Goal: Task Accomplishment & Management: Complete application form

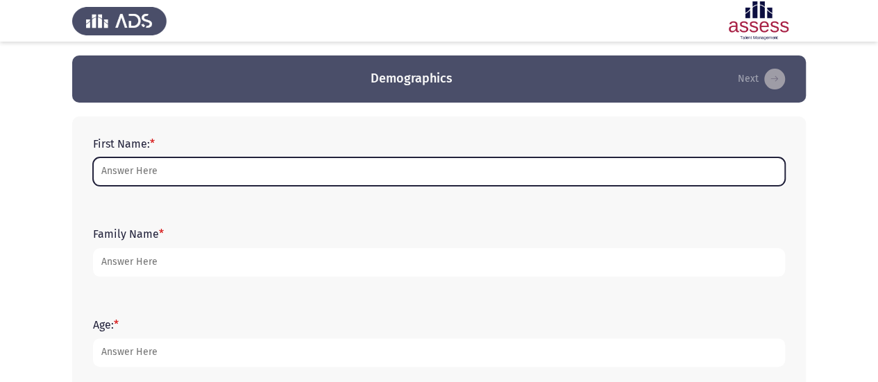
click at [358, 171] on input "First Name: *" at bounding box center [439, 172] width 692 height 28
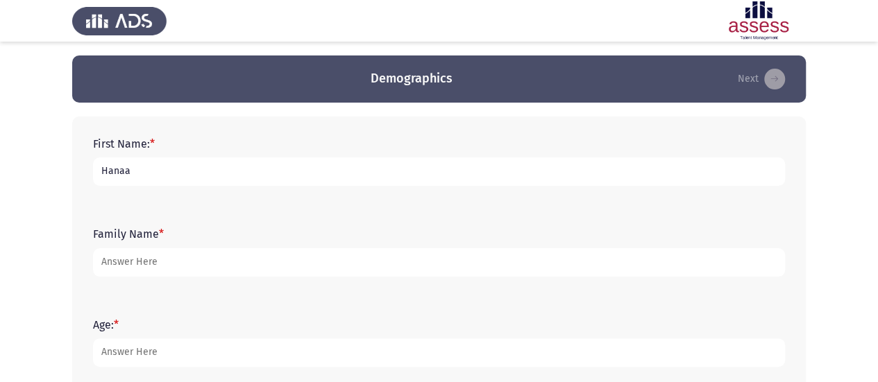
type input "Hanaa"
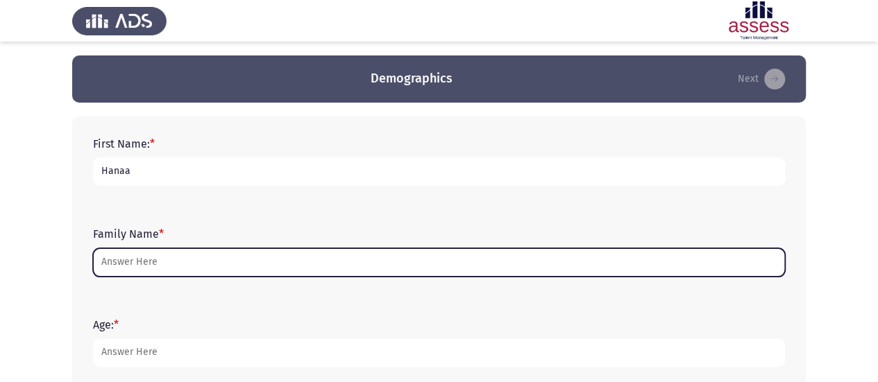
click at [274, 267] on input "Family Name *" at bounding box center [439, 262] width 692 height 28
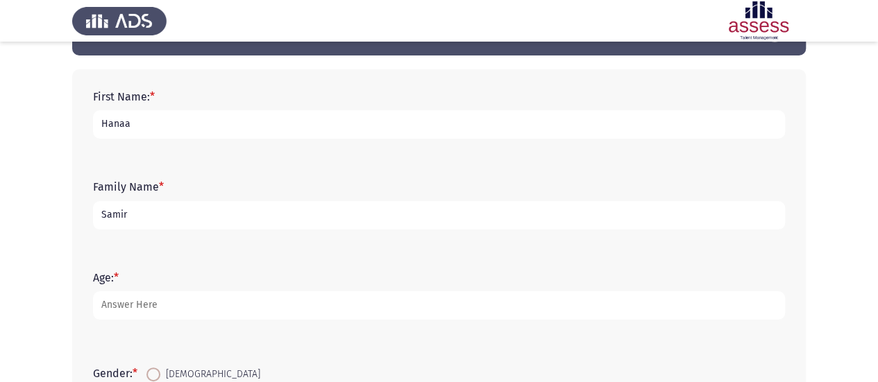
scroll to position [69, 0]
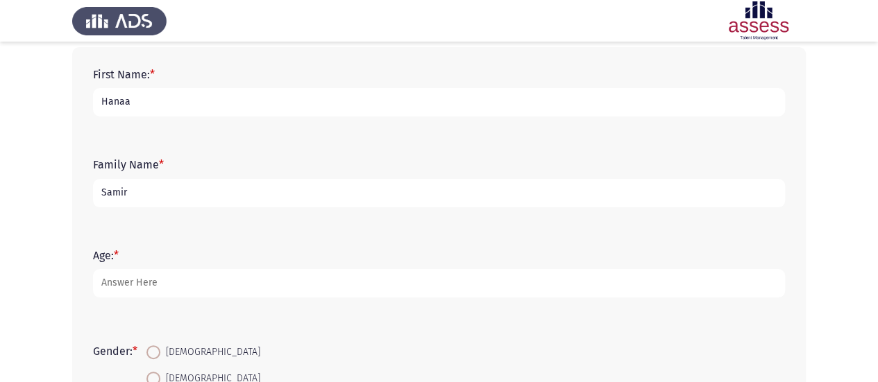
type input "Samir"
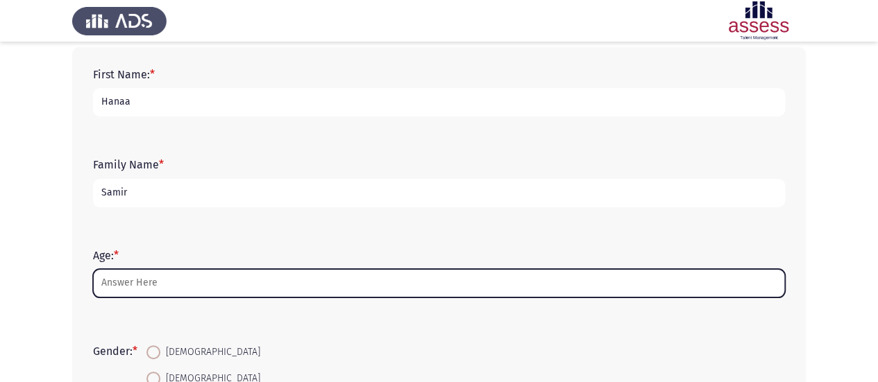
click at [135, 280] on input "Age: *" at bounding box center [439, 283] width 692 height 28
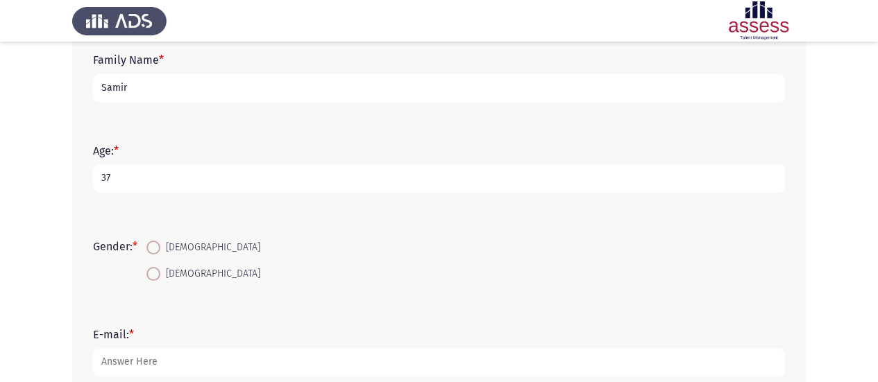
scroll to position [208, 0]
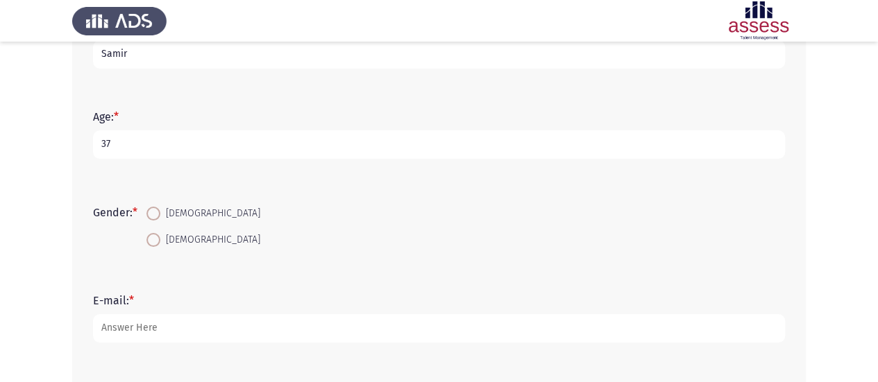
type input "37"
click at [170, 235] on span "[DEMOGRAPHIC_DATA]" at bounding box center [210, 240] width 100 height 17
click at [160, 235] on input "[DEMOGRAPHIC_DATA]" at bounding box center [153, 240] width 14 height 14
radio input "true"
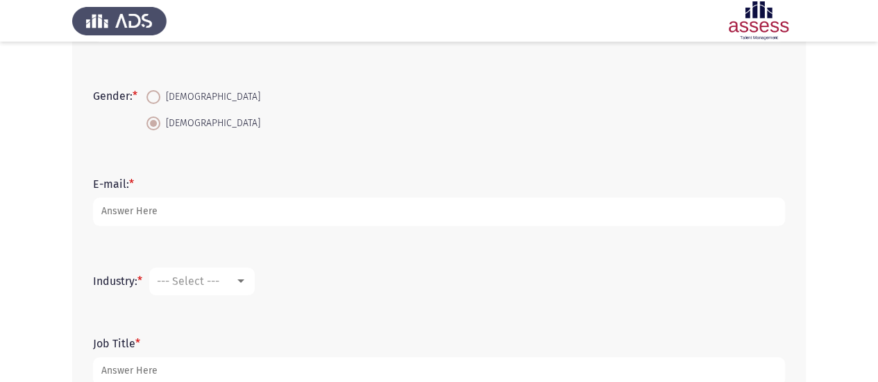
scroll to position [347, 0]
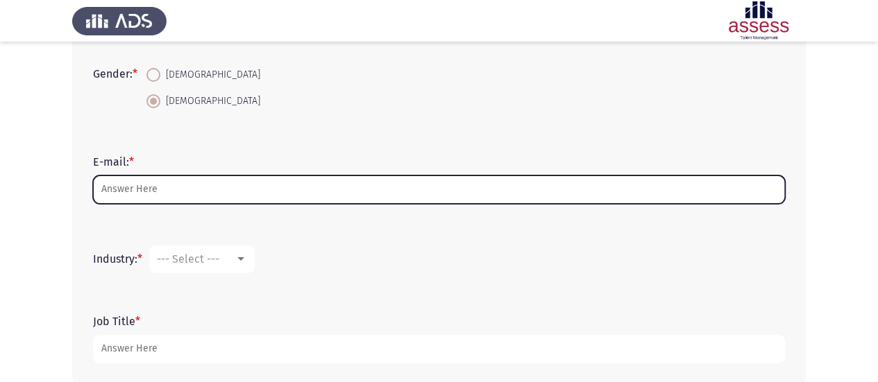
click at [176, 189] on input "E-mail: *" at bounding box center [439, 190] width 692 height 28
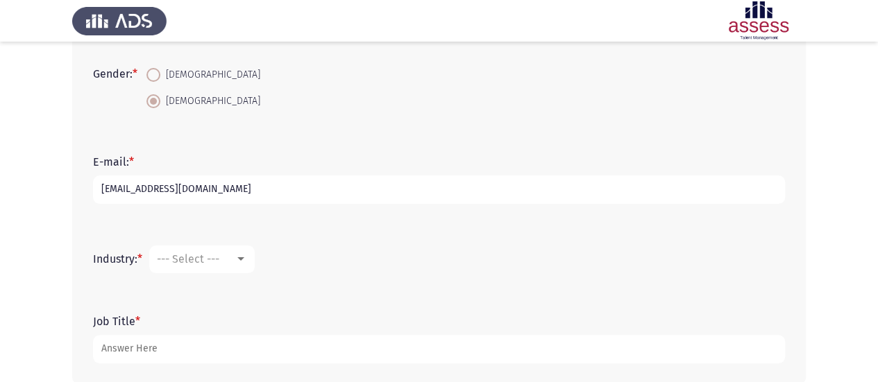
type input "[EMAIL_ADDRESS][DOMAIN_NAME]"
click at [196, 258] on span "--- Select ---" at bounding box center [188, 259] width 62 height 13
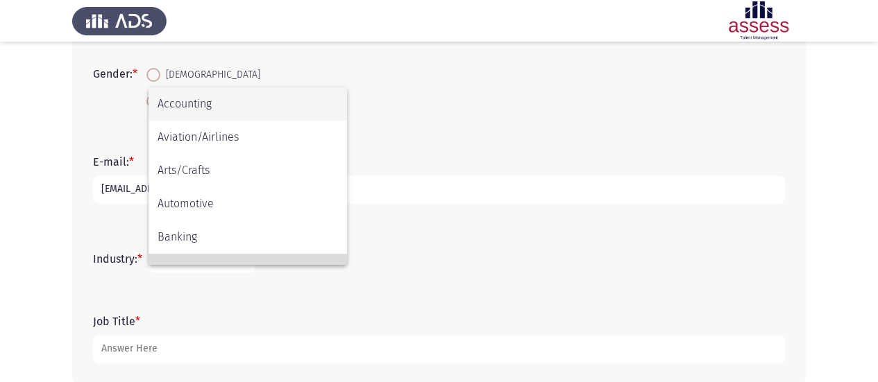
click at [196, 258] on span "Civic/Social Organization" at bounding box center [248, 270] width 180 height 33
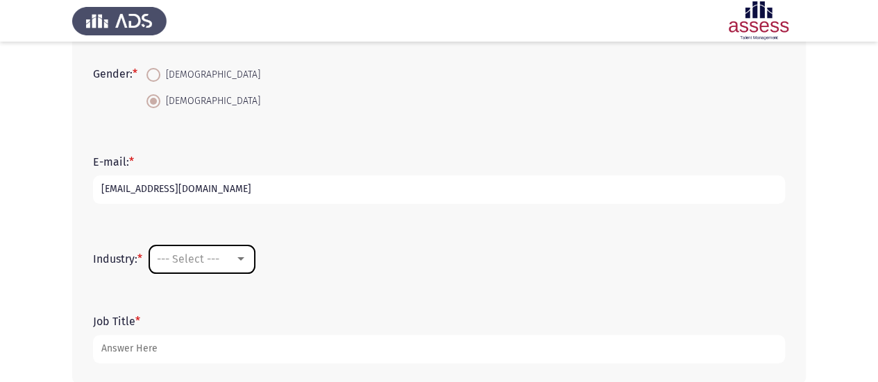
scroll to position [22, 0]
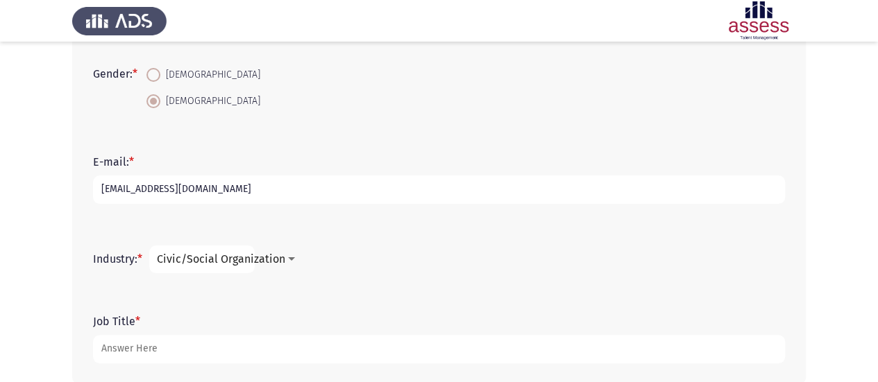
click at [292, 259] on div at bounding box center [291, 258] width 7 height 3
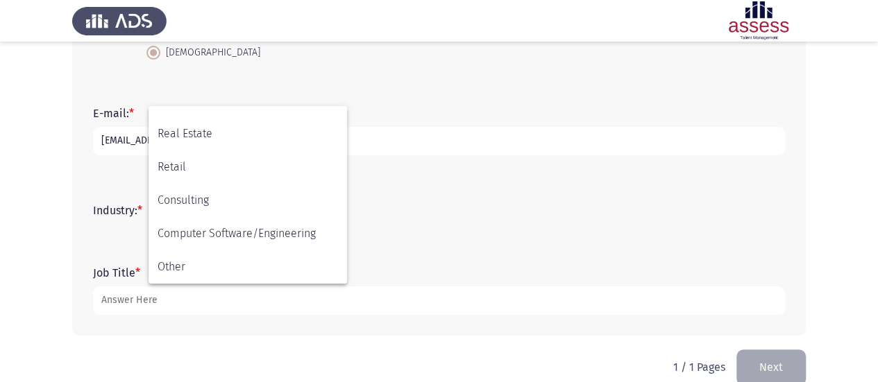
scroll to position [418, 0]
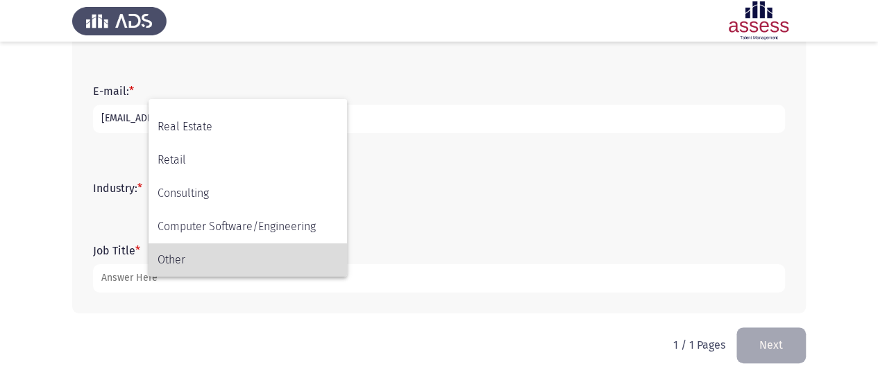
click at [185, 256] on span "Other" at bounding box center [248, 260] width 180 height 33
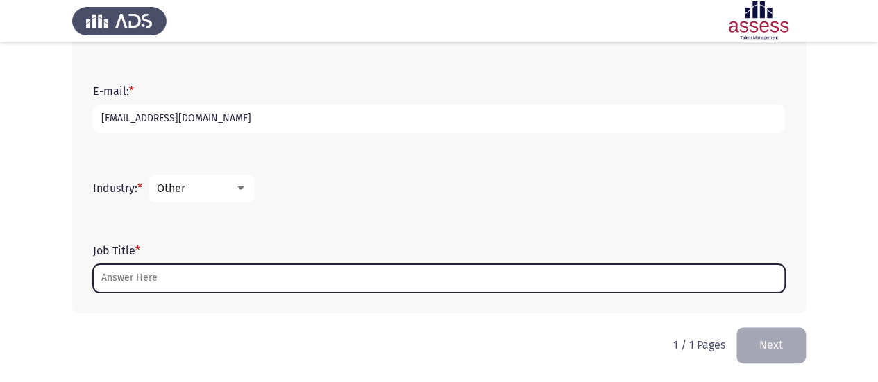
click at [163, 285] on input "Job Title *" at bounding box center [439, 278] width 692 height 28
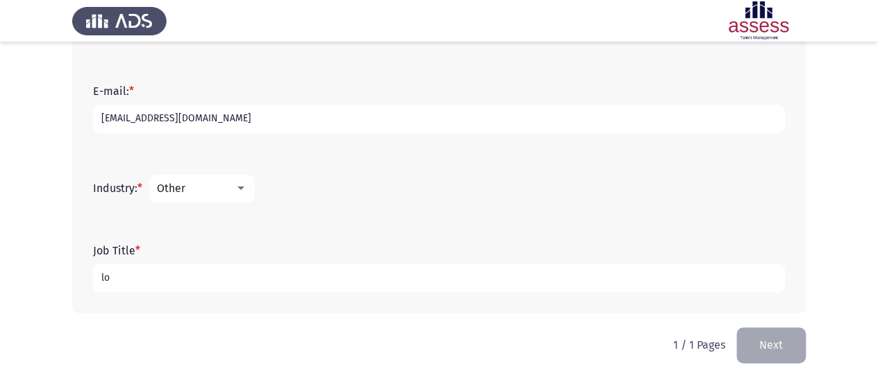
type input "l"
drag, startPoint x: 174, startPoint y: 282, endPoint x: 128, endPoint y: 282, distance: 45.8
click at [128, 282] on input "Local puechasing" at bounding box center [439, 278] width 692 height 28
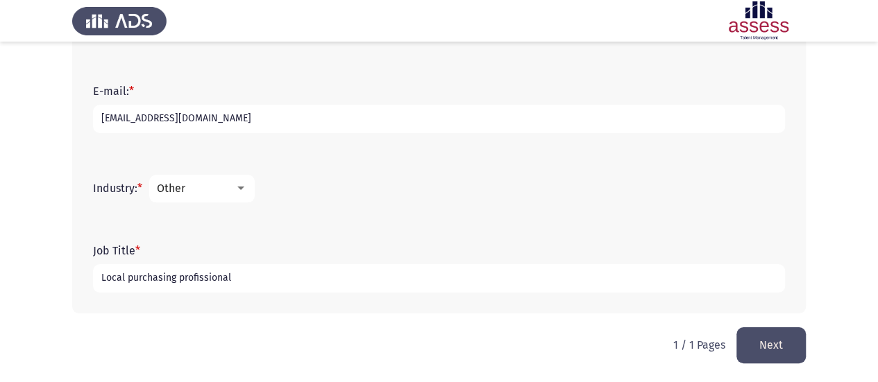
click at [197, 277] on input "Local purchasing profissional" at bounding box center [439, 278] width 692 height 28
click at [255, 271] on input "Local purchasing professional" at bounding box center [439, 278] width 692 height 28
type input "Local purchasing professional"
click at [759, 345] on button "Next" at bounding box center [770, 345] width 69 height 35
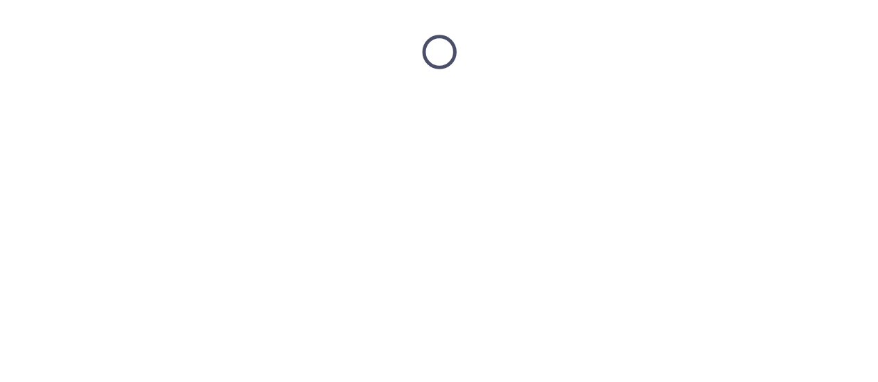
scroll to position [0, 0]
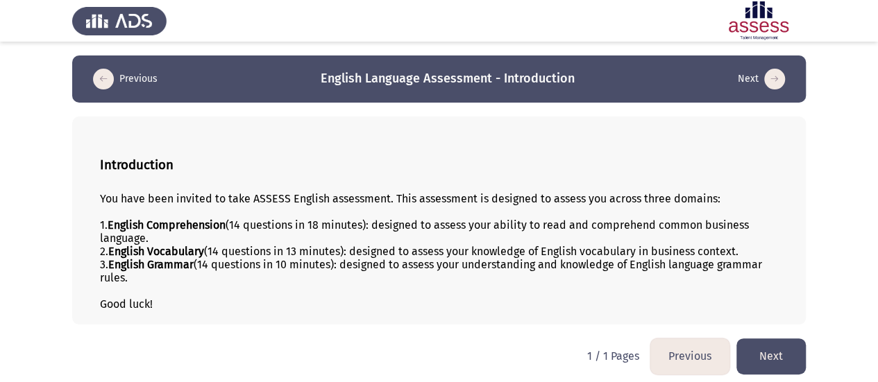
click at [759, 357] on button "Next" at bounding box center [770, 356] width 69 height 35
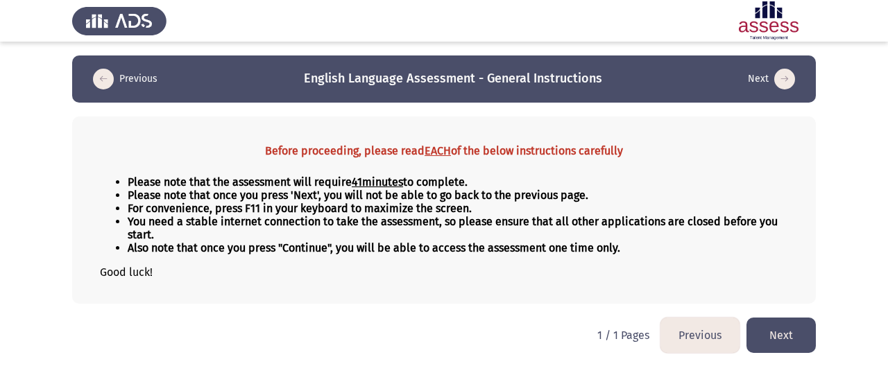
click at [798, 333] on button "Next" at bounding box center [781, 335] width 69 height 35
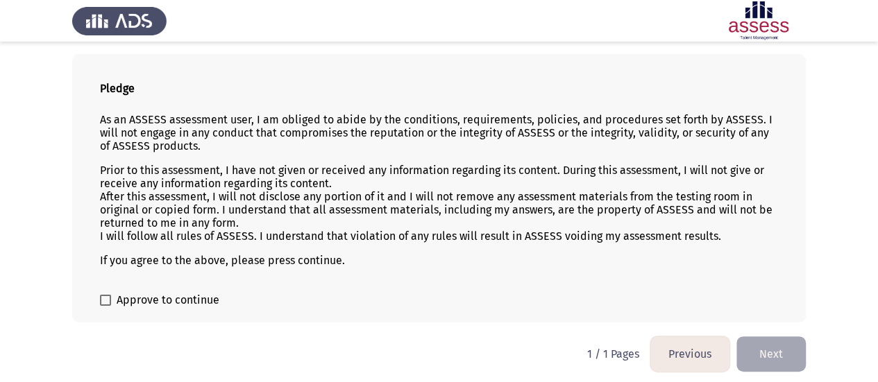
scroll to position [63, 0]
click at [119, 296] on span "Approve to continue" at bounding box center [168, 300] width 103 height 17
click at [105, 305] on input "Approve to continue" at bounding box center [105, 305] width 1 height 1
checkbox input "true"
click at [769, 352] on button "Next" at bounding box center [770, 353] width 69 height 35
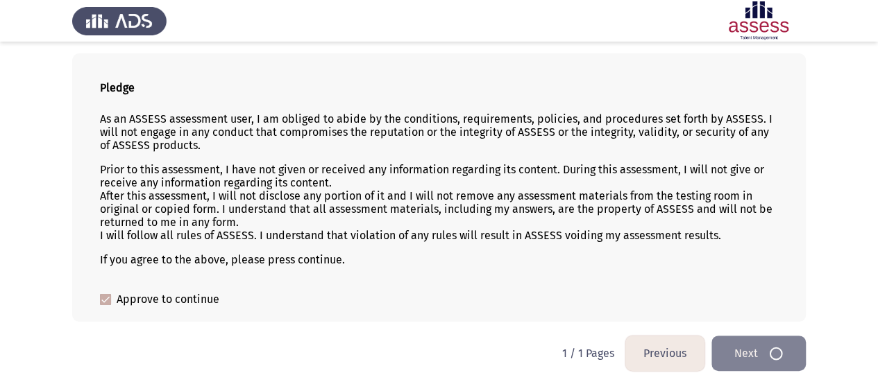
scroll to position [0, 0]
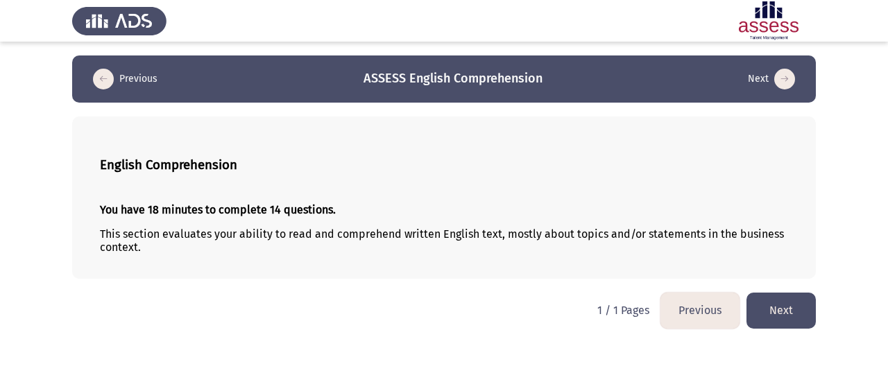
click at [780, 314] on button "Next" at bounding box center [781, 310] width 69 height 35
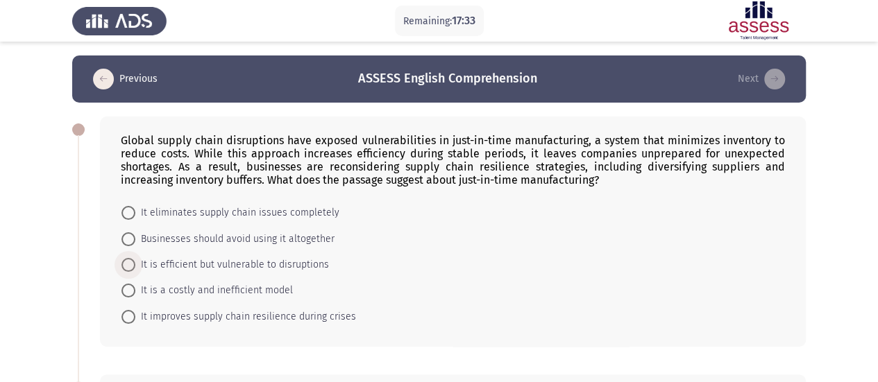
click at [135, 265] on span at bounding box center [128, 265] width 14 height 14
click at [135, 265] on input "It is efficient but vulnerable to disruptions" at bounding box center [128, 265] width 14 height 14
radio input "true"
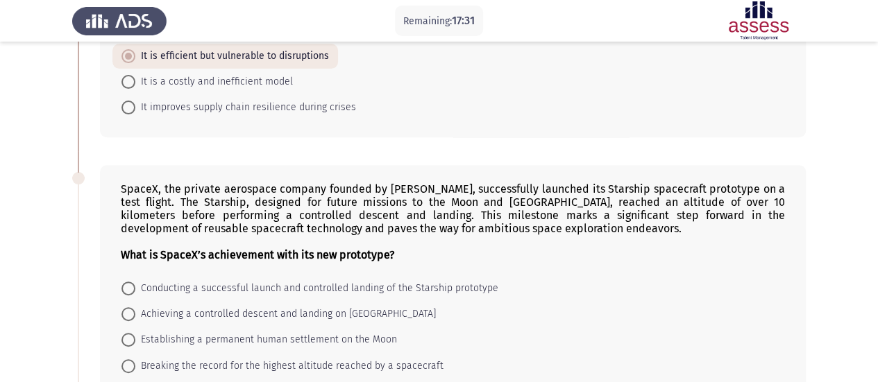
scroll to position [278, 0]
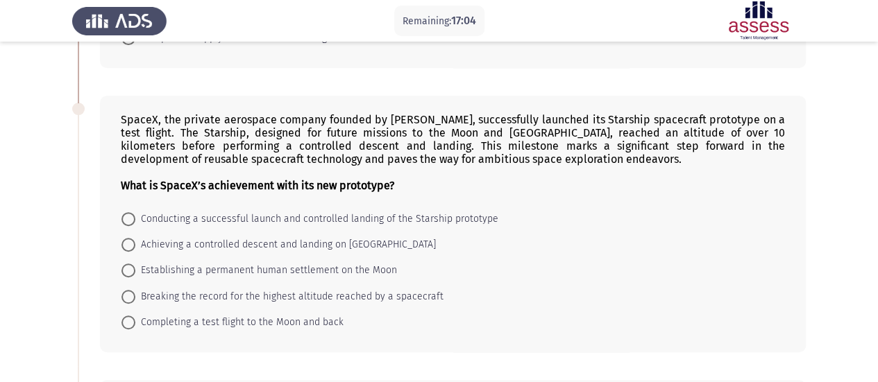
click at [168, 214] on span "Conducting a successful launch and controlled landing of the Starship prototype" at bounding box center [316, 219] width 363 height 17
click at [135, 214] on input "Conducting a successful launch and controlled landing of the Starship prototype" at bounding box center [128, 219] width 14 height 14
radio input "true"
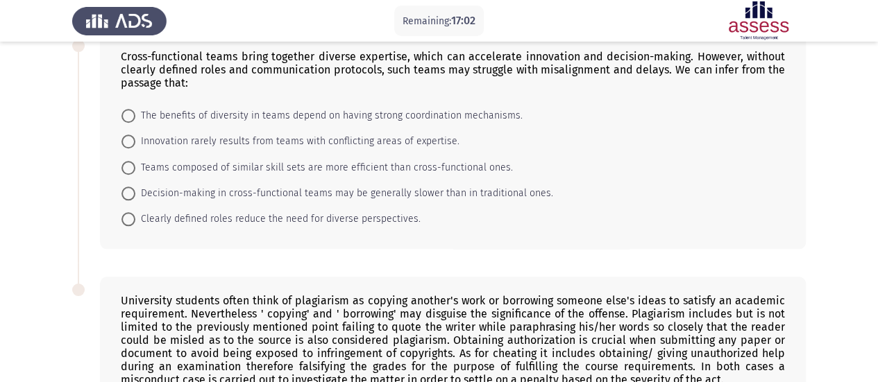
scroll to position [555, 0]
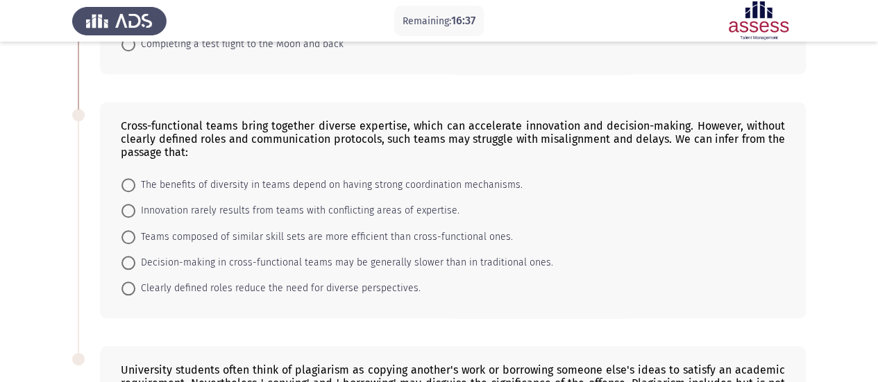
click at [228, 187] on span "The benefits of diversity in teams depend on having strong coordination mechani…" at bounding box center [328, 185] width 387 height 17
click at [135, 187] on input "The benefits of diversity in teams depend on having strong coordination mechani…" at bounding box center [128, 185] width 14 height 14
radio input "true"
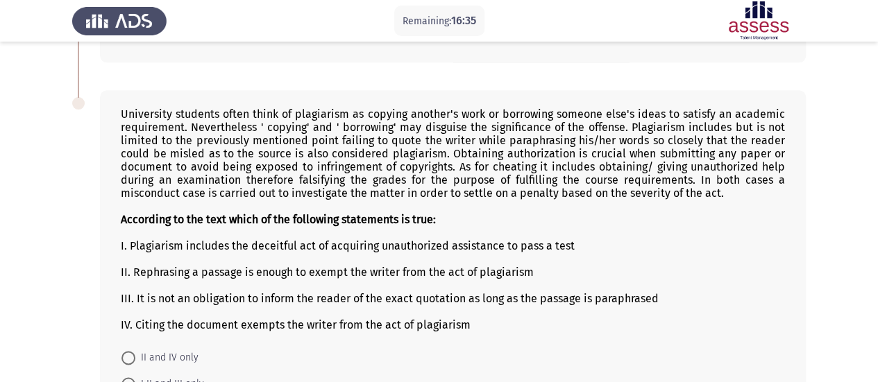
scroll to position [833, 0]
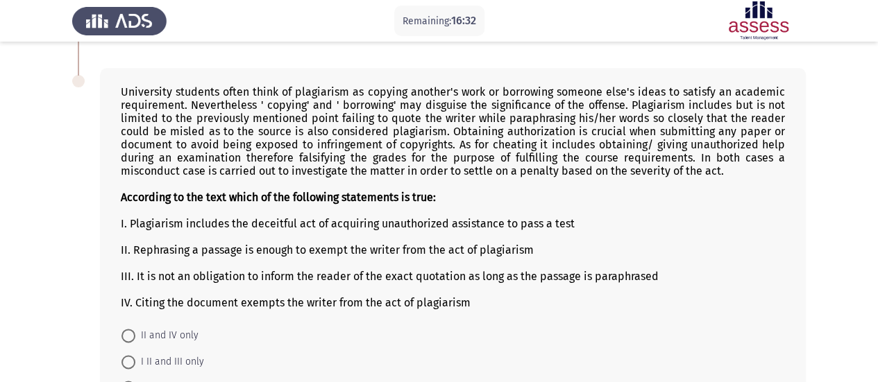
click at [652, 162] on div "University students often think of plagiarism as copying another's work or borr…" at bounding box center [453, 197] width 664 height 224
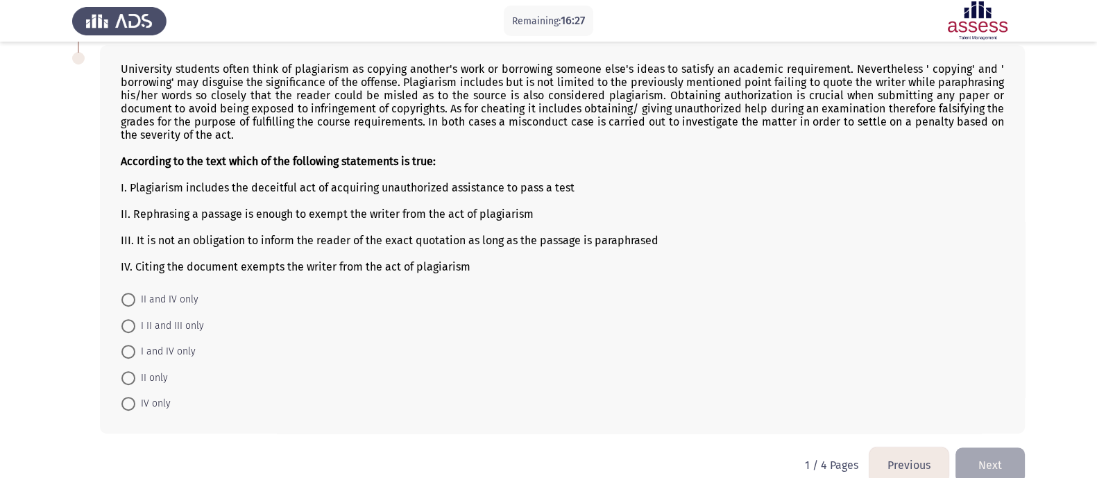
scroll to position [815, 0]
click at [125, 360] on span at bounding box center [128, 353] width 14 height 14
click at [125, 360] on input "I and IV only" at bounding box center [128, 353] width 14 height 14
radio input "true"
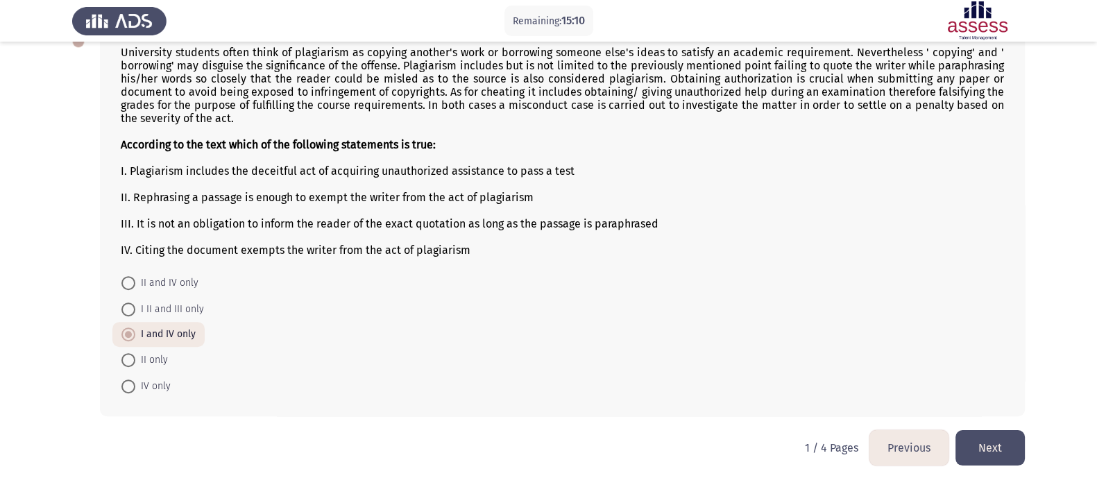
scroll to position [848, 0]
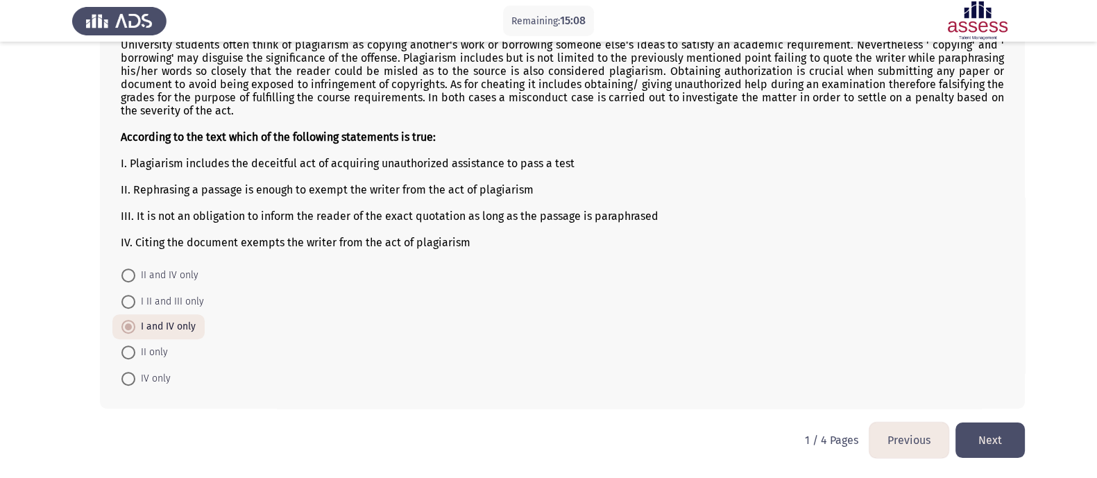
click at [877, 382] on button "Next" at bounding box center [990, 440] width 69 height 35
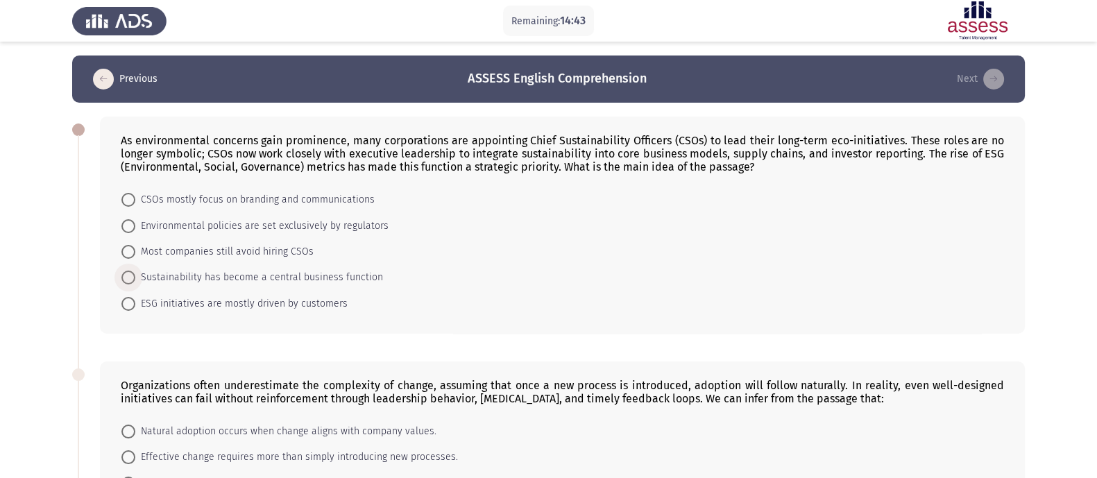
click at [215, 274] on span "Sustainability has become a central business function" at bounding box center [259, 277] width 248 height 17
click at [135, 274] on input "Sustainability has become a central business function" at bounding box center [128, 278] width 14 height 14
radio input "true"
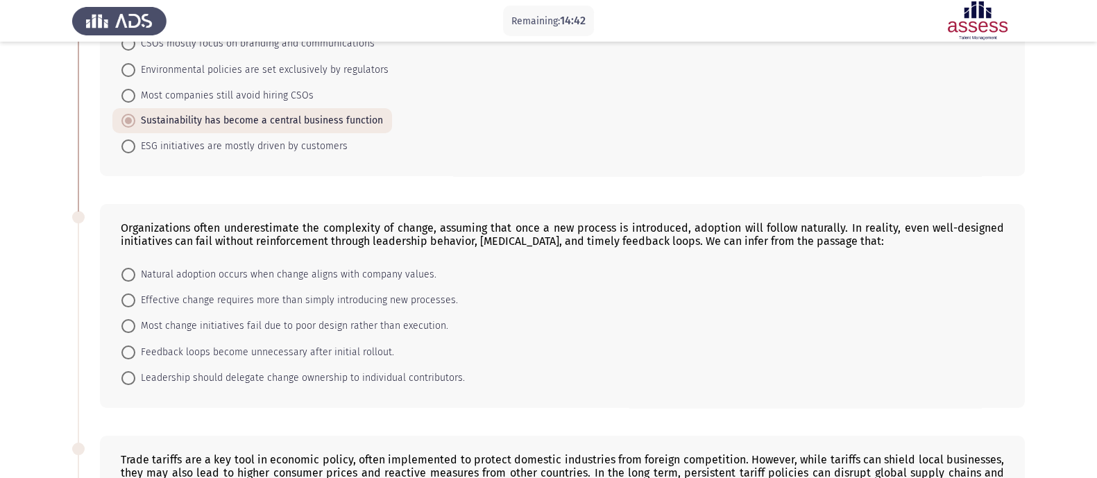
scroll to position [173, 0]
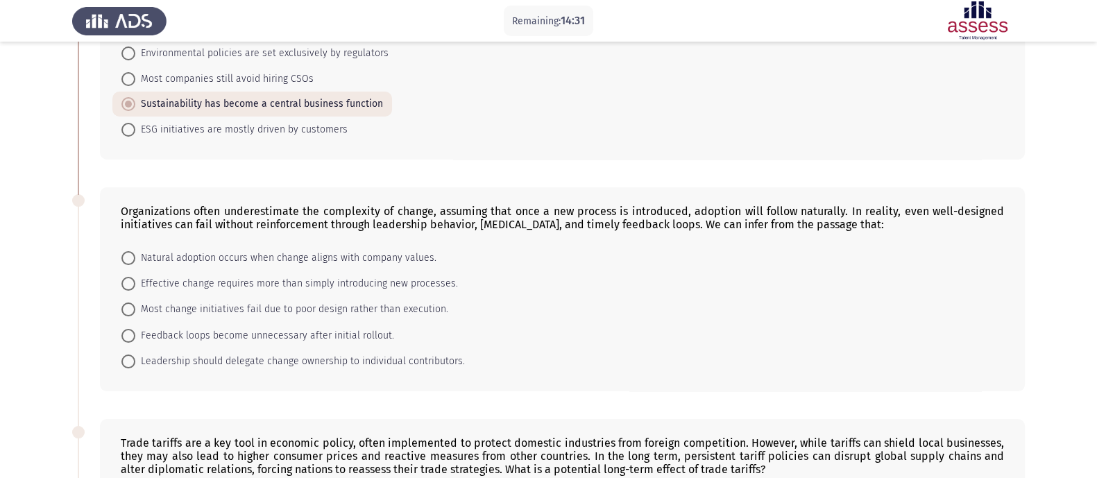
click at [877, 279] on form "Natural adoption occurs when change aligns with company values. Effective chang…" at bounding box center [563, 309] width 884 height 130
click at [168, 288] on span "Effective change requires more than simply introducing new processes." at bounding box center [296, 284] width 323 height 17
click at [135, 288] on input "Effective change requires more than simply introducing new processes." at bounding box center [128, 284] width 14 height 14
radio input "true"
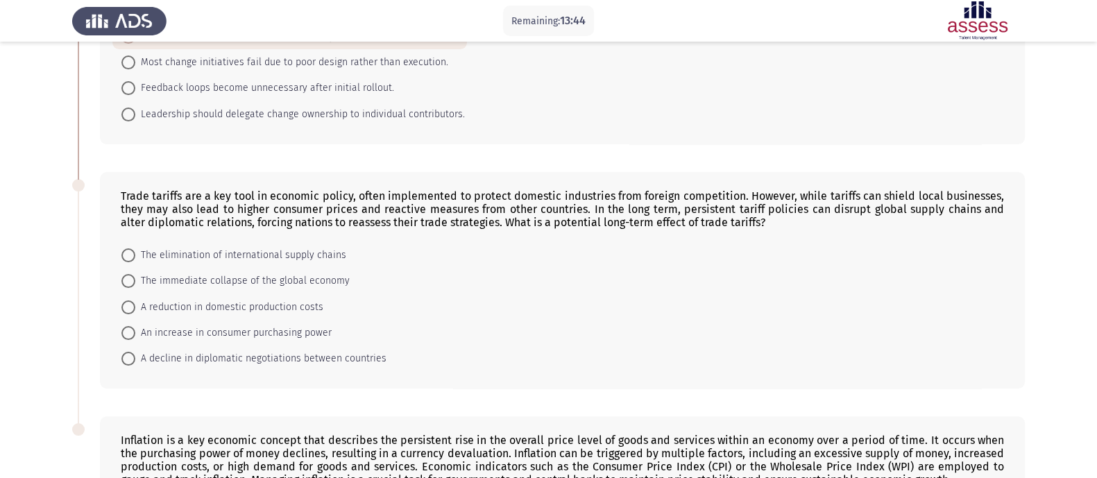
scroll to position [434, 0]
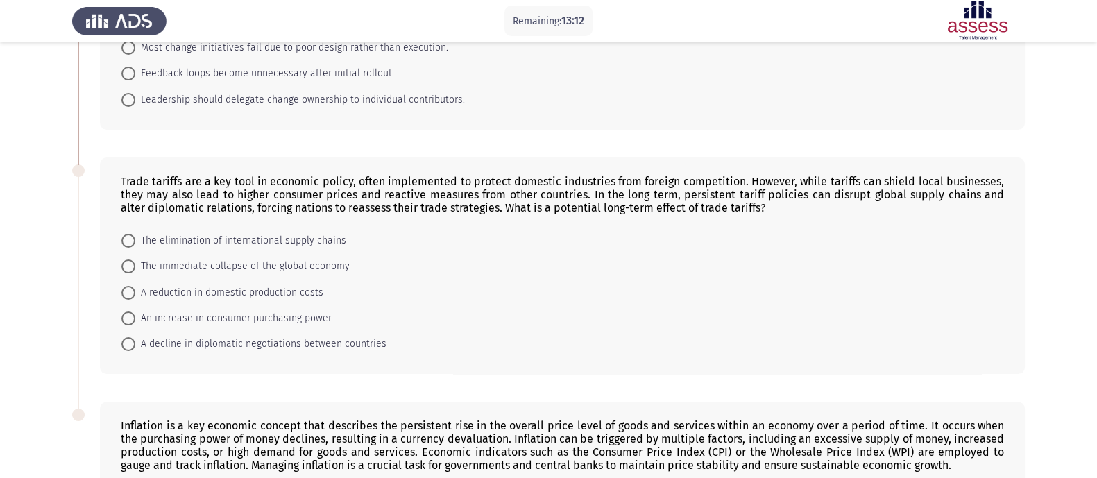
click at [233, 366] on div "Trade tariffs are a key tool in economic policy, often implemented to protect d…" at bounding box center [562, 266] width 925 height 217
click at [232, 357] on mat-radio-button "A decline in diplomatic negotiations between countries" at bounding box center [253, 344] width 283 height 26
click at [232, 353] on span "A decline in diplomatic negotiations between countries" at bounding box center [260, 344] width 251 height 17
click at [135, 351] on input "A decline in diplomatic negotiations between countries" at bounding box center [128, 344] width 14 height 14
radio input "true"
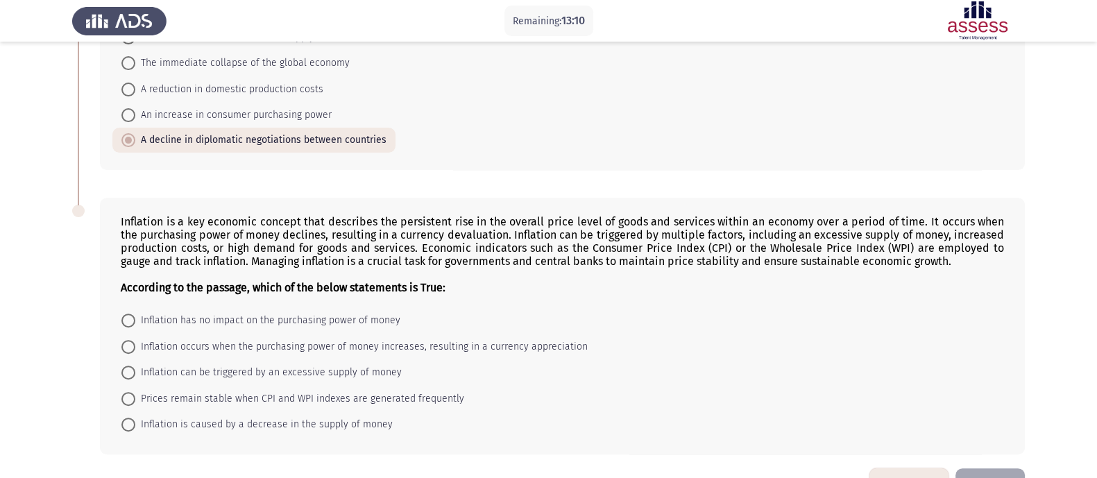
scroll to position [690, 0]
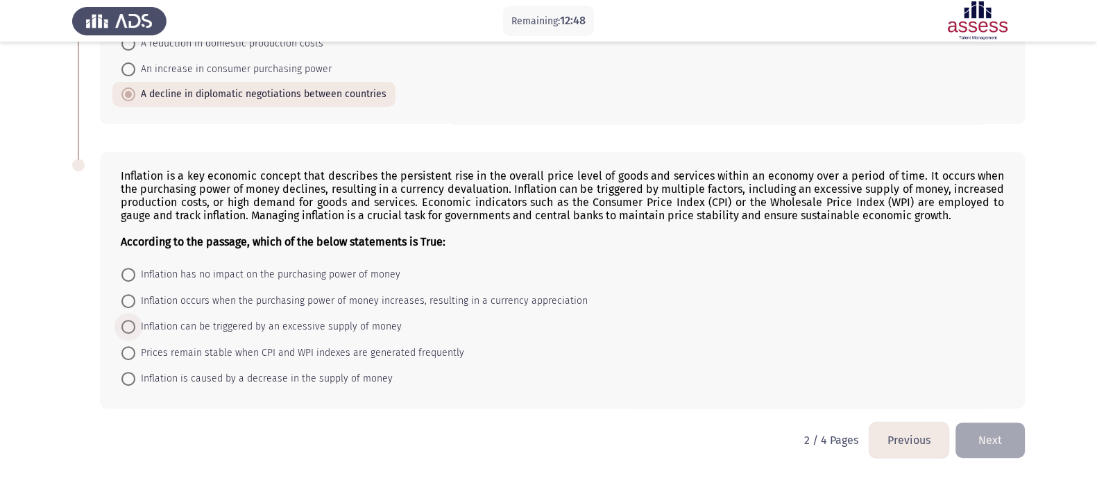
click at [166, 328] on span "Inflation can be triggered by an excessive supply of money" at bounding box center [268, 327] width 267 height 17
click at [135, 328] on input "Inflation can be triggered by an excessive supply of money" at bounding box center [128, 327] width 14 height 14
radio input "true"
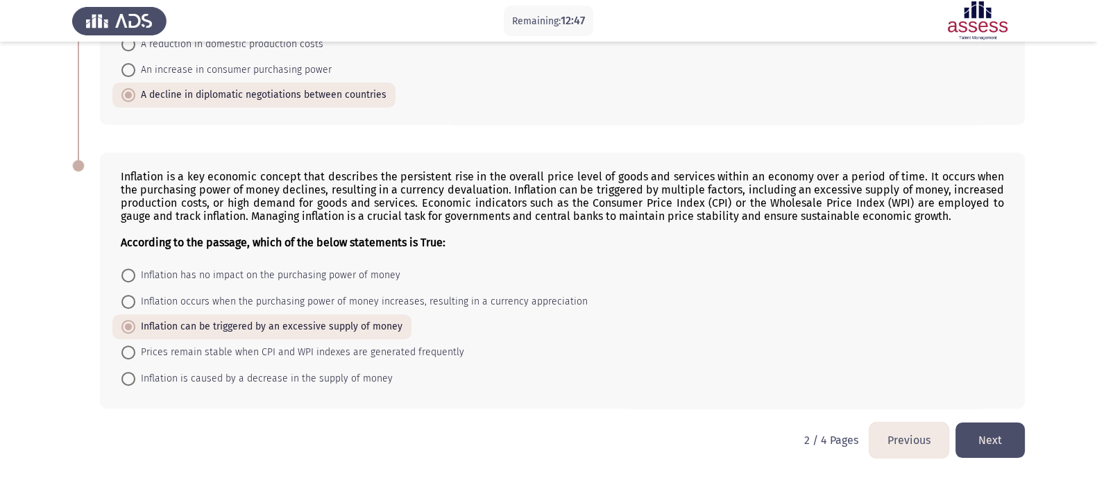
click at [877, 382] on button "Next" at bounding box center [990, 440] width 69 height 35
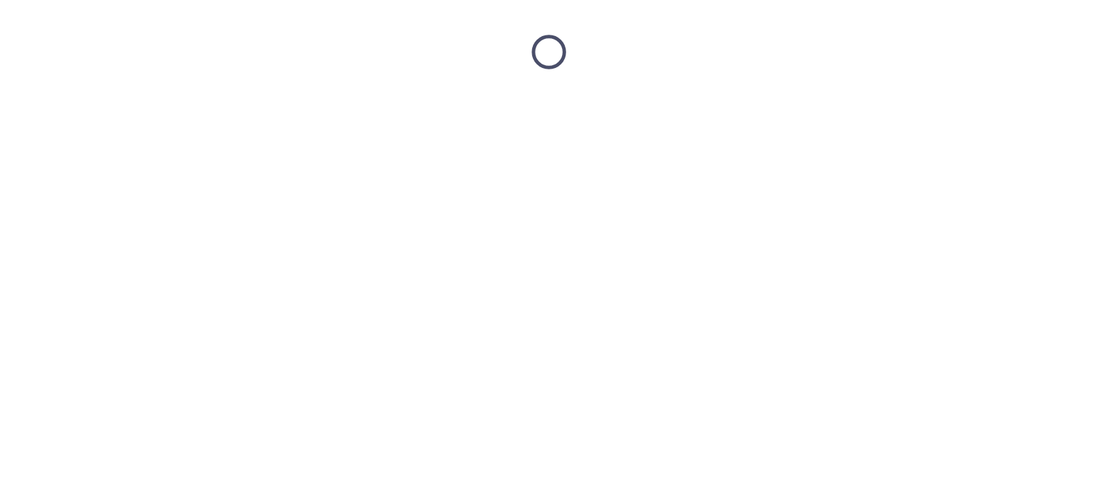
scroll to position [0, 0]
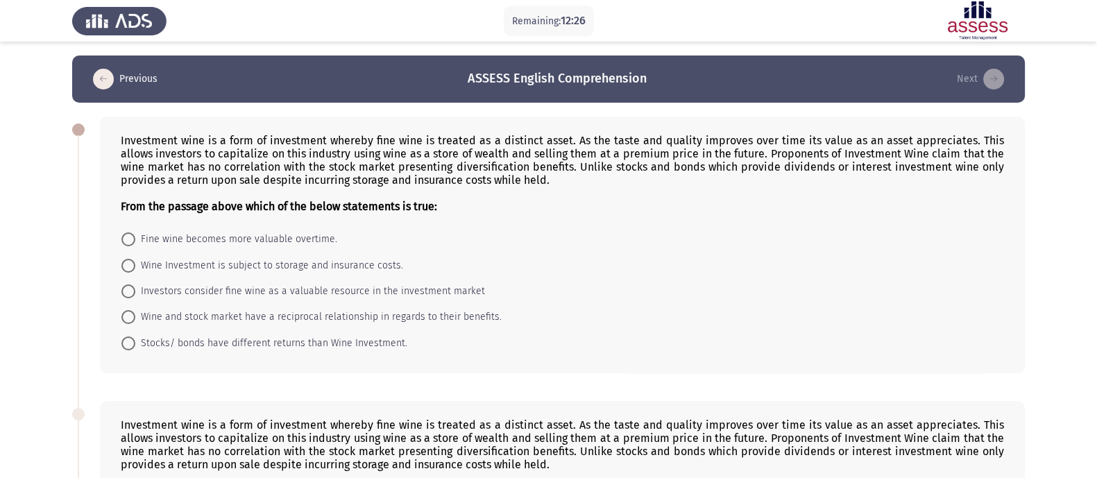
click at [173, 244] on span "Fine wine becomes more valuable overtime." at bounding box center [236, 239] width 202 height 17
click at [135, 244] on input "Fine wine becomes more valuable overtime." at bounding box center [128, 240] width 14 height 14
radio input "true"
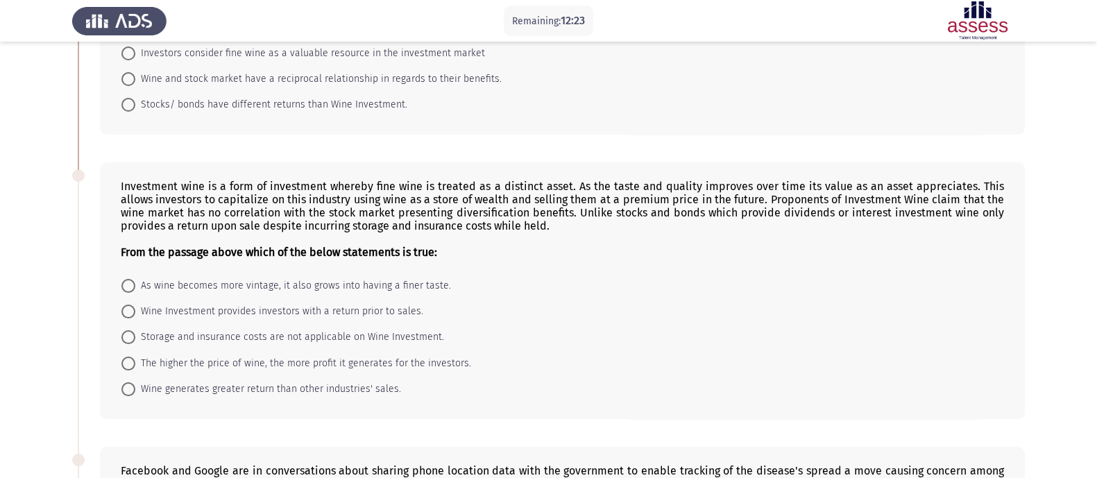
scroll to position [346, 0]
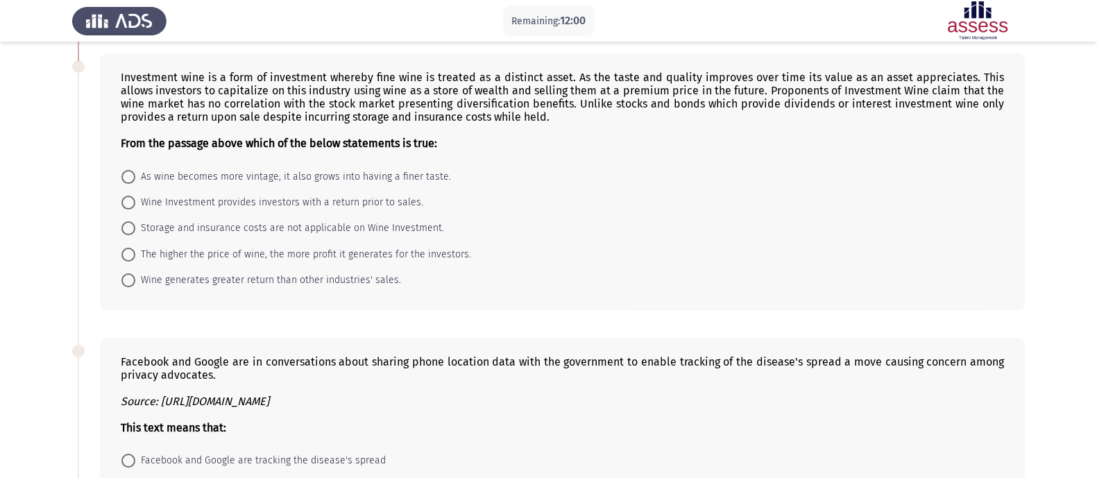
click at [227, 182] on span "As wine becomes more vintage, it also grows into having a finer taste." at bounding box center [293, 177] width 316 height 17
click at [135, 182] on input "As wine becomes more vintage, it also grows into having a finer taste." at bounding box center [128, 177] width 14 height 14
radio input "true"
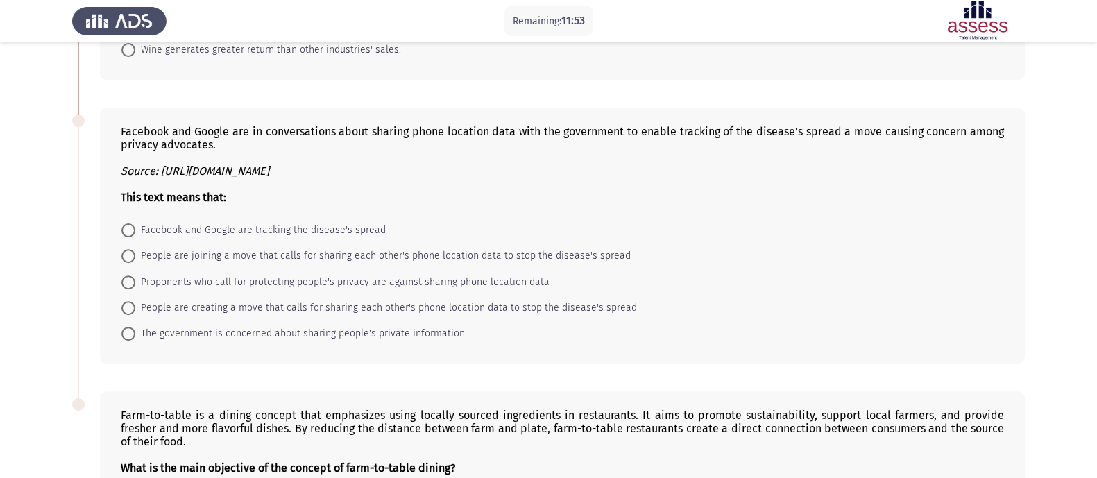
scroll to position [607, 0]
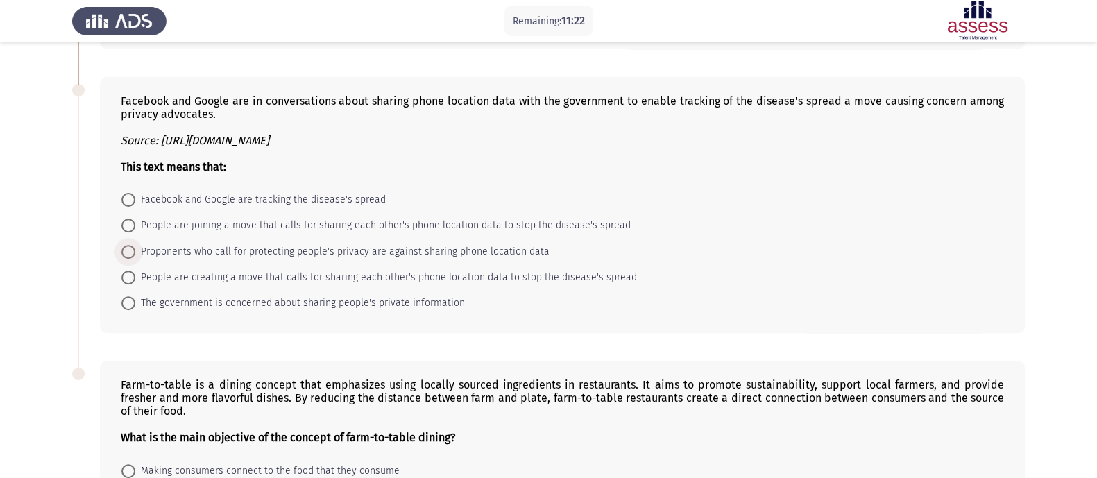
click at [262, 260] on span "Proponents who call for protecting people's privacy are against sharing phone l…" at bounding box center [342, 252] width 414 height 17
click at [135, 259] on input "Proponents who call for protecting people's privacy are against sharing phone l…" at bounding box center [128, 252] width 14 height 14
radio input "true"
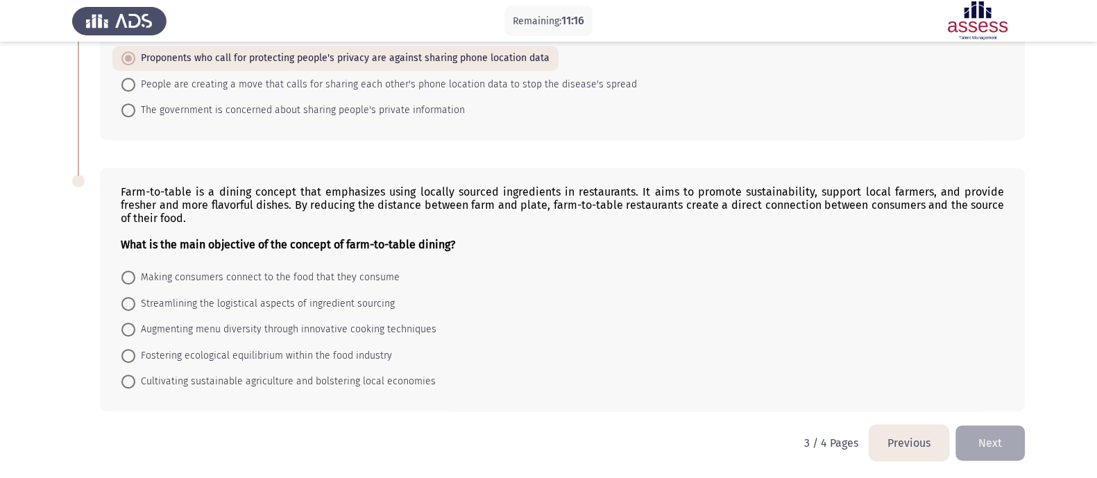
scroll to position [809, 0]
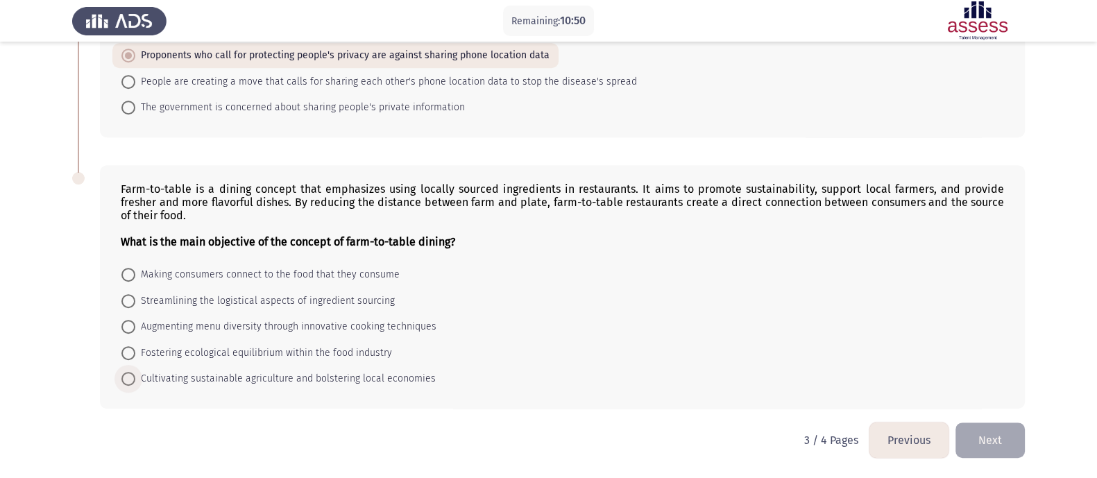
click at [188, 382] on span "Cultivating sustainable agriculture and bolstering local economies" at bounding box center [285, 379] width 301 height 17
click at [135, 382] on input "Cultivating sustainable agriculture and bolstering local economies" at bounding box center [128, 379] width 14 height 14
radio input "true"
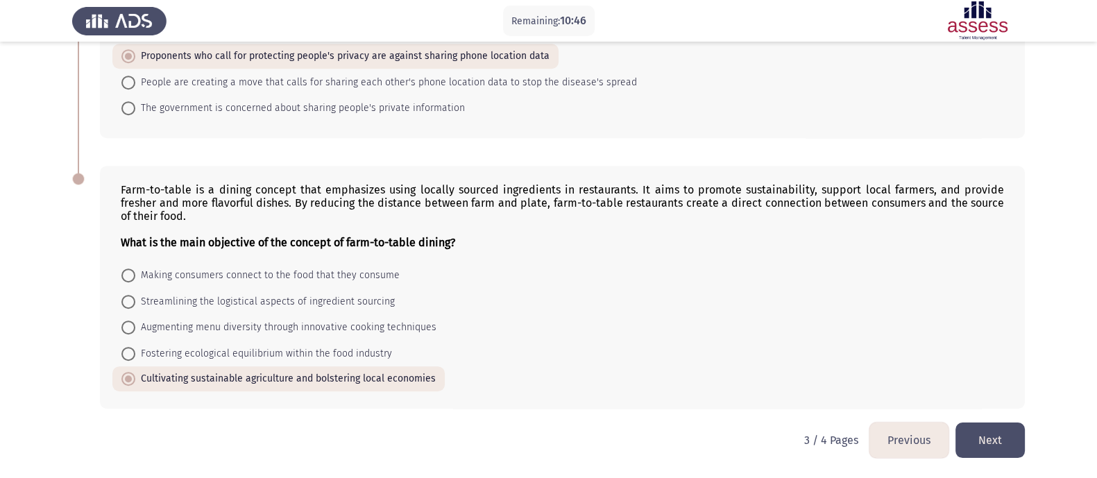
click at [877, 382] on button "Next" at bounding box center [990, 440] width 69 height 35
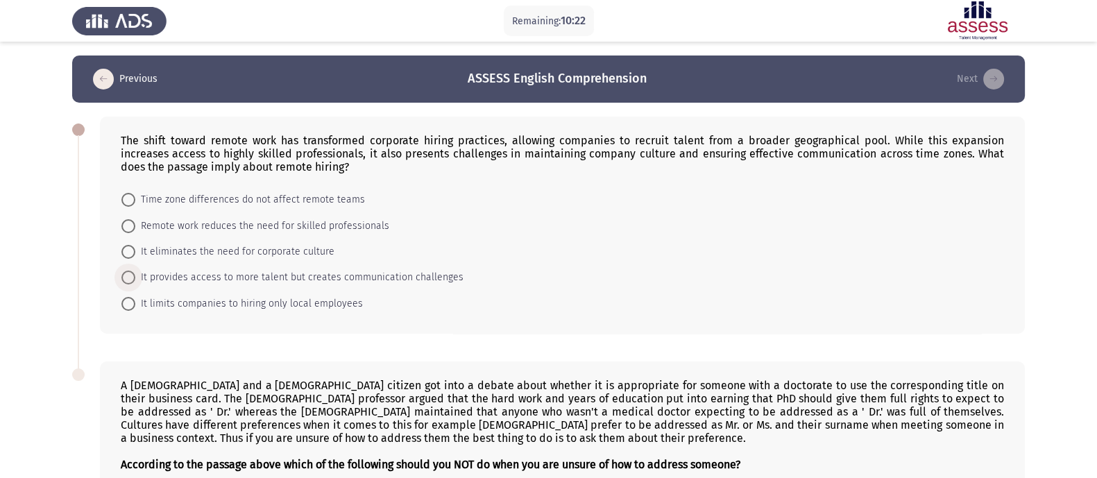
click at [123, 286] on label "It provides access to more talent but creates communication challenges" at bounding box center [292, 277] width 342 height 17
click at [123, 285] on input "It provides access to more talent but creates communication challenges" at bounding box center [128, 278] width 14 height 14
radio input "true"
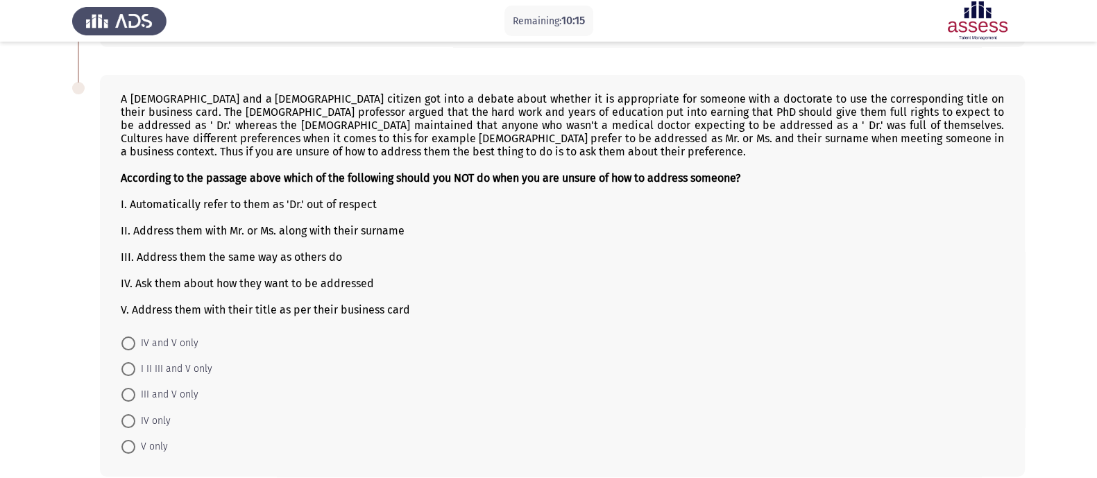
scroll to position [289, 0]
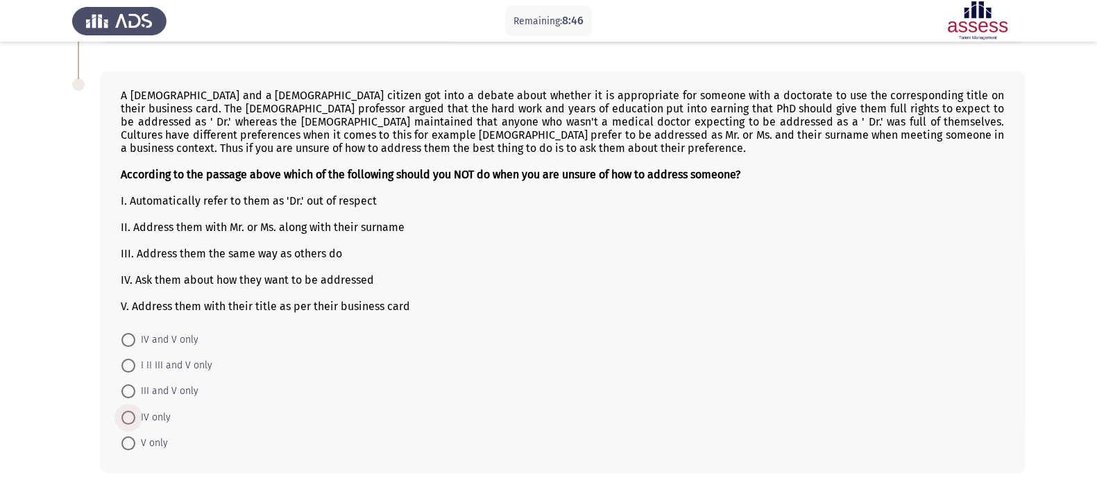
click at [125, 382] on span at bounding box center [128, 418] width 14 height 14
click at [125, 382] on input "IV only" at bounding box center [128, 418] width 14 height 14
radio input "true"
click at [127, 342] on span at bounding box center [128, 340] width 14 height 14
click at [127, 342] on input "IV and V only" at bounding box center [128, 340] width 14 height 14
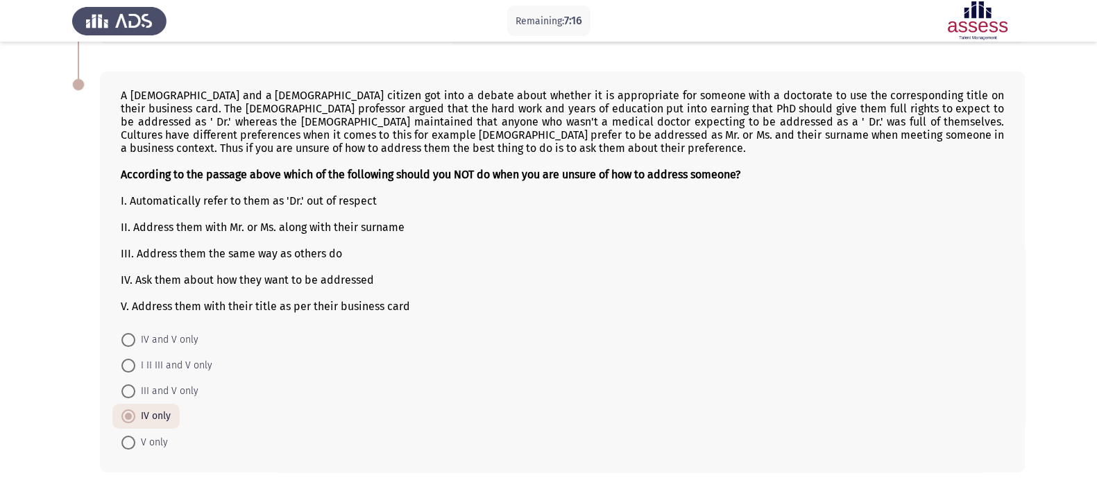
radio input "true"
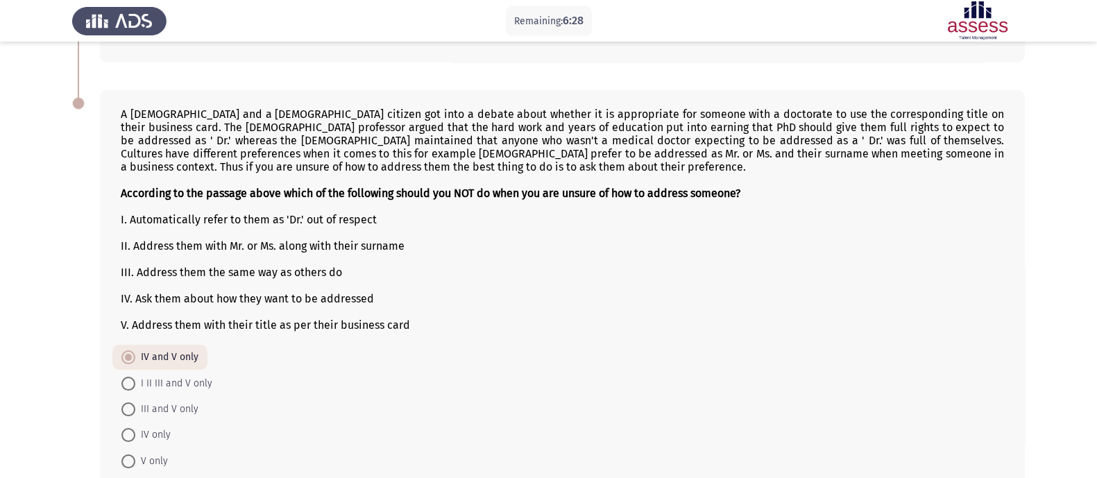
scroll to position [357, 0]
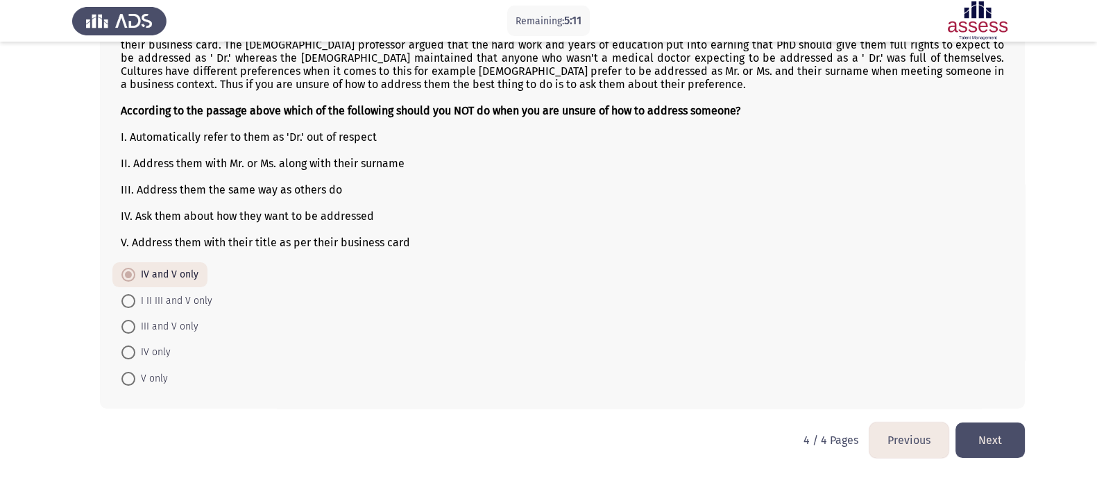
click at [165, 299] on span "I II III and V only" at bounding box center [173, 301] width 77 height 17
click at [135, 299] on input "I II III and V only" at bounding box center [128, 301] width 14 height 14
radio input "true"
click at [877, 382] on button "Next" at bounding box center [990, 440] width 69 height 35
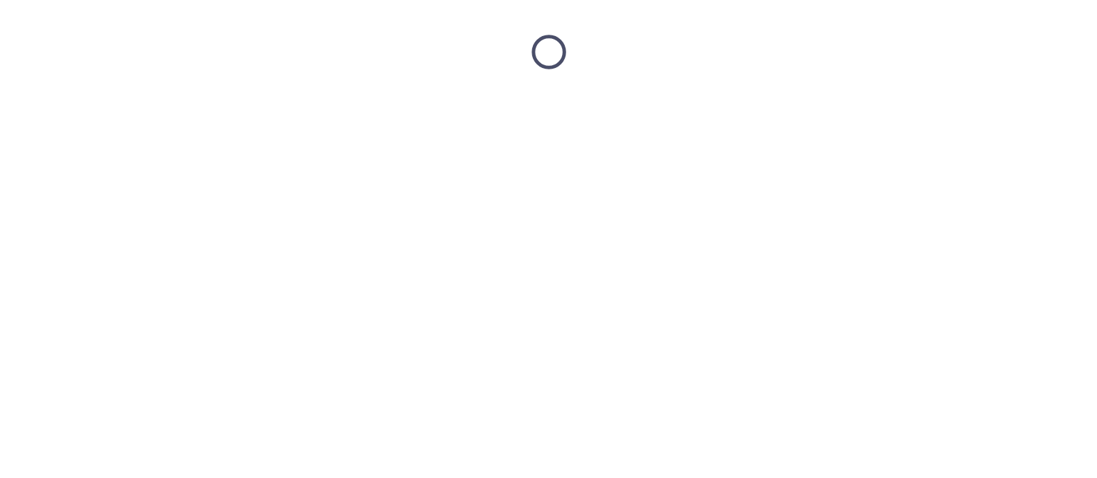
scroll to position [0, 0]
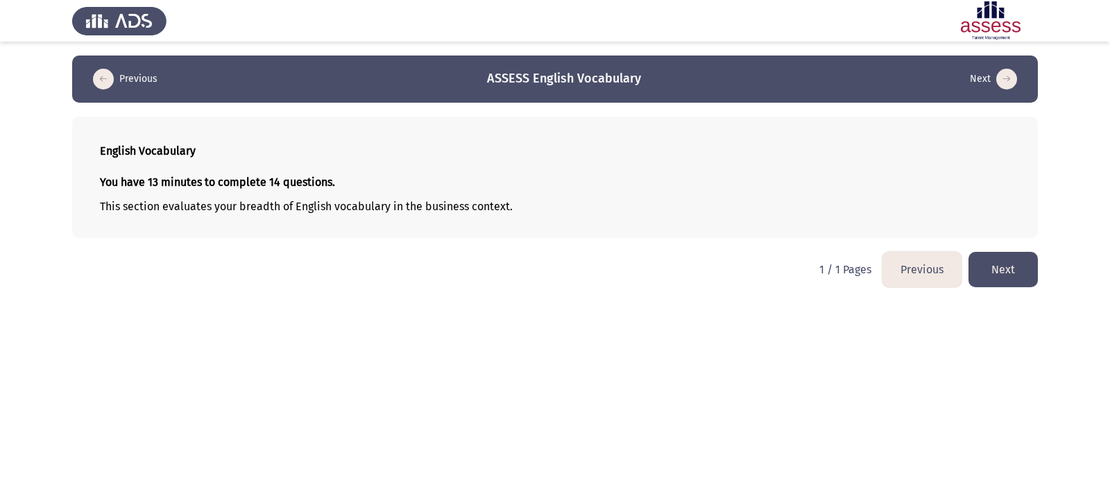
click at [877, 276] on button "Next" at bounding box center [1003, 269] width 69 height 35
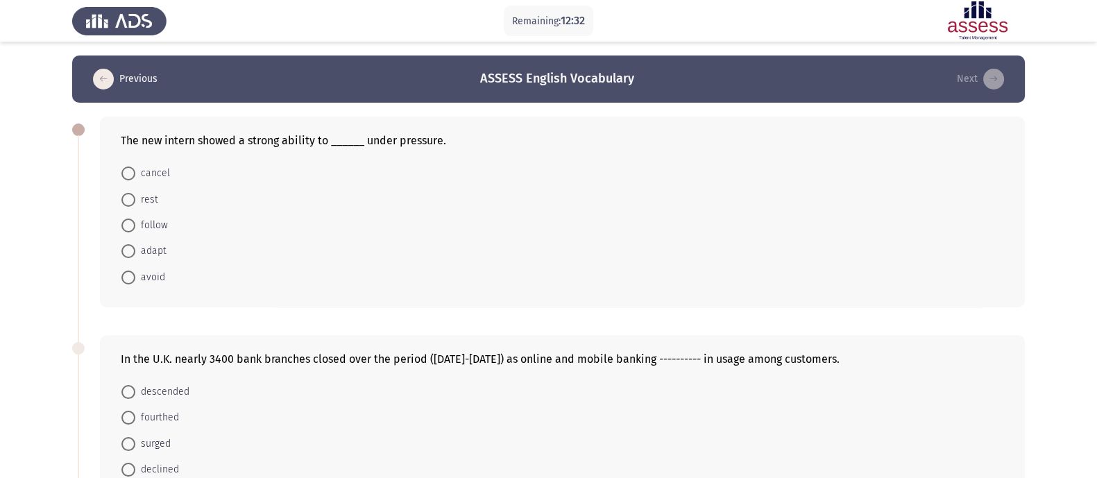
click at [145, 260] on span "adapt" at bounding box center [150, 251] width 31 height 17
click at [135, 258] on input "adapt" at bounding box center [128, 251] width 14 height 14
radio input "true"
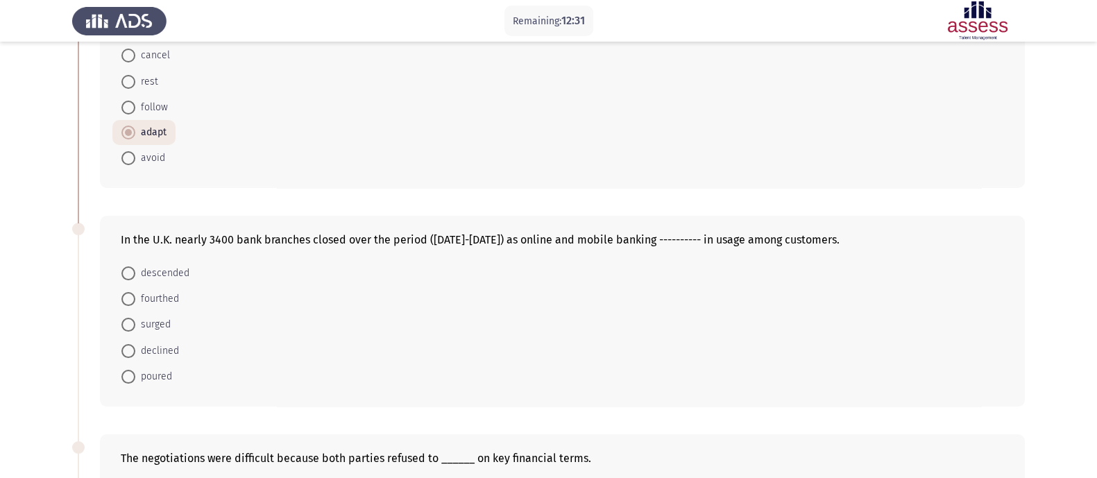
scroll to position [260, 0]
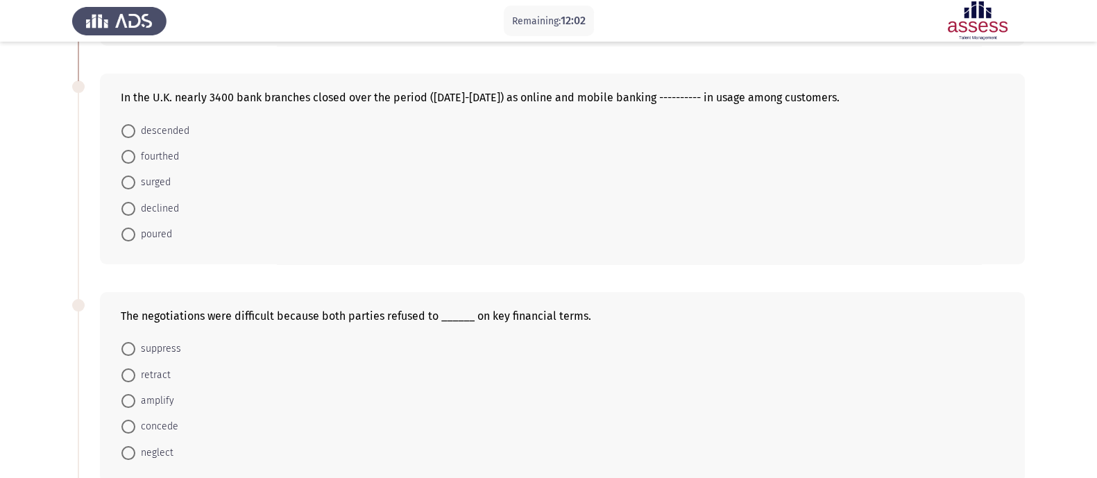
click at [146, 188] on span "surged" at bounding box center [152, 182] width 35 height 17
click at [135, 188] on input "surged" at bounding box center [128, 183] width 14 height 14
radio input "true"
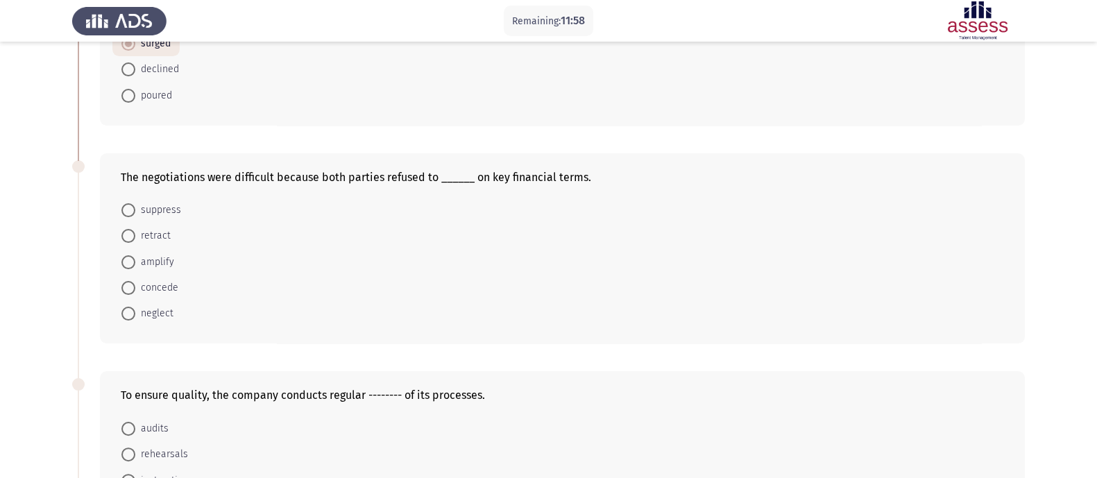
scroll to position [434, 0]
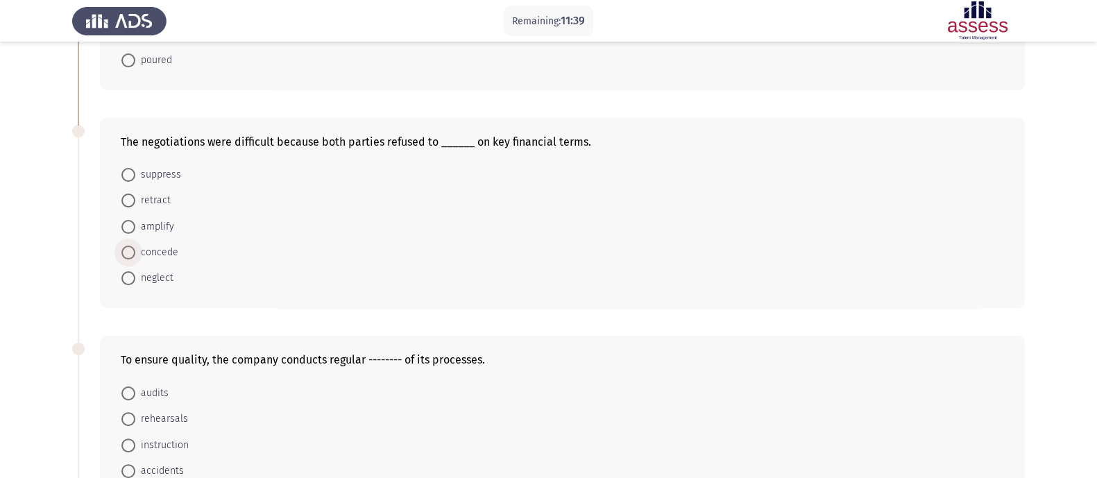
click at [155, 261] on span "concede" at bounding box center [156, 252] width 43 height 17
click at [135, 260] on input "concede" at bounding box center [128, 253] width 14 height 14
radio input "true"
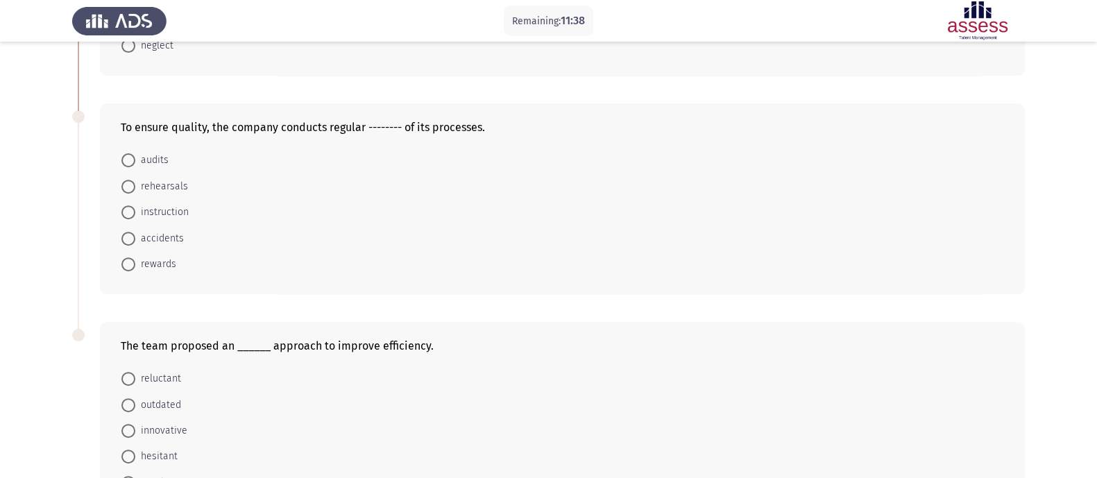
scroll to position [693, 0]
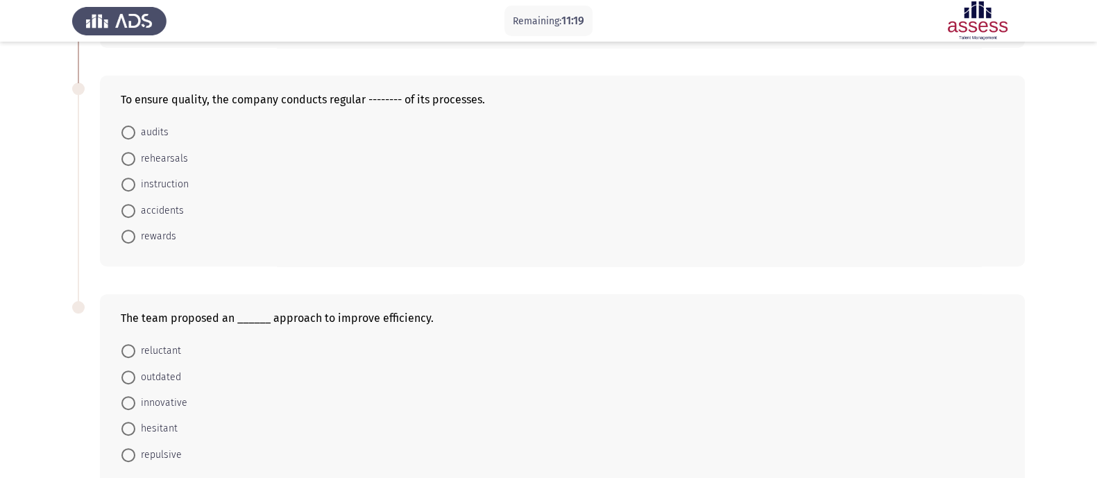
click at [121, 137] on span at bounding box center [128, 133] width 14 height 14
click at [121, 137] on input "audits" at bounding box center [128, 133] width 14 height 14
radio input "true"
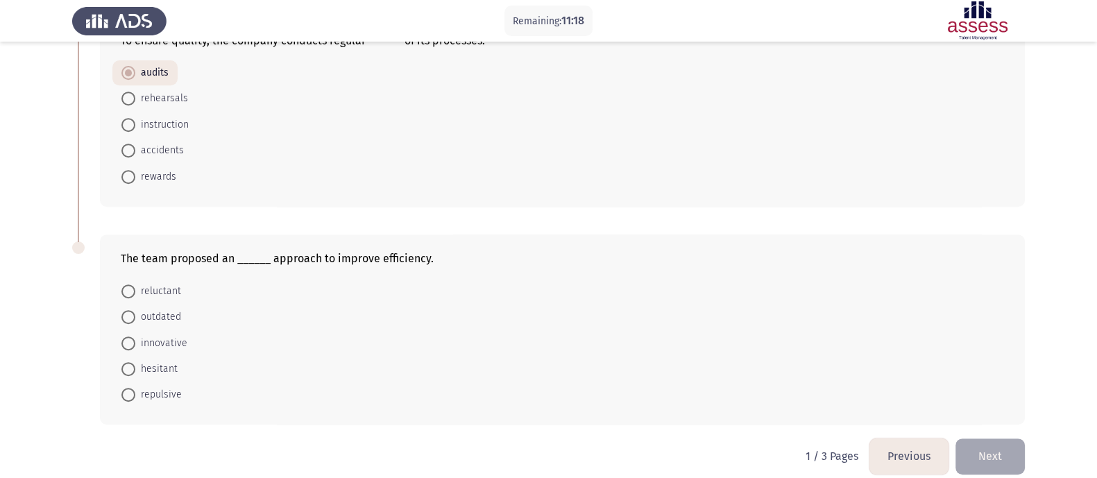
scroll to position [776, 0]
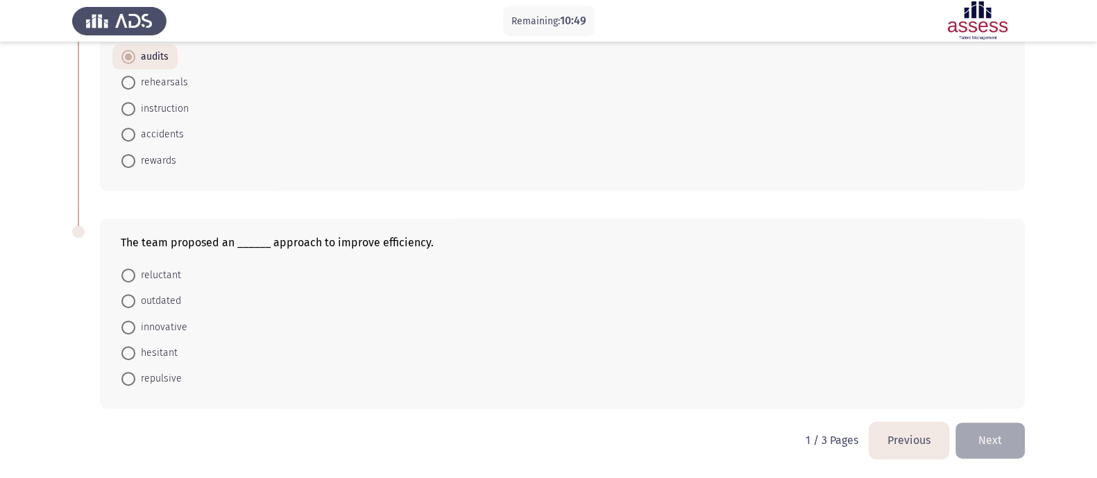
click at [129, 323] on span at bounding box center [128, 328] width 14 height 14
click at [129, 323] on input "innovative" at bounding box center [128, 328] width 14 height 14
radio input "true"
click at [877, 382] on button "Next" at bounding box center [990, 440] width 69 height 35
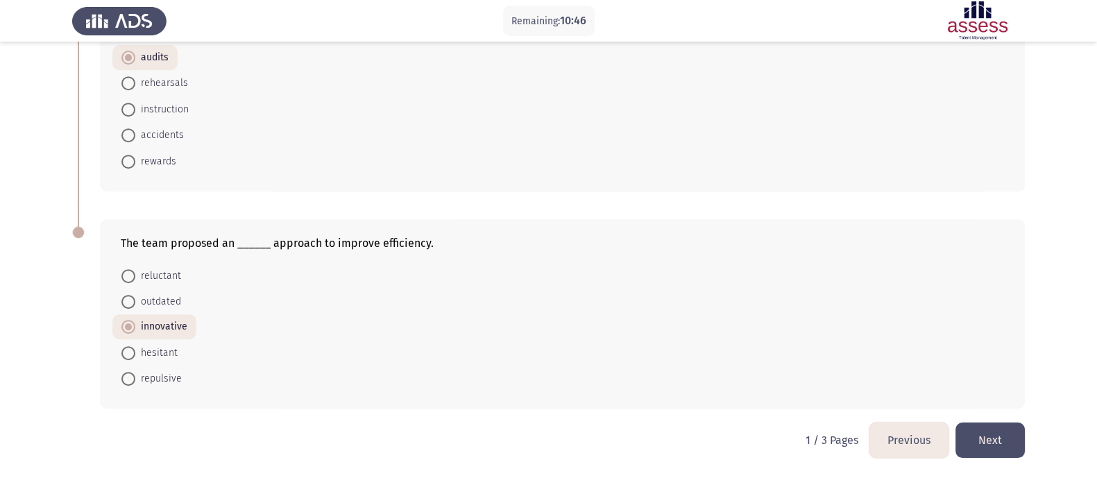
scroll to position [0, 0]
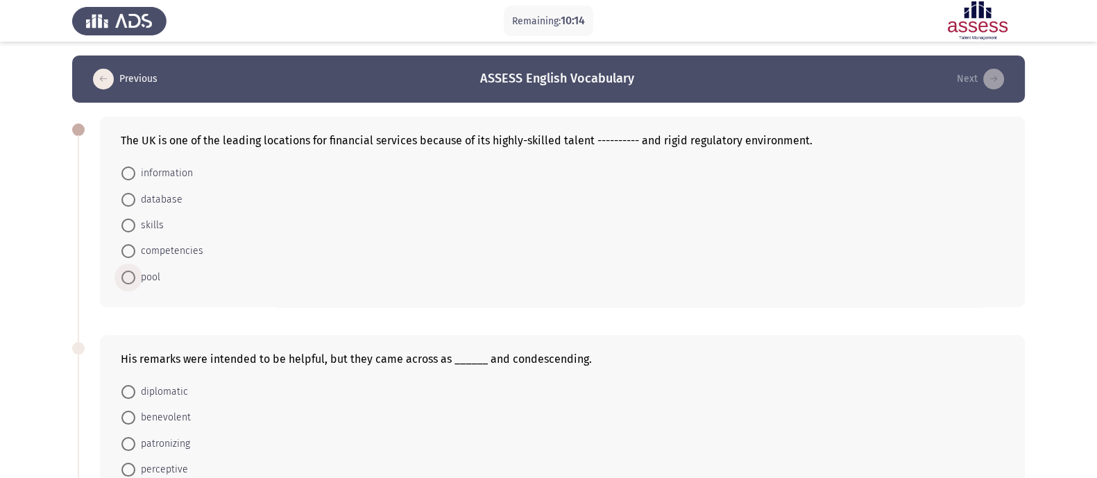
click at [121, 275] on span at bounding box center [128, 278] width 14 height 14
click at [121, 275] on input "pool" at bounding box center [128, 278] width 14 height 14
radio input "true"
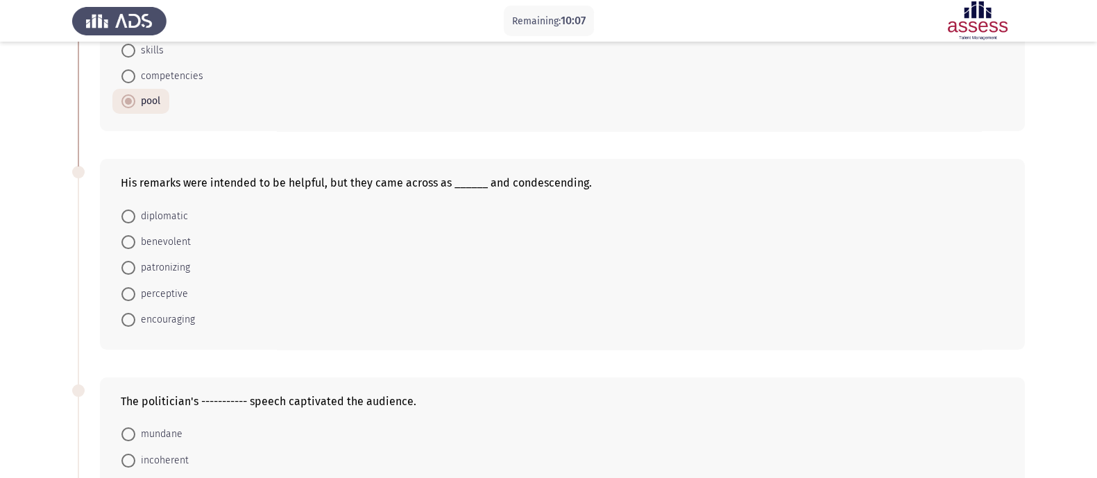
scroll to position [173, 0]
click at [164, 274] on span "patronizing" at bounding box center [162, 270] width 55 height 17
click at [135, 274] on input "patronizing" at bounding box center [128, 270] width 14 height 14
radio input "true"
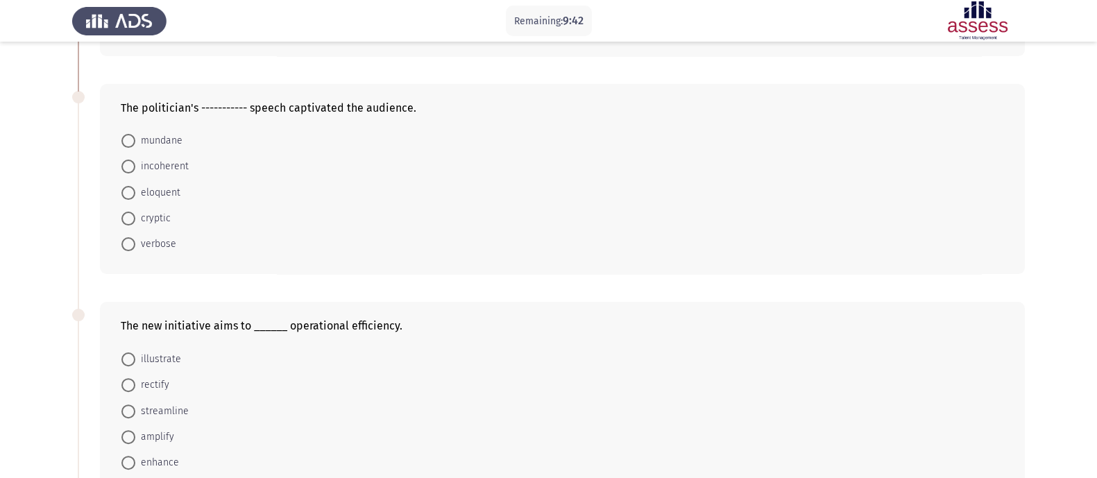
scroll to position [521, 0]
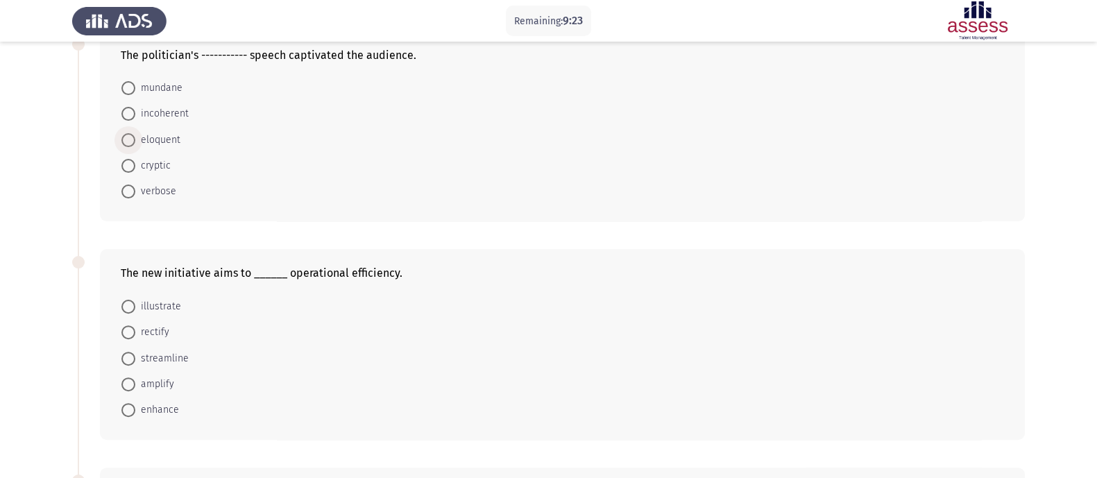
click at [163, 146] on span "eloquent" at bounding box center [157, 140] width 45 height 17
click at [135, 146] on input "eloquent" at bounding box center [128, 140] width 14 height 14
radio input "true"
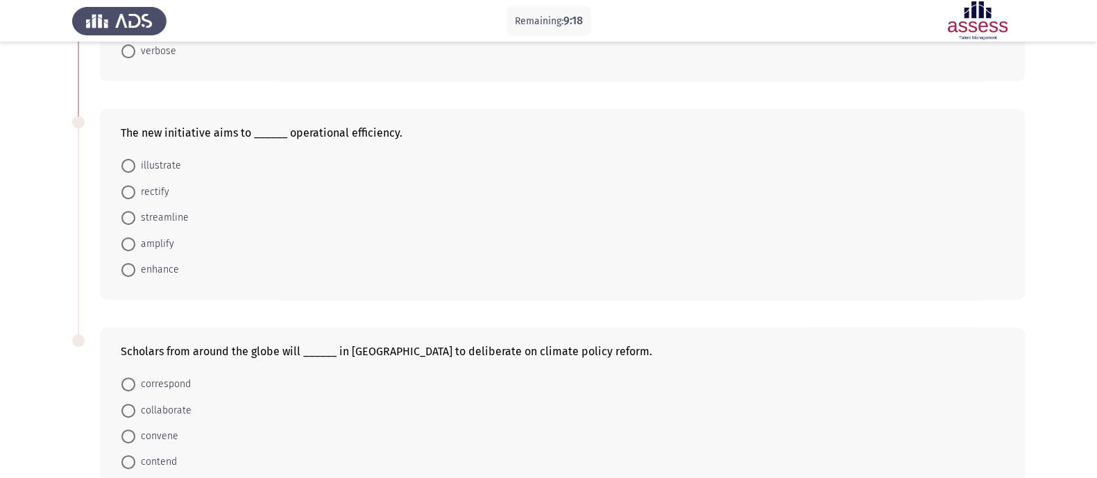
scroll to position [693, 0]
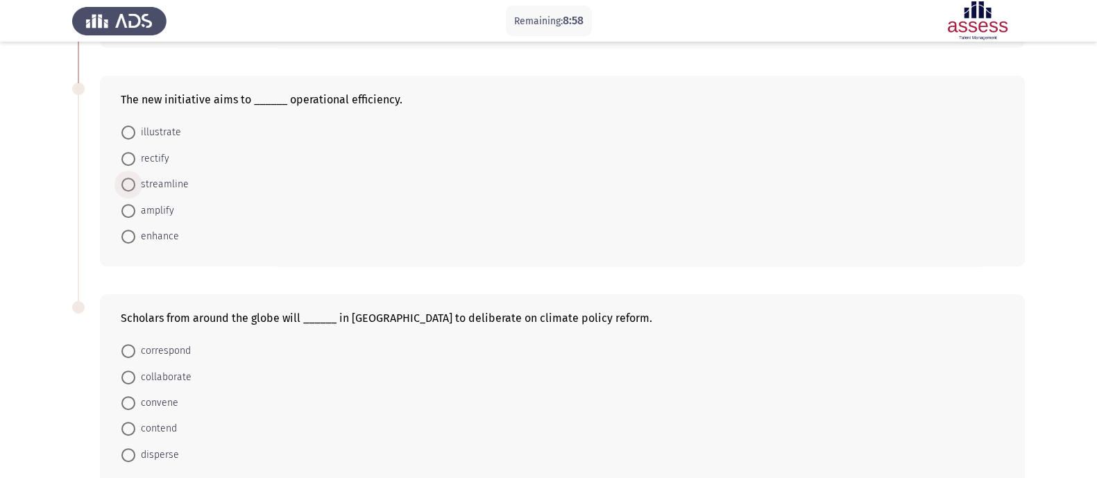
click at [164, 186] on span "streamline" at bounding box center [161, 184] width 53 height 17
click at [135, 186] on input "streamline" at bounding box center [128, 185] width 14 height 14
radio input "true"
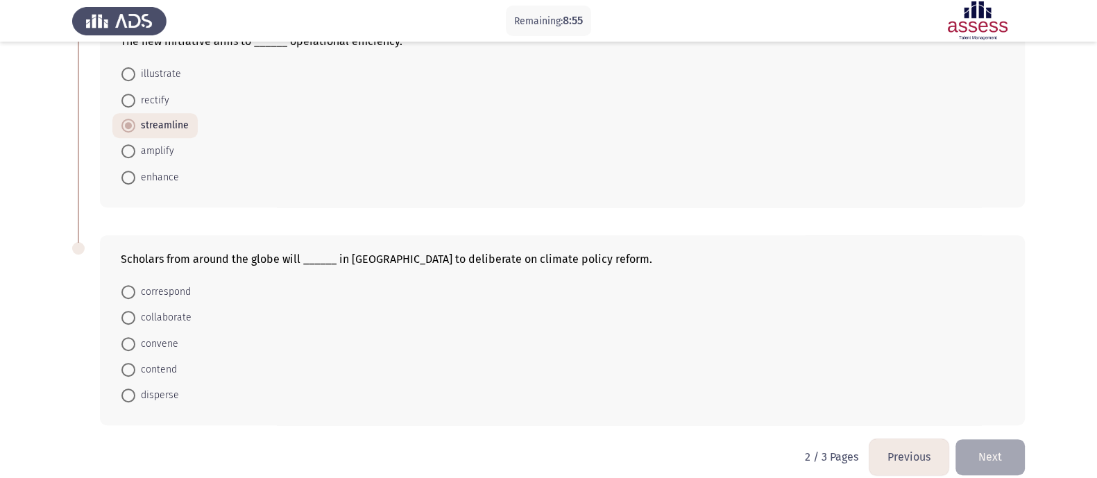
scroll to position [776, 0]
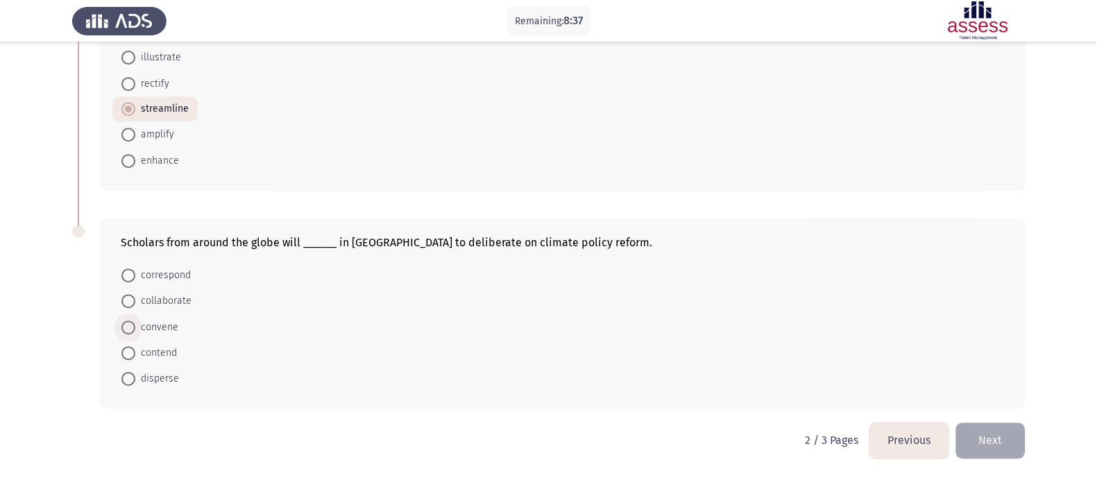
click at [170, 324] on span "convene" at bounding box center [156, 327] width 43 height 17
click at [135, 324] on input "convene" at bounding box center [128, 328] width 14 height 14
radio input "true"
click at [877, 382] on button "Next" at bounding box center [990, 440] width 69 height 35
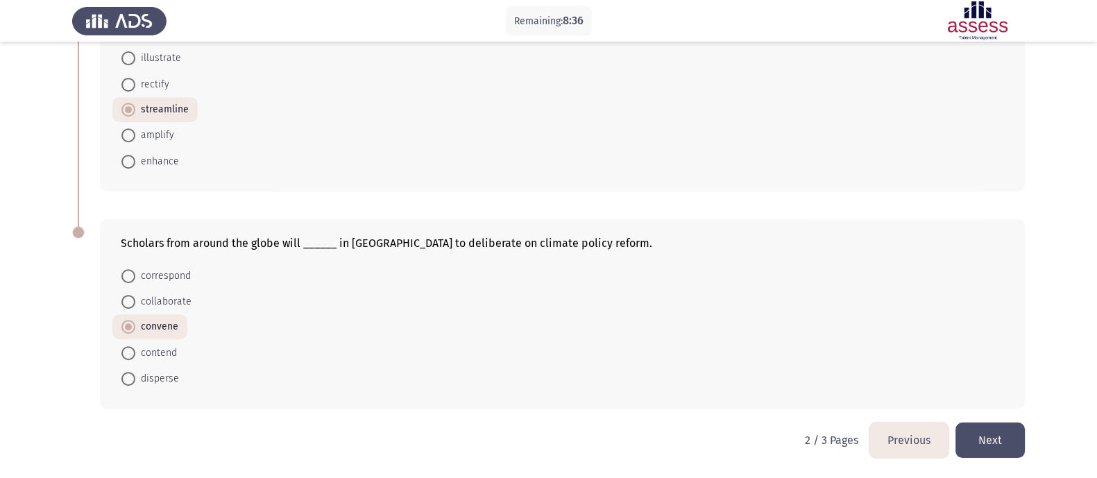
scroll to position [0, 0]
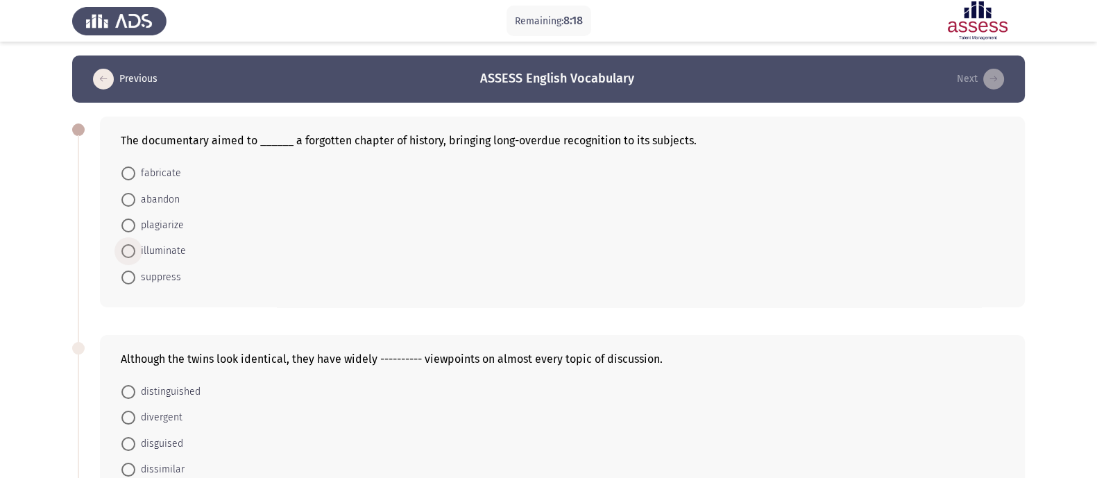
click at [144, 253] on span "illuminate" at bounding box center [160, 251] width 51 height 17
click at [135, 253] on input "illuminate" at bounding box center [128, 251] width 14 height 14
radio input "true"
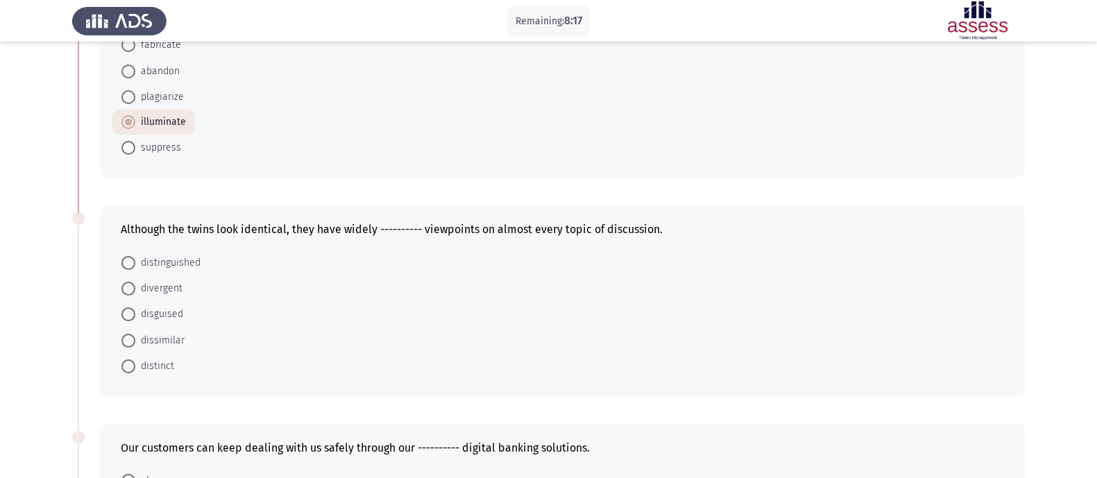
scroll to position [173, 0]
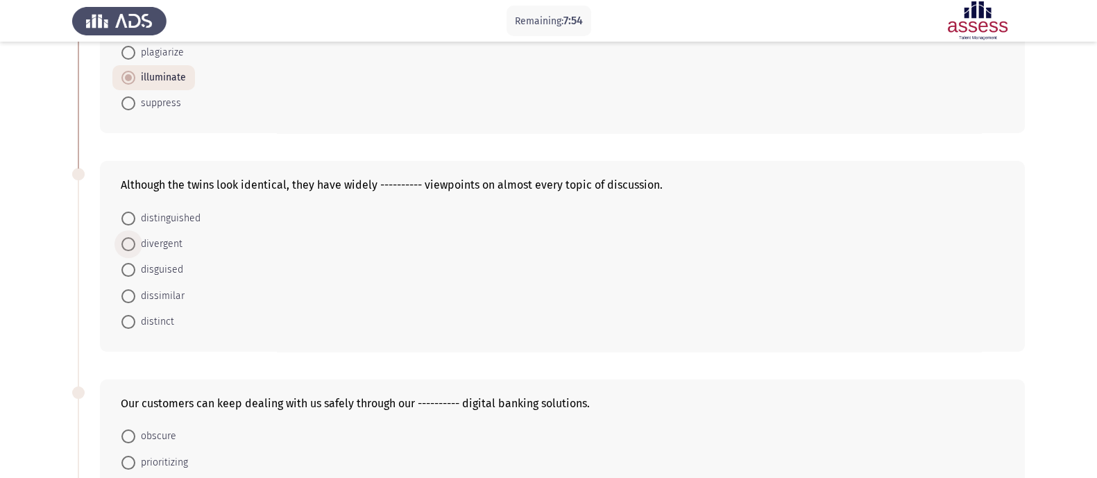
click at [134, 246] on span at bounding box center [128, 244] width 14 height 14
click at [134, 246] on input "divergent" at bounding box center [128, 244] width 14 height 14
radio input "true"
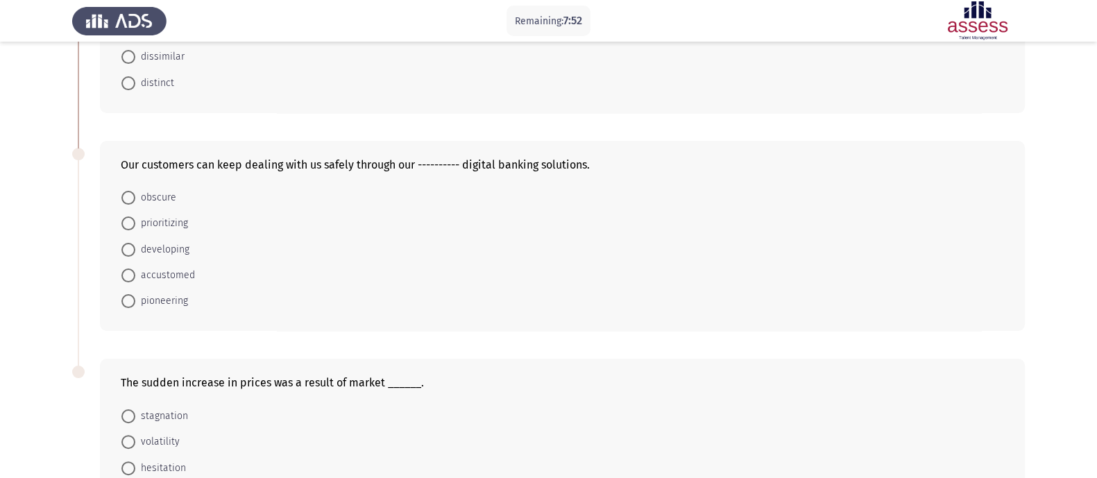
scroll to position [434, 0]
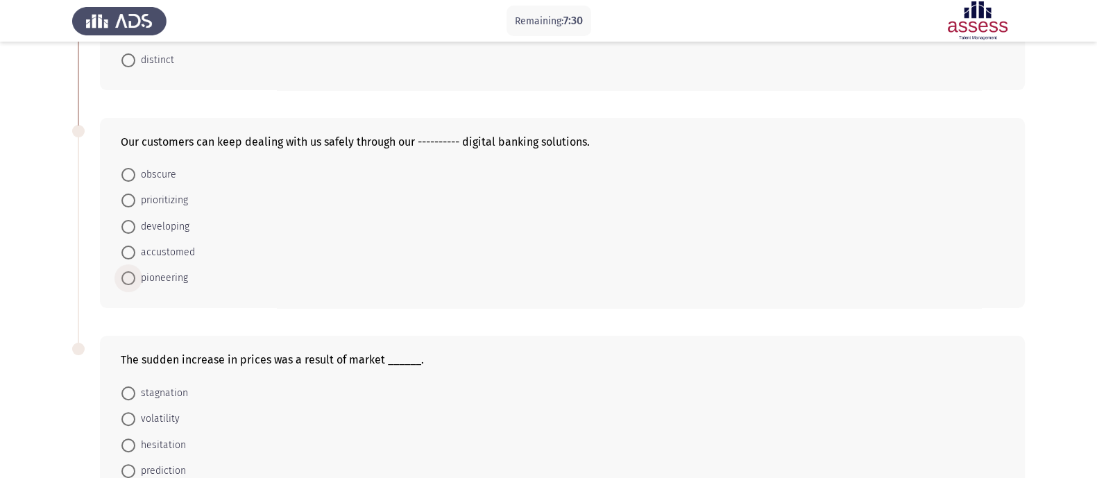
click at [142, 287] on span "pioneering" at bounding box center [161, 278] width 53 height 17
click at [135, 285] on input "pioneering" at bounding box center [128, 278] width 14 height 14
radio input "true"
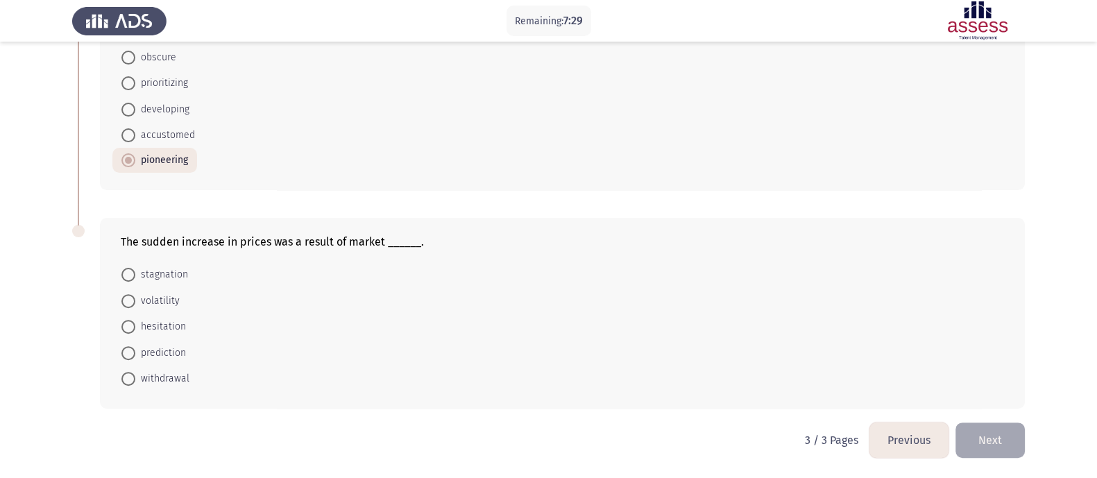
scroll to position [557, 0]
click at [128, 305] on span at bounding box center [128, 301] width 14 height 14
click at [128, 305] on input "volatility" at bounding box center [128, 301] width 14 height 14
radio input "true"
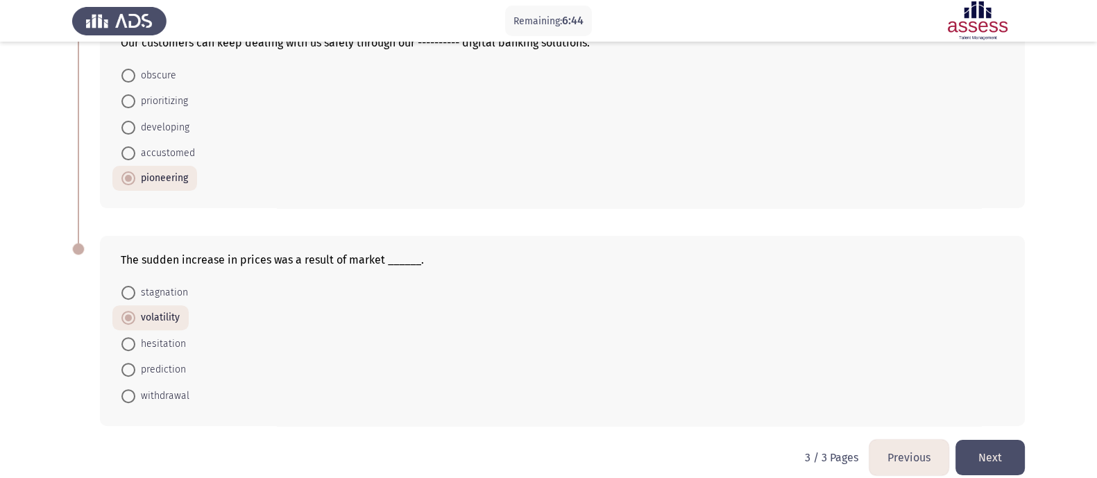
scroll to position [555, 0]
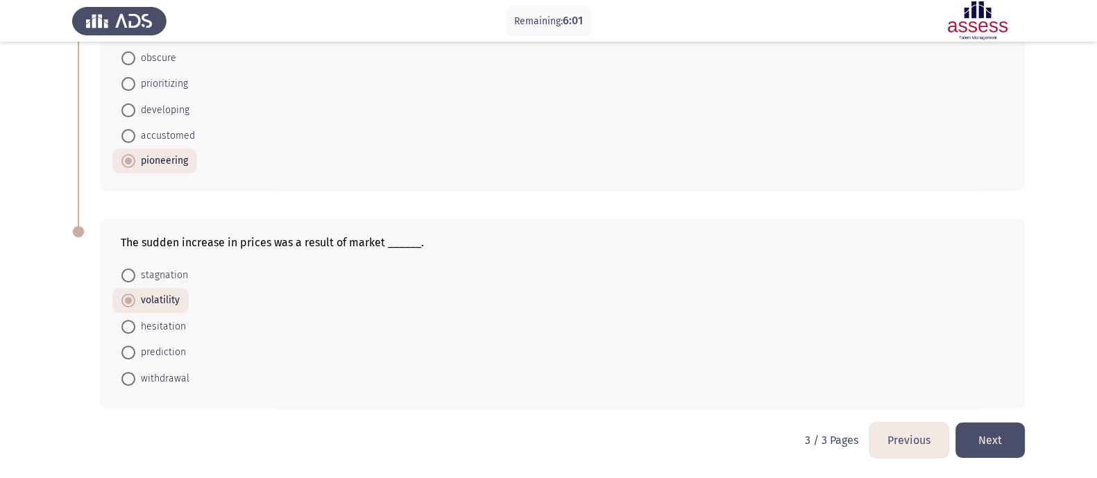
click at [877, 382] on button "Next" at bounding box center [990, 440] width 69 height 35
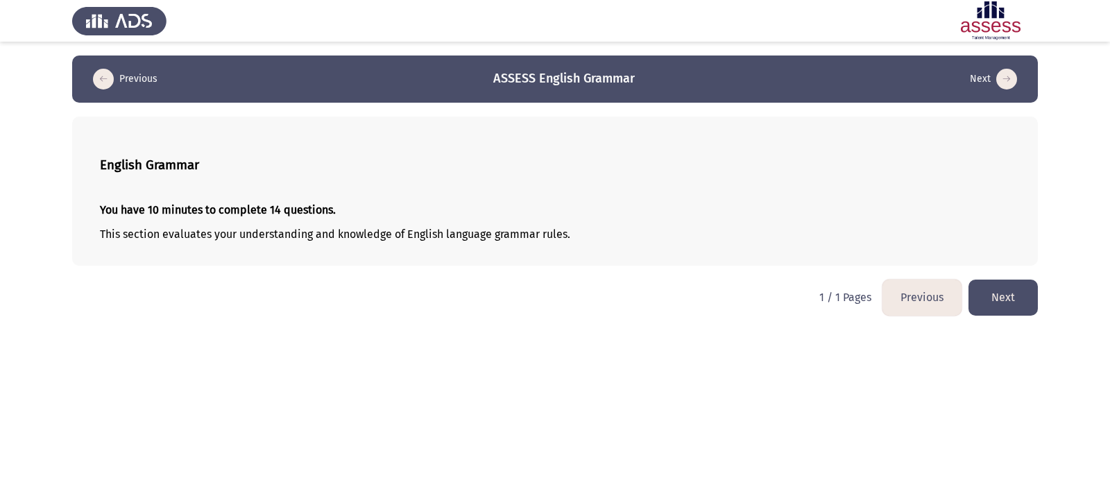
click at [877, 294] on button "Next" at bounding box center [1003, 297] width 69 height 35
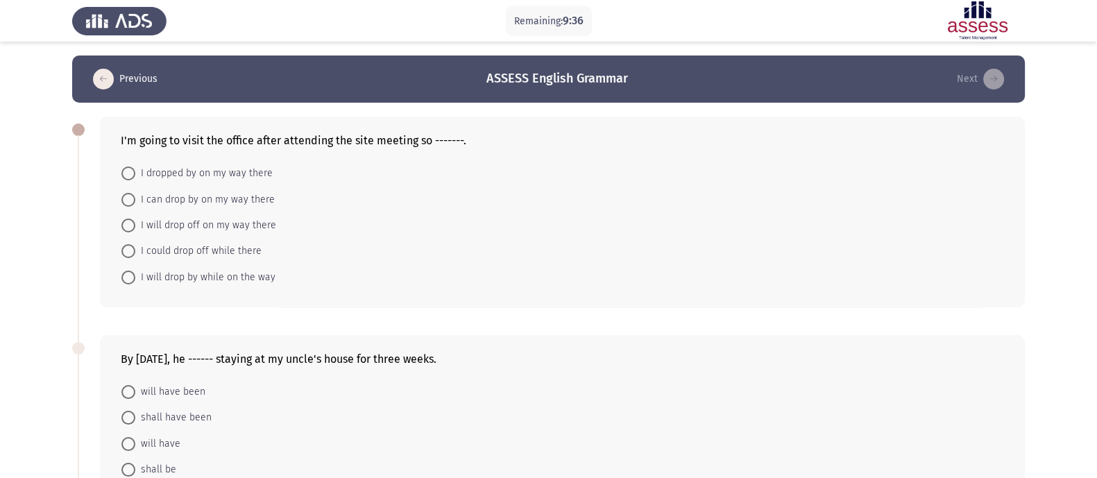
click at [221, 169] on span "I dropped by on my way there" at bounding box center [203, 173] width 137 height 17
click at [135, 169] on input "I dropped by on my way there" at bounding box center [128, 174] width 14 height 14
radio input "true"
click at [155, 197] on span "I can drop by on my way there" at bounding box center [205, 198] width 140 height 17
click at [135, 197] on input "I can drop by on my way there" at bounding box center [128, 199] width 14 height 14
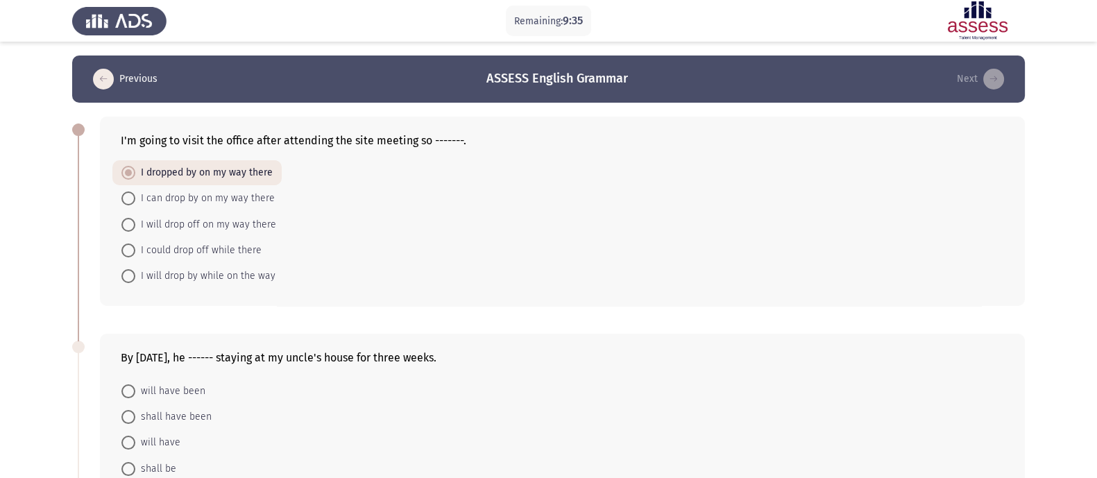
radio input "true"
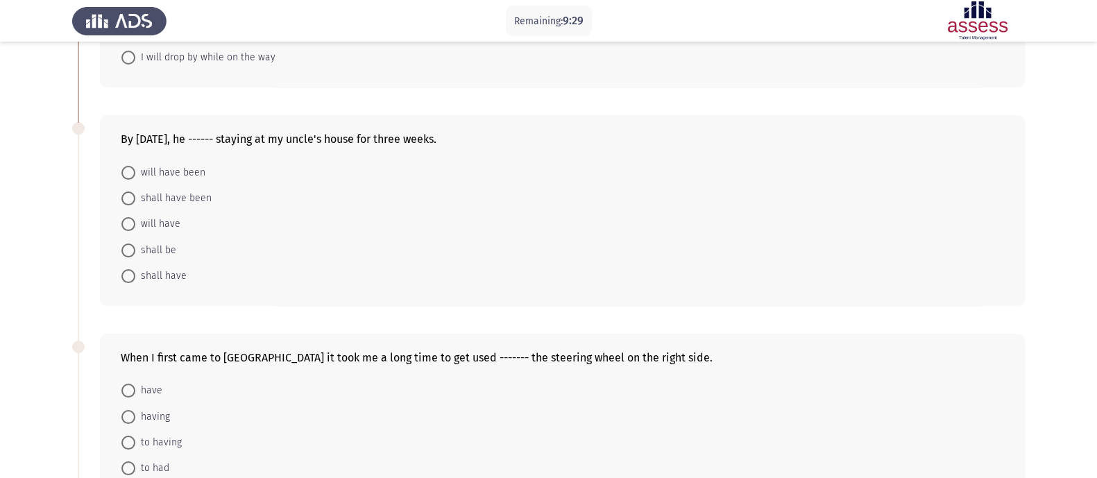
scroll to position [260, 0]
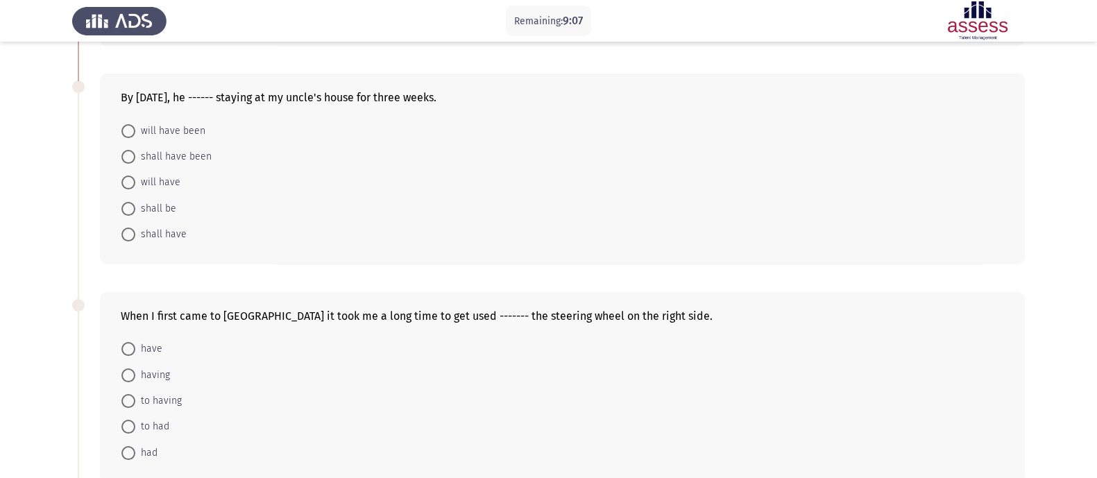
click at [174, 135] on span "will have been" at bounding box center [170, 131] width 70 height 17
click at [135, 135] on input "will have been" at bounding box center [128, 131] width 14 height 14
radio input "true"
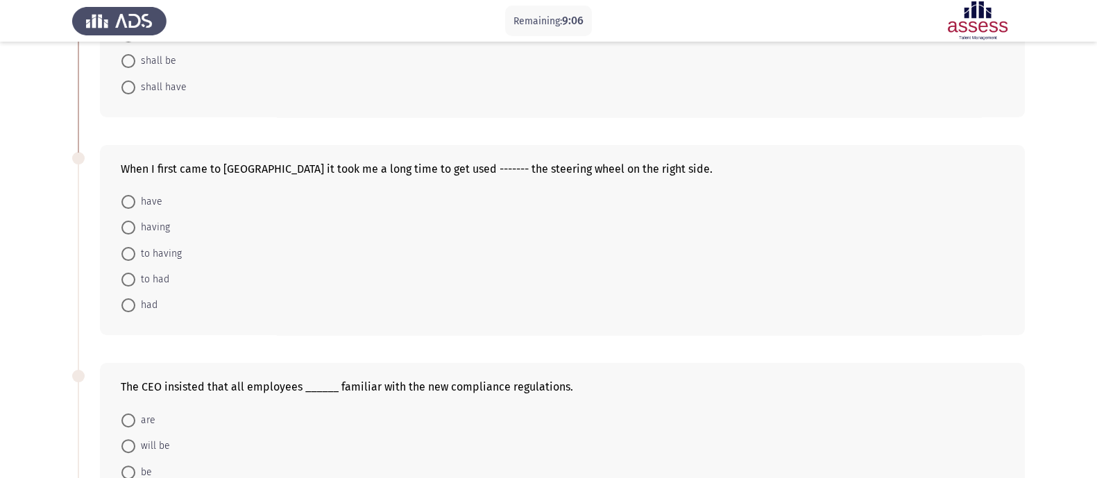
scroll to position [434, 0]
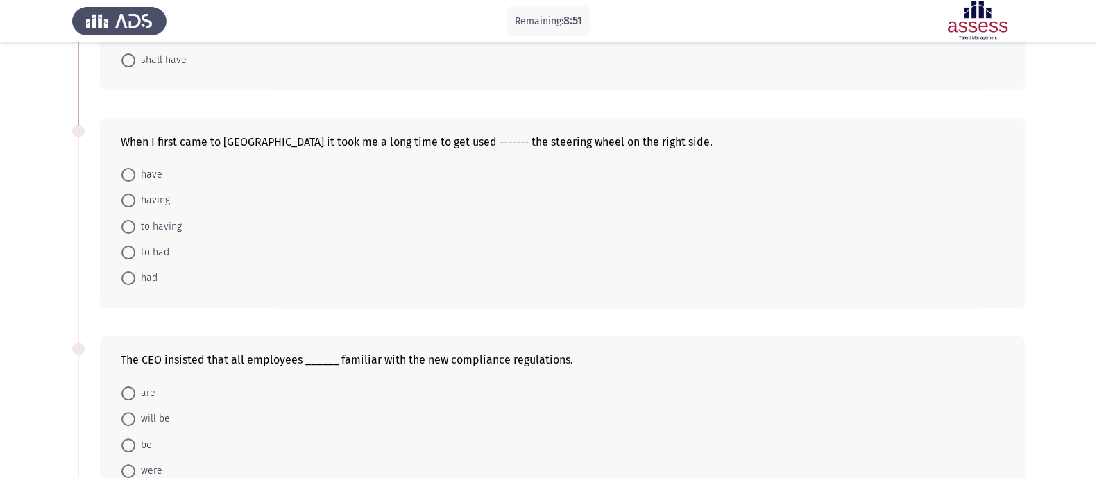
click at [142, 229] on span "to having" at bounding box center [158, 227] width 47 height 17
click at [135, 229] on input "to having" at bounding box center [128, 227] width 14 height 14
radio input "true"
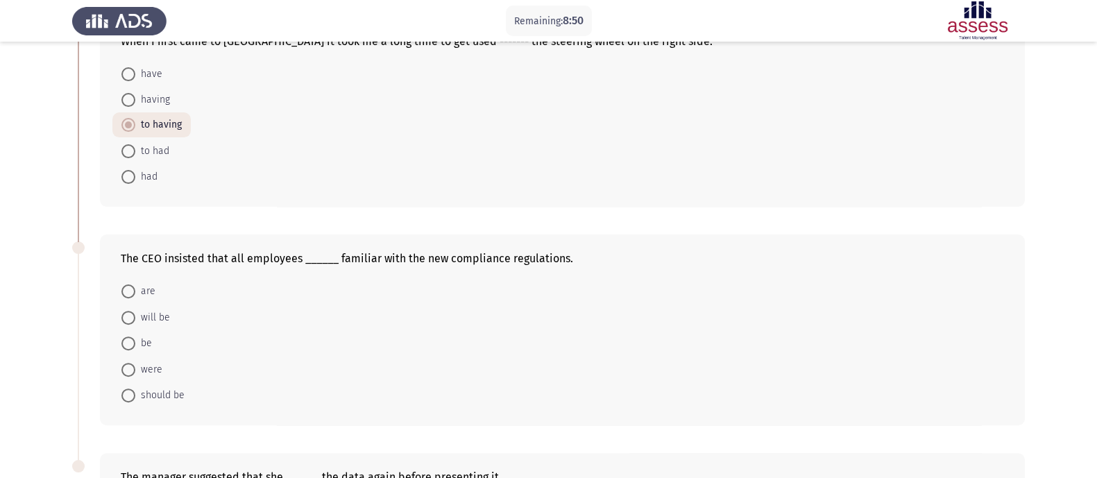
scroll to position [607, 0]
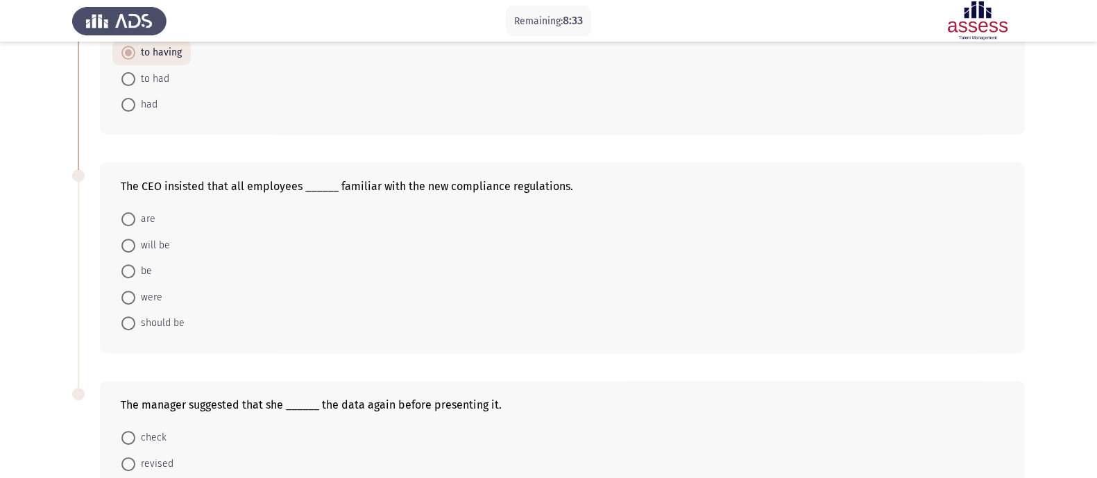
click at [145, 274] on span "be" at bounding box center [143, 271] width 17 height 17
click at [135, 274] on input "be" at bounding box center [128, 271] width 14 height 14
radio input "true"
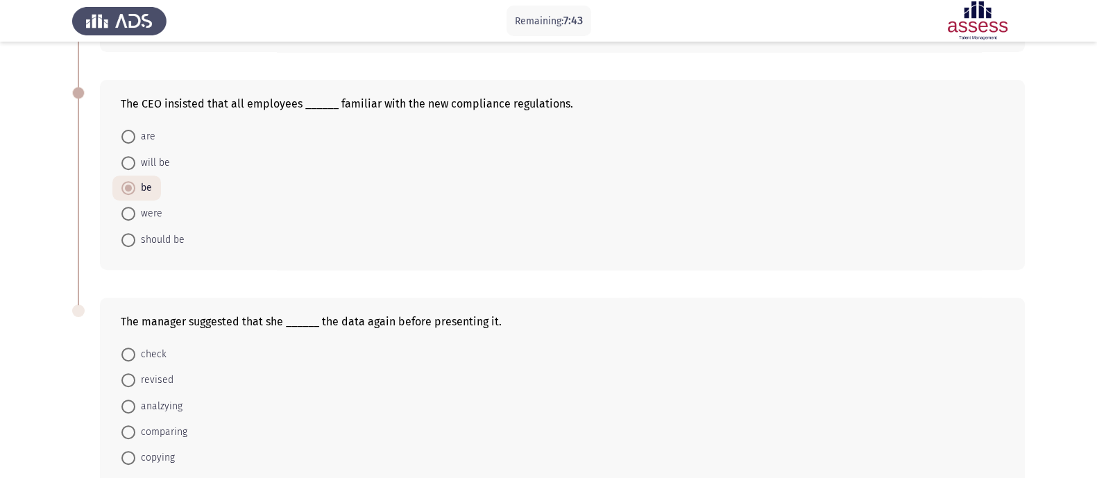
scroll to position [776, 0]
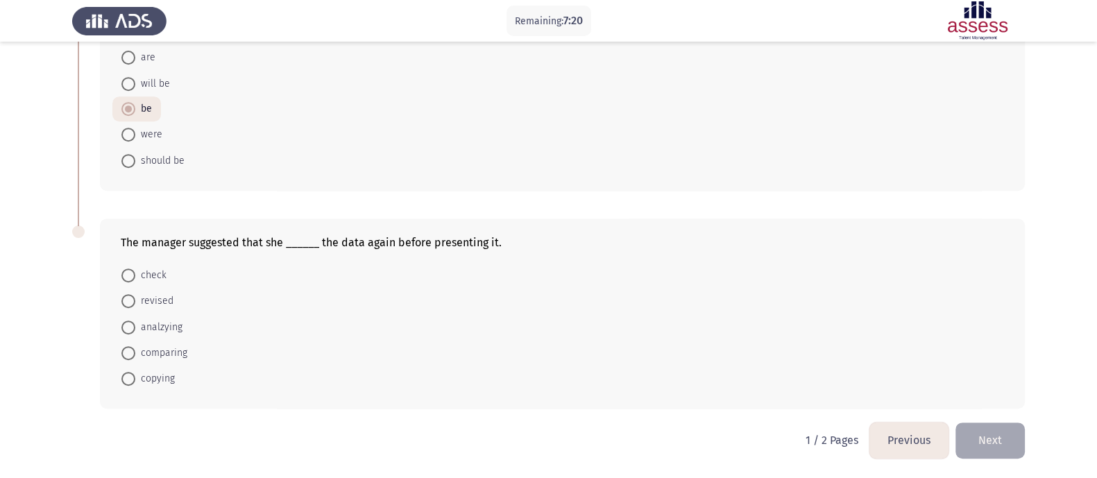
click at [140, 278] on span "check" at bounding box center [150, 275] width 31 height 17
click at [135, 278] on input "check" at bounding box center [128, 276] width 14 height 14
radio input "true"
click at [877, 382] on button "Next" at bounding box center [990, 440] width 69 height 35
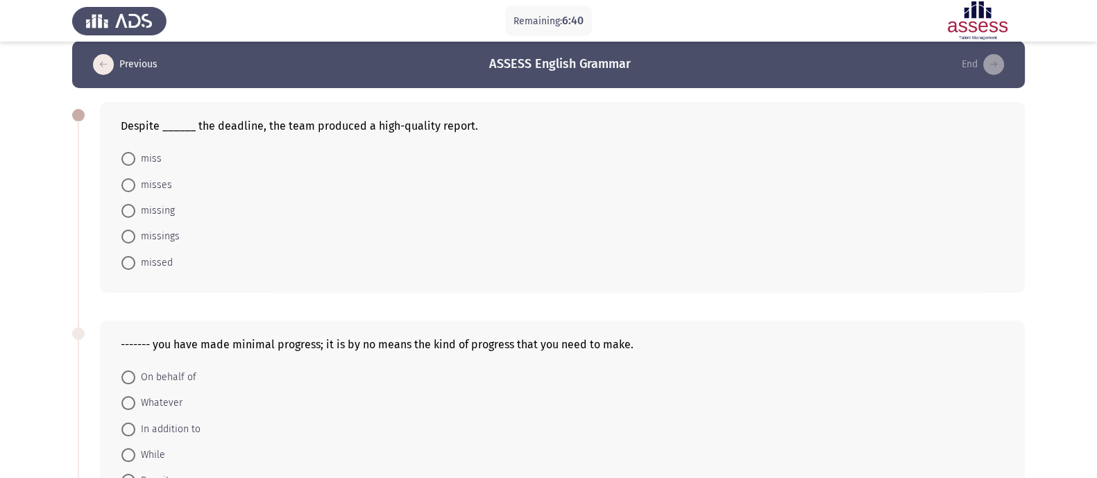
scroll to position [0, 0]
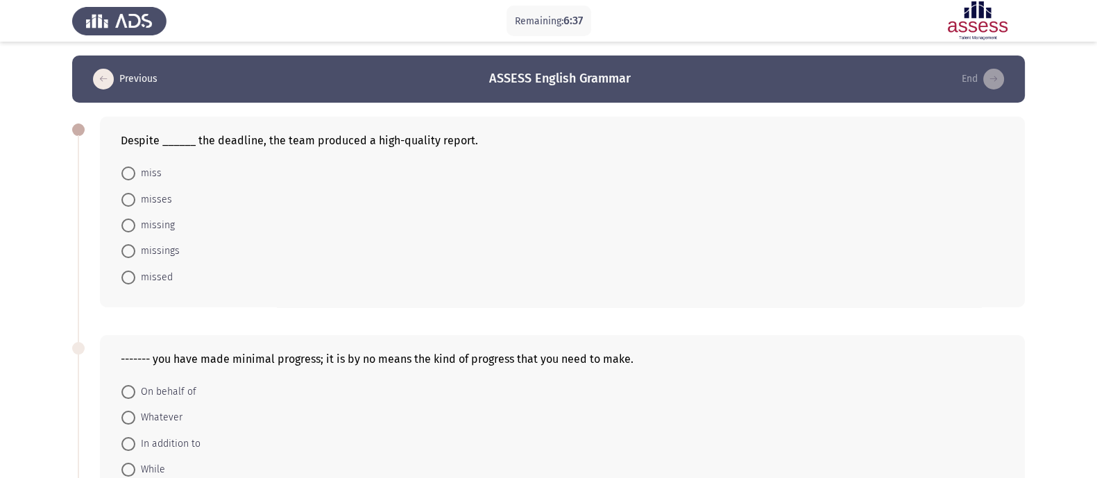
click at [877, 382] on form "On behalf of Whatever In addition to While Despite" at bounding box center [563, 444] width 884 height 130
click at [135, 226] on span at bounding box center [128, 226] width 14 height 14
click at [135, 226] on input "missing" at bounding box center [128, 226] width 14 height 14
radio input "true"
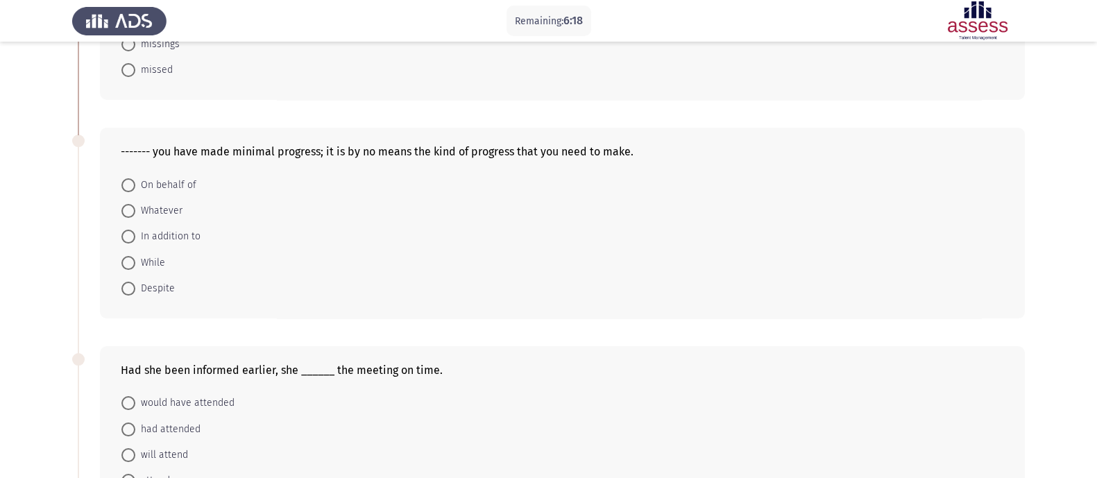
scroll to position [260, 0]
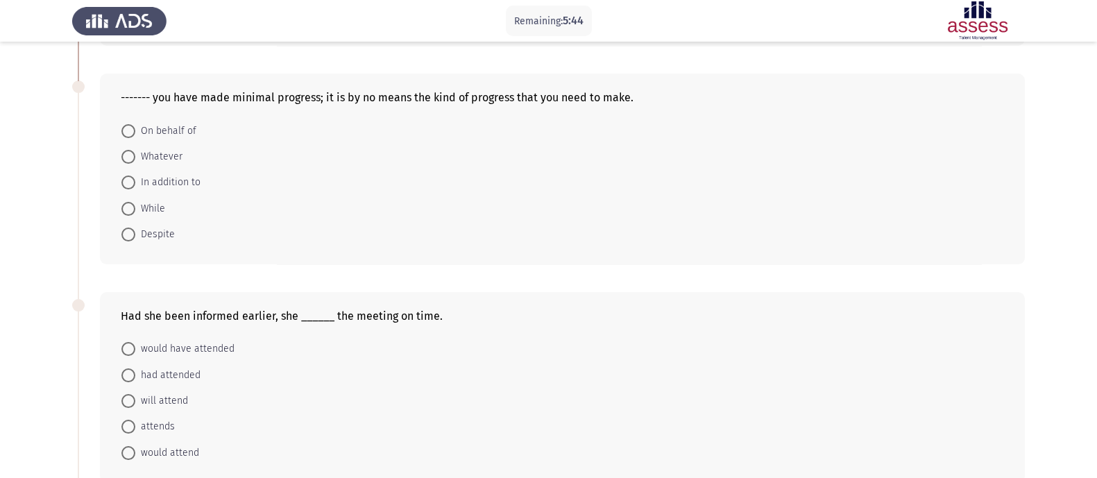
click at [134, 210] on span at bounding box center [128, 209] width 14 height 14
click at [134, 210] on input "While" at bounding box center [128, 209] width 14 height 14
radio input "true"
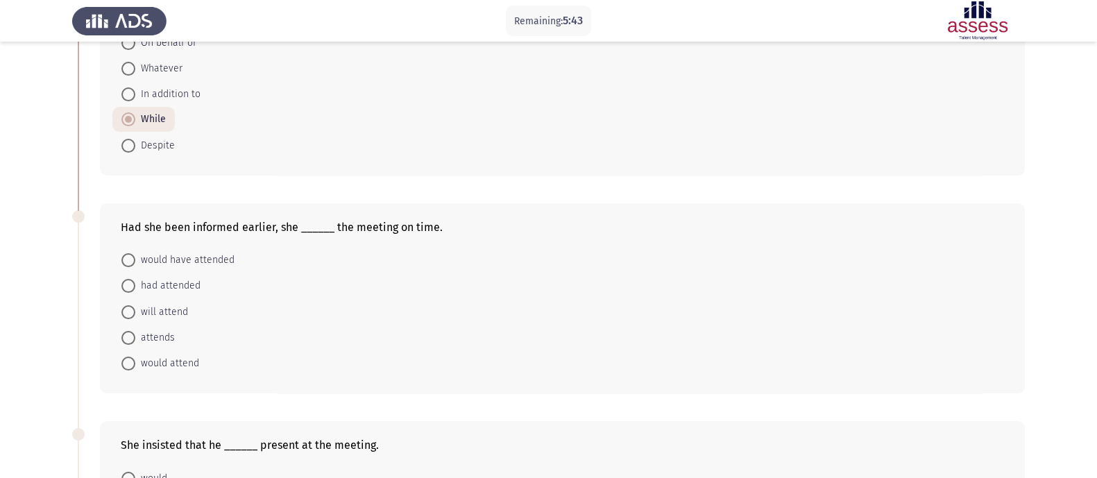
scroll to position [434, 0]
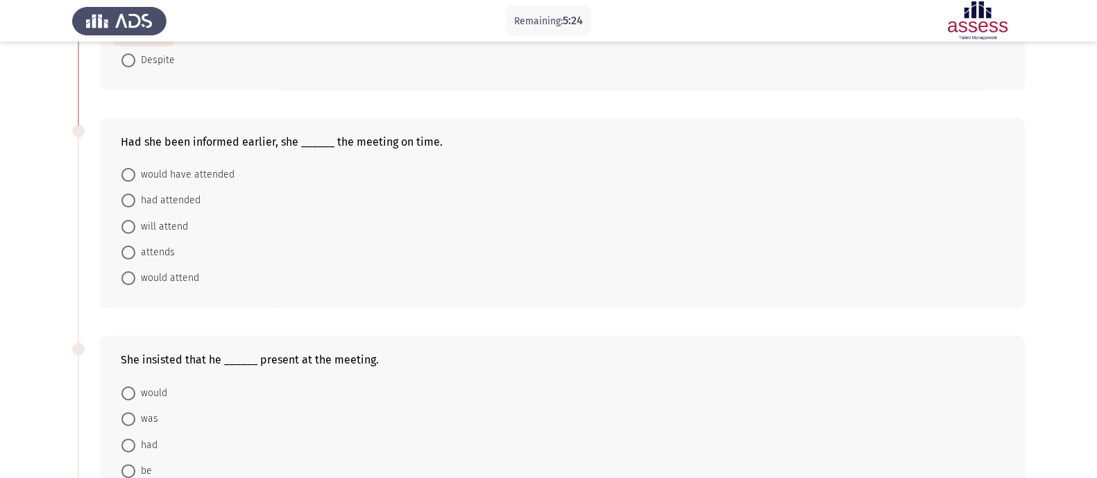
click at [187, 180] on span "would have attended" at bounding box center [184, 175] width 99 height 17
click at [135, 180] on input "would have attended" at bounding box center [128, 175] width 14 height 14
radio input "true"
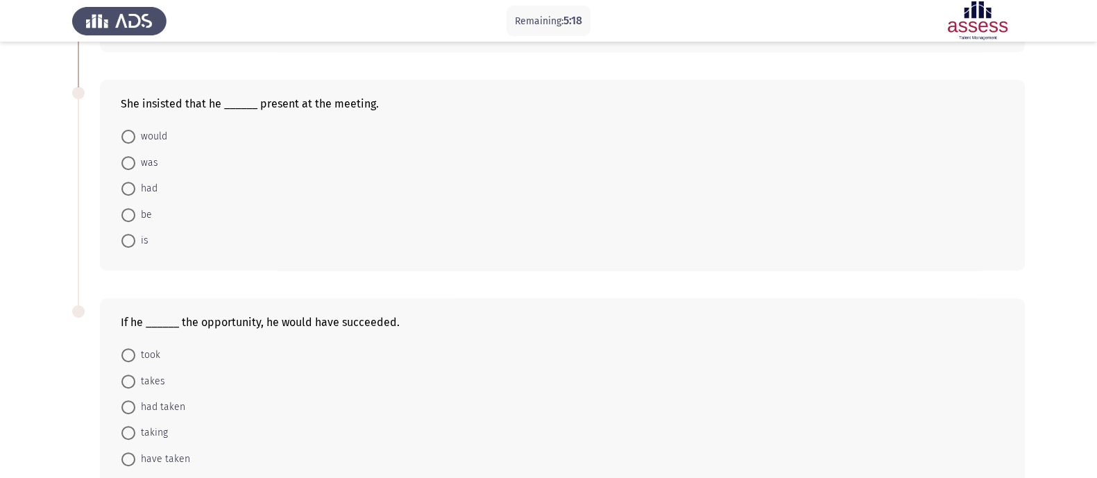
scroll to position [693, 0]
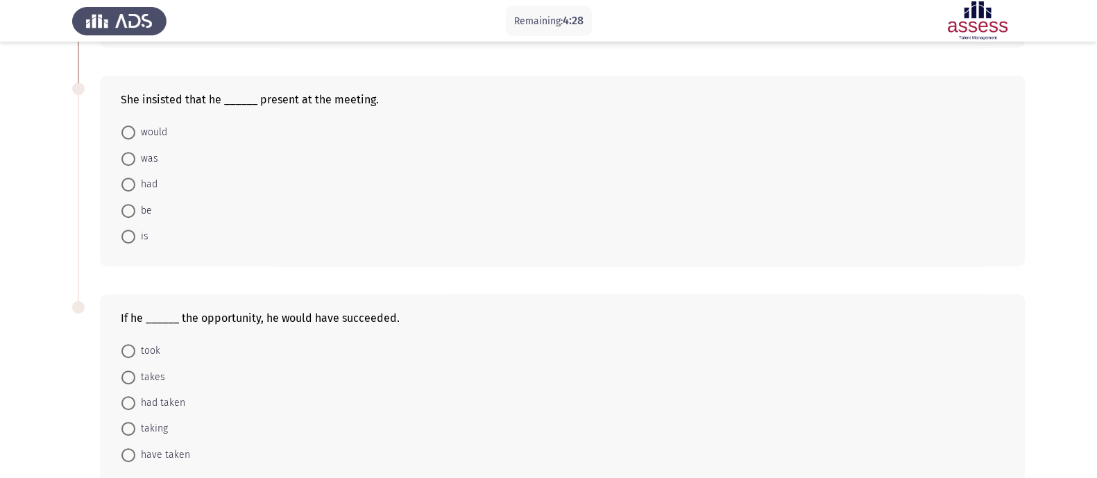
click at [128, 166] on span at bounding box center [128, 159] width 14 height 14
click at [128, 166] on input "was" at bounding box center [128, 159] width 14 height 14
radio input "true"
click at [139, 211] on span "be" at bounding box center [143, 209] width 17 height 17
click at [135, 211] on input "be" at bounding box center [128, 210] width 14 height 14
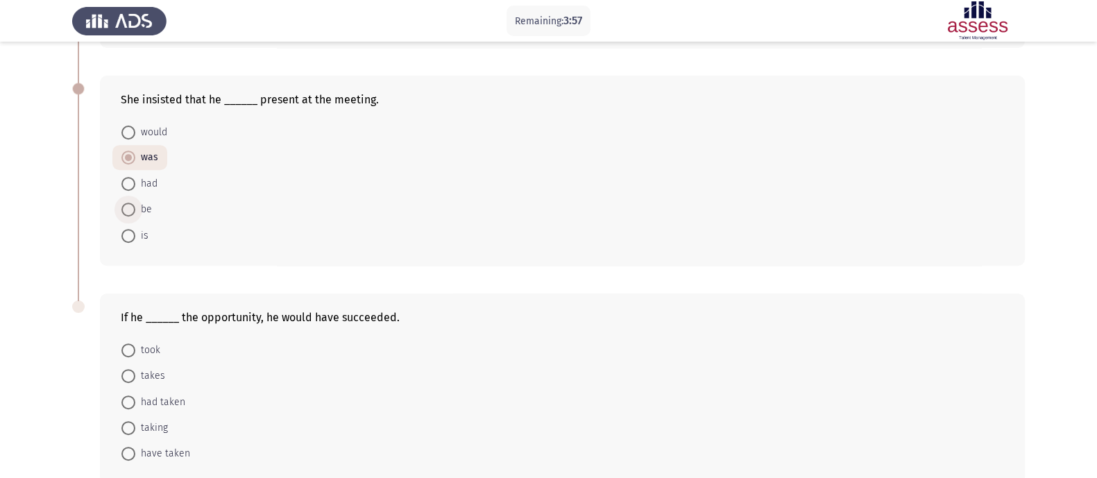
radio input "true"
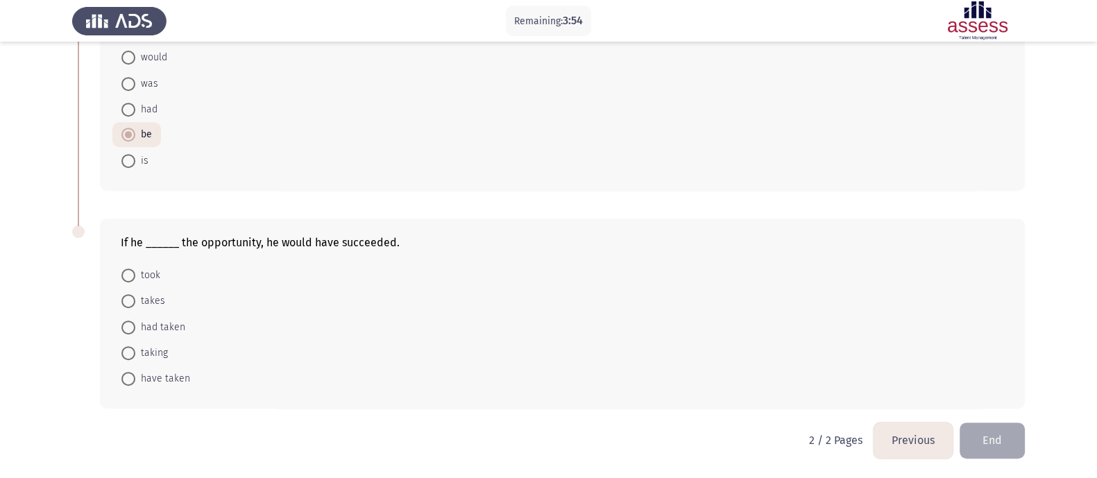
scroll to position [776, 0]
click at [138, 328] on span "had taken" at bounding box center [160, 327] width 50 height 17
click at [135, 328] on input "had taken" at bounding box center [128, 328] width 14 height 14
radio input "true"
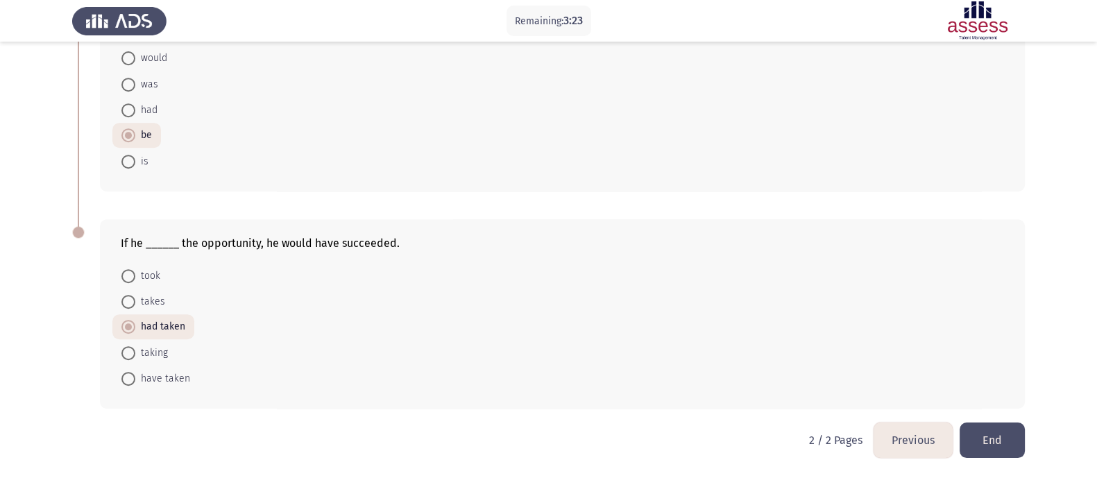
click at [877, 382] on button "End" at bounding box center [992, 440] width 65 height 35
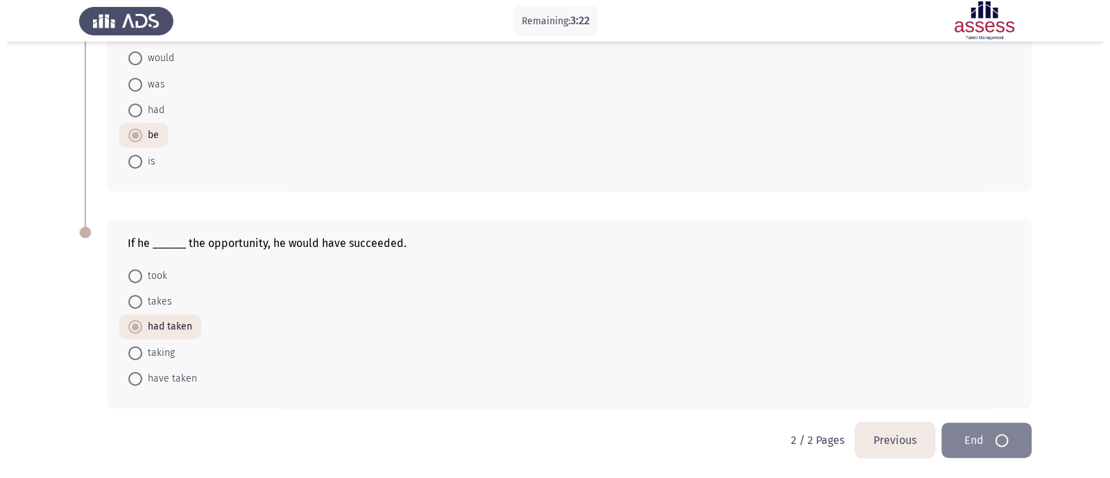
scroll to position [0, 0]
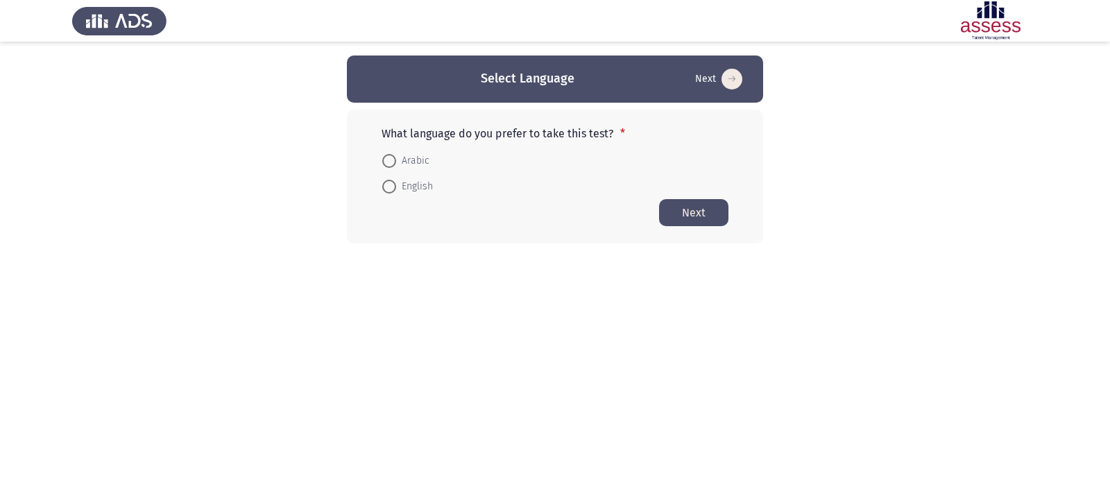
click at [400, 160] on span "Arabic" at bounding box center [412, 161] width 33 height 17
click at [396, 160] on input "Arabic" at bounding box center [389, 161] width 14 height 14
radio input "true"
click at [690, 214] on button "Next" at bounding box center [693, 211] width 69 height 27
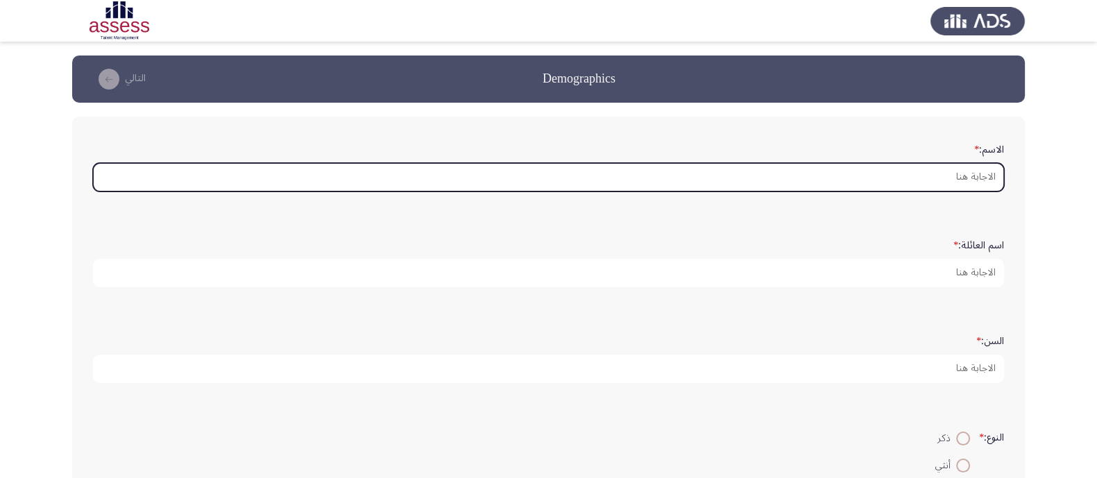
click at [947, 175] on input "الاسم: *" at bounding box center [548, 177] width 911 height 28
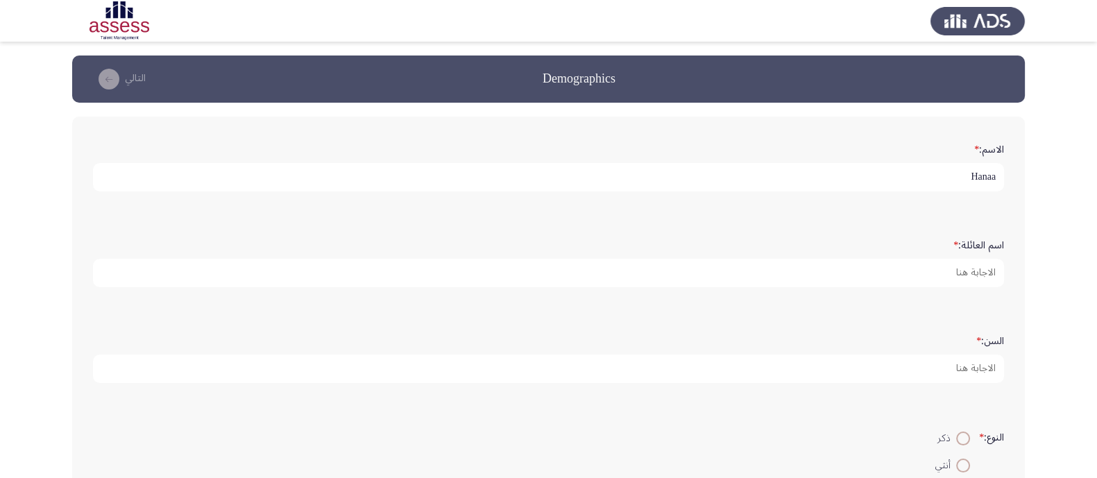
type input "Hanaa"
type input "Samir"
type input "38"
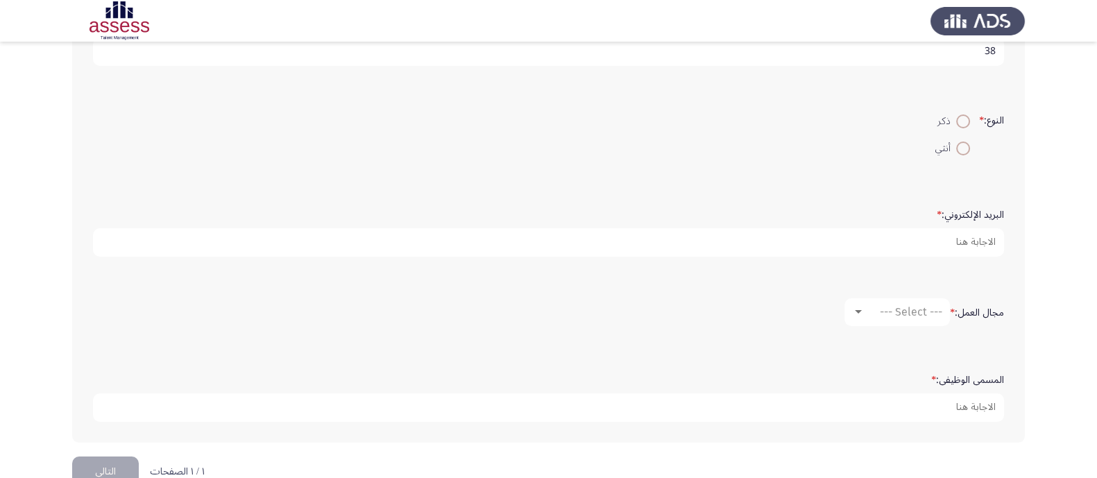
click at [957, 142] on span at bounding box center [963, 149] width 14 height 14
click at [957, 142] on input "أنثي" at bounding box center [963, 149] width 14 height 14
radio input "true"
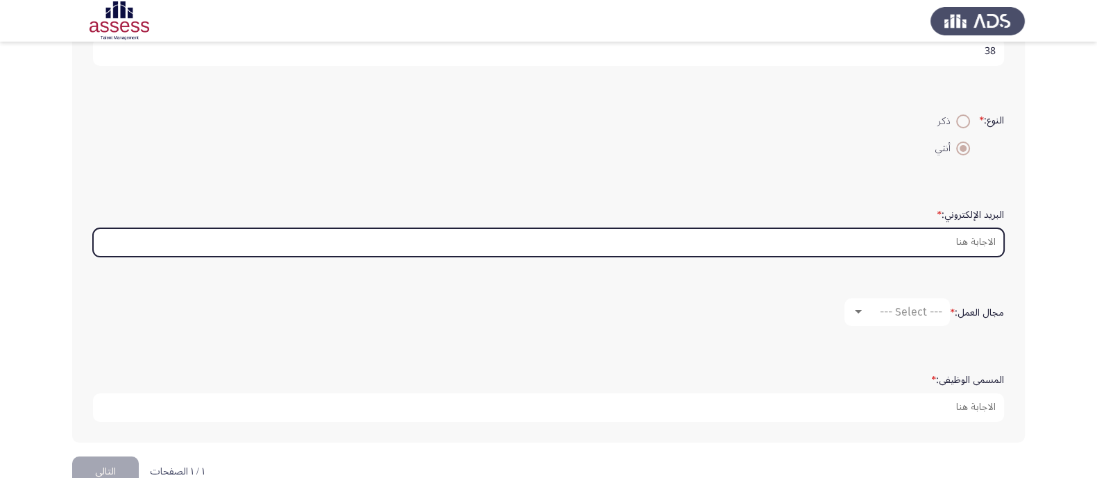
click at [944, 246] on input "البريد الإلكتروني: *" at bounding box center [548, 242] width 911 height 28
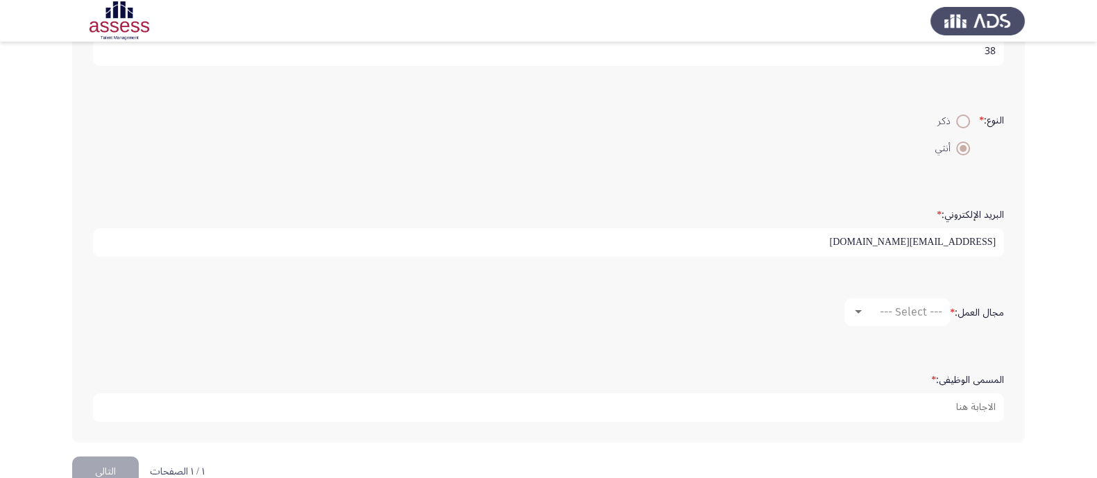
type input "[EMAIL_ADDRESS][DOMAIN_NAME]"
click at [924, 305] on span "محاسبة" at bounding box center [924, 311] width 35 height 13
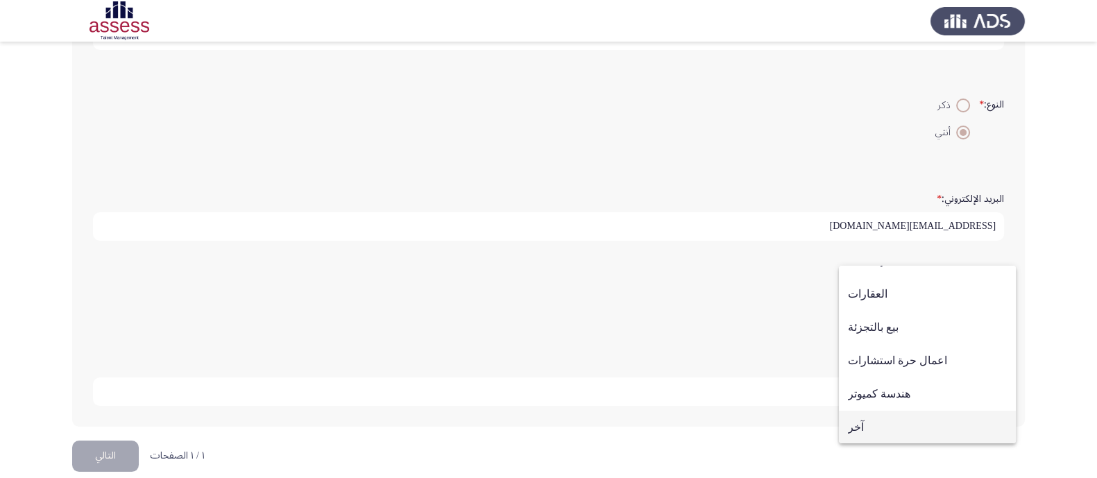
scroll to position [346, 0]
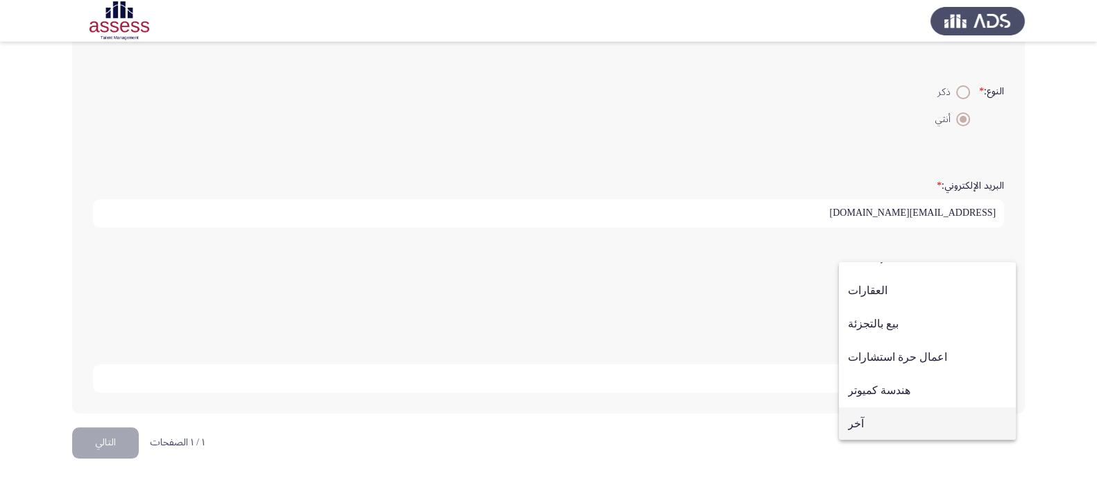
click at [890, 423] on span "آخر" at bounding box center [927, 423] width 159 height 33
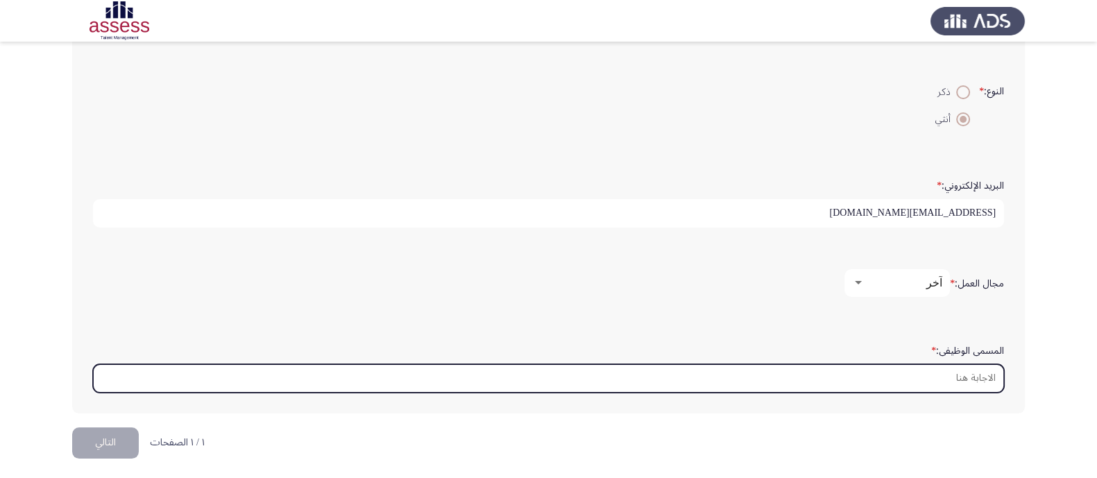
click at [925, 375] on input "المسمى الوظيفى: *" at bounding box center [548, 378] width 911 height 28
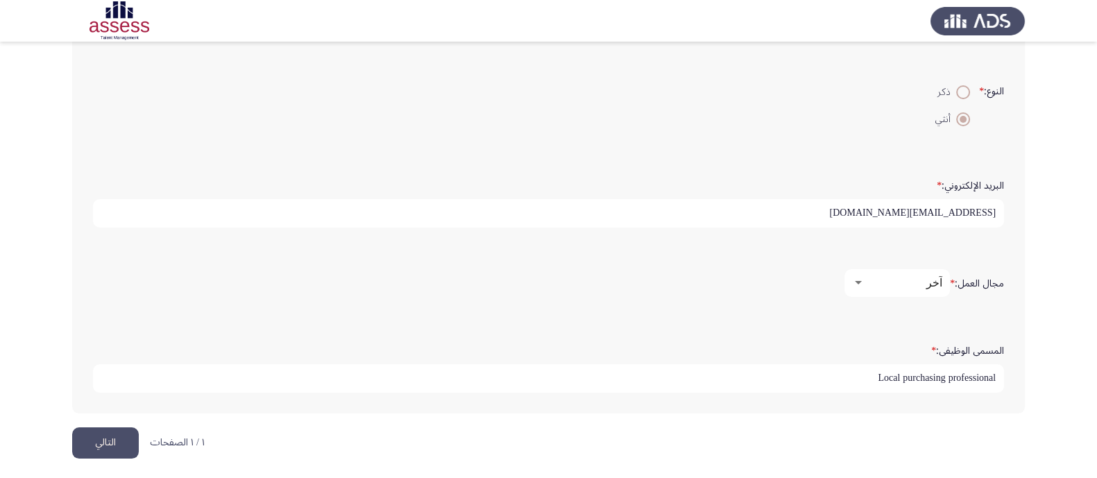
type input "Local purchasing professional"
click at [111, 439] on button "التالي" at bounding box center [105, 443] width 67 height 31
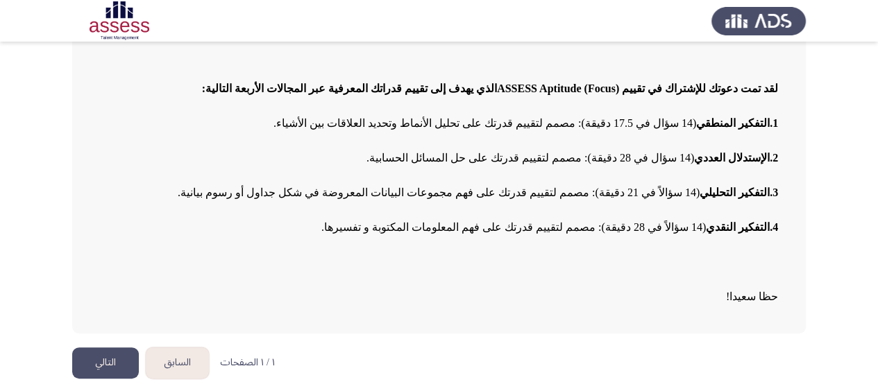
scroll to position [149, 0]
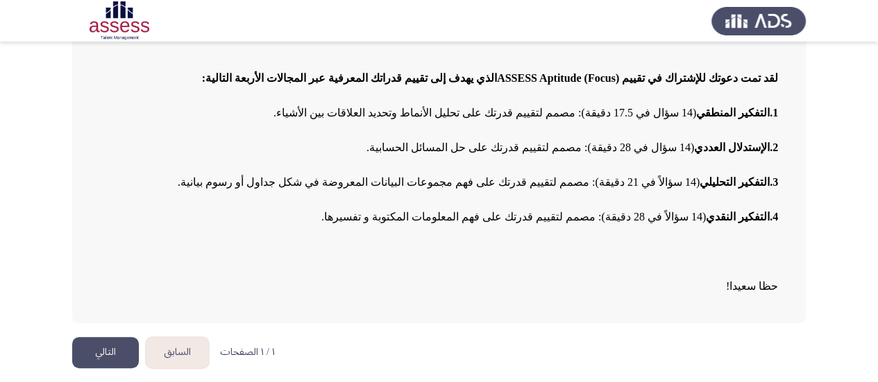
click at [98, 356] on button "التالي" at bounding box center [105, 352] width 67 height 31
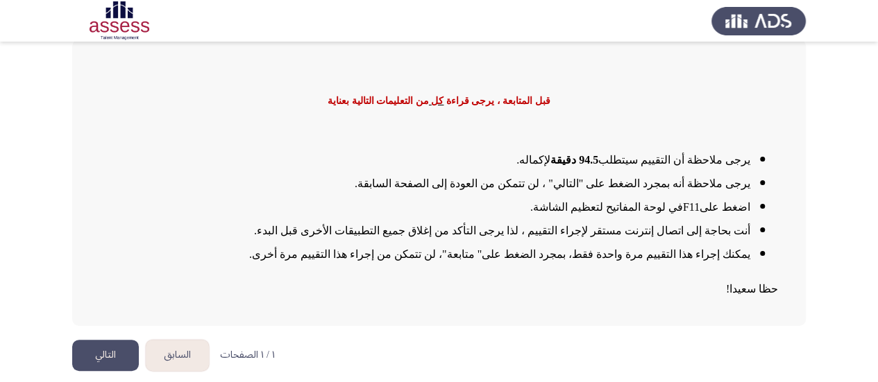
scroll to position [79, 0]
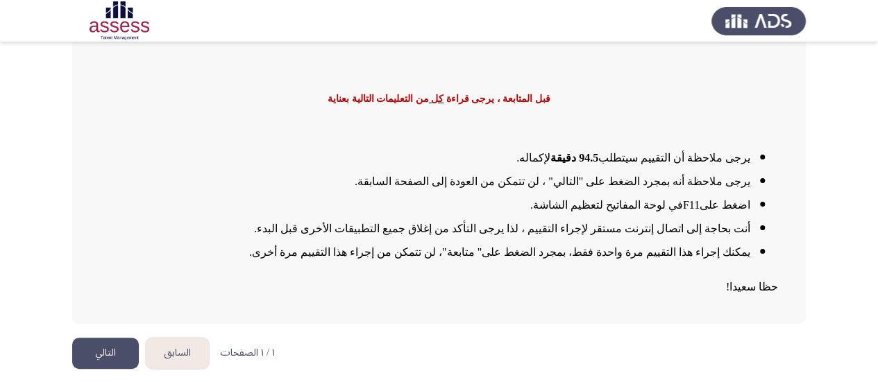
click at [114, 351] on button "التالي" at bounding box center [105, 353] width 67 height 31
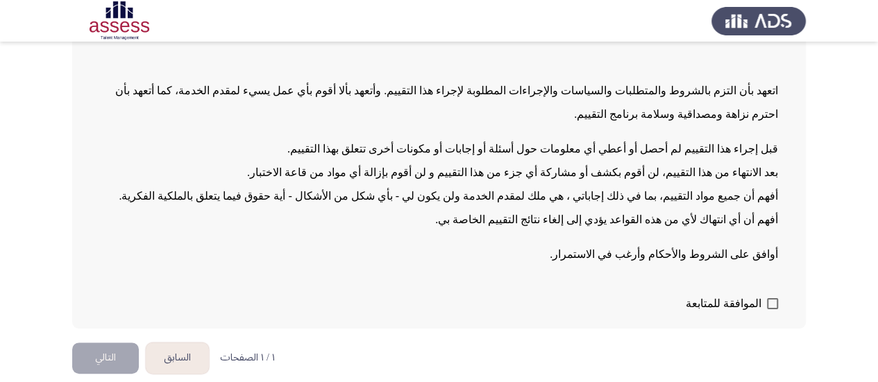
scroll to position [151, 0]
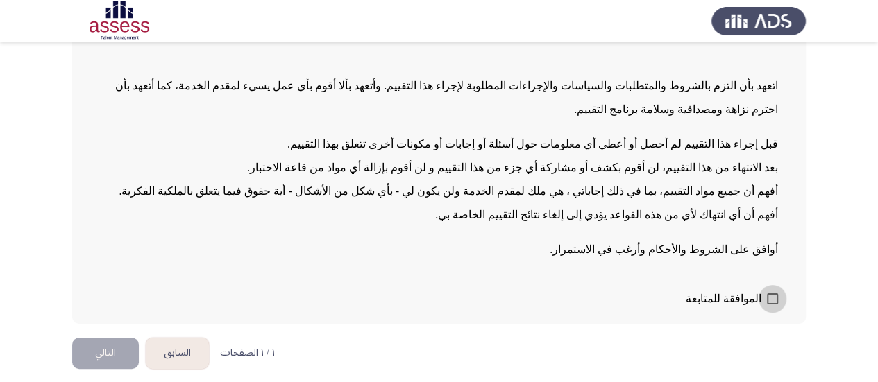
click at [773, 296] on span at bounding box center [772, 299] width 11 height 11
click at [772, 305] on input "الموافقة للمتابعة" at bounding box center [772, 305] width 1 height 1
checkbox input "true"
click at [119, 352] on button "التالي" at bounding box center [105, 353] width 67 height 31
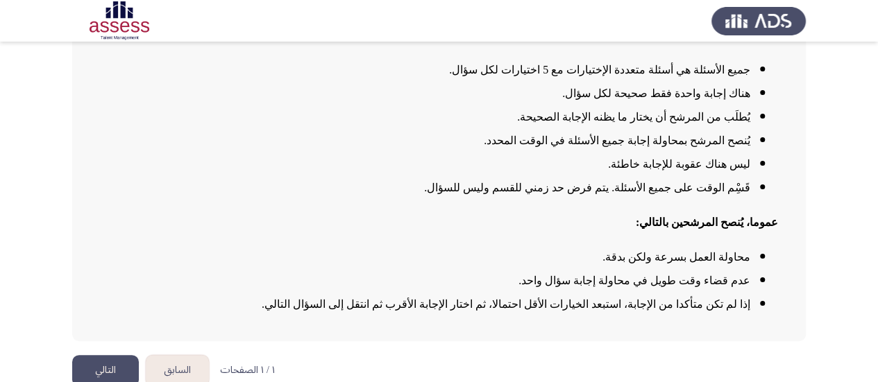
scroll to position [176, 0]
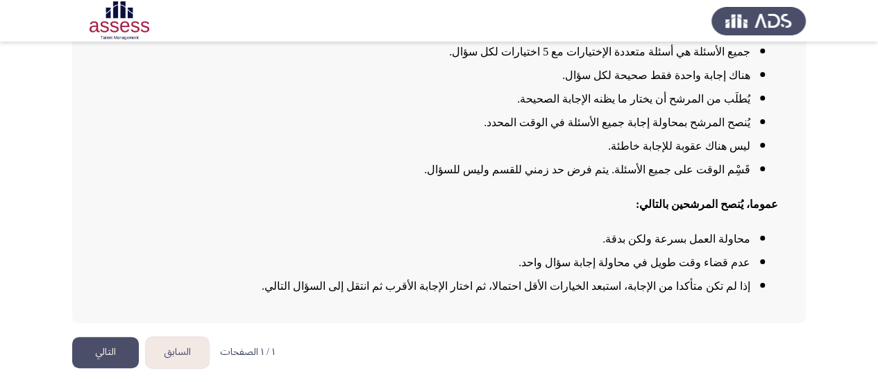
click at [112, 354] on button "التالي" at bounding box center [105, 352] width 67 height 31
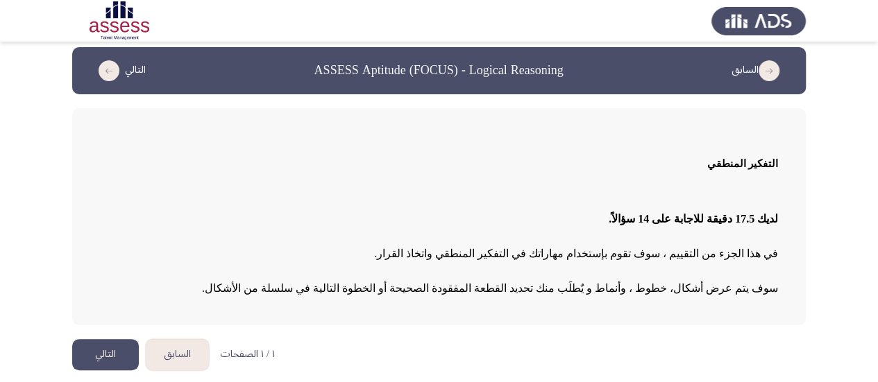
scroll to position [10, 0]
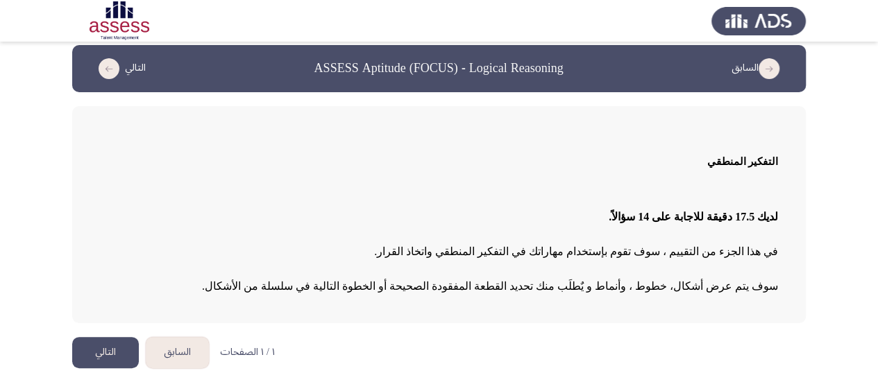
click at [112, 354] on button "التالي" at bounding box center [105, 352] width 67 height 31
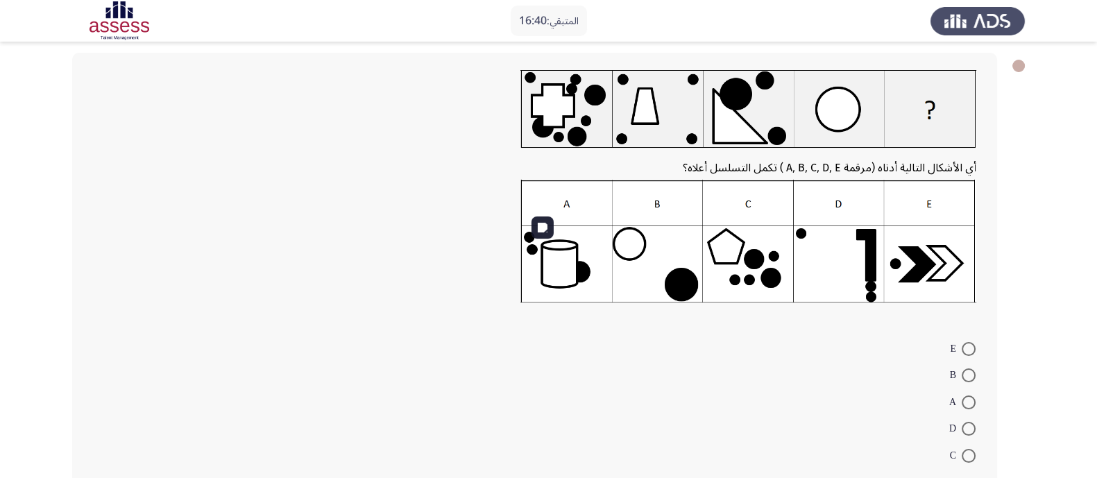
scroll to position [86, 0]
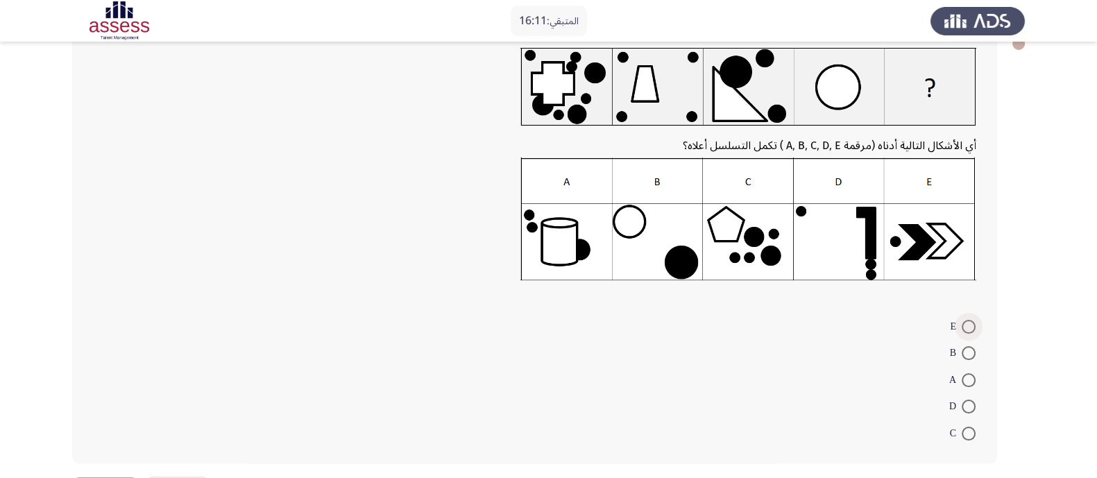
click at [969, 325] on span at bounding box center [969, 327] width 14 height 14
click at [969, 325] on input "E" at bounding box center [969, 327] width 14 height 14
radio input "true"
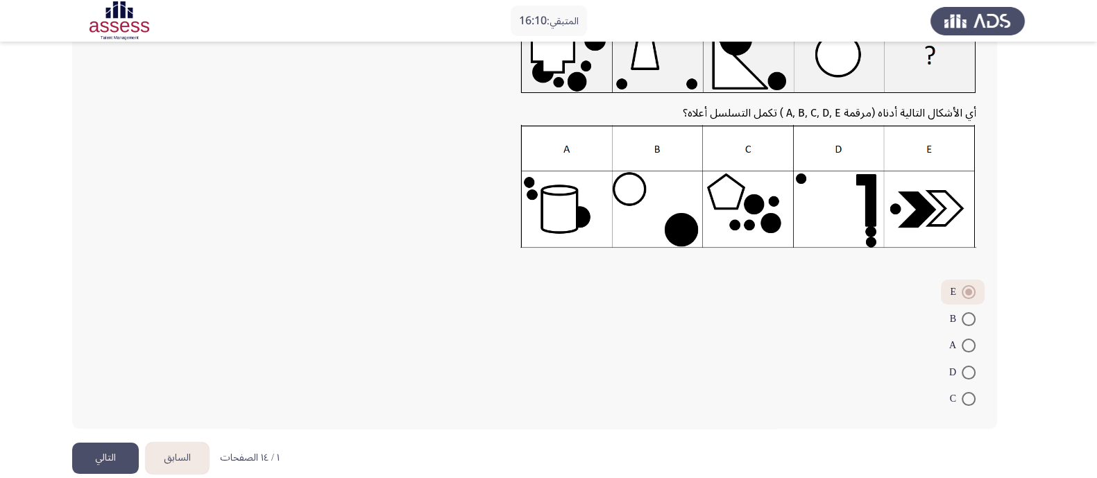
scroll to position [136, 0]
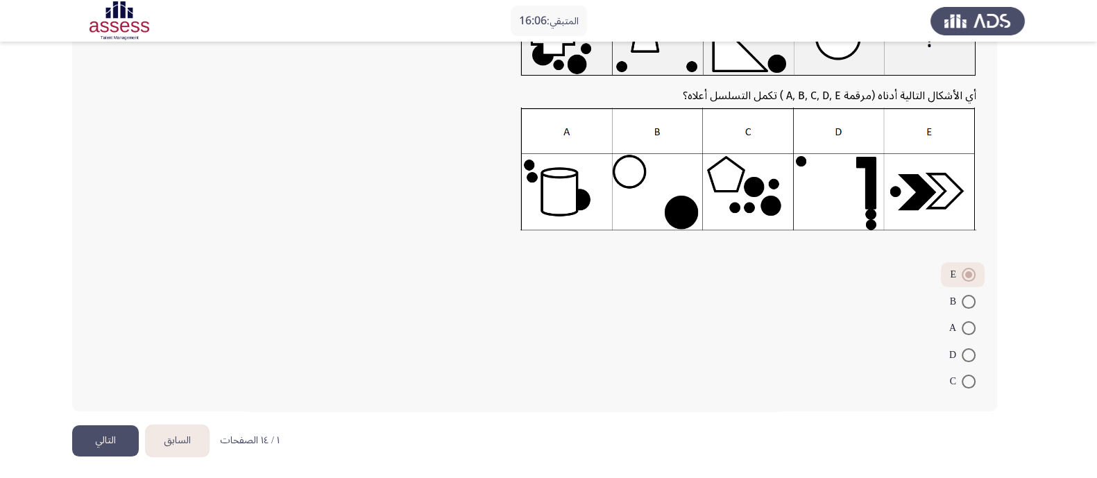
click at [112, 438] on button "التالي" at bounding box center [105, 440] width 67 height 31
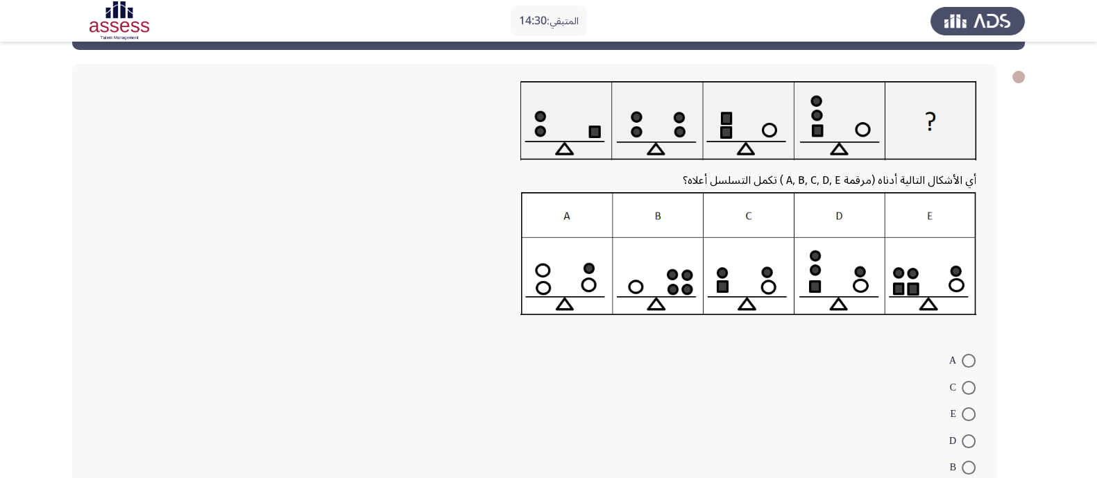
scroll to position [57, 0]
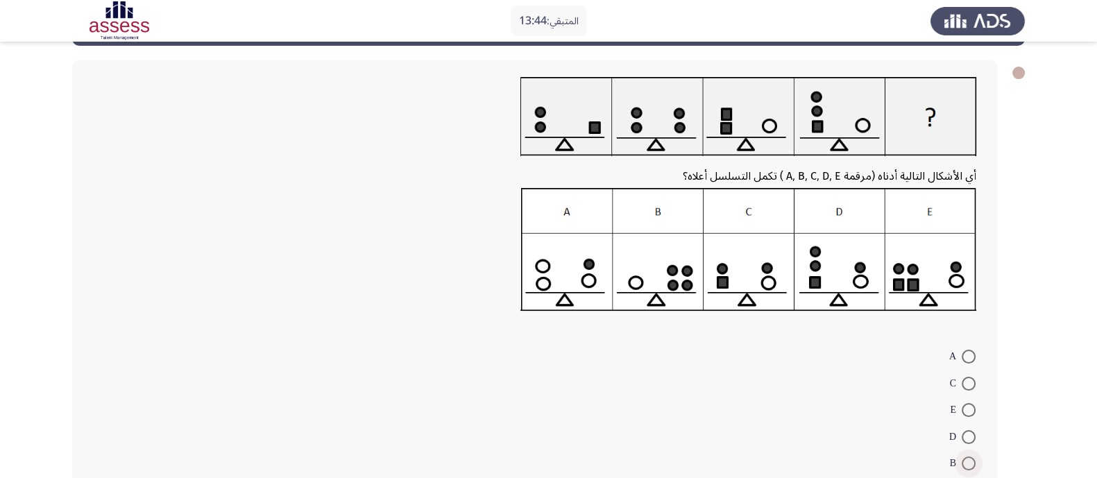
click at [969, 459] on span at bounding box center [969, 464] width 14 height 14
click at [969, 459] on input "B" at bounding box center [969, 464] width 14 height 14
radio input "true"
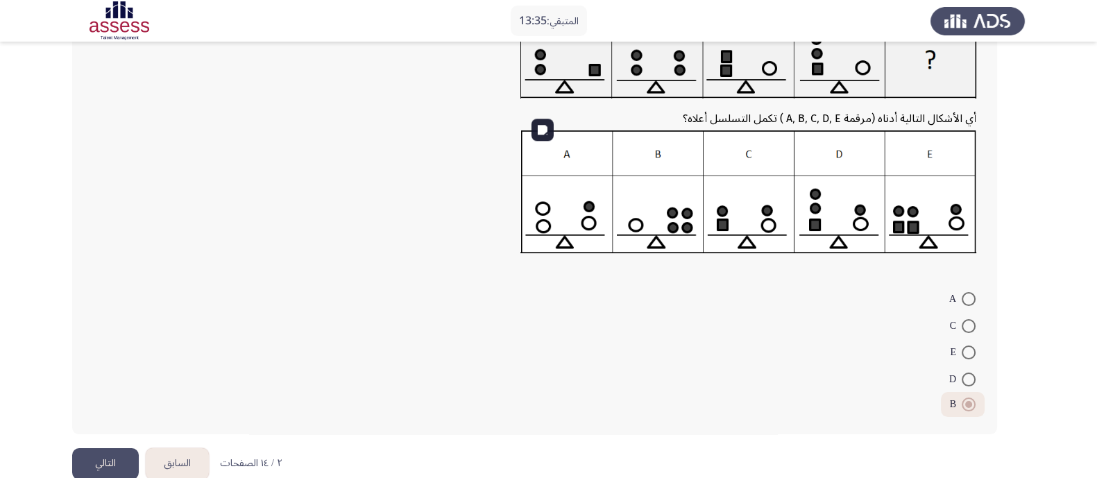
scroll to position [137, 0]
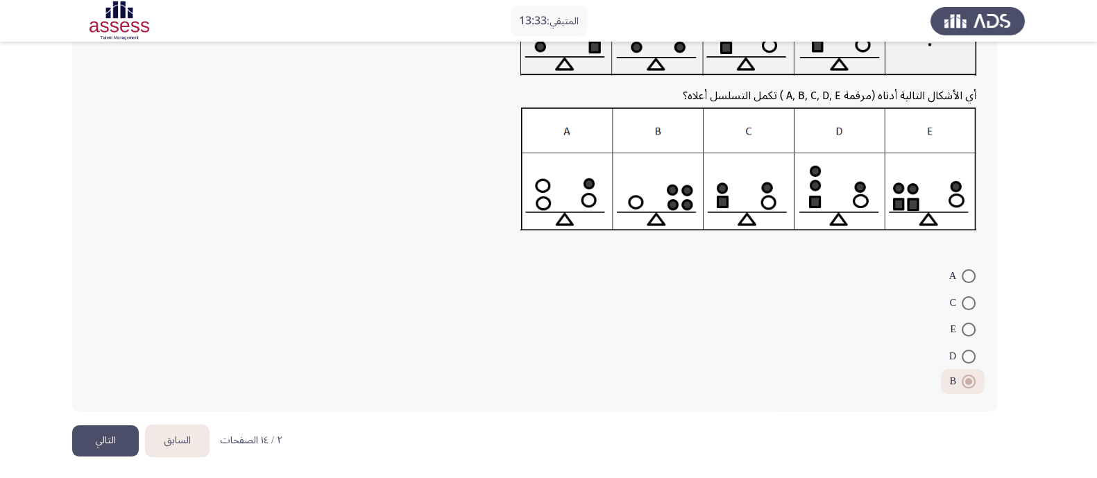
click at [98, 431] on button "التالي" at bounding box center [105, 440] width 67 height 31
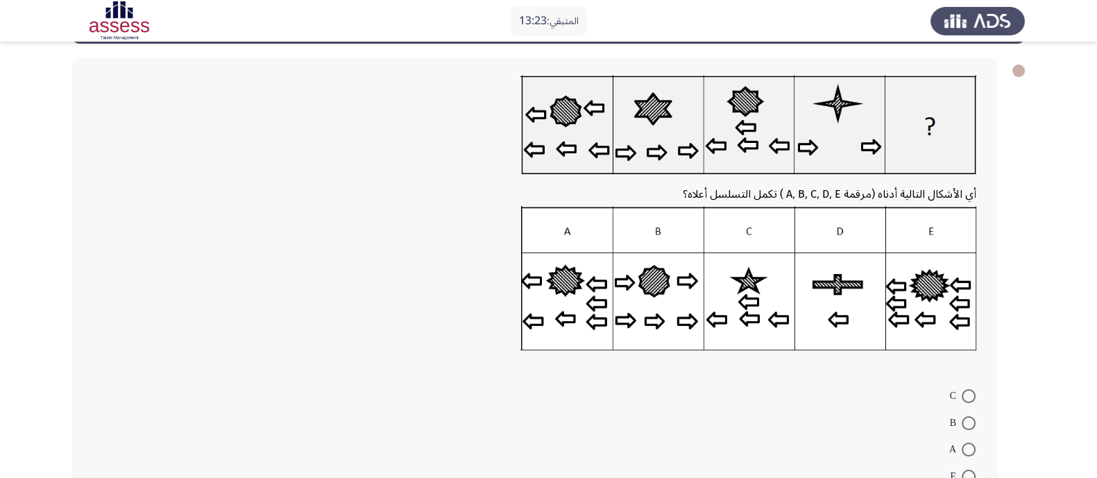
scroll to position [86, 0]
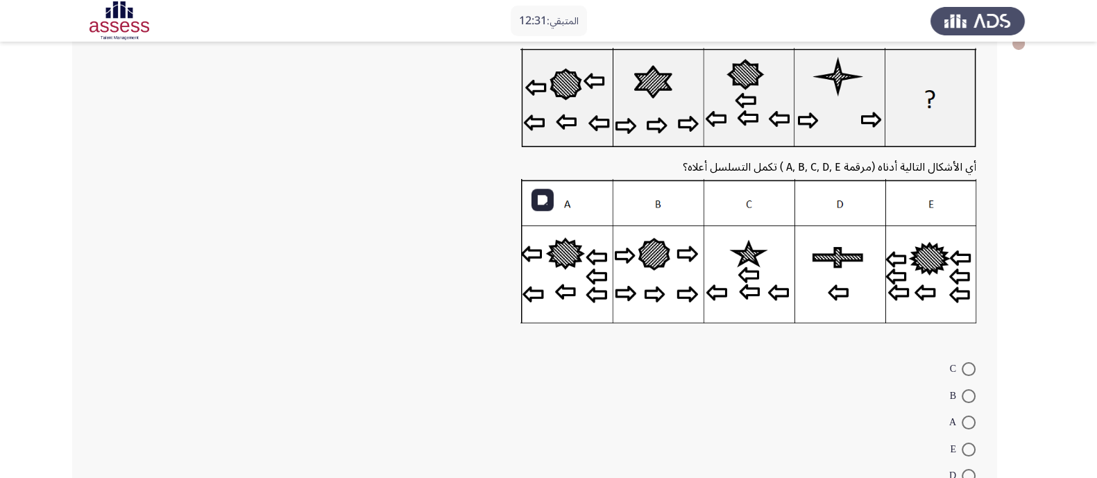
click at [968, 421] on span at bounding box center [969, 423] width 14 height 14
click at [968, 421] on input "A" at bounding box center [969, 423] width 14 height 14
radio input "true"
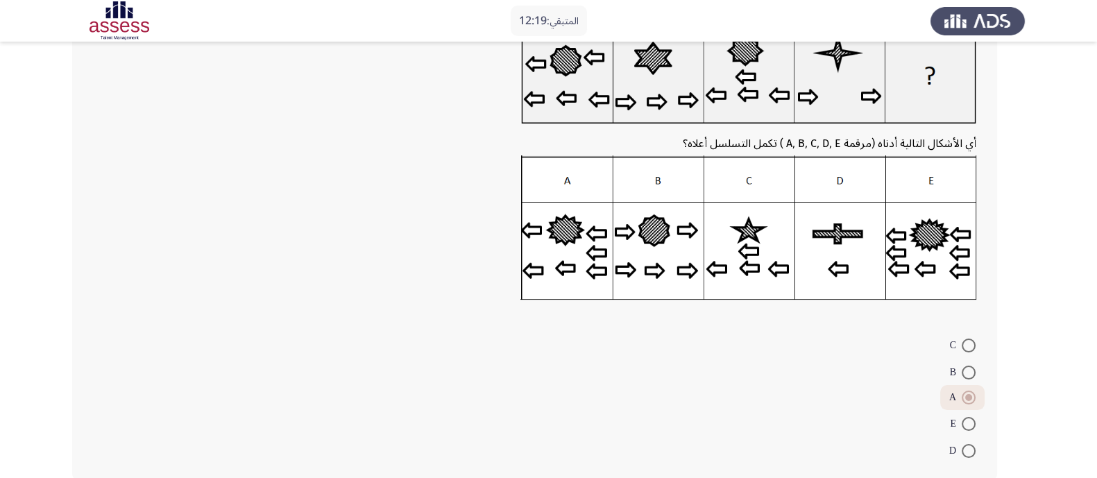
scroll to position [179, 0]
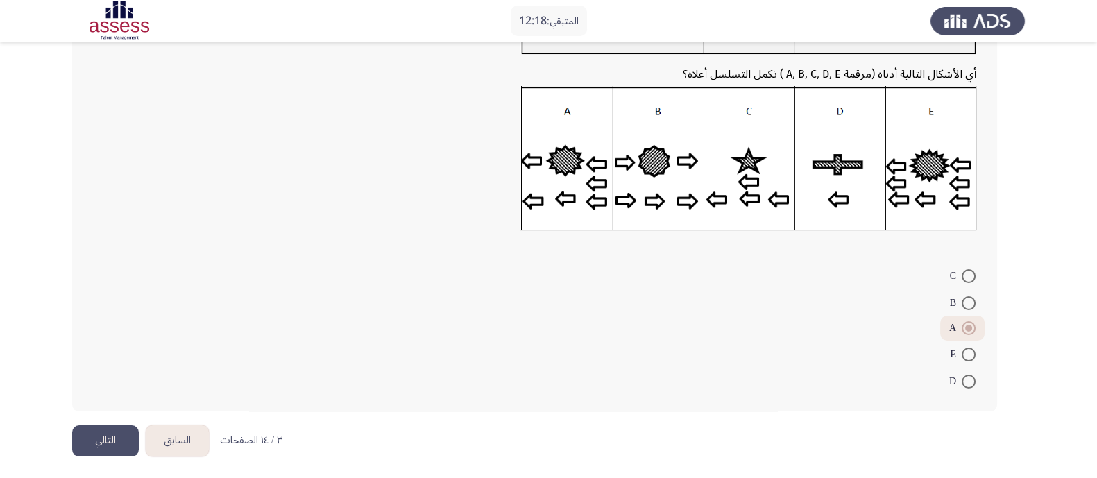
click at [106, 435] on button "التالي" at bounding box center [105, 440] width 67 height 31
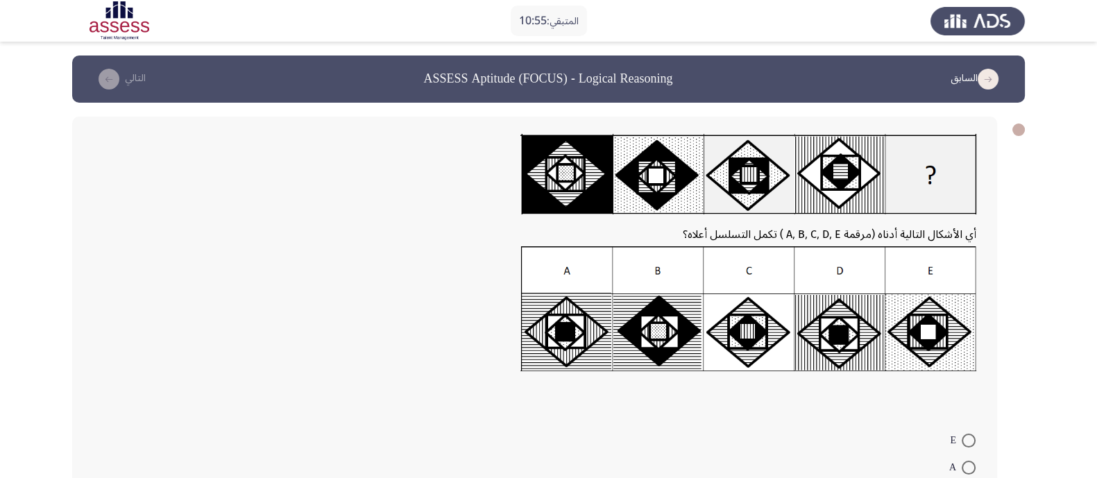
click at [964, 461] on span at bounding box center [969, 468] width 14 height 14
click at [964, 461] on input "A" at bounding box center [969, 468] width 14 height 14
radio input "true"
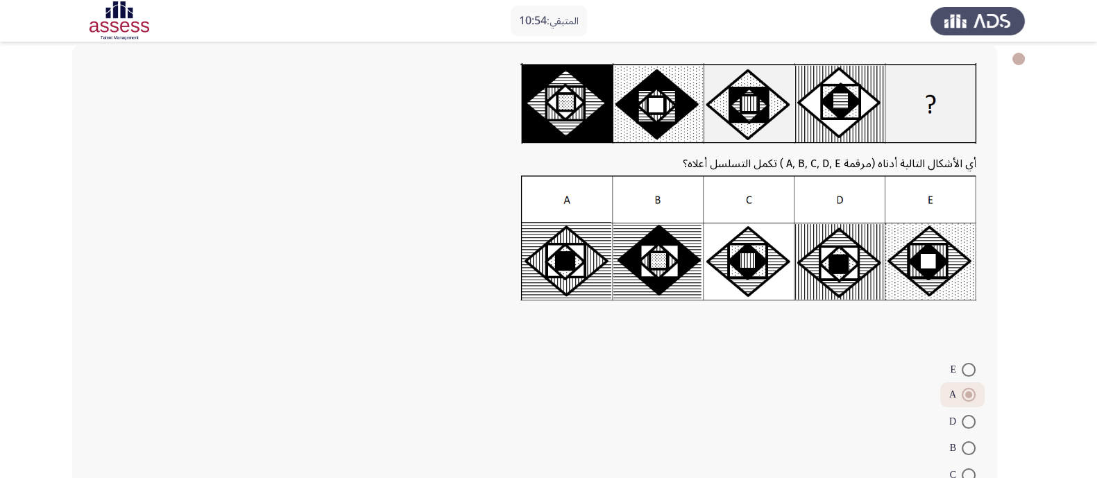
scroll to position [164, 0]
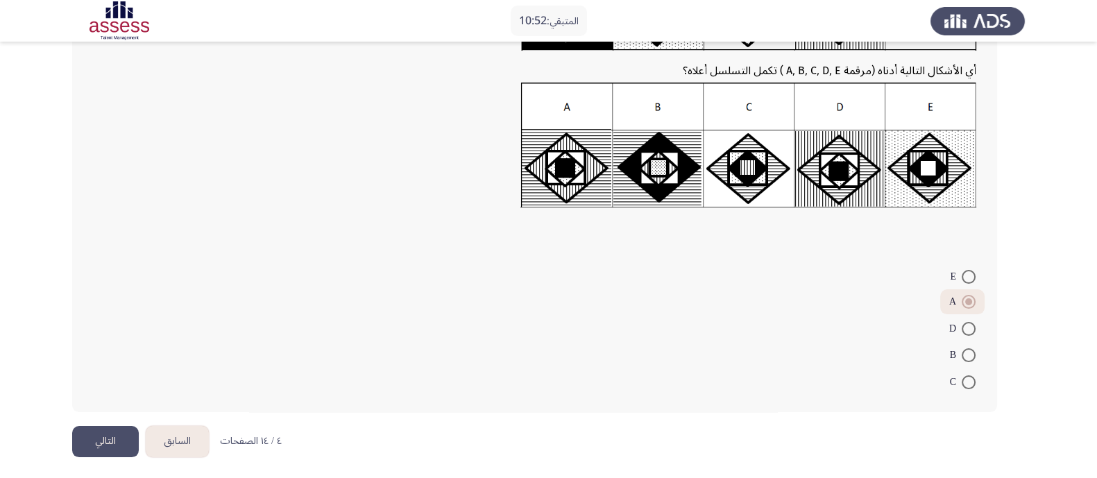
click at [75, 436] on button "التالي" at bounding box center [105, 441] width 67 height 31
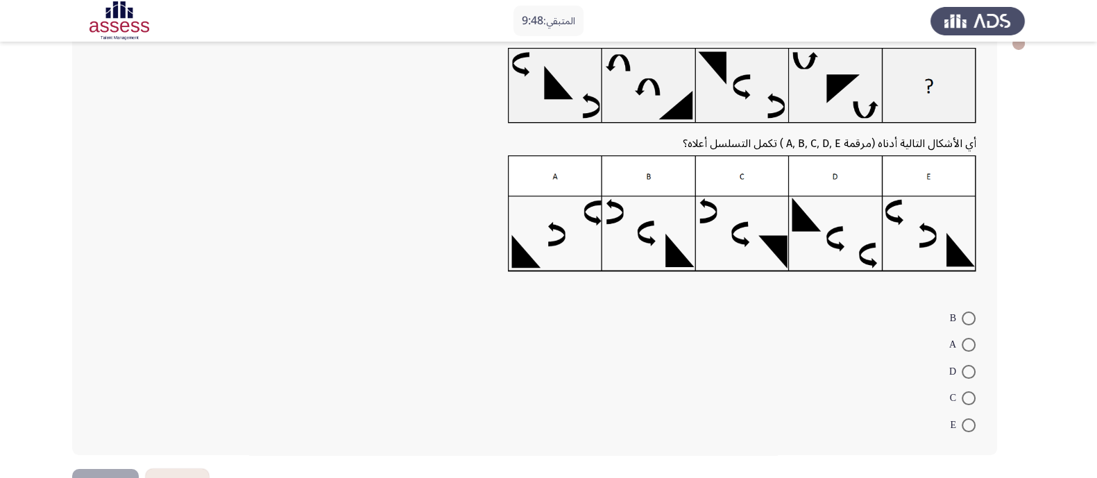
scroll to position [0, 0]
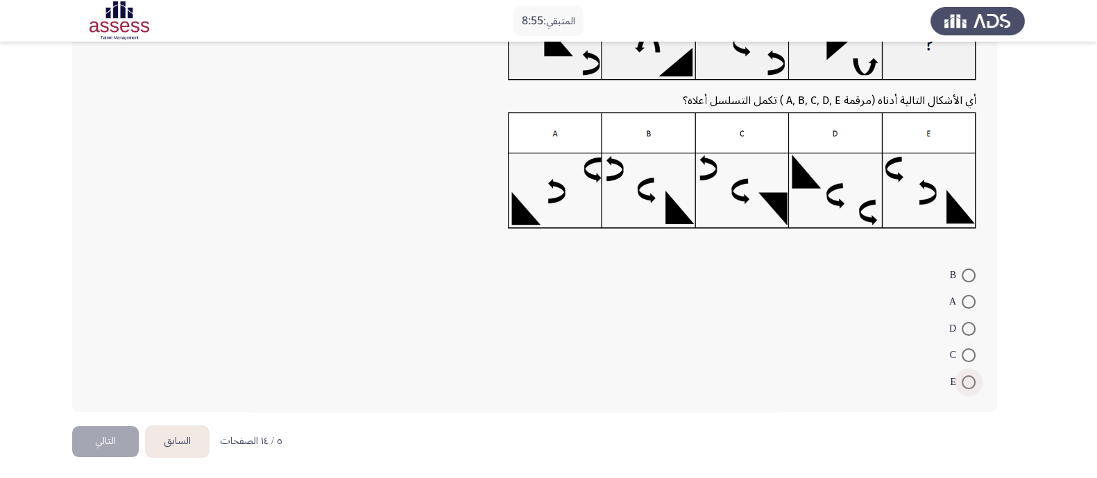
click at [965, 380] on span at bounding box center [969, 382] width 14 height 14
click at [965, 380] on input "E" at bounding box center [969, 382] width 14 height 14
radio input "true"
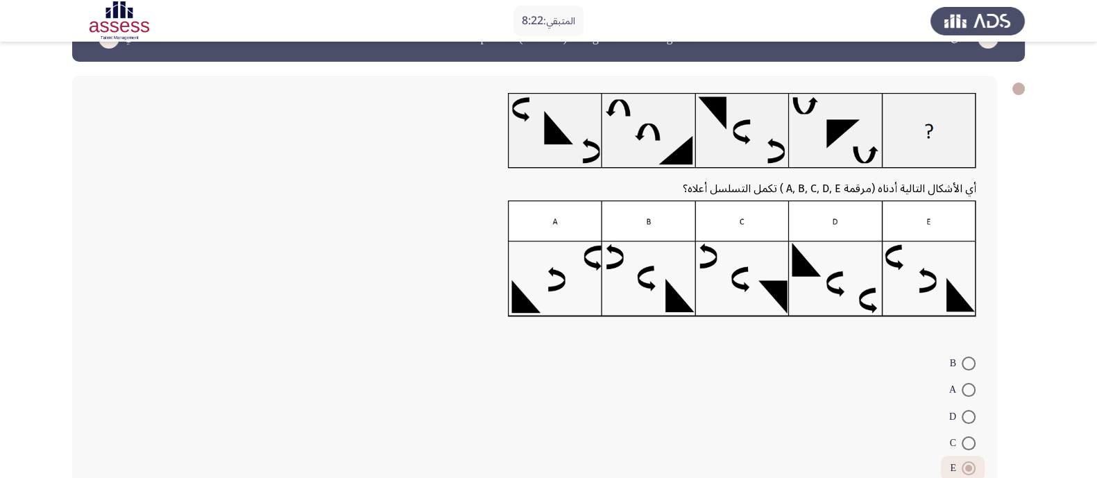
scroll to position [128, 0]
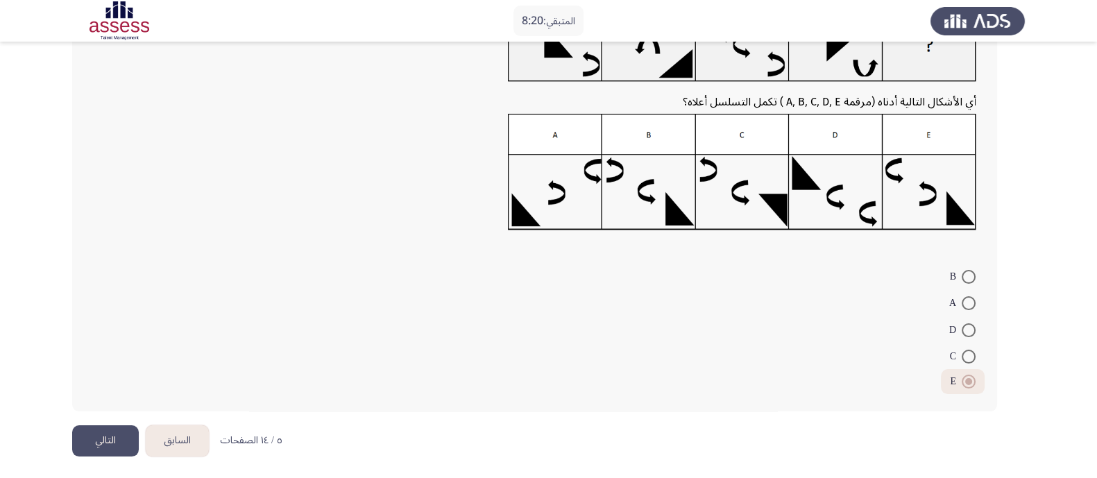
click at [95, 444] on button "التالي" at bounding box center [105, 440] width 67 height 31
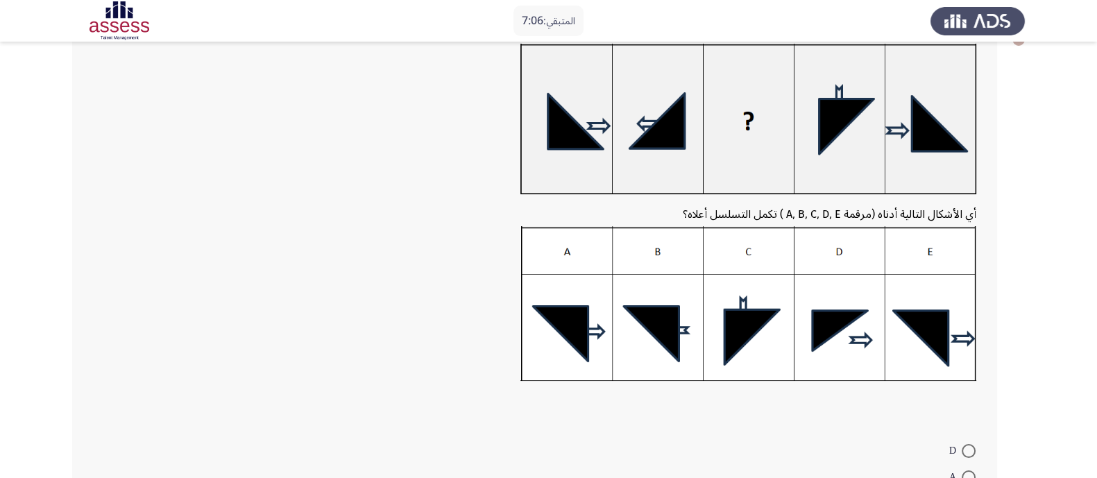
scroll to position [92, 0]
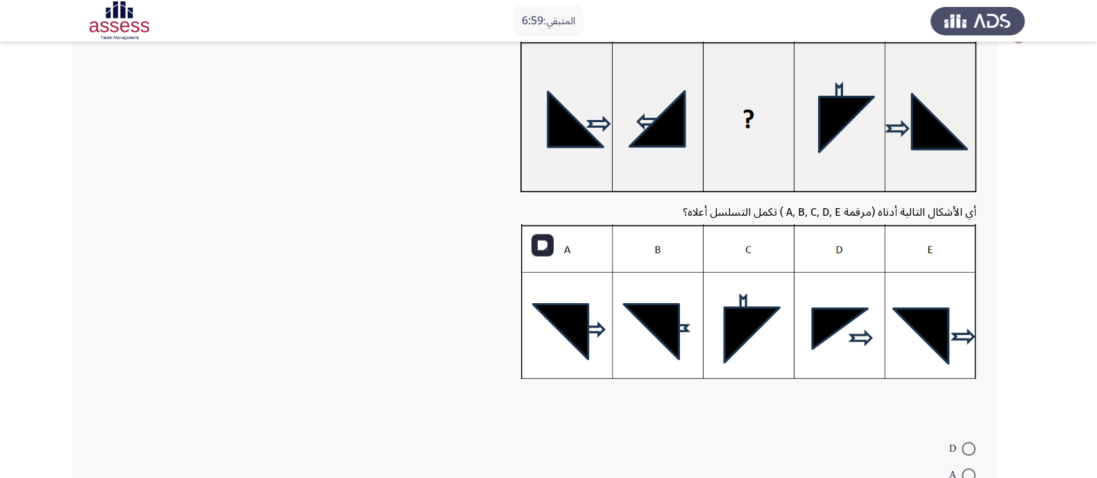
click at [654, 316] on img at bounding box center [749, 301] width 456 height 155
click at [575, 318] on img at bounding box center [749, 301] width 456 height 155
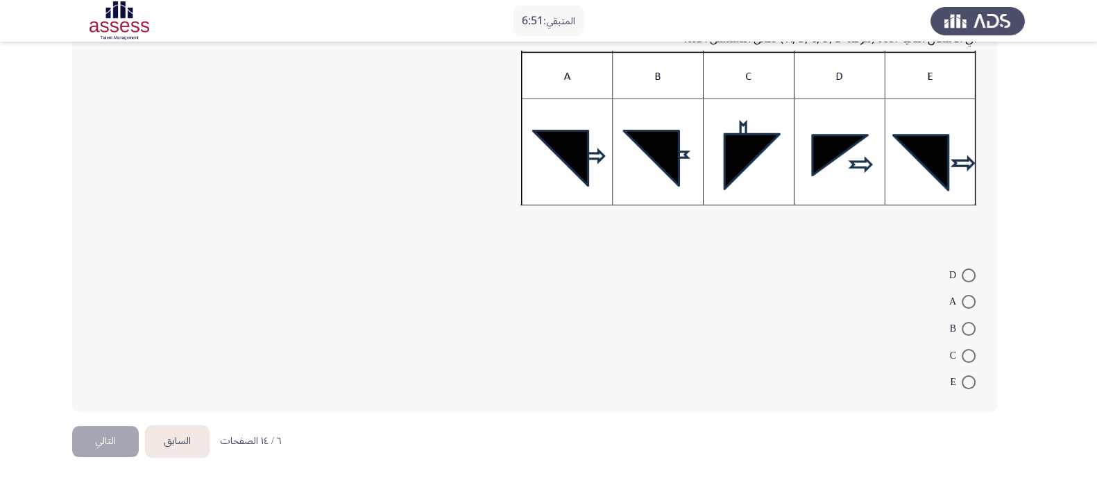
click at [962, 295] on span at bounding box center [969, 302] width 14 height 14
click at [962, 295] on input "A" at bounding box center [969, 302] width 14 height 14
radio input "true"
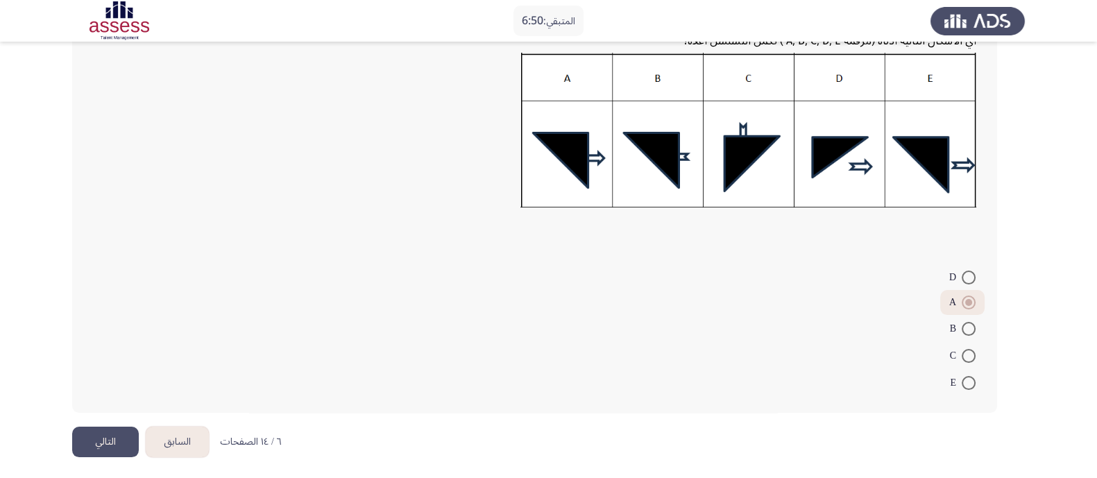
click at [107, 439] on button "التالي" at bounding box center [105, 442] width 67 height 31
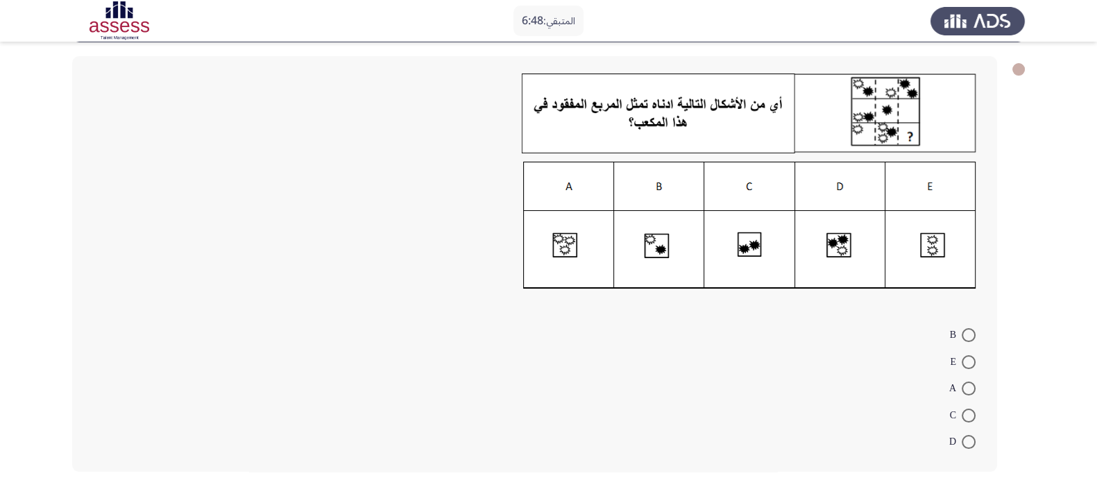
scroll to position [86, 0]
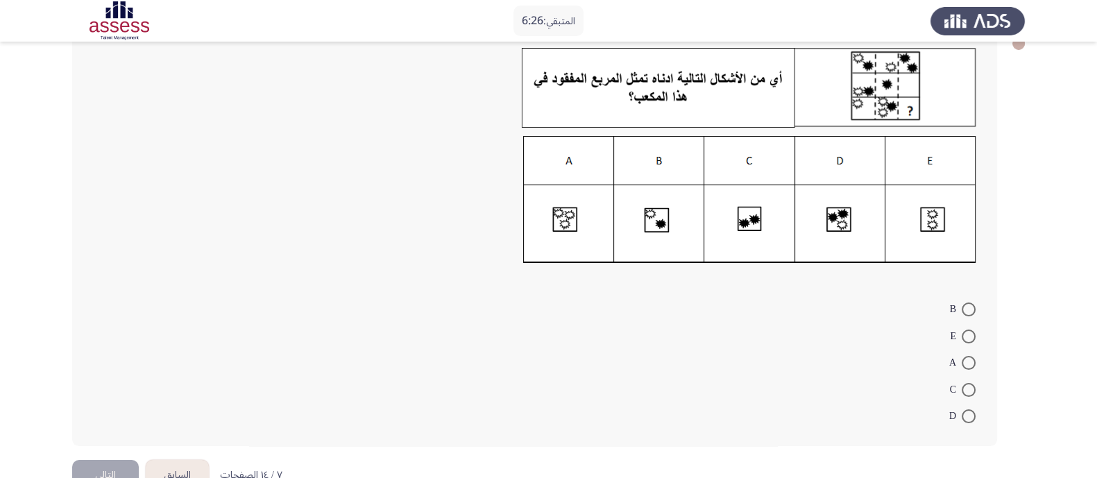
click at [972, 335] on span at bounding box center [969, 337] width 14 height 14
click at [972, 335] on input "E" at bounding box center [969, 337] width 14 height 14
radio input "true"
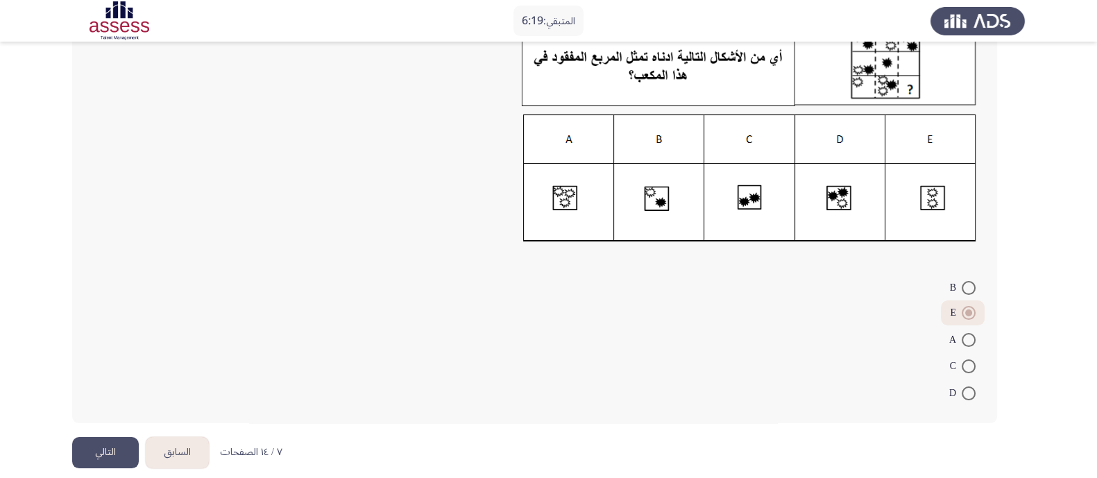
scroll to position [120, 0]
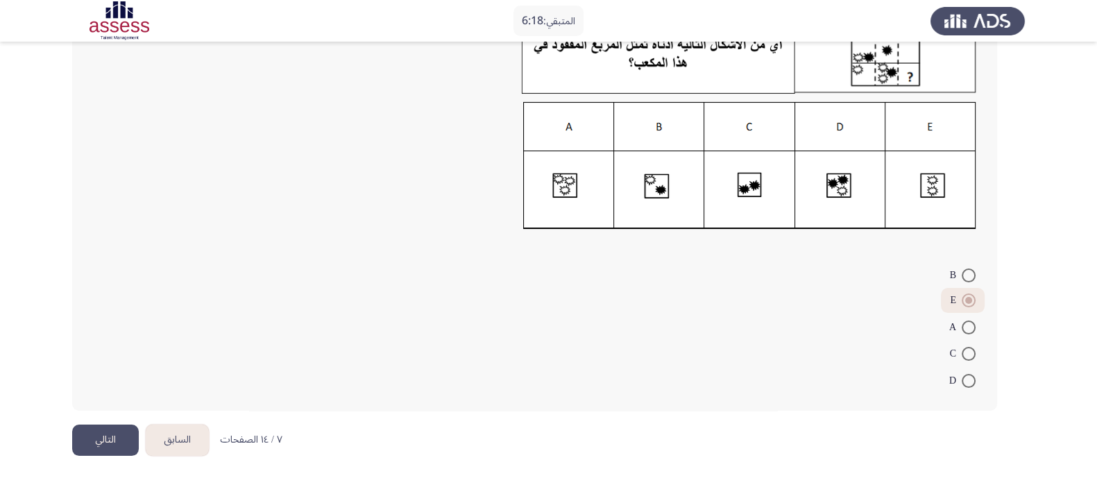
click at [112, 435] on button "التالي" at bounding box center [105, 440] width 67 height 31
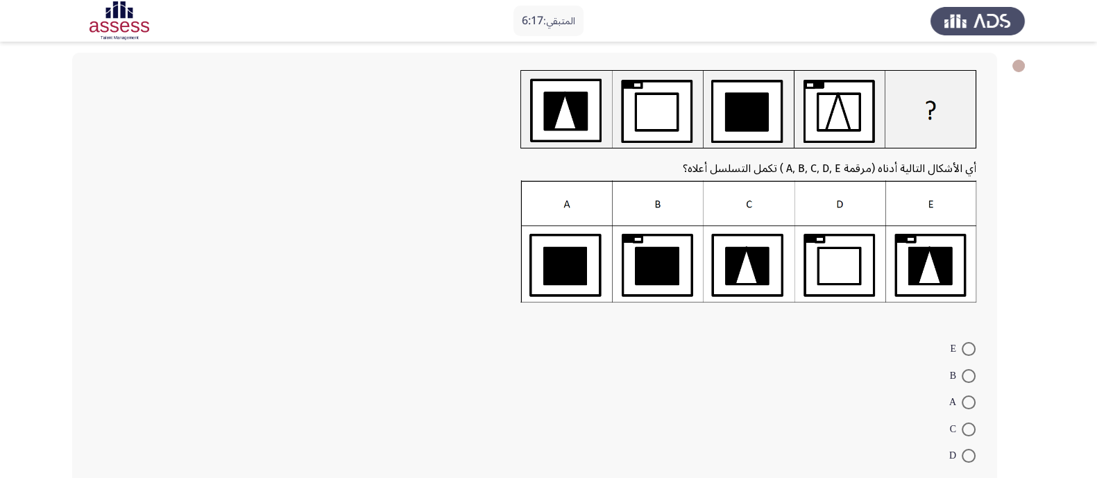
scroll to position [86, 0]
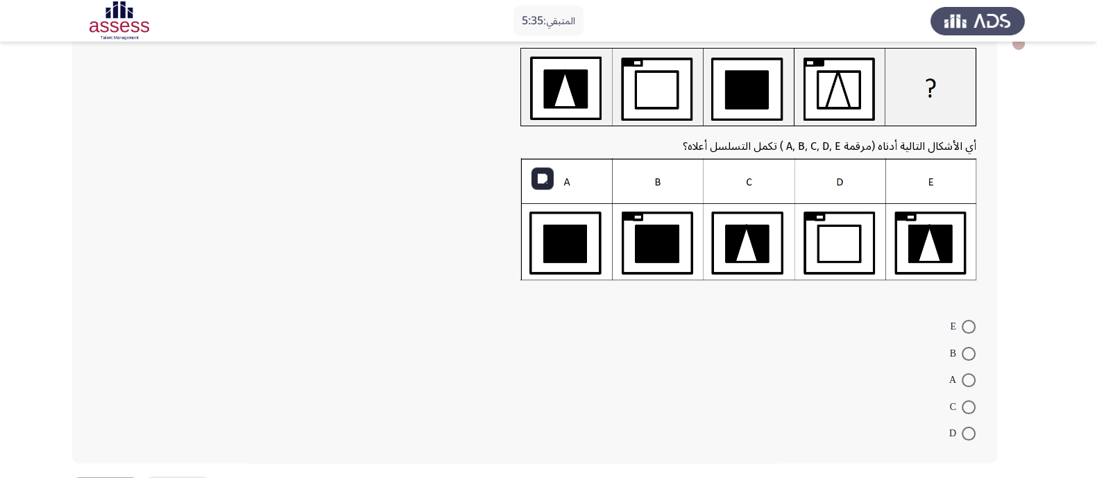
click at [656, 256] on img at bounding box center [749, 219] width 456 height 123
click at [970, 349] on span at bounding box center [969, 354] width 14 height 14
click at [970, 349] on input "B" at bounding box center [969, 354] width 14 height 14
radio input "true"
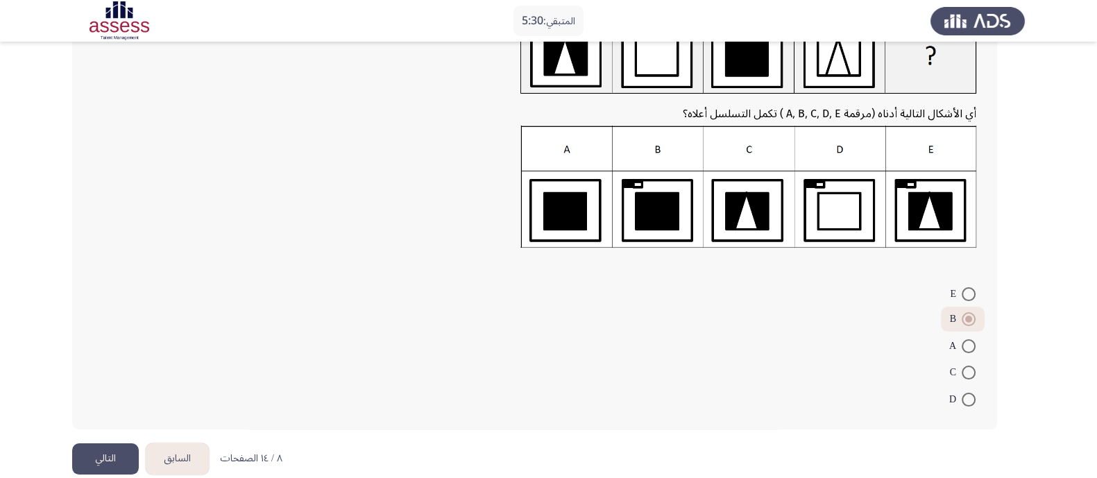
scroll to position [136, 0]
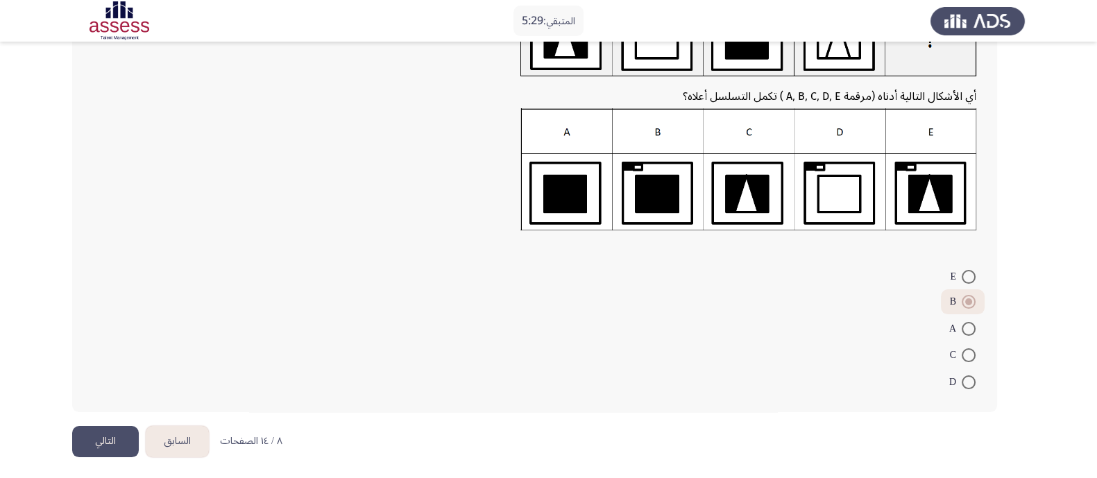
click at [97, 435] on button "التالي" at bounding box center [105, 441] width 67 height 31
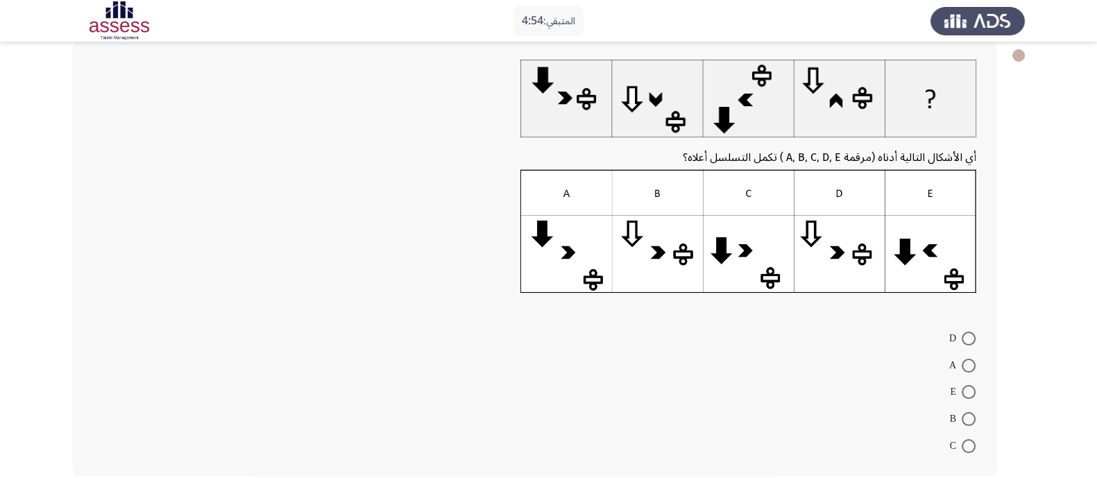
scroll to position [51, 0]
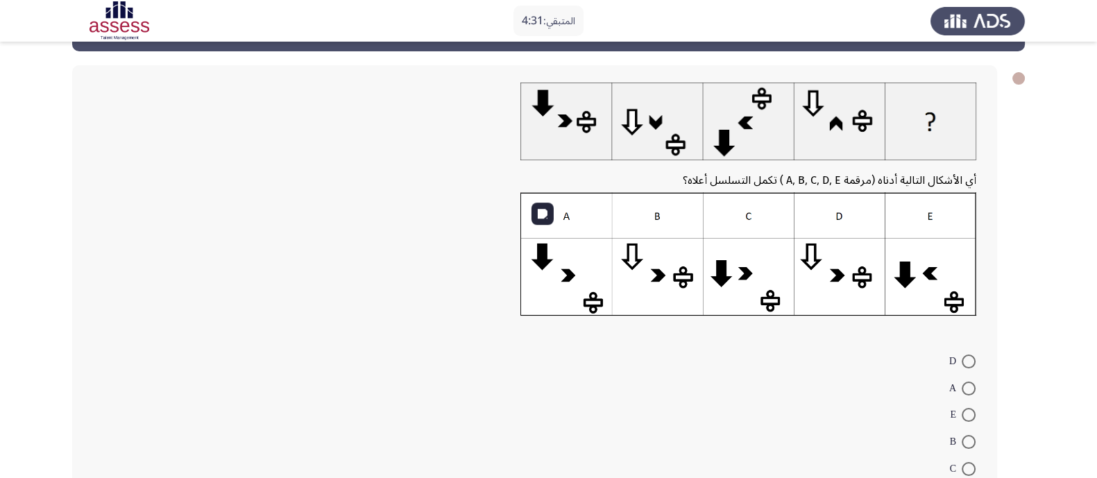
click at [748, 263] on img at bounding box center [749, 253] width 456 height 123
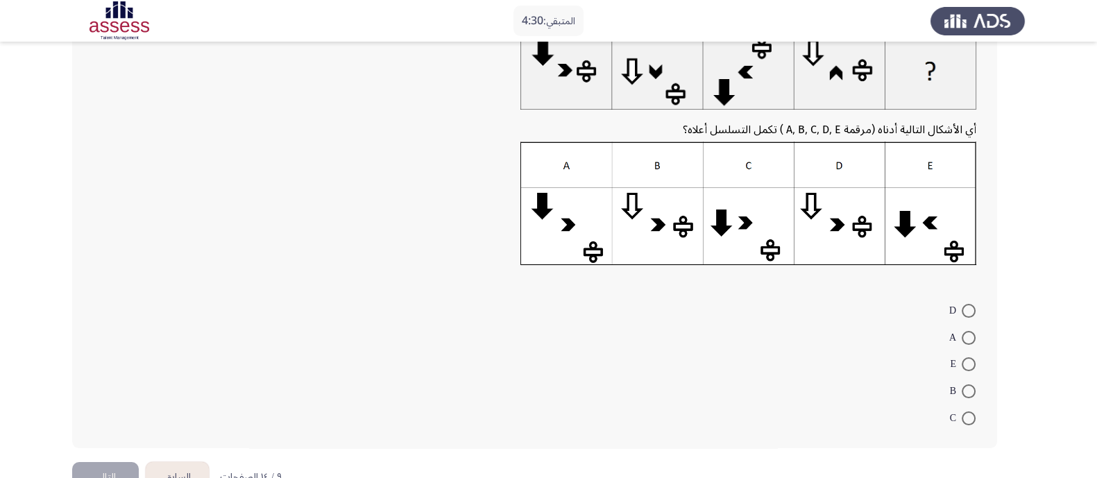
scroll to position [138, 0]
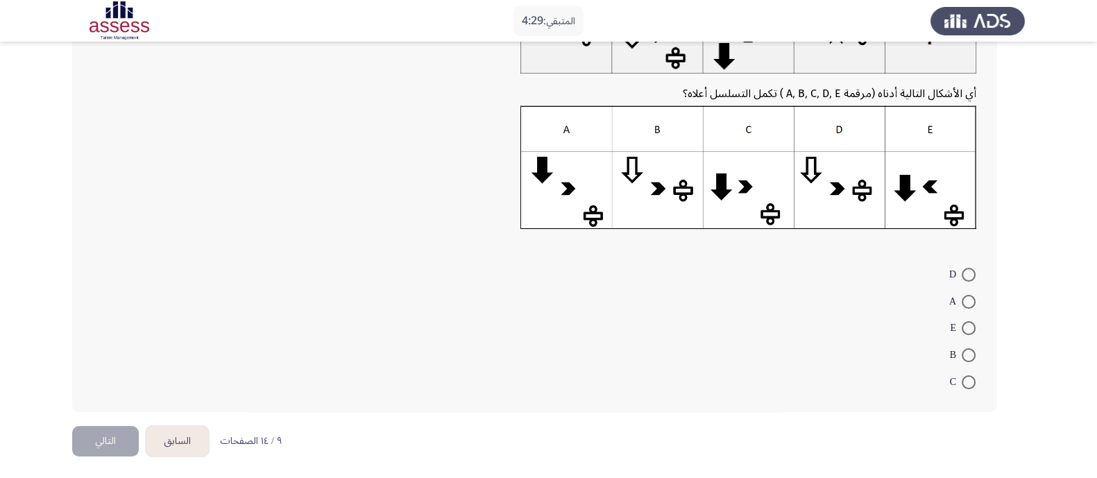
click at [971, 377] on span at bounding box center [969, 382] width 14 height 14
click at [971, 377] on input "C" at bounding box center [969, 382] width 14 height 14
radio input "true"
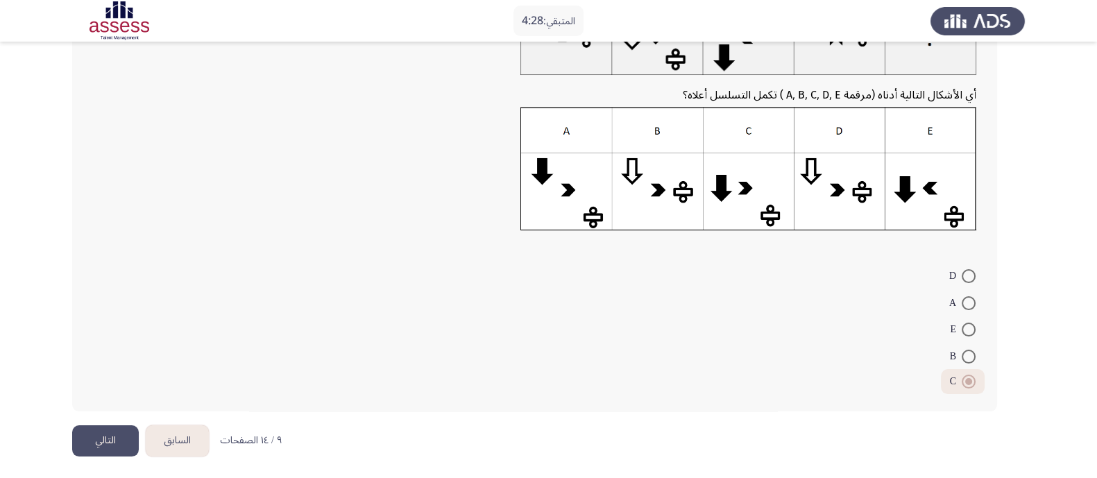
click at [123, 432] on button "التالي" at bounding box center [105, 440] width 67 height 31
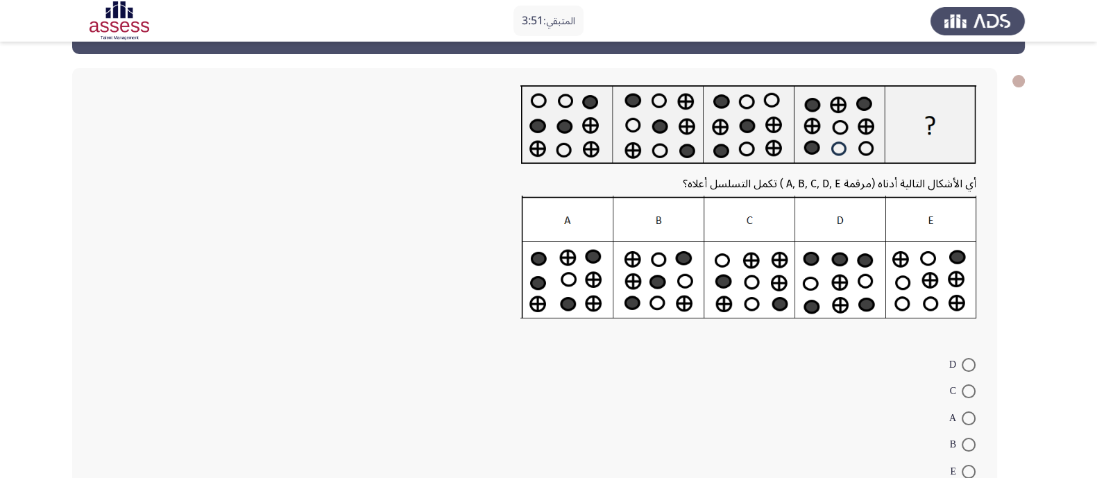
scroll to position [86, 0]
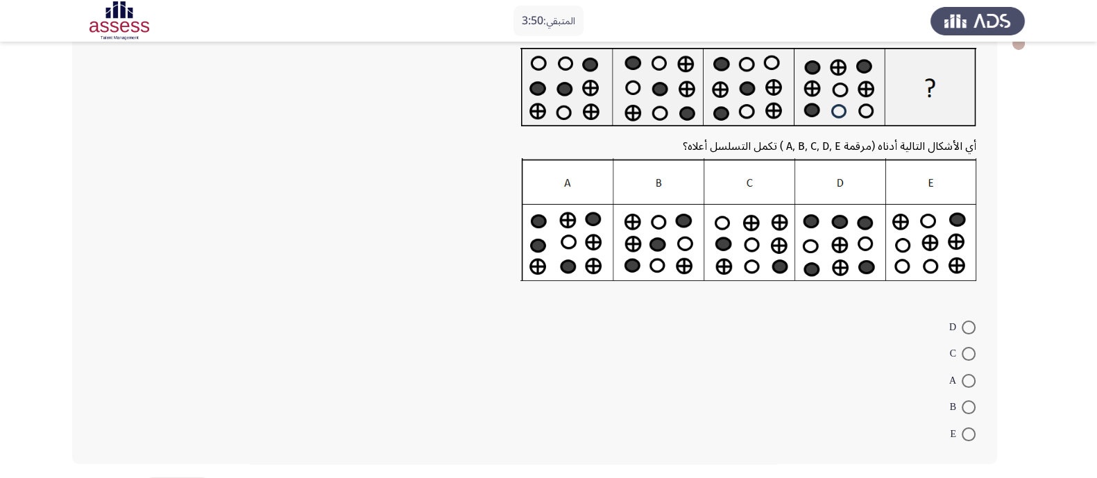
click at [972, 400] on span at bounding box center [969, 407] width 14 height 14
click at [972, 400] on input "B" at bounding box center [969, 407] width 14 height 14
radio input "true"
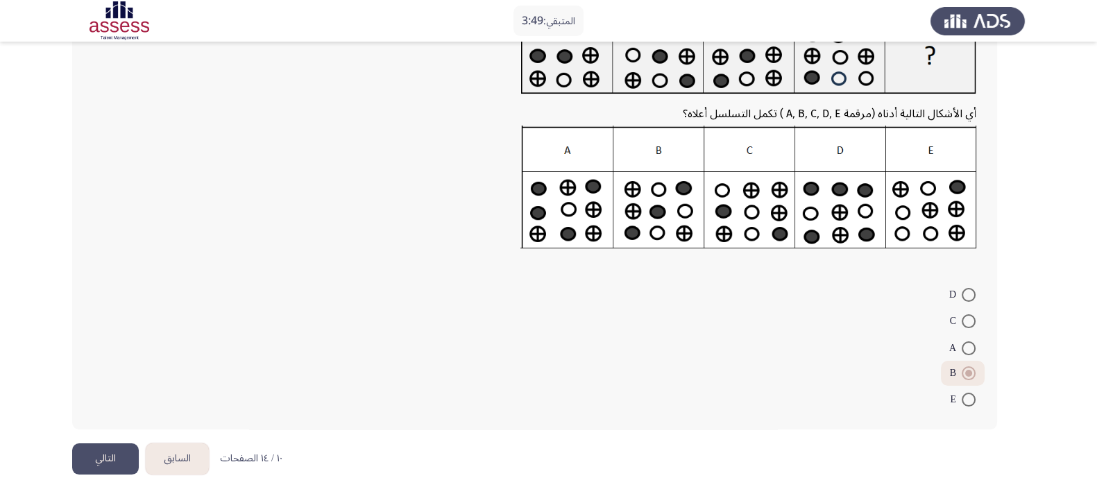
scroll to position [137, 0]
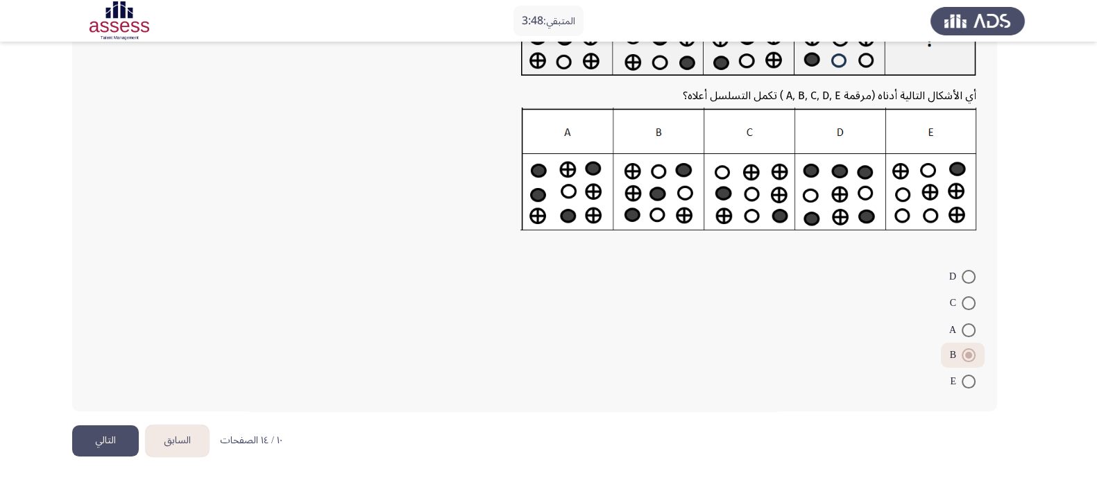
click at [114, 436] on button "التالي" at bounding box center [105, 440] width 67 height 31
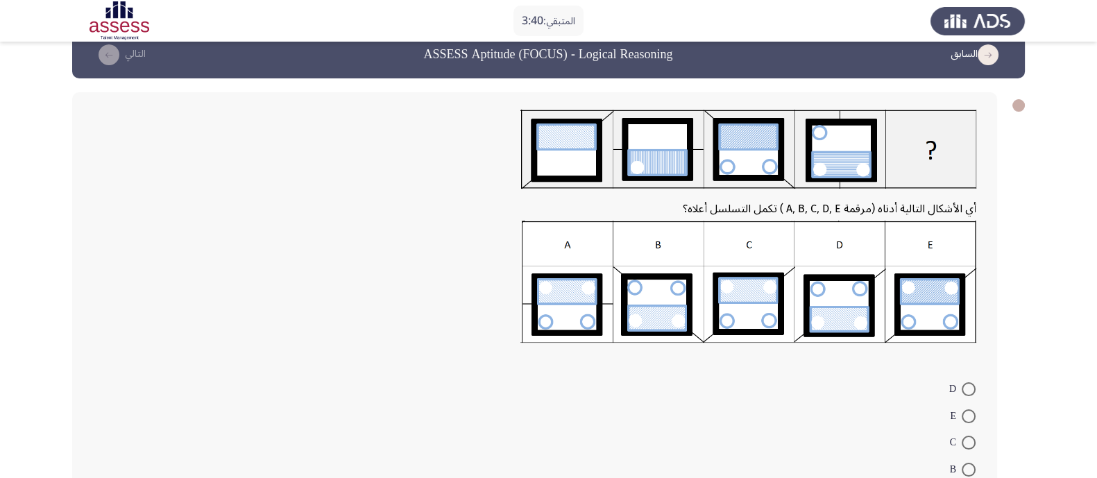
scroll to position [0, 0]
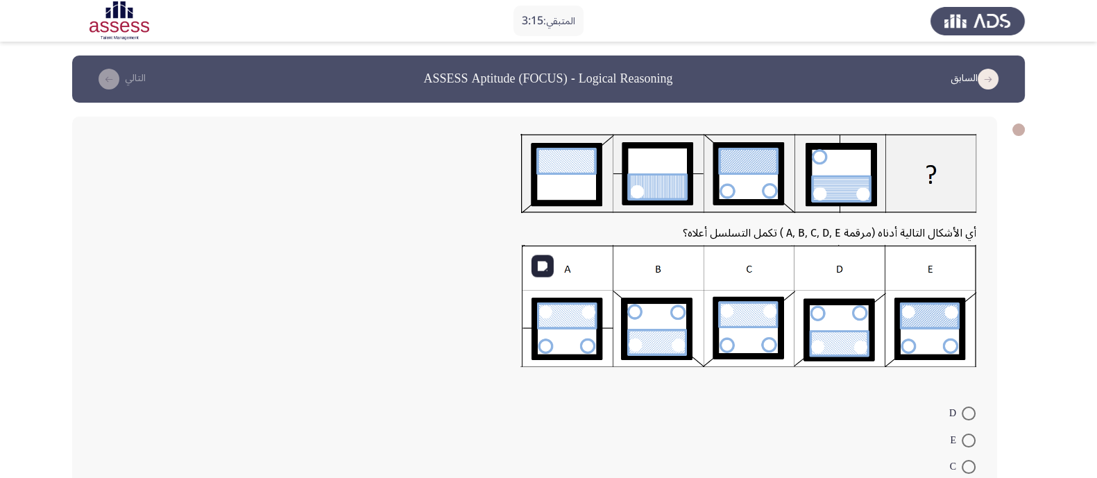
click at [567, 330] on img at bounding box center [749, 306] width 456 height 123
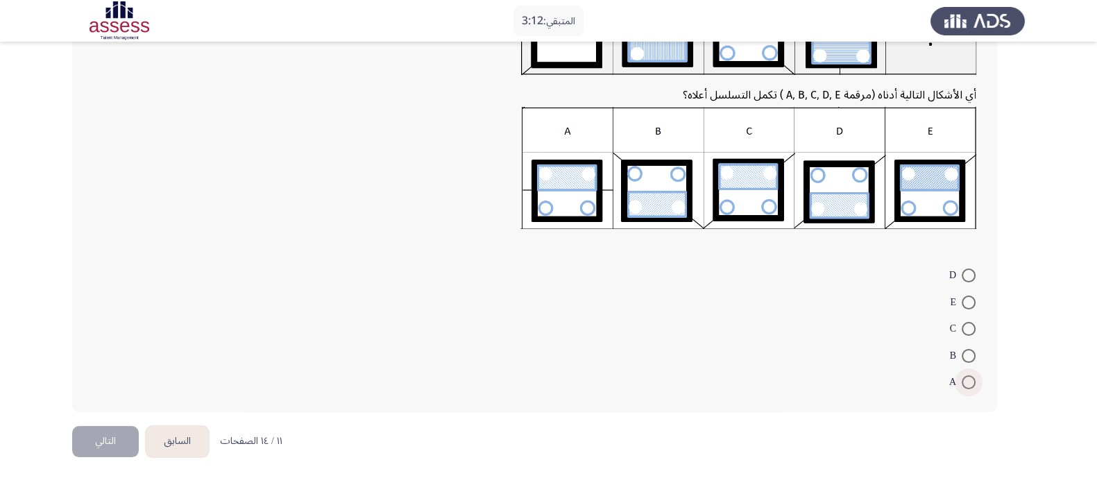
click at [965, 375] on span at bounding box center [969, 382] width 14 height 14
click at [965, 375] on input "A" at bounding box center [969, 382] width 14 height 14
radio input "true"
click at [105, 441] on button "التالي" at bounding box center [105, 440] width 67 height 31
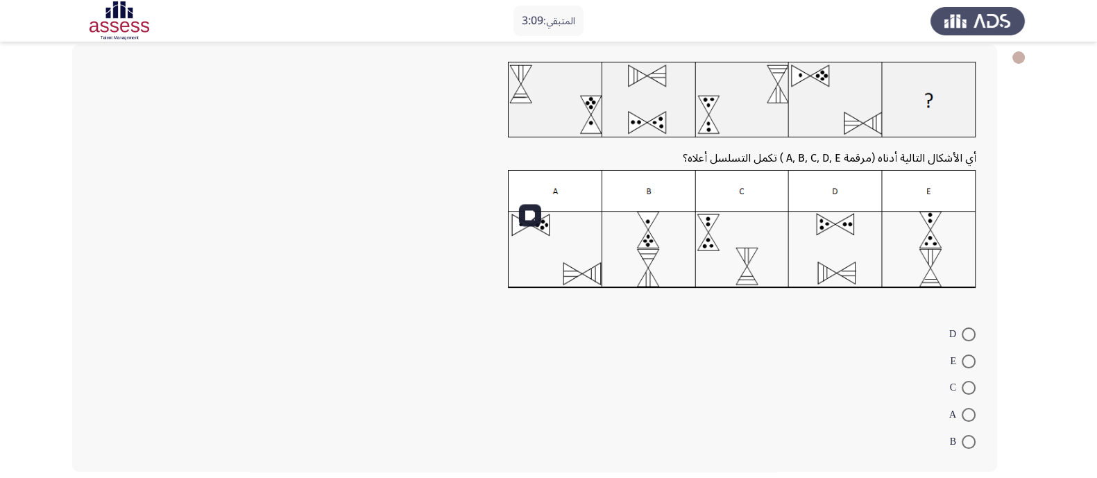
scroll to position [45, 0]
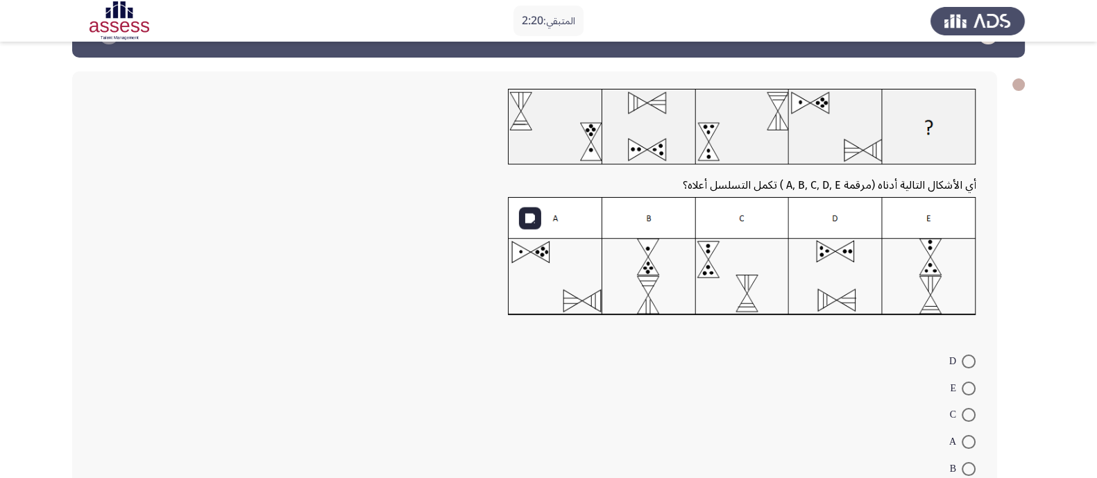
click at [942, 269] on img at bounding box center [742, 256] width 468 height 118
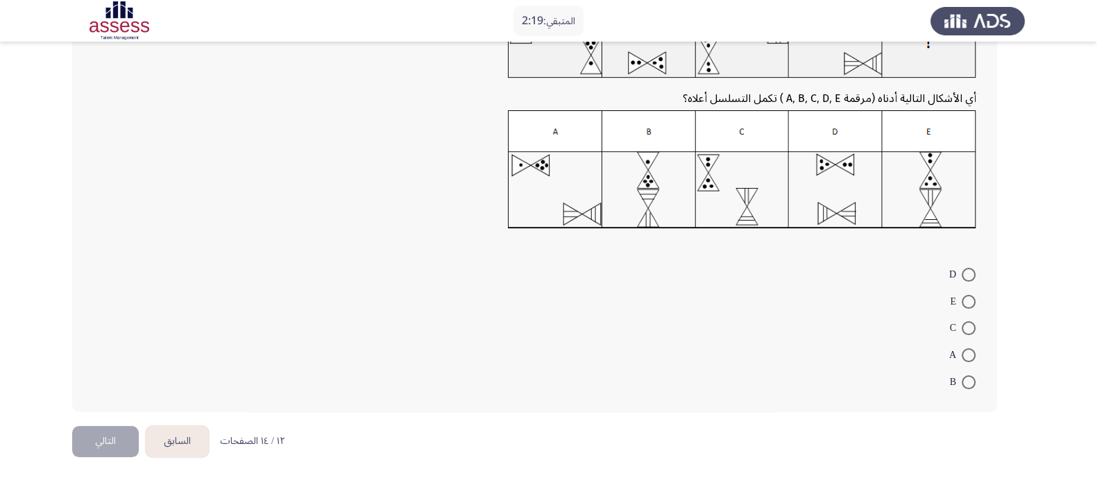
click at [970, 307] on mat-radio-button "E" at bounding box center [963, 300] width 44 height 27
click at [970, 300] on span at bounding box center [969, 302] width 14 height 14
click at [970, 300] on input "E" at bounding box center [969, 302] width 14 height 14
radio input "true"
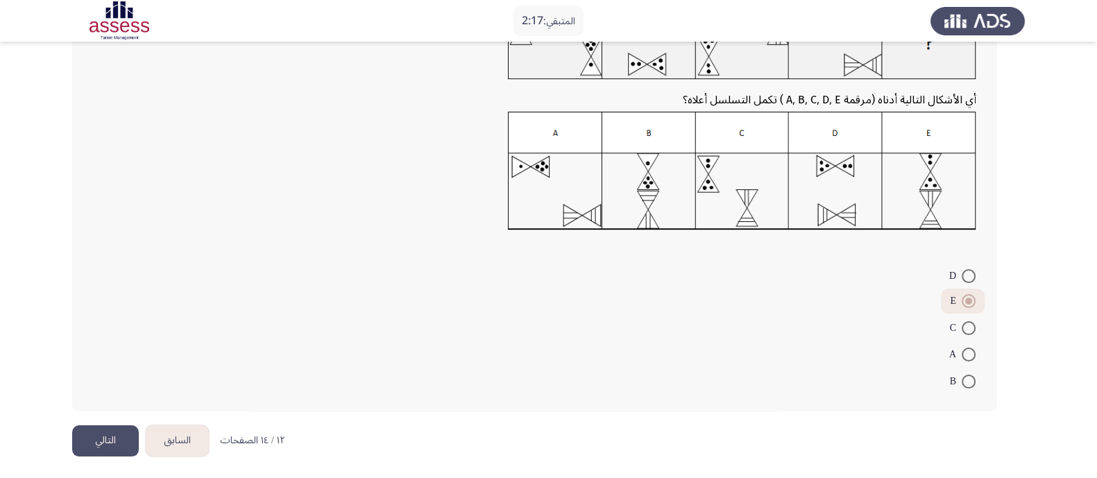
click at [103, 434] on button "التالي" at bounding box center [105, 440] width 67 height 31
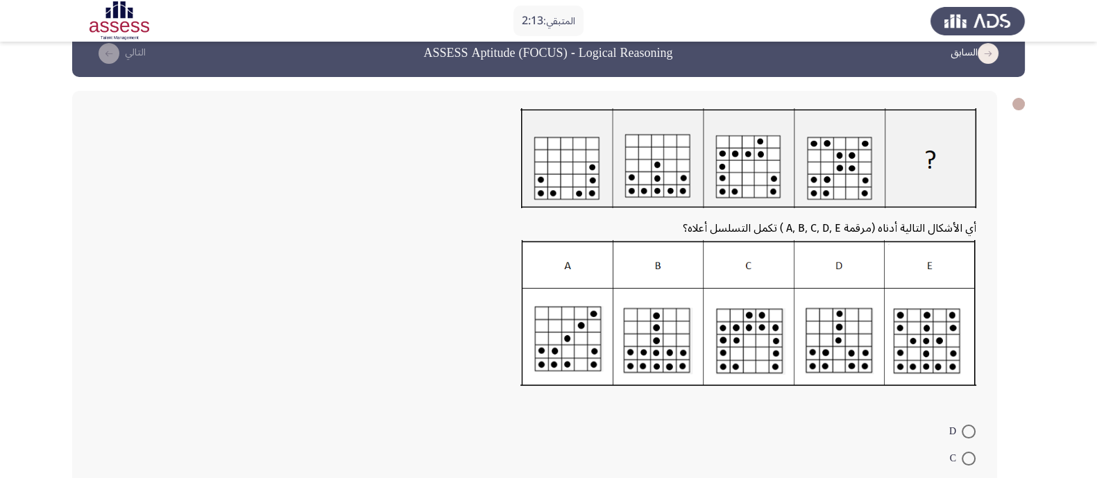
scroll to position [0, 0]
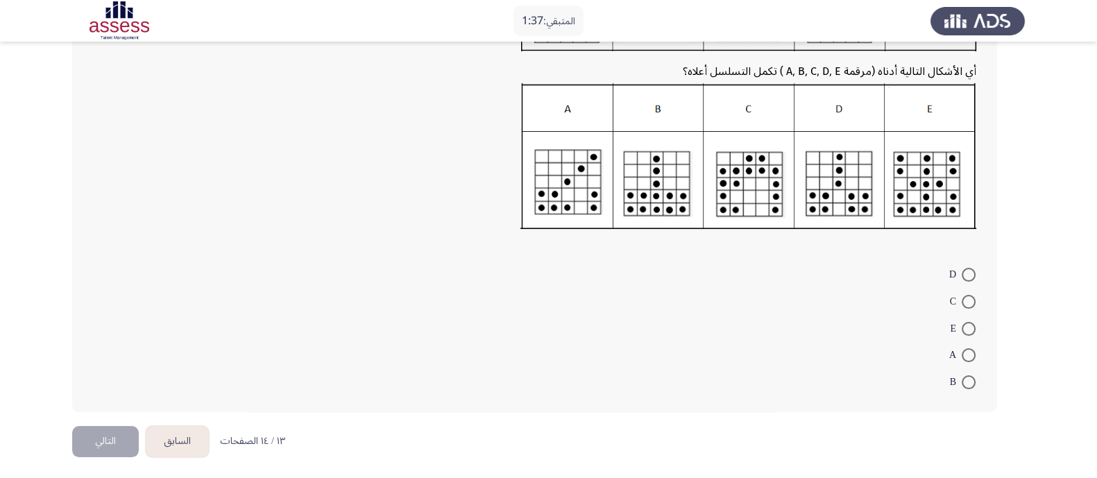
click at [969, 302] on span at bounding box center [969, 302] width 0 height 0
click at [968, 299] on input "C" at bounding box center [969, 302] width 14 height 14
radio input "true"
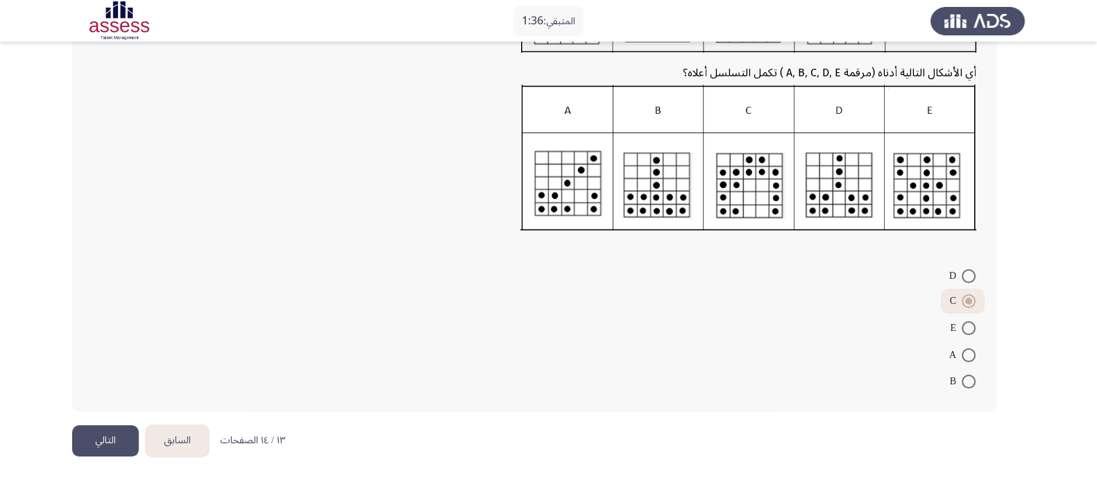
click at [97, 433] on button "التالي" at bounding box center [105, 440] width 67 height 31
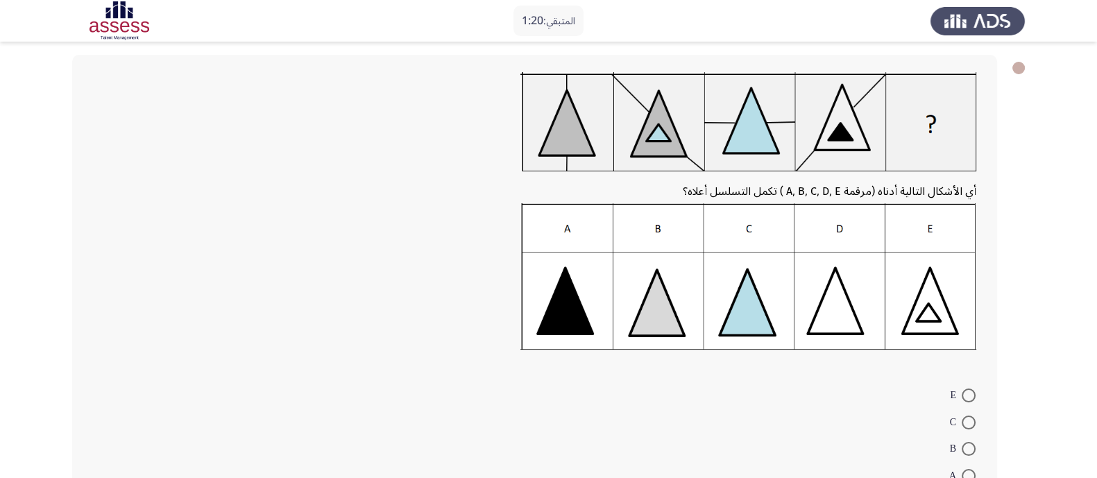
scroll to position [86, 0]
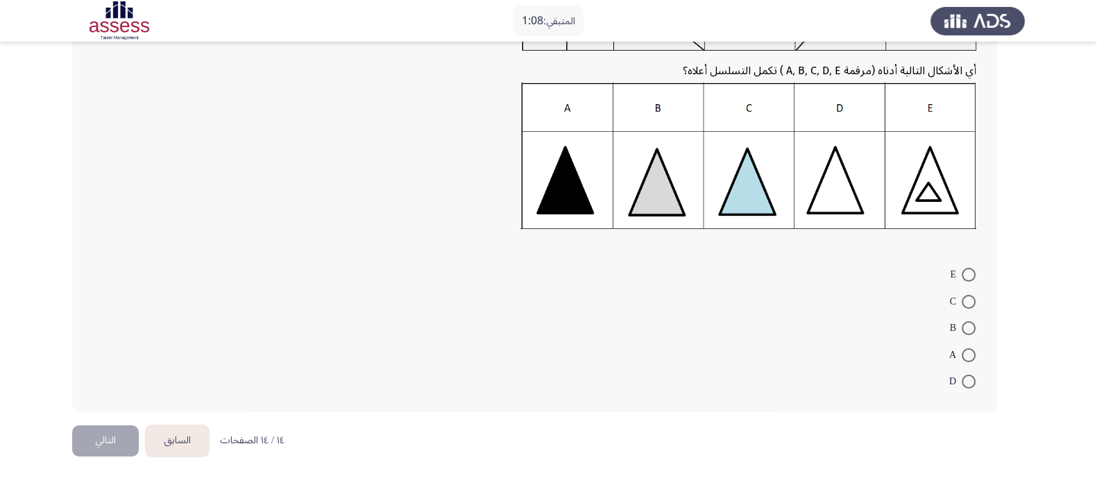
click at [968, 348] on span at bounding box center [969, 355] width 14 height 14
click at [968, 348] on input "A" at bounding box center [969, 355] width 14 height 14
radio input "true"
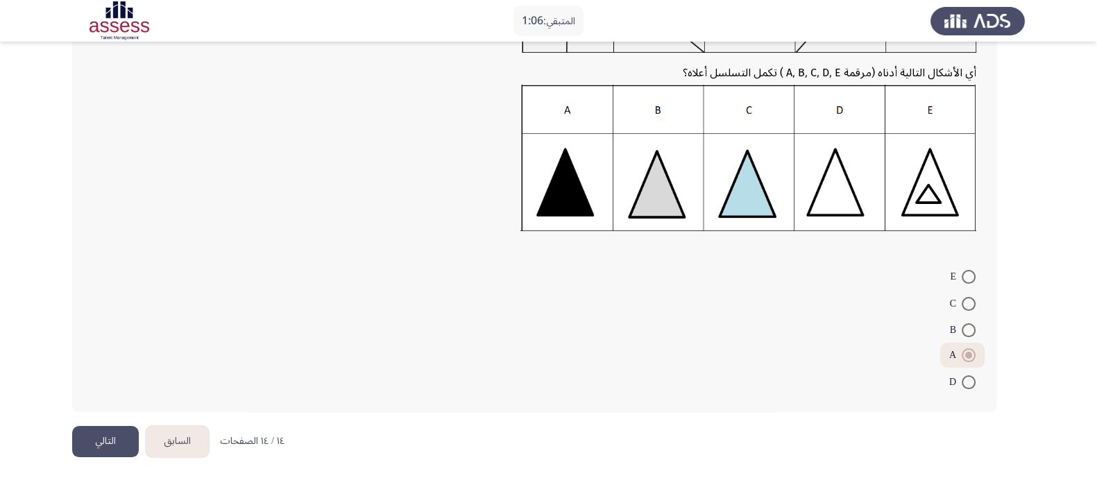
click at [83, 433] on button "التالي" at bounding box center [105, 441] width 67 height 31
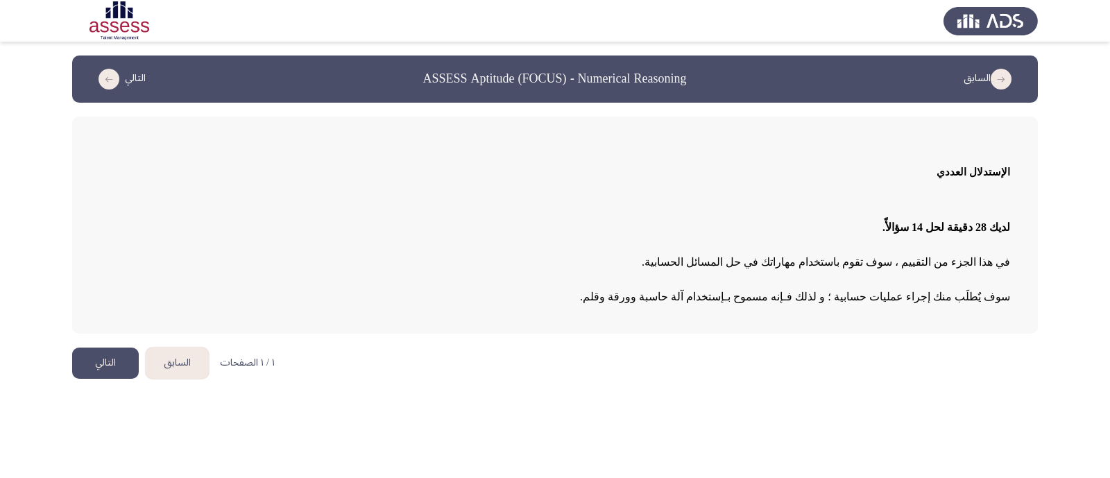
click at [711, 254] on p "في هذا الجزء من التقييم ، سوف تقوم باستخدام مهاراتك في حل المسائل الحسابية." at bounding box center [555, 263] width 911 height 24
click at [103, 361] on button "التالي" at bounding box center [105, 363] width 67 height 31
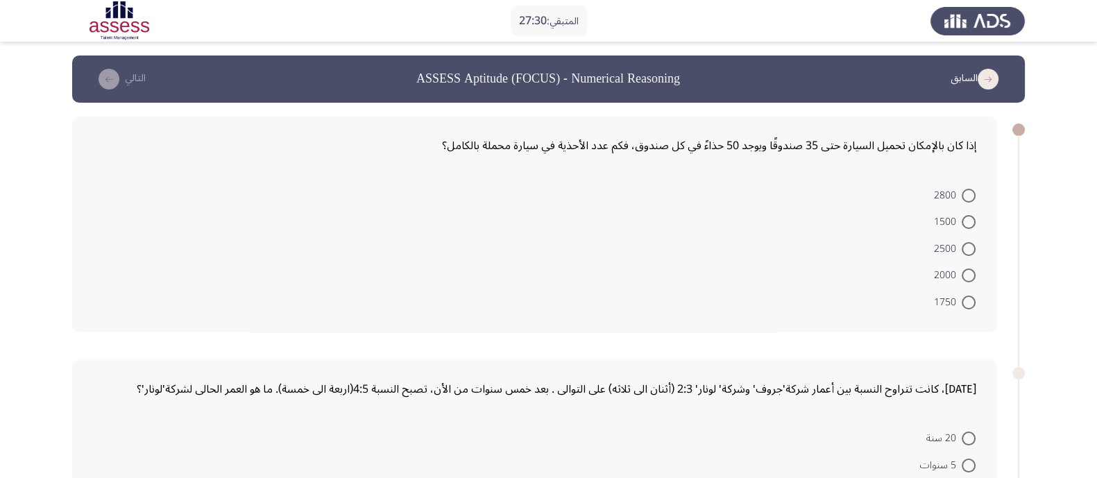
click at [965, 298] on span at bounding box center [969, 303] width 14 height 14
click at [965, 298] on input "1750" at bounding box center [969, 303] width 14 height 14
radio input "true"
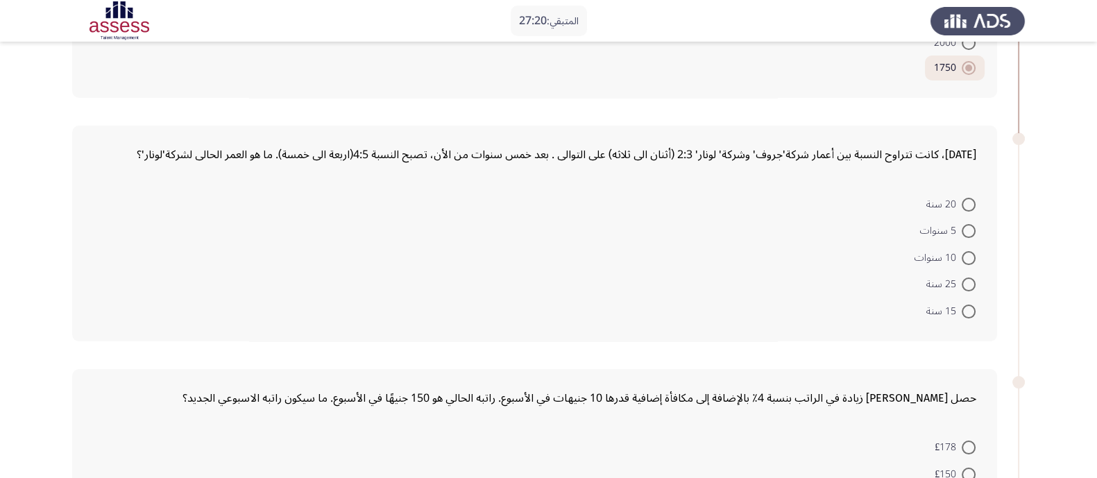
scroll to position [260, 0]
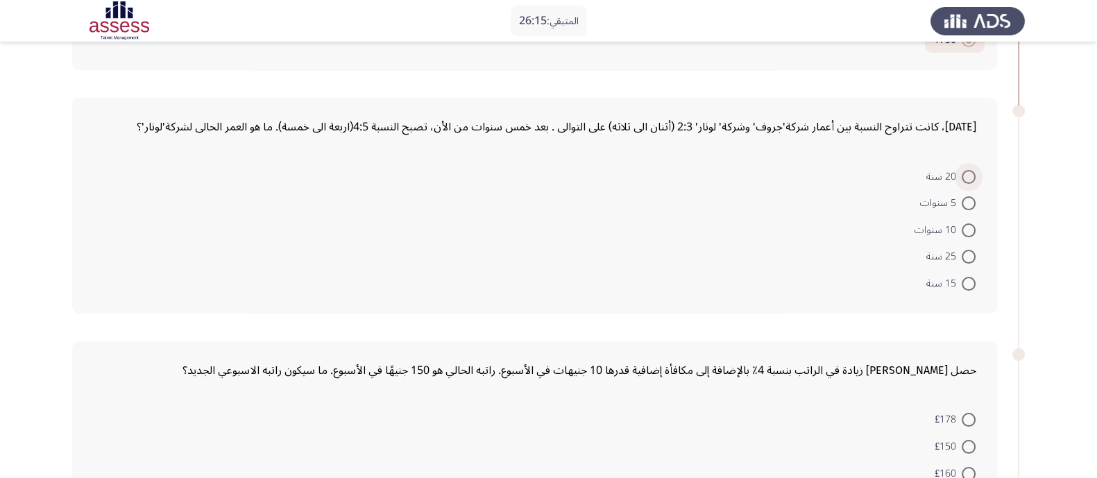
click at [968, 175] on span at bounding box center [969, 177] width 14 height 14
click at [968, 175] on input "20 سنة" at bounding box center [969, 177] width 14 height 14
radio input "true"
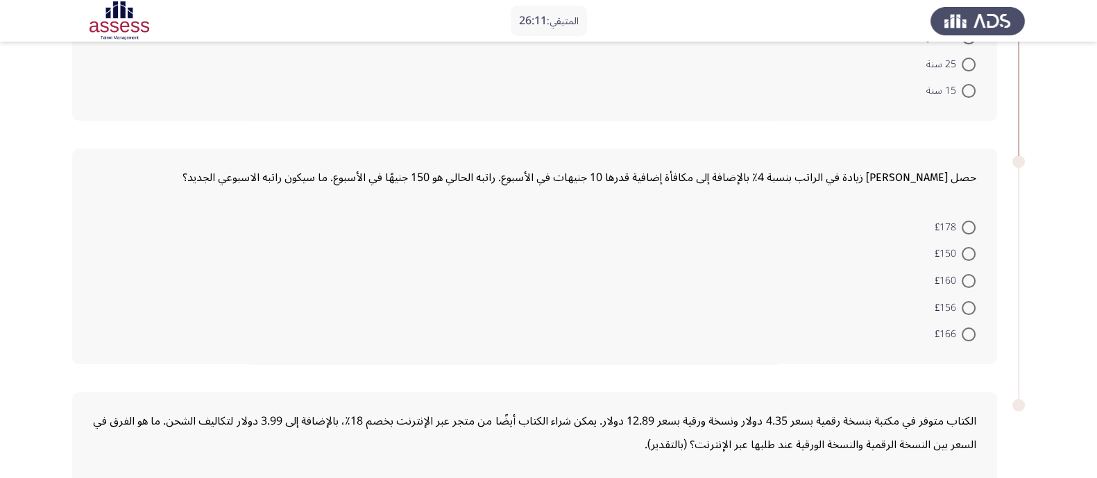
scroll to position [521, 0]
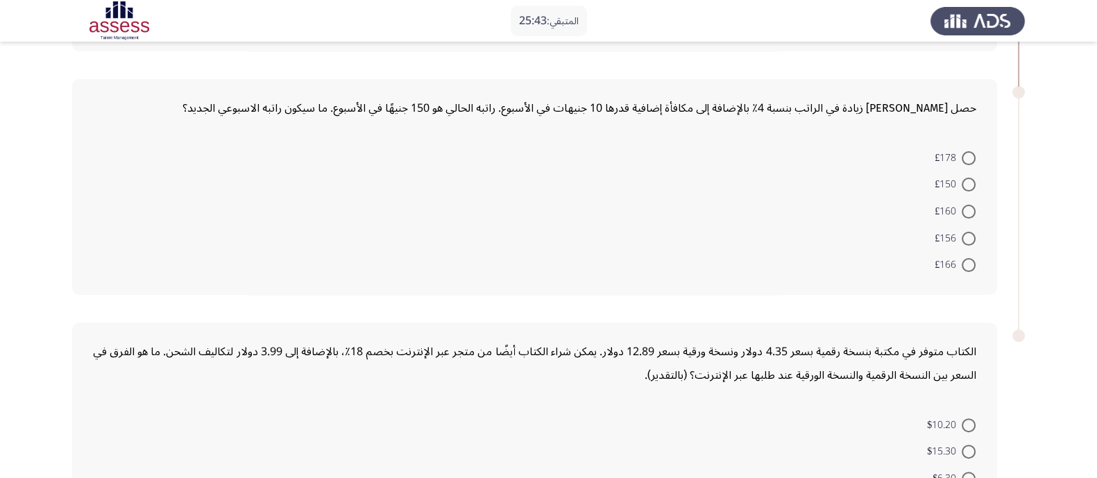
click at [963, 262] on span at bounding box center [969, 265] width 14 height 14
click at [963, 262] on input "£166" at bounding box center [969, 265] width 14 height 14
radio input "true"
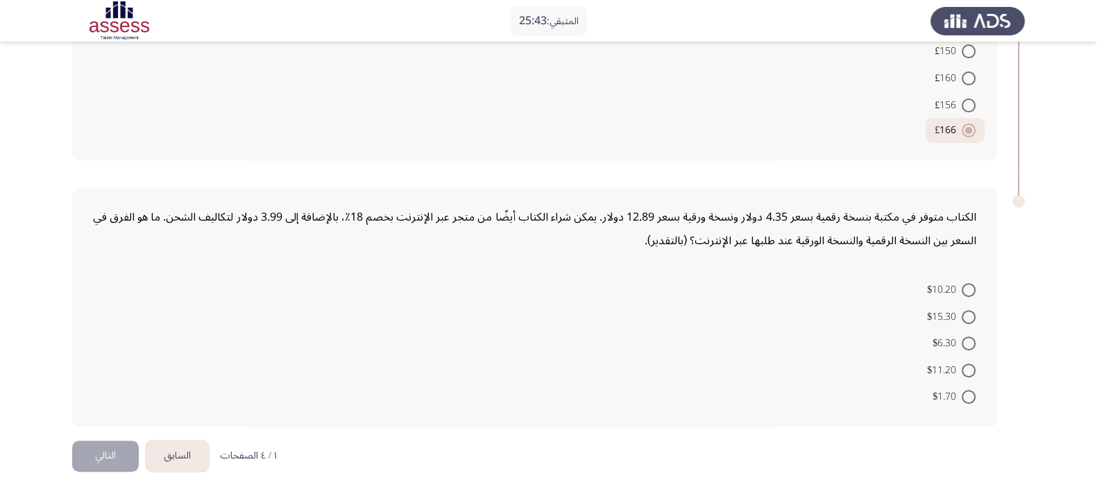
scroll to position [663, 0]
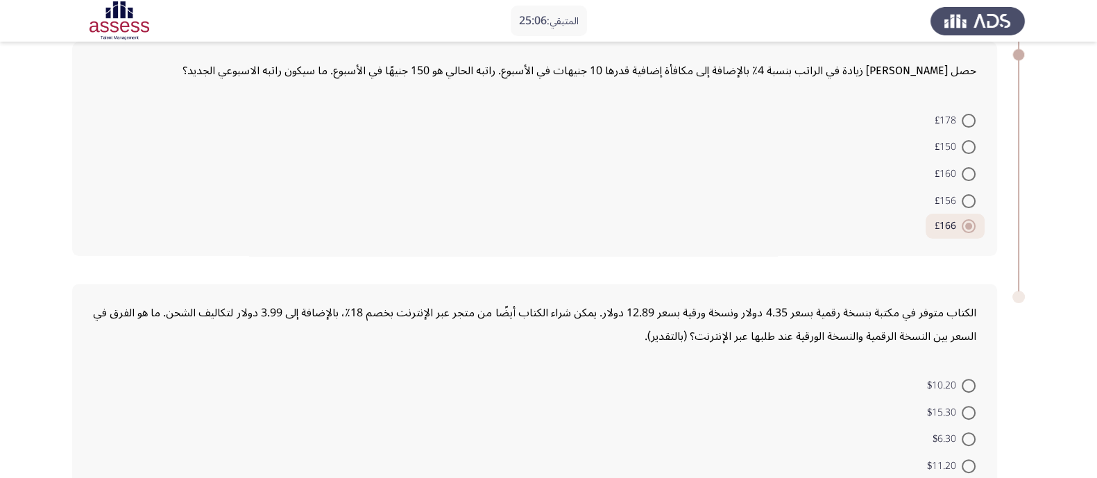
scroll to position [663, 0]
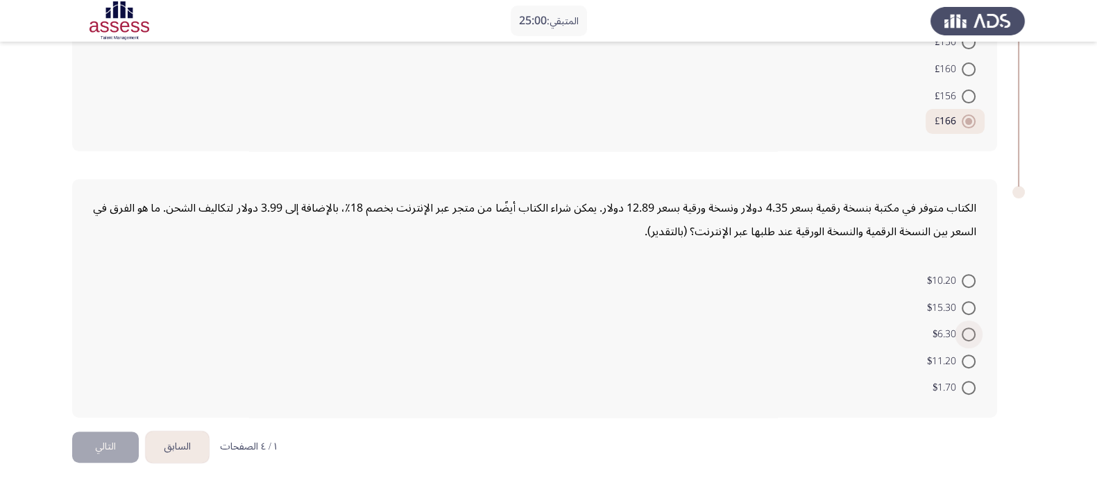
click at [968, 328] on span at bounding box center [969, 335] width 14 height 14
click at [968, 328] on input "$6.30" at bounding box center [969, 335] width 14 height 14
radio input "true"
click at [90, 446] on button "التالي" at bounding box center [105, 447] width 67 height 31
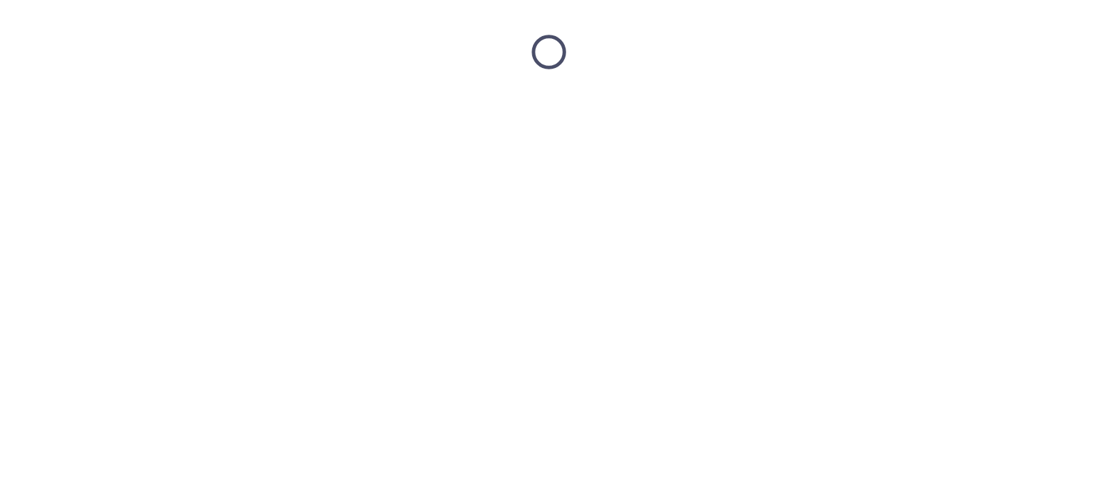
scroll to position [0, 0]
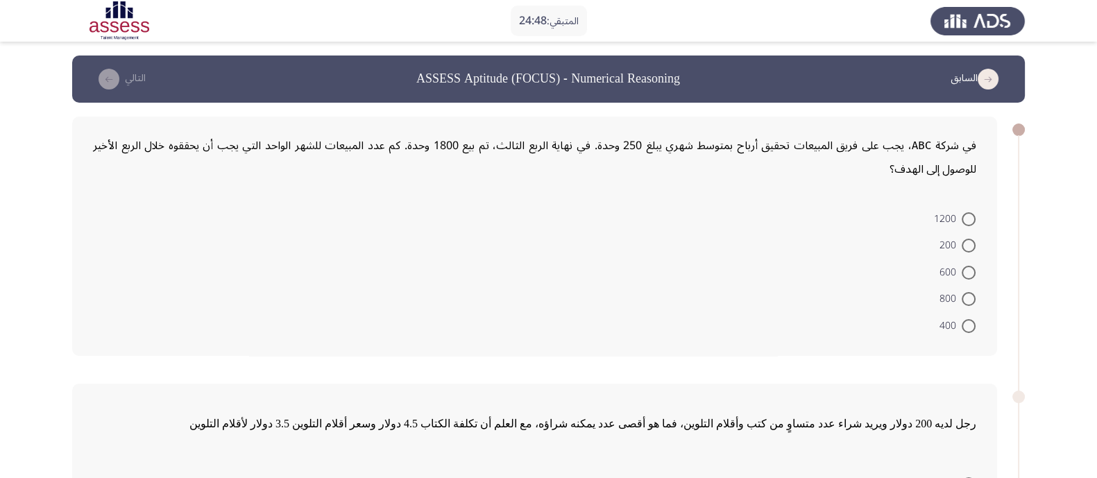
click at [466, 12] on div "المتبقي: 24:38" at bounding box center [548, 21] width 1097 height 42
drag, startPoint x: 466, startPoint y: 12, endPoint x: 337, endPoint y: 505, distance: 508.9
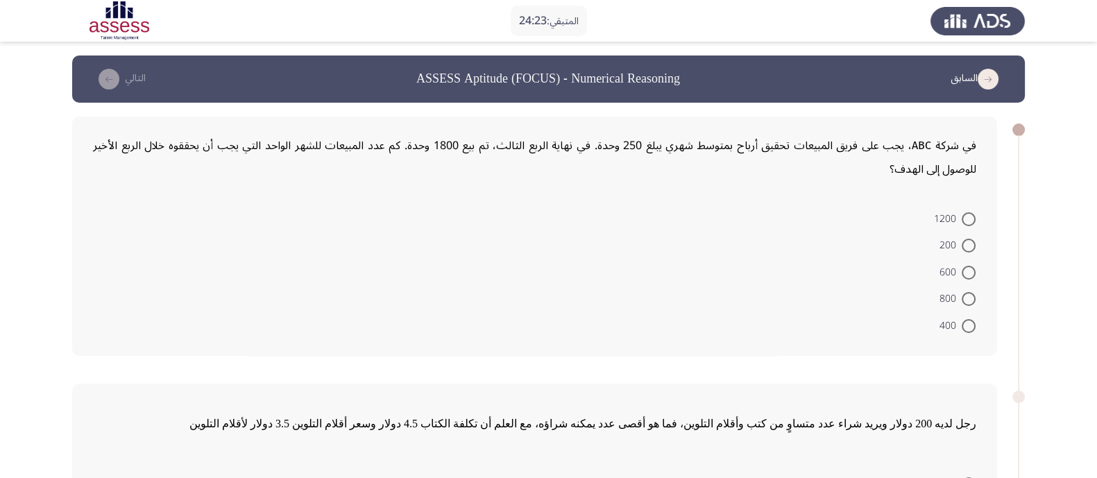
click at [965, 323] on span at bounding box center [969, 326] width 14 height 14
click at [965, 323] on input "400" at bounding box center [969, 326] width 14 height 14
radio input "true"
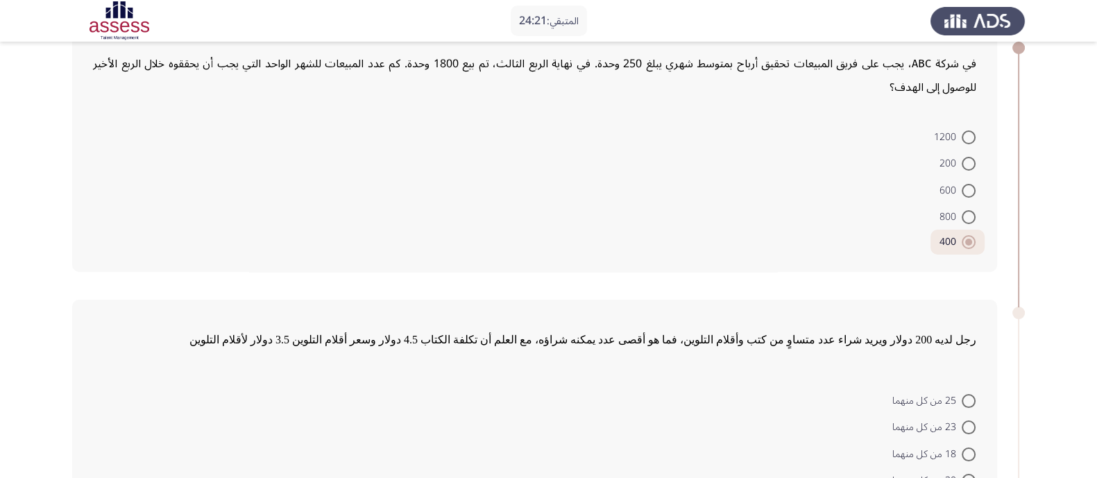
scroll to position [173, 0]
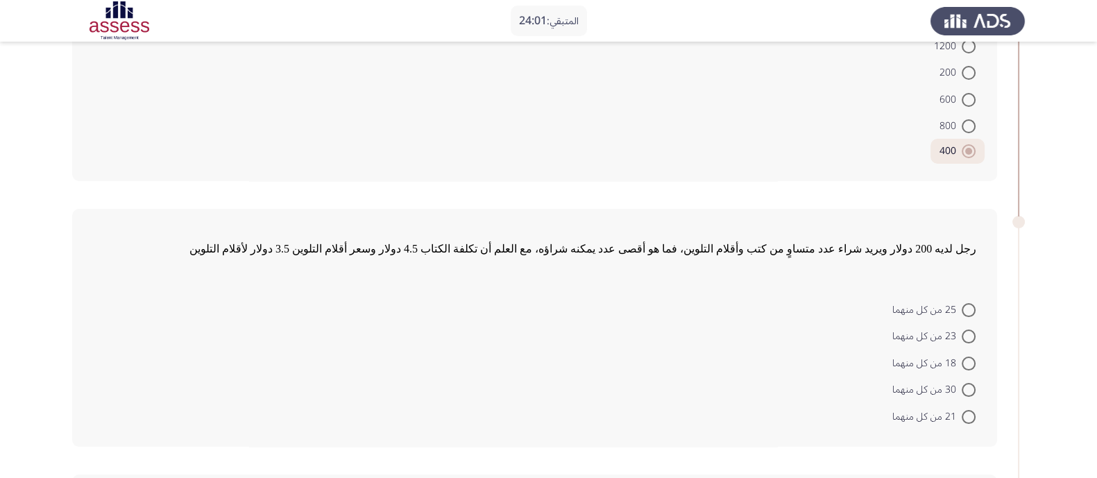
click at [963, 330] on span at bounding box center [969, 337] width 14 height 14
click at [963, 330] on input "23 من كل منهما" at bounding box center [969, 337] width 14 height 14
radio input "true"
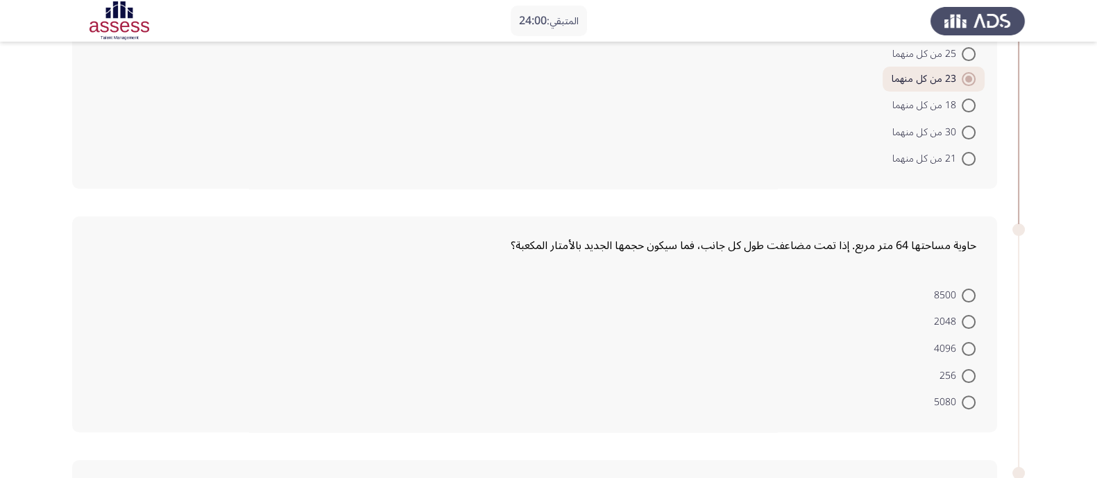
scroll to position [521, 0]
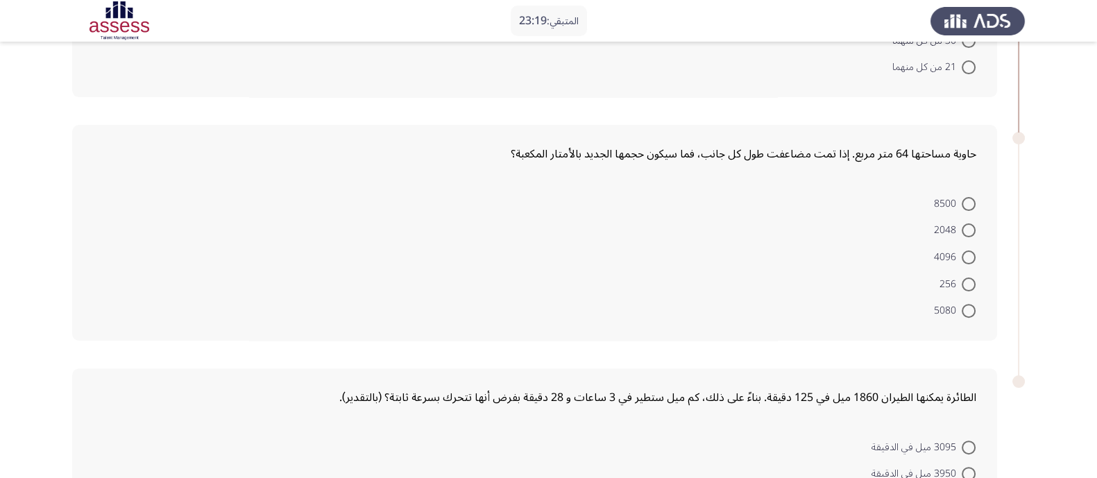
click at [963, 223] on span at bounding box center [969, 230] width 14 height 14
click at [963, 223] on input "2048" at bounding box center [969, 230] width 14 height 14
radio input "true"
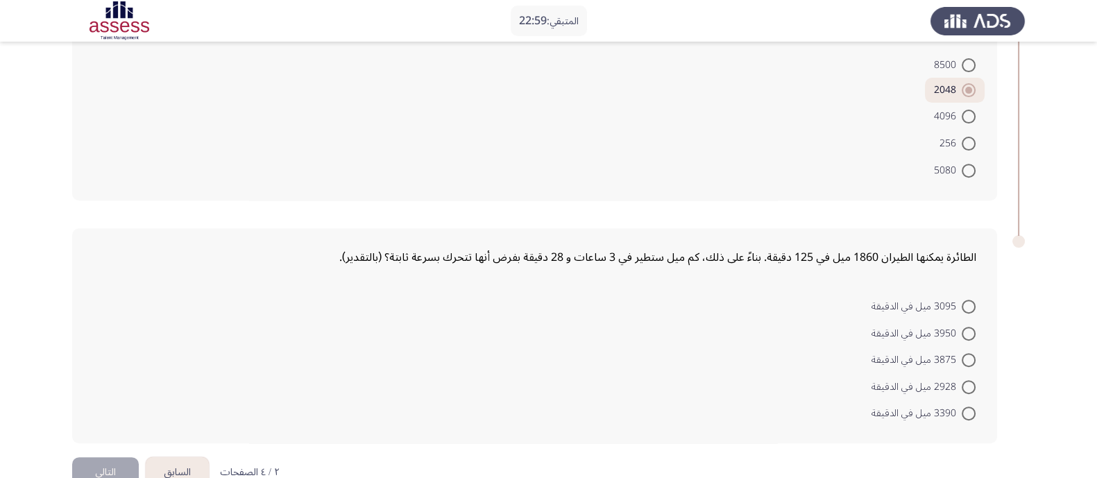
scroll to position [686, 0]
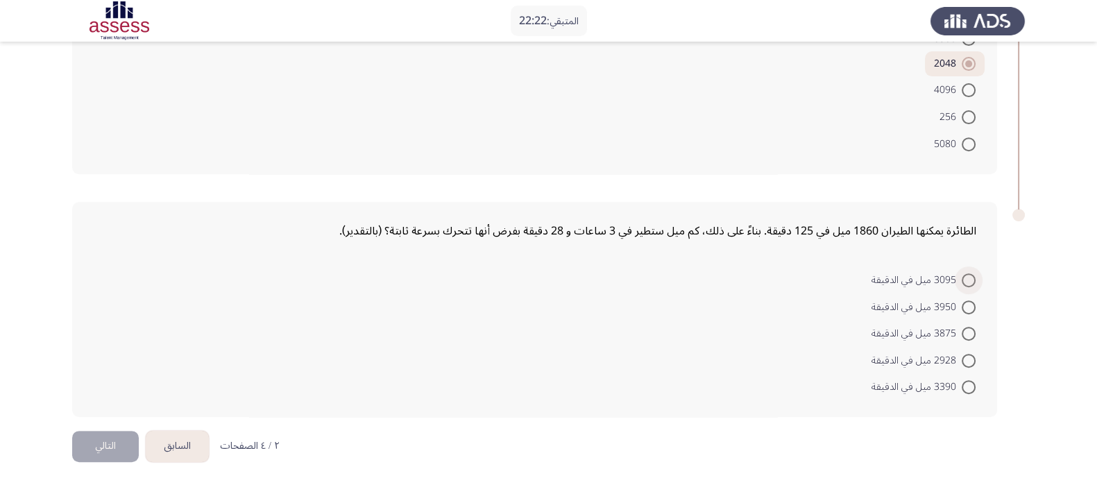
click at [974, 273] on span at bounding box center [969, 280] width 14 height 14
click at [974, 273] on input "3095 ميل في الدقيقة" at bounding box center [969, 280] width 14 height 14
radio input "true"
click at [110, 439] on button "التالي" at bounding box center [105, 447] width 67 height 31
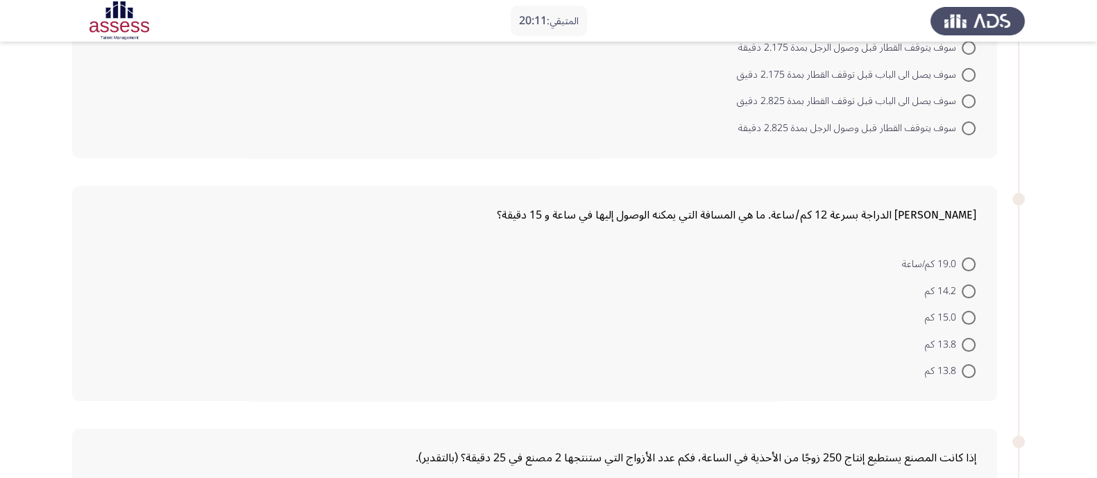
scroll to position [199, 0]
click at [971, 310] on span at bounding box center [969, 317] width 14 height 14
click at [971, 310] on input "15.0 كم" at bounding box center [969, 317] width 14 height 14
radio input "true"
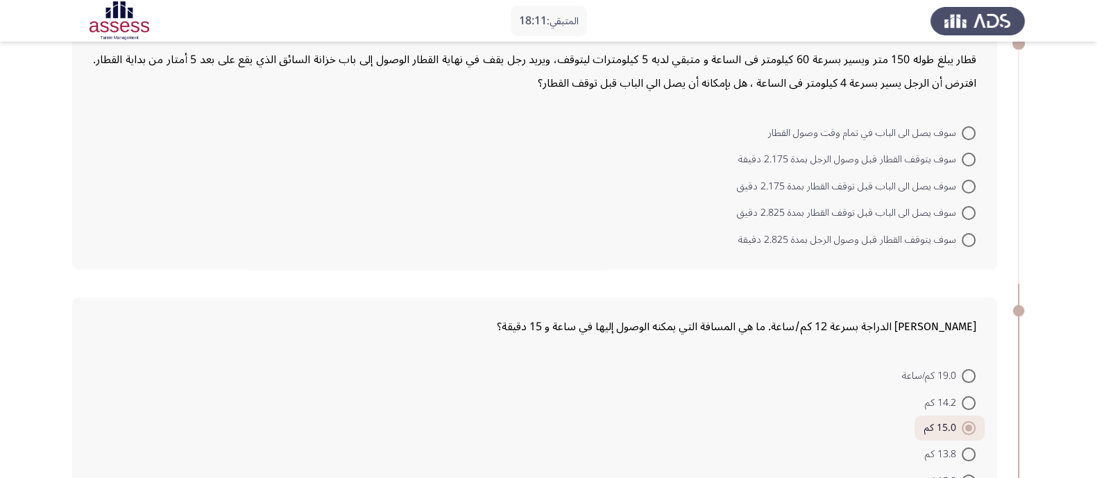
scroll to position [0, 0]
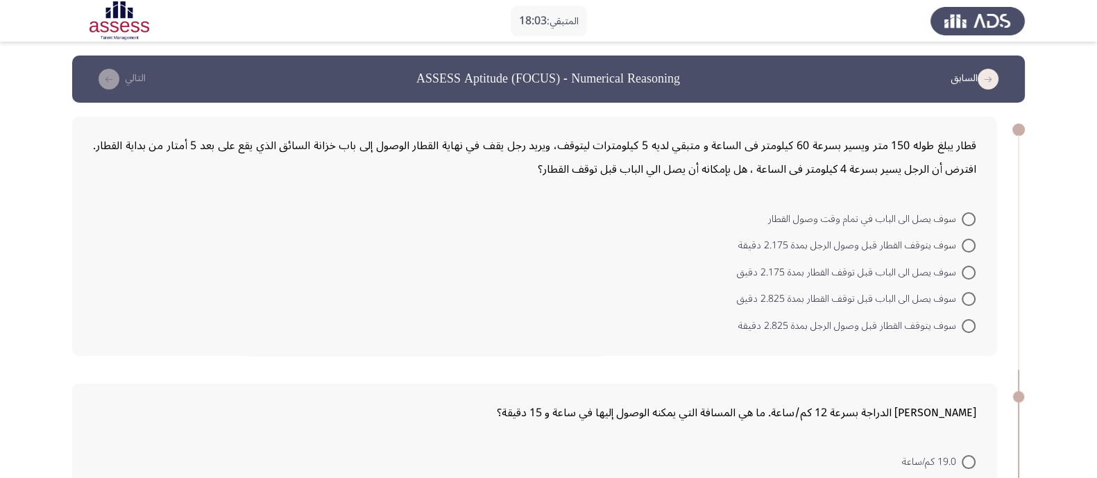
click at [974, 269] on span at bounding box center [969, 273] width 14 height 14
click at [974, 269] on input "سوف يصل الى الباب قبل توقف القطار بمدة 2.175 دقيق" at bounding box center [969, 273] width 14 height 14
radio input "true"
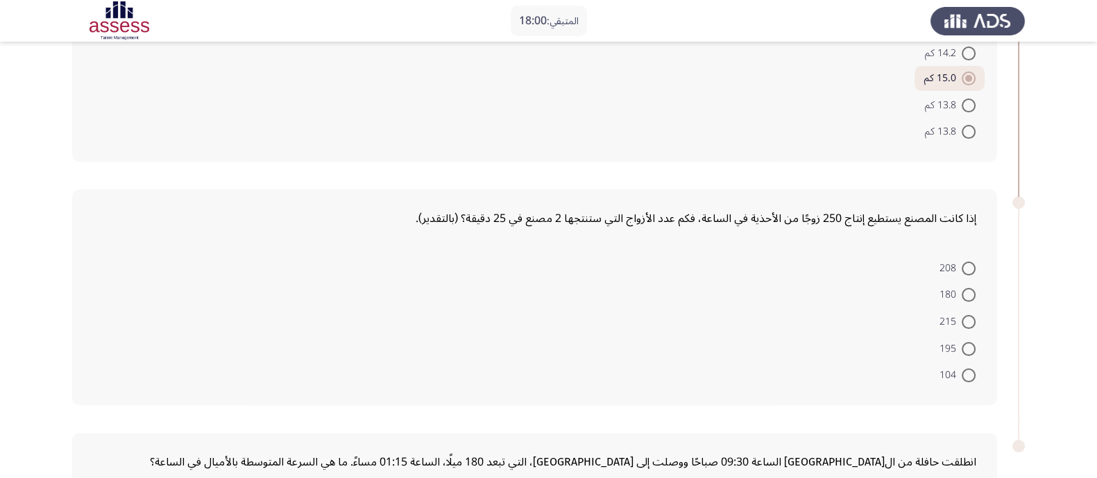
scroll to position [521, 0]
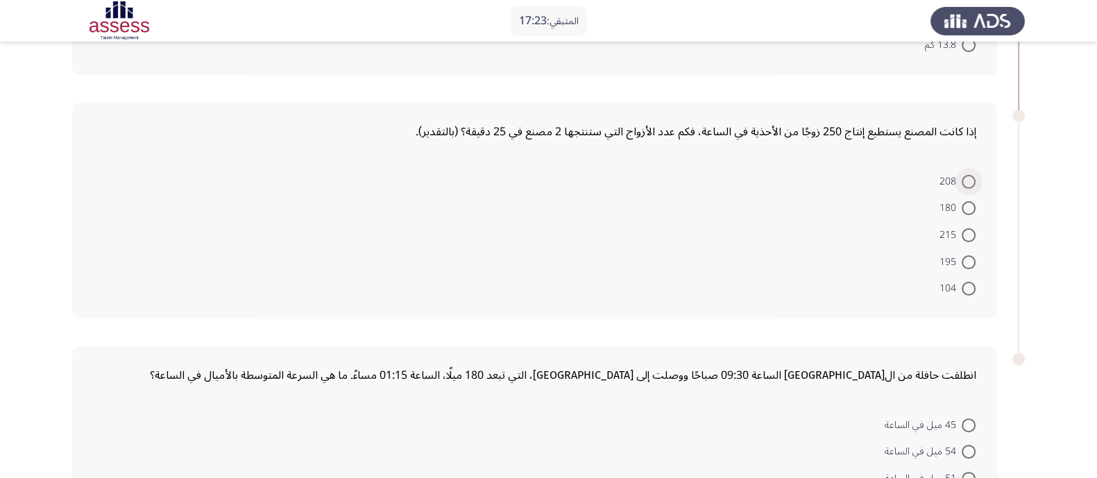
click at [968, 176] on span at bounding box center [969, 182] width 14 height 14
click at [968, 176] on input "208" at bounding box center [969, 182] width 14 height 14
radio input "true"
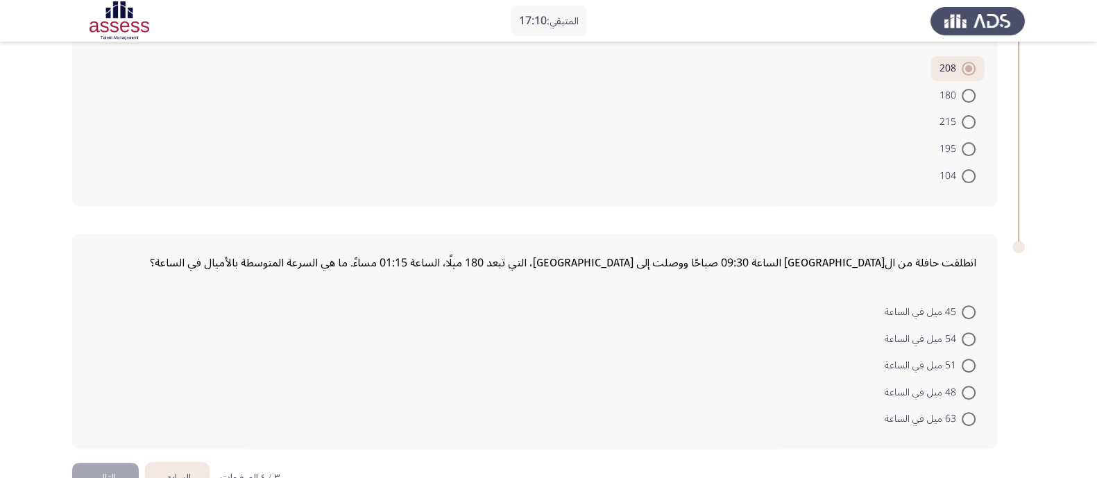
scroll to position [663, 0]
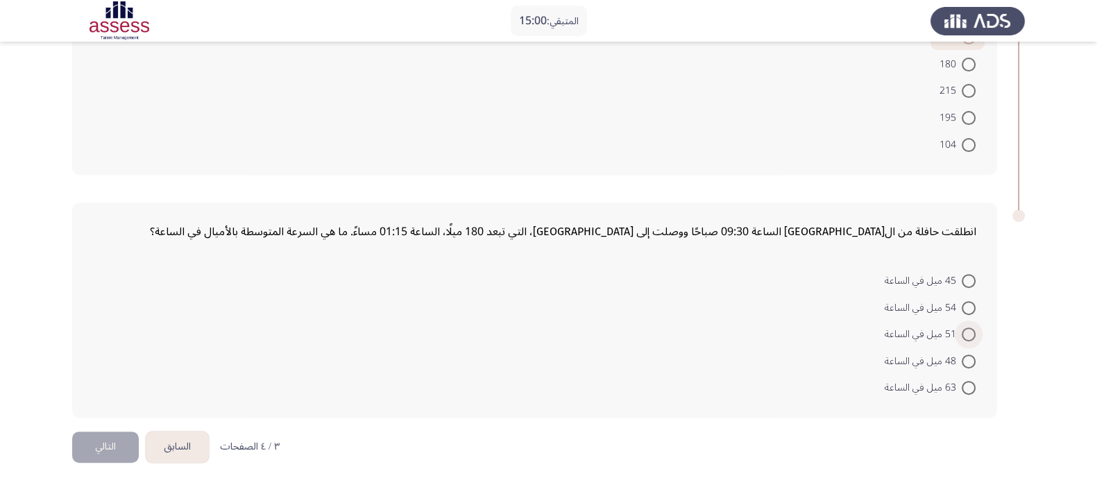
click at [967, 328] on span at bounding box center [969, 335] width 14 height 14
click at [967, 328] on input "51 ميل في الساعة" at bounding box center [969, 335] width 14 height 14
radio input "true"
click at [112, 432] on button "التالي" at bounding box center [105, 447] width 67 height 31
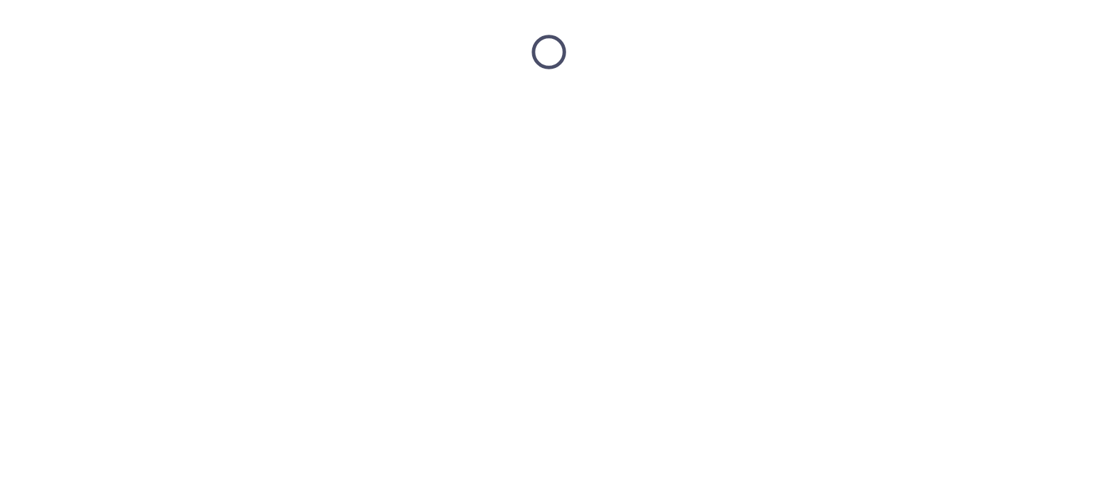
scroll to position [0, 0]
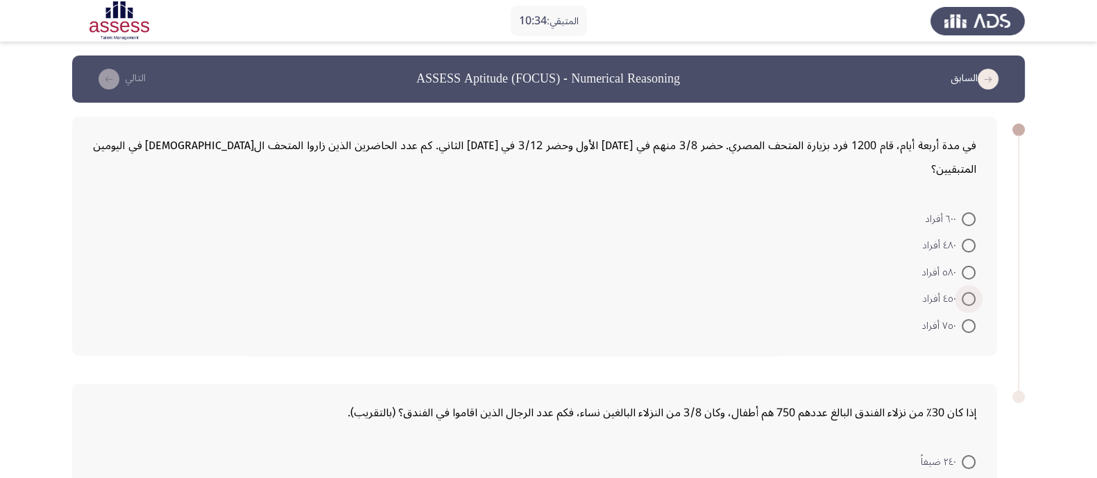
click at [971, 292] on span at bounding box center [969, 299] width 14 height 14
click at [971, 292] on input "٤٥٠ أفراد" at bounding box center [969, 299] width 14 height 14
radio input "true"
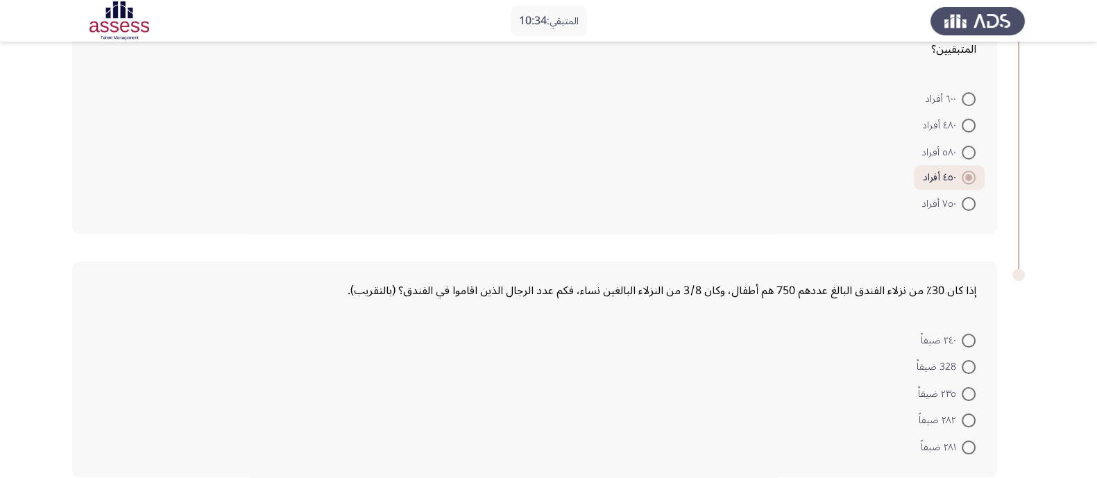
scroll to position [160, 0]
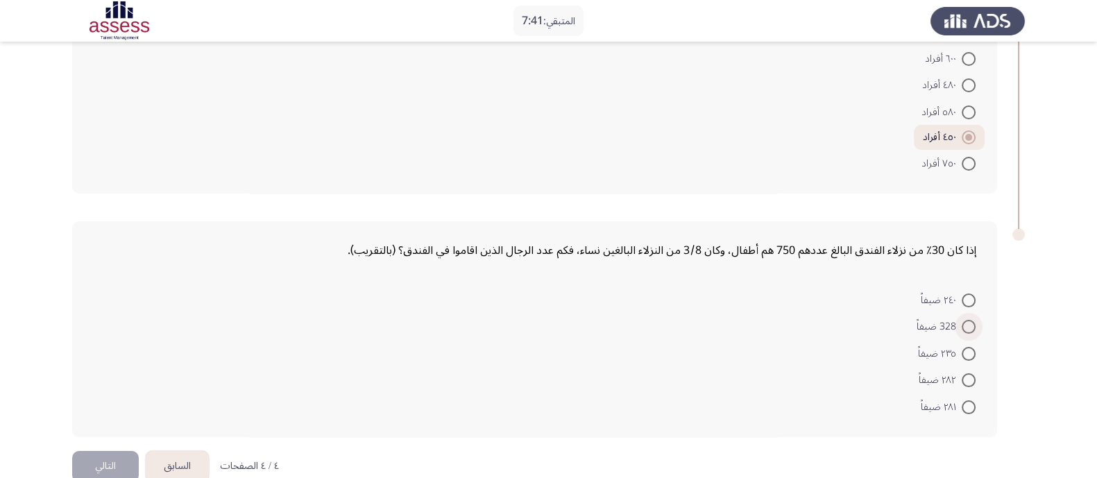
click at [962, 320] on span at bounding box center [969, 327] width 14 height 14
click at [962, 320] on input "328 ضيفاً" at bounding box center [969, 327] width 14 height 14
radio input "true"
click at [105, 450] on button "التالي" at bounding box center [105, 465] width 67 height 31
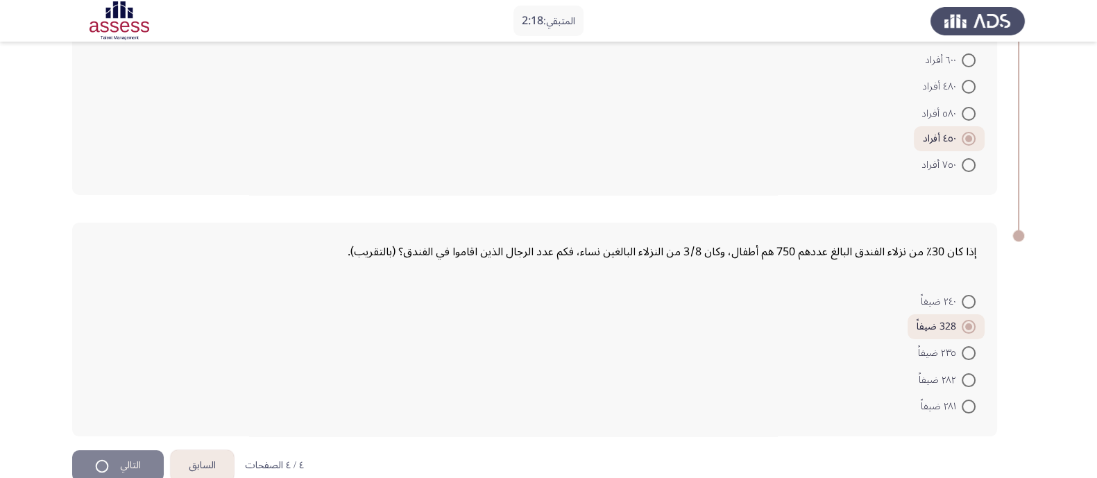
scroll to position [0, 0]
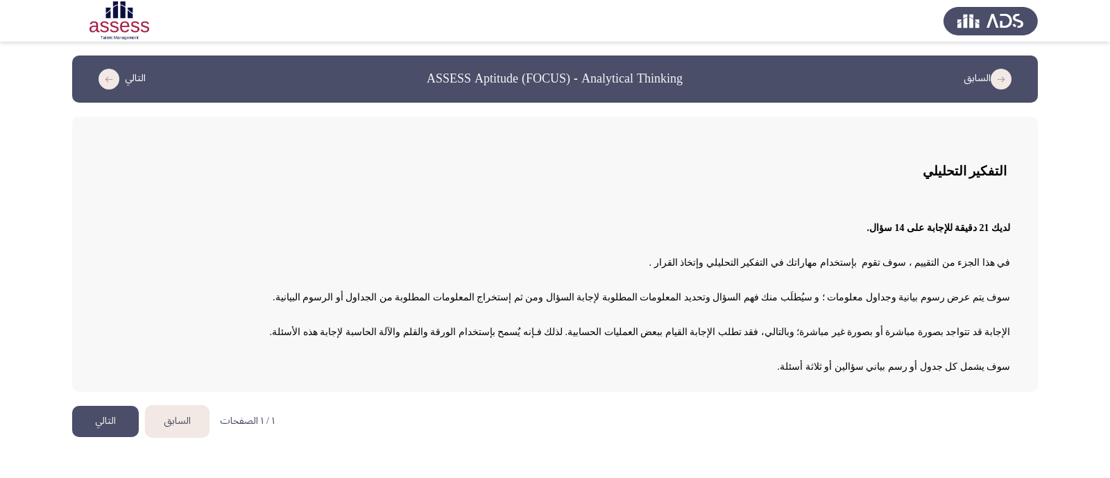
click at [108, 418] on button "التالي" at bounding box center [105, 421] width 67 height 31
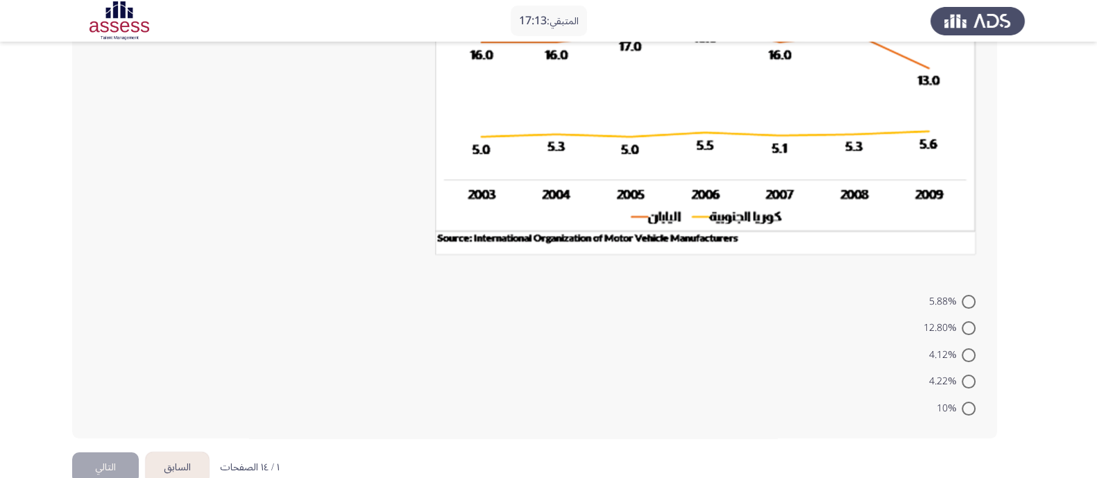
scroll to position [276, 0]
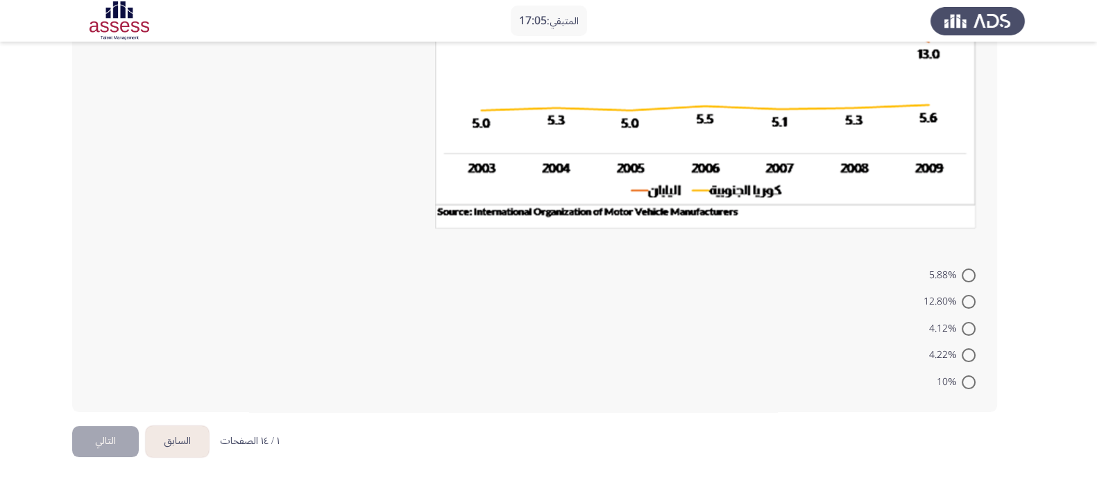
click at [971, 300] on span at bounding box center [969, 302] width 14 height 14
click at [971, 300] on input "12.80%" at bounding box center [969, 302] width 14 height 14
radio input "true"
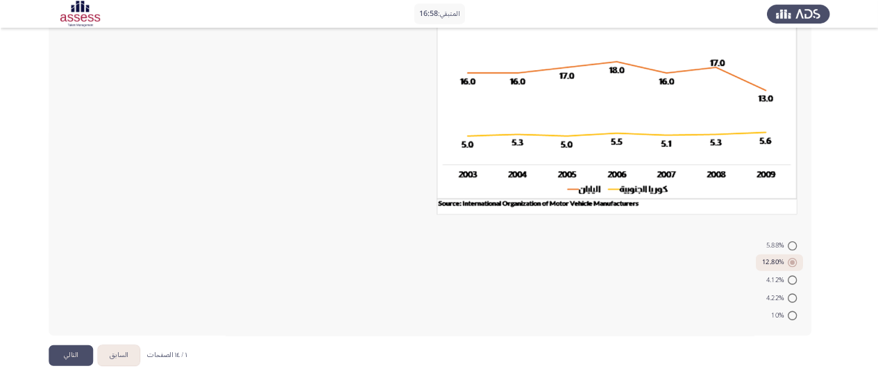
scroll to position [0, 0]
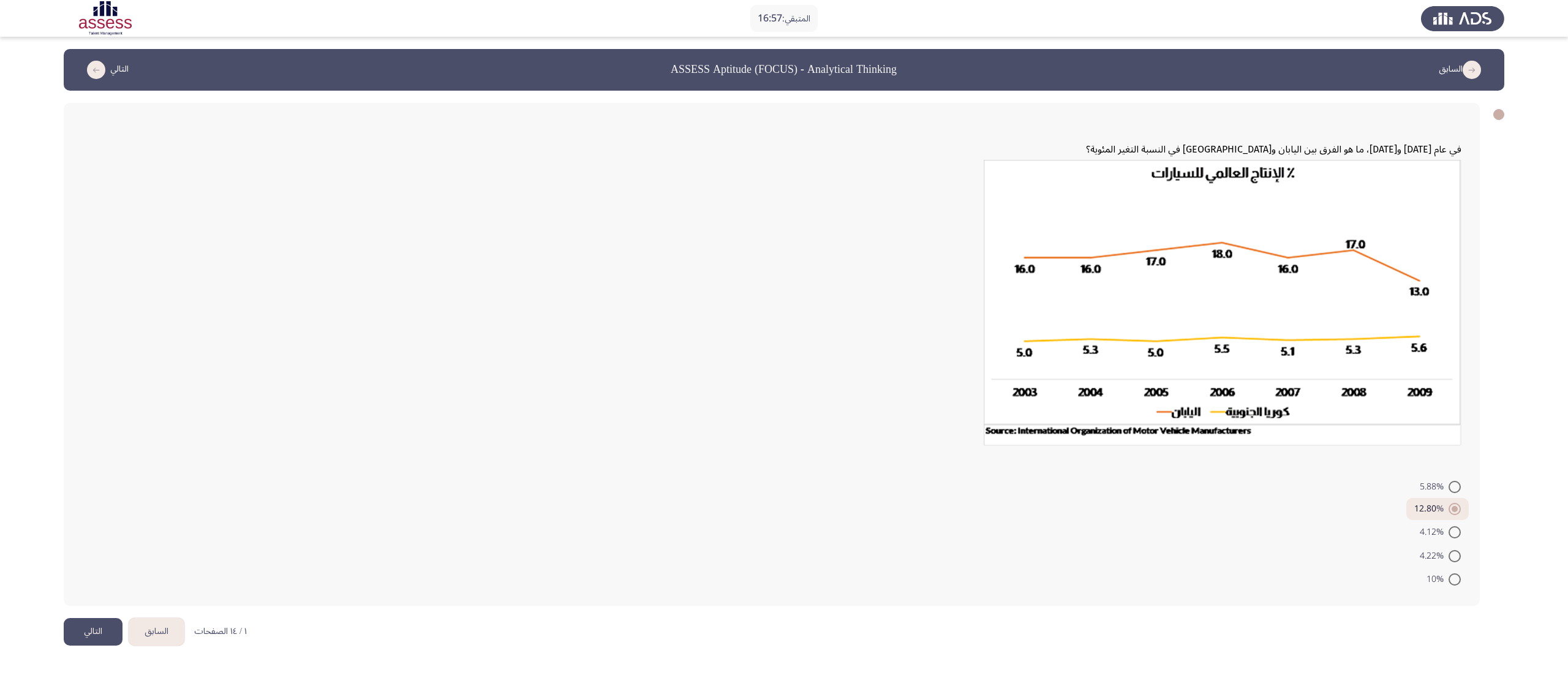
click at [968, 422] on form "5.88% 12.80% 4.12% 4.22% 10%" at bounding box center [771, 532] width 1379 height 116
click at [968, 422] on span at bounding box center [1454, 532] width 12 height 12
click at [968, 422] on input "4.12%" at bounding box center [1454, 532] width 12 height 12
radio input "true"
click at [87, 422] on button "التالي" at bounding box center [93, 631] width 59 height 27
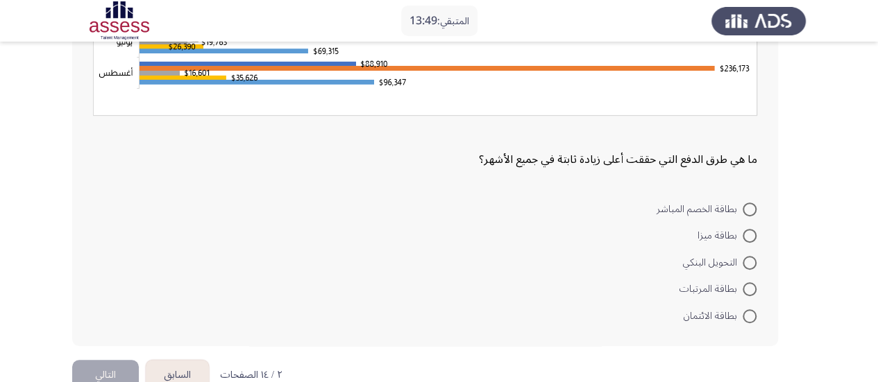
scroll to position [262, 0]
click at [747, 287] on span at bounding box center [750, 289] width 14 height 14
click at [747, 287] on input "بطاقة المرتبات" at bounding box center [750, 289] width 14 height 14
radio input "true"
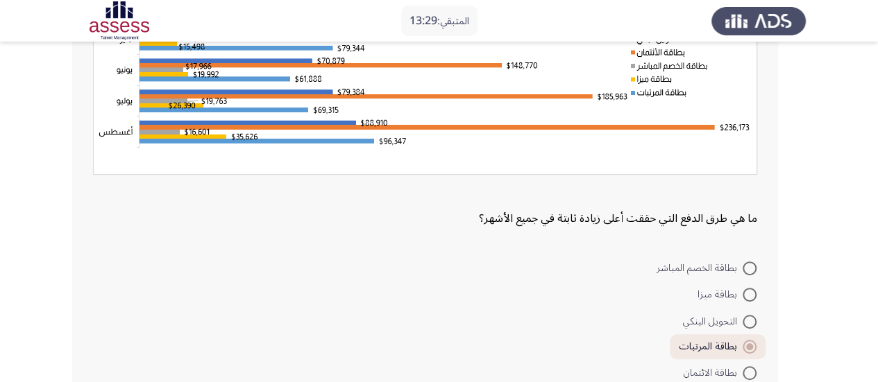
scroll to position [208, 0]
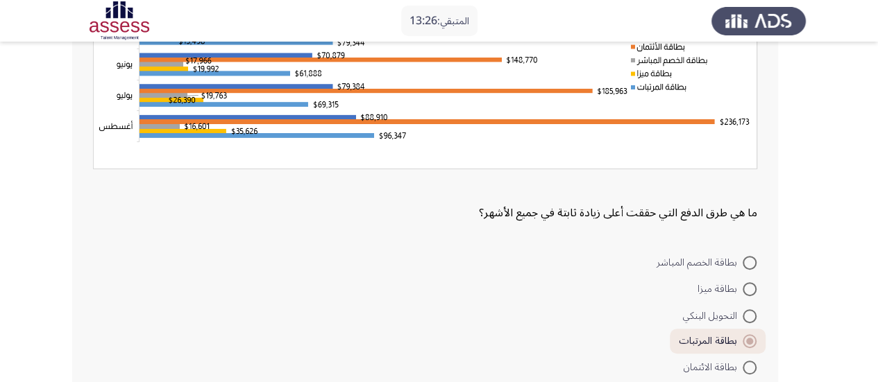
click at [751, 366] on span at bounding box center [750, 368] width 14 height 14
click at [751, 366] on input "بطاقة الائتمان" at bounding box center [750, 368] width 14 height 14
radio input "true"
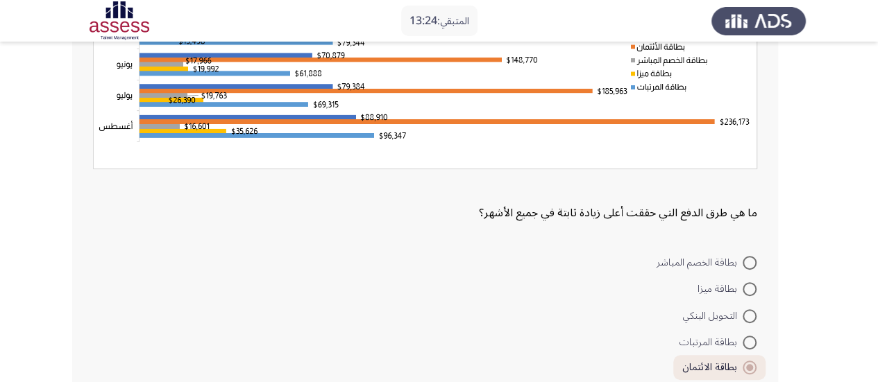
drag, startPoint x: 876, startPoint y: 219, endPoint x: 874, endPoint y: 277, distance: 58.3
click at [874, 277] on app-assessment-container "المتبقي: 13:24 السابق ASSESS Aptitude (FOCUS) - Analytical Thinking التالي ما ه…" at bounding box center [439, 129] width 878 height 564
drag, startPoint x: 874, startPoint y: 277, endPoint x: 881, endPoint y: 280, distance: 7.5
click at [878, 280] on html "المتبقي: 13:23 السابق ASSESS Aptitude (FOCUS) - Analytical Thinking التالي ما ه…" at bounding box center [439, 129] width 878 height 675
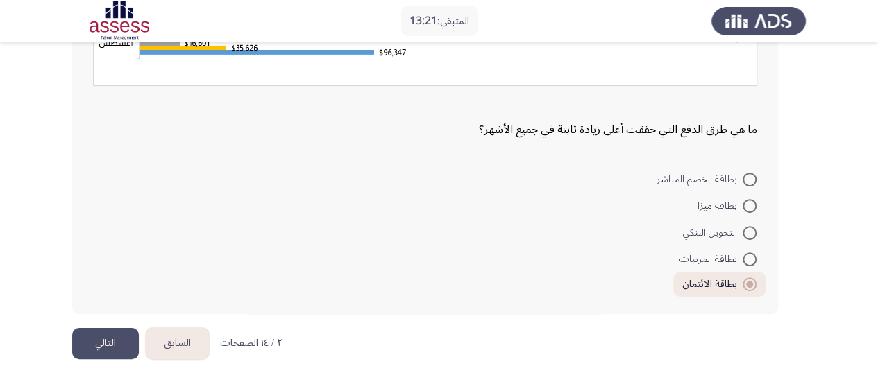
click at [97, 338] on button "التالي" at bounding box center [105, 343] width 67 height 31
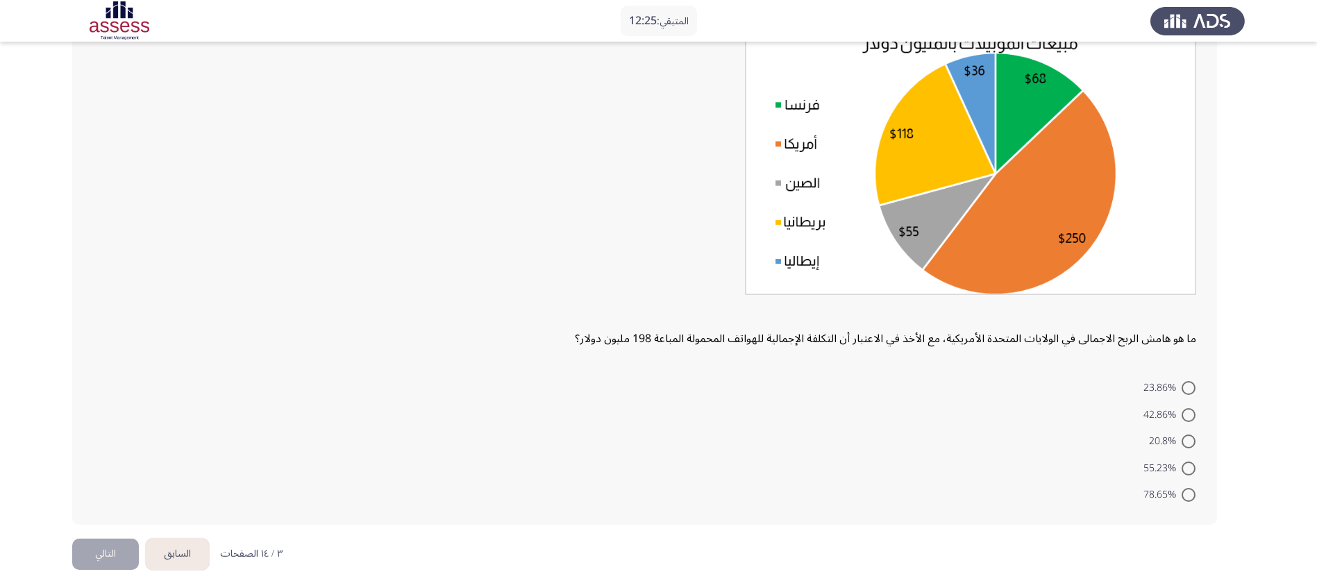
scroll to position [113, 0]
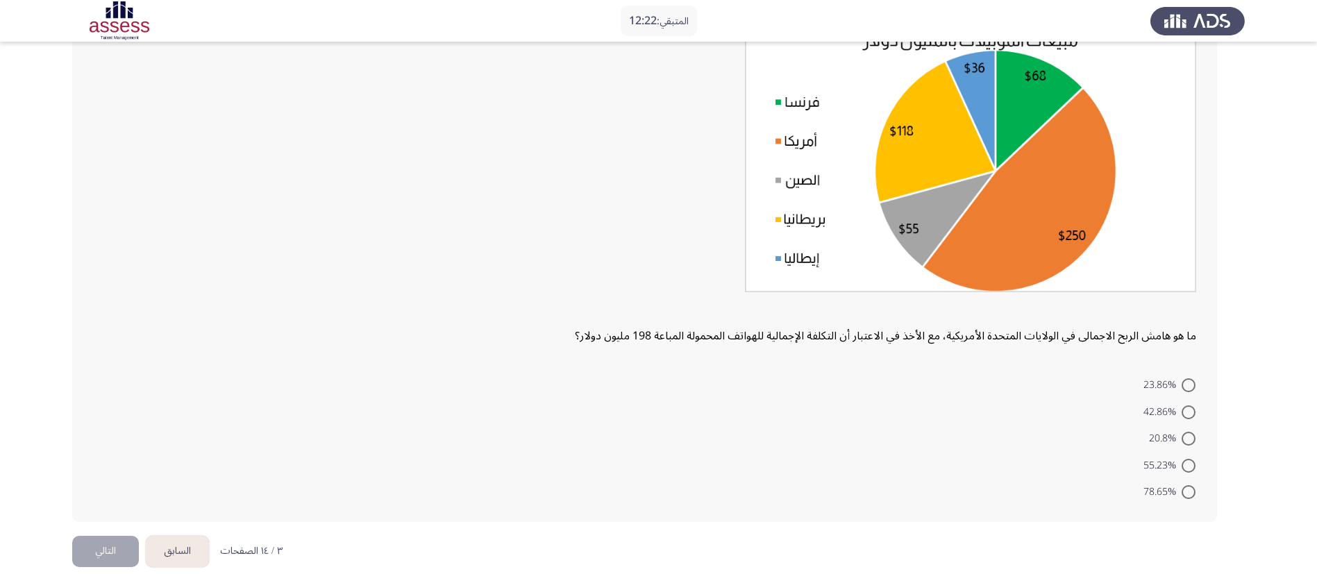
click at [1097, 439] on span at bounding box center [1188, 439] width 14 height 14
click at [1097, 439] on input "20.8%" at bounding box center [1188, 439] width 14 height 14
radio input "true"
click at [84, 478] on button "التالي" at bounding box center [105, 549] width 67 height 31
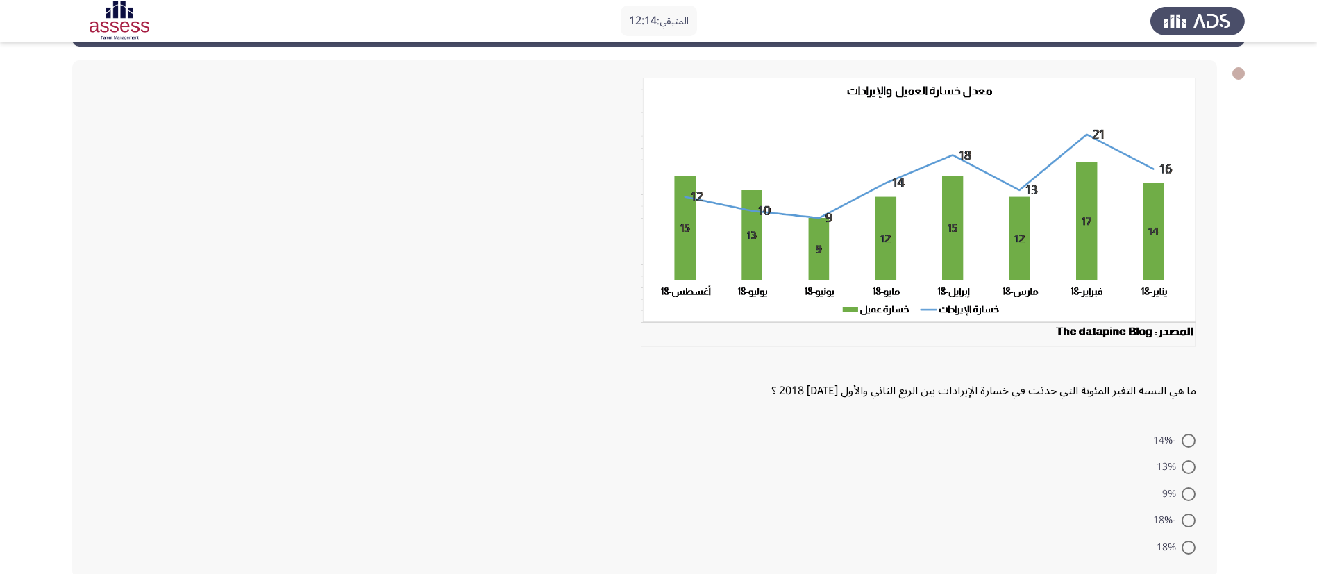
scroll to position [61, 0]
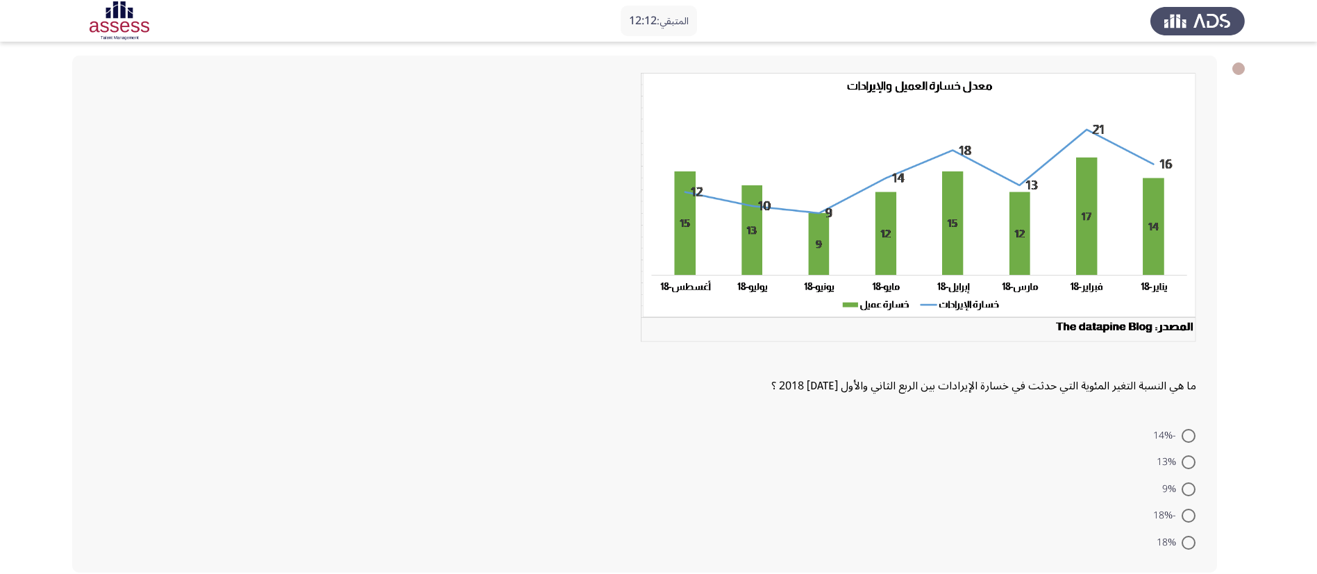
click at [1097, 434] on app-assessment-container "المتبقي: 12:12 السابق ASSESS Aptitude (FOCUS) - Analytical Thinking التالي ما ه…" at bounding box center [658, 290] width 1317 height 592
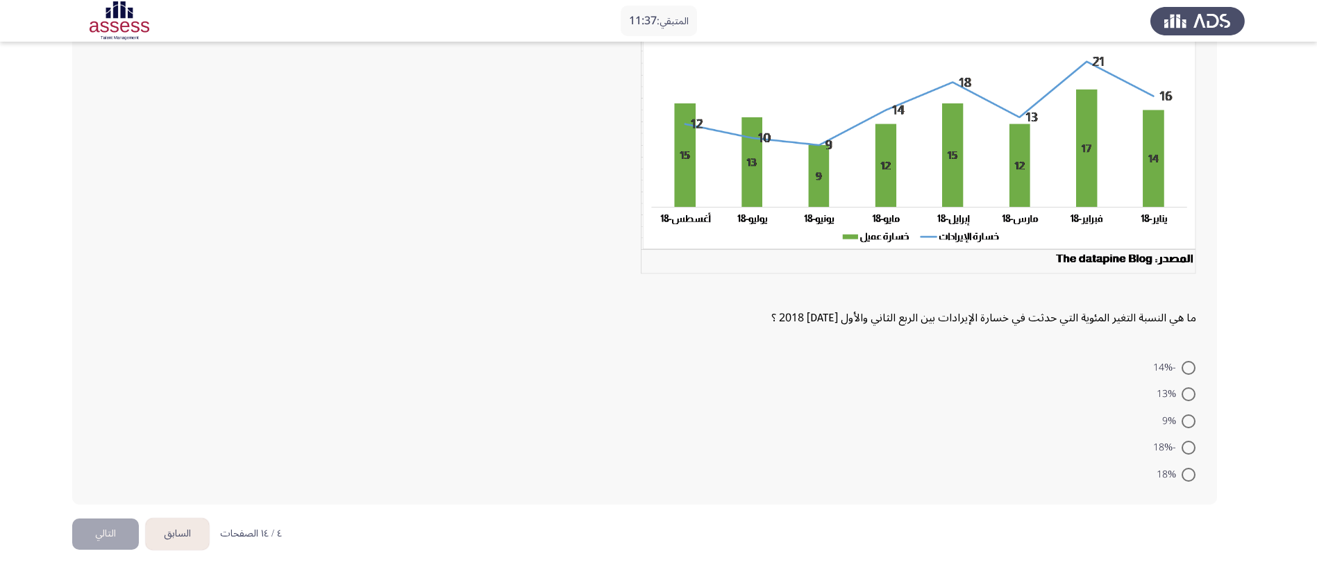
click at [1097, 450] on span "-18%" at bounding box center [1167, 447] width 28 height 17
click at [1097, 450] on input "-18%" at bounding box center [1188, 448] width 14 height 14
radio input "true"
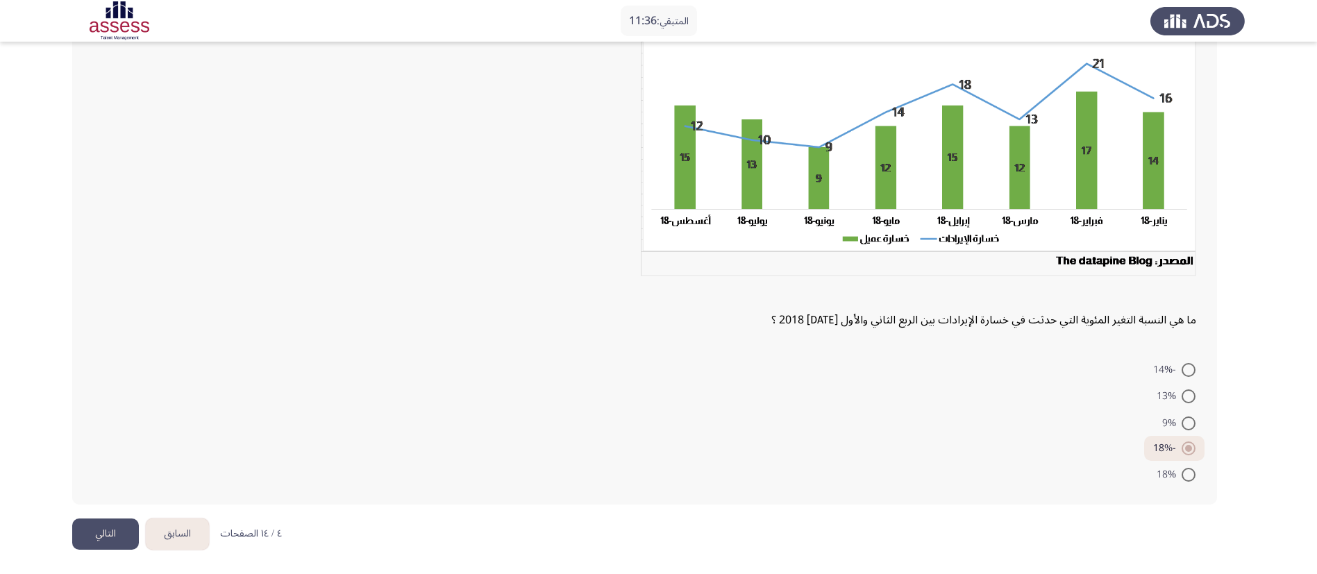
click at [1097, 468] on span at bounding box center [1188, 475] width 14 height 14
click at [1097, 468] on input "18%" at bounding box center [1188, 475] width 14 height 14
radio input "true"
click at [89, 478] on button "التالي" at bounding box center [105, 533] width 67 height 31
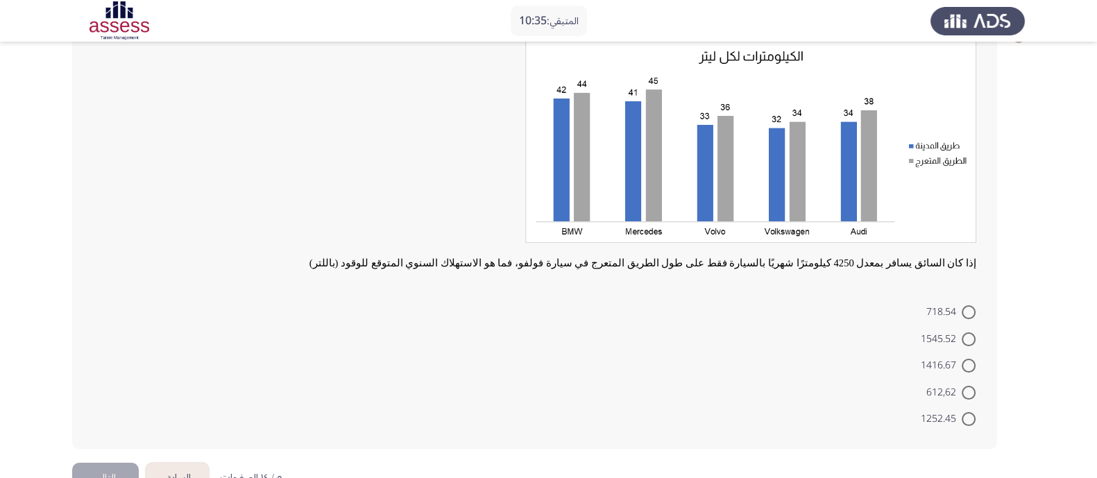
scroll to position [130, 0]
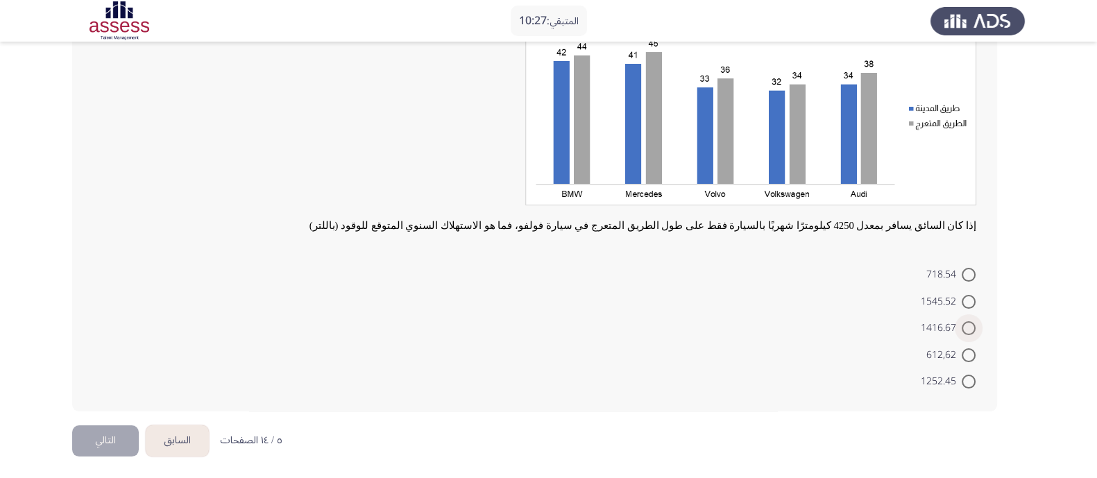
click at [969, 328] on span at bounding box center [969, 328] width 14 height 14
click at [969, 328] on input "1416.67" at bounding box center [969, 328] width 14 height 14
radio input "true"
click at [109, 447] on button "التالي" at bounding box center [105, 440] width 67 height 31
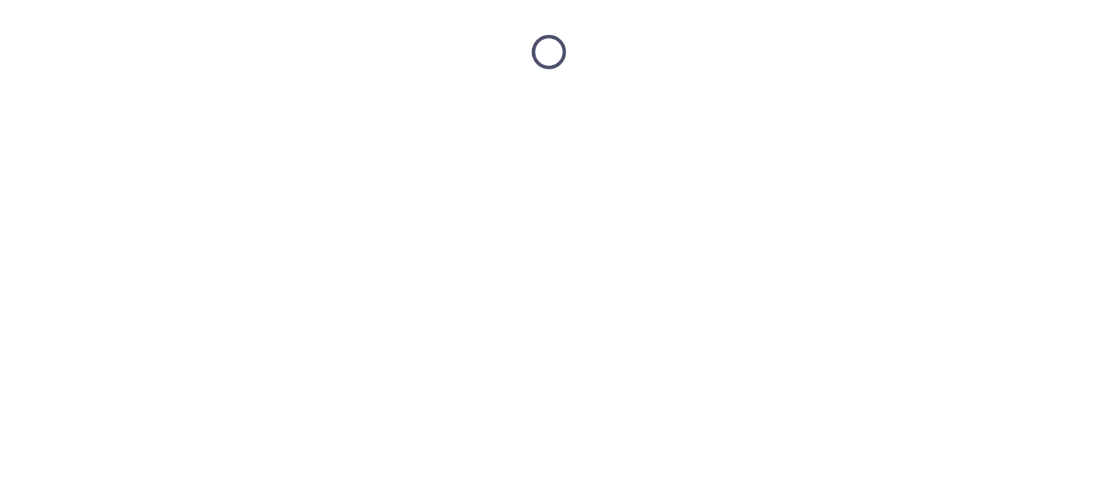
scroll to position [0, 0]
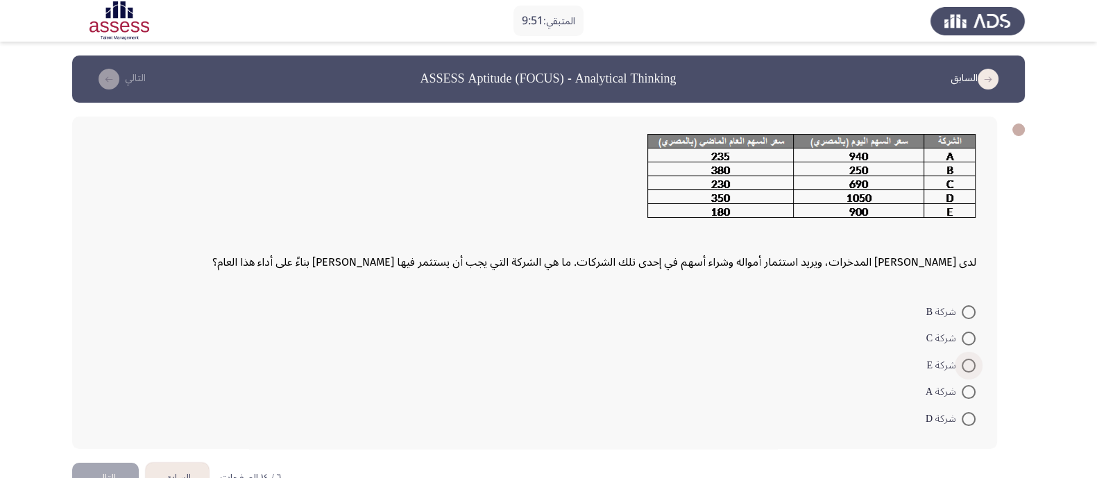
click at [968, 364] on span at bounding box center [969, 366] width 14 height 14
click at [968, 364] on input "شركة E" at bounding box center [969, 366] width 14 height 14
radio input "true"
click at [99, 470] on button "التالي" at bounding box center [105, 476] width 67 height 31
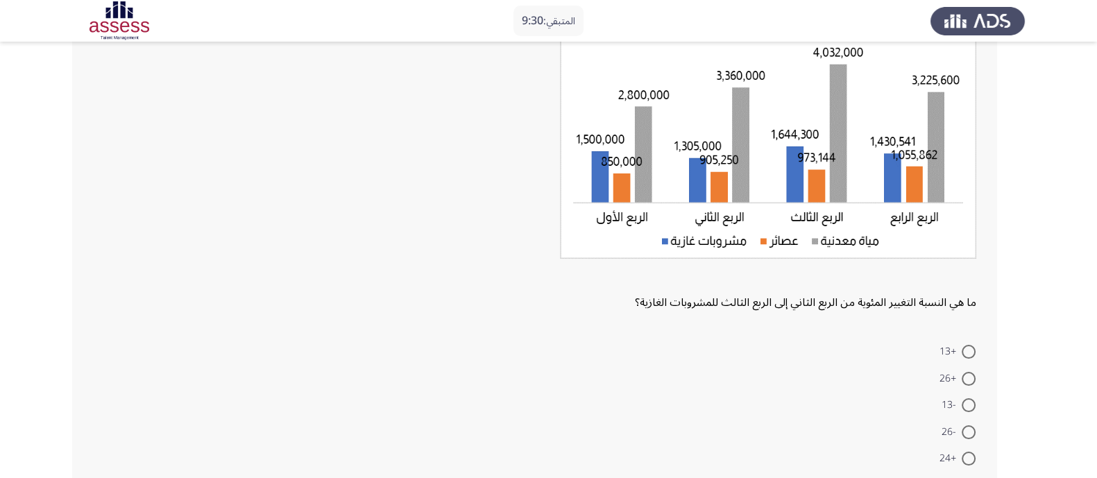
scroll to position [124, 0]
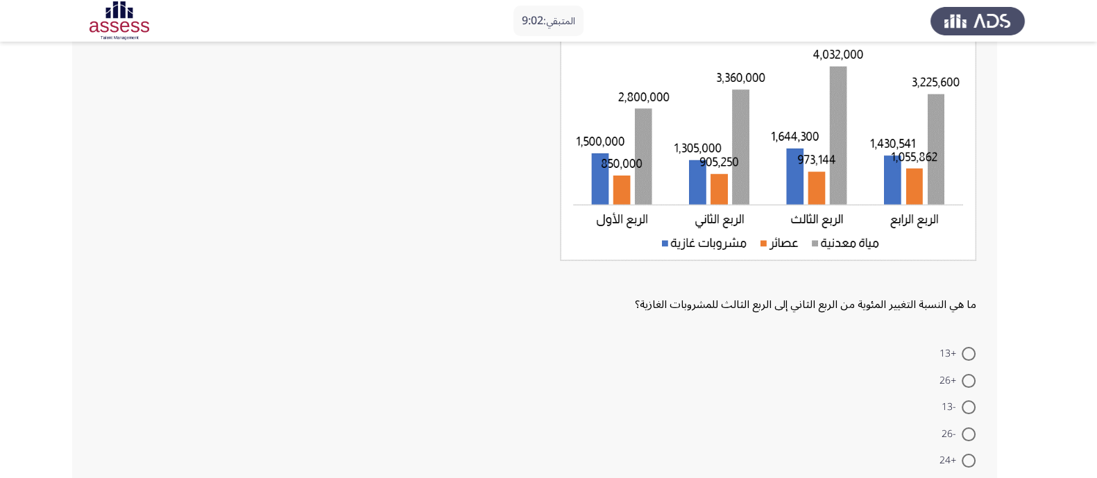
click at [972, 377] on span at bounding box center [969, 381] width 14 height 14
click at [972, 377] on input "+26" at bounding box center [969, 381] width 14 height 14
radio input "true"
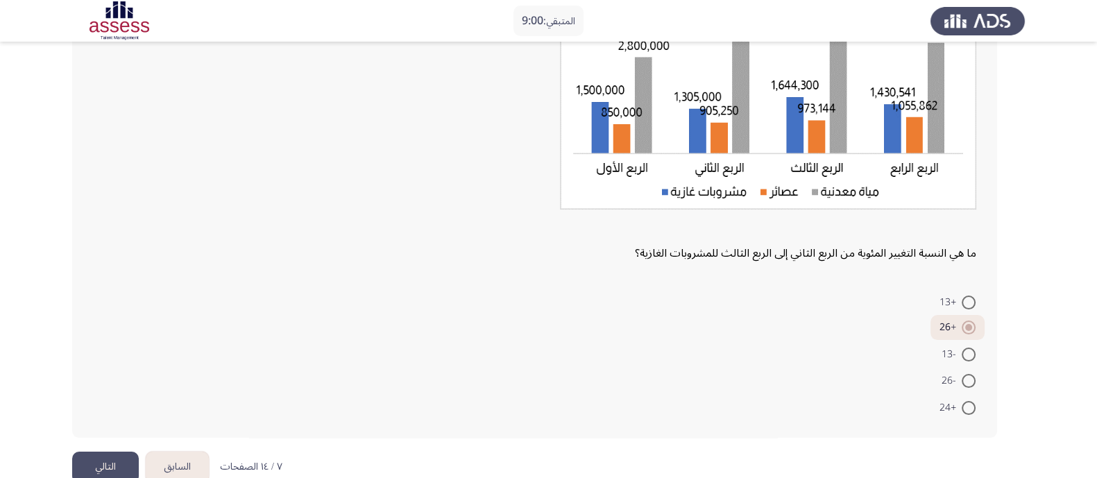
scroll to position [201, 0]
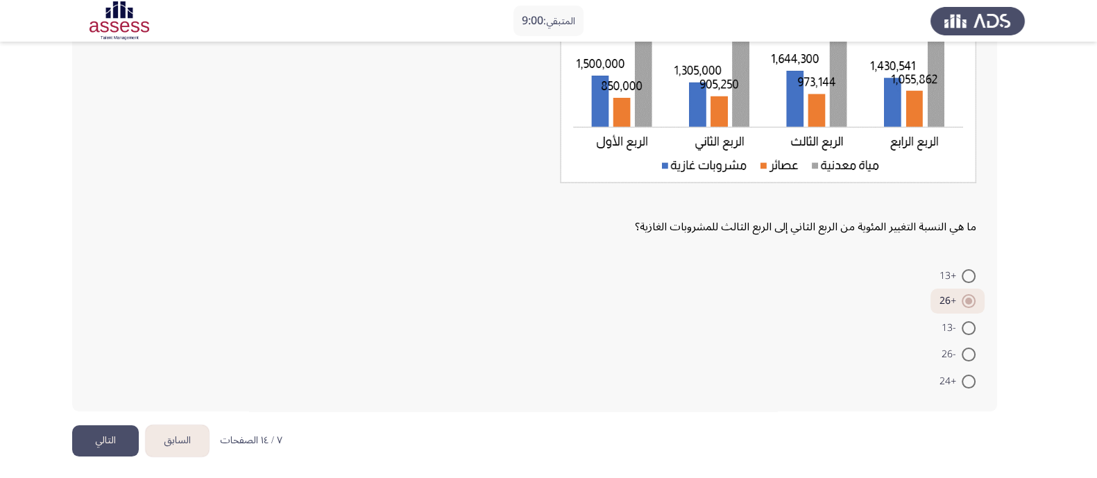
click at [110, 433] on button "التالي" at bounding box center [105, 440] width 67 height 31
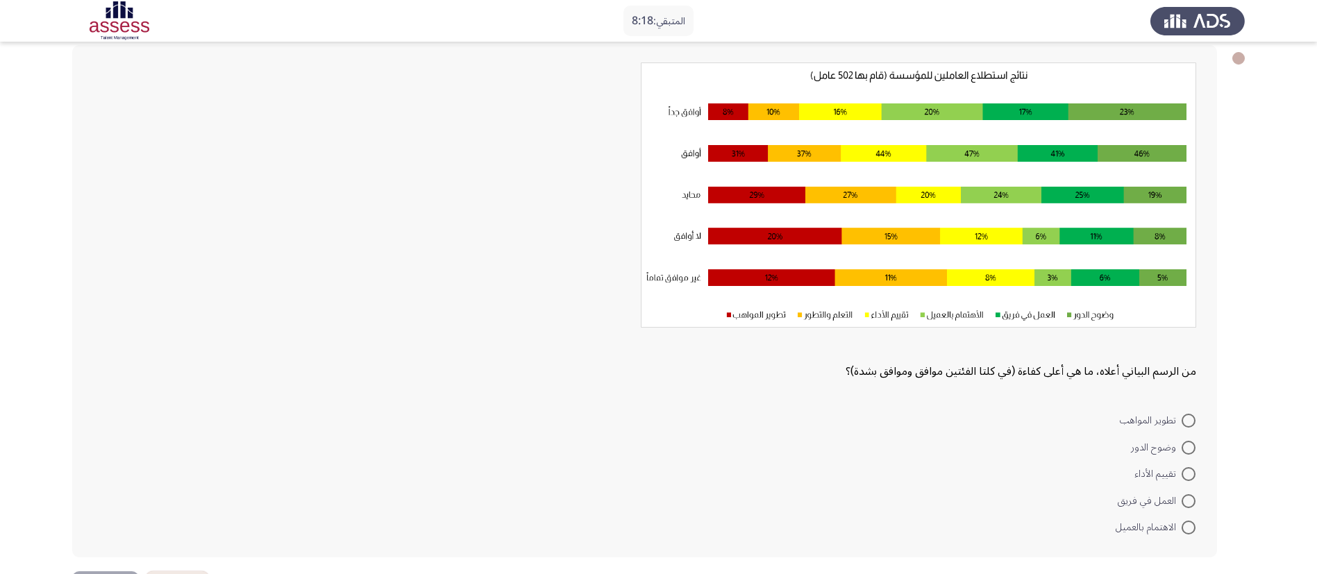
scroll to position [104, 0]
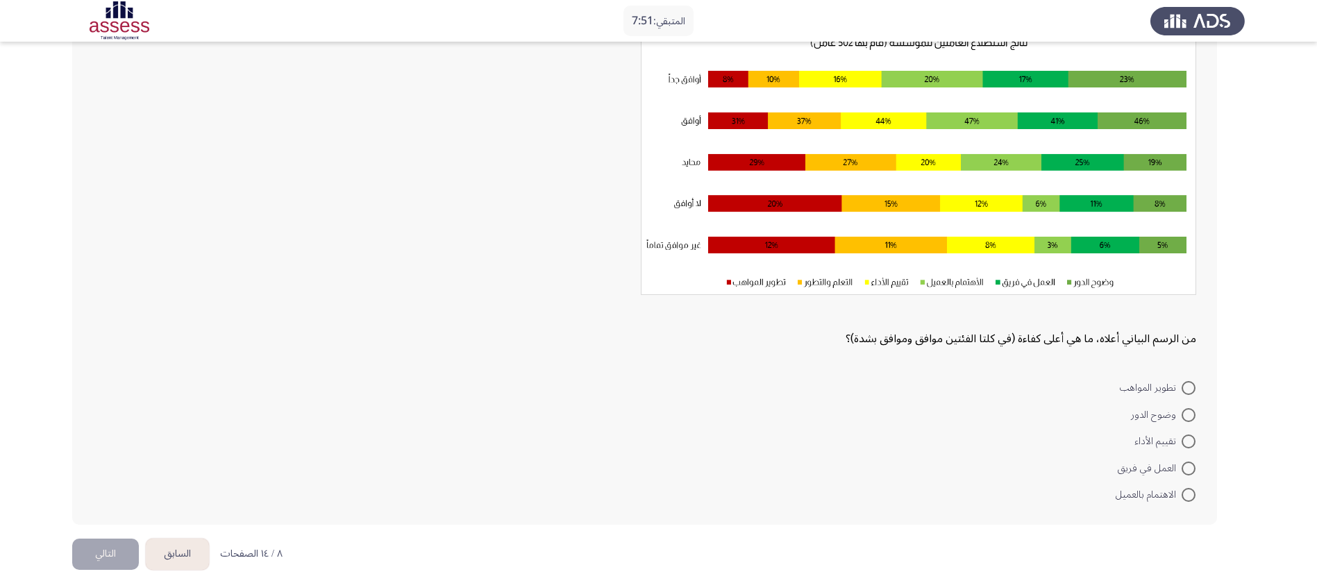
click at [1097, 384] on span "تطوير المواهب" at bounding box center [1151, 388] width 62 height 17
click at [1097, 384] on input "تطوير المواهب" at bounding box center [1188, 388] width 14 height 14
radio input "true"
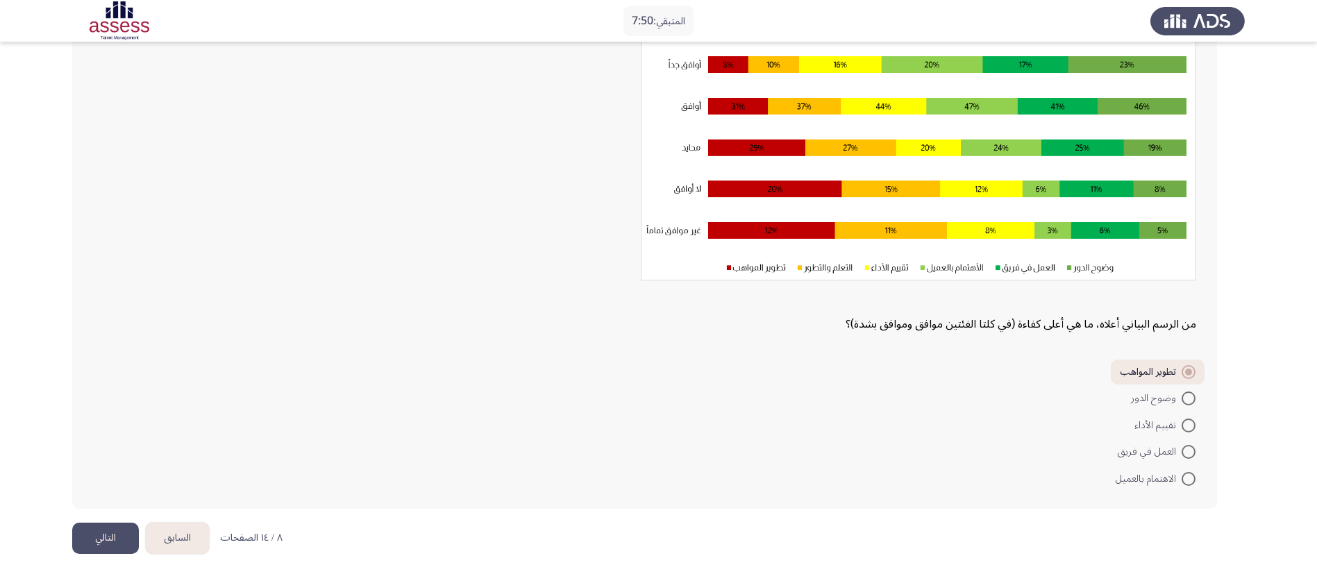
scroll to position [123, 0]
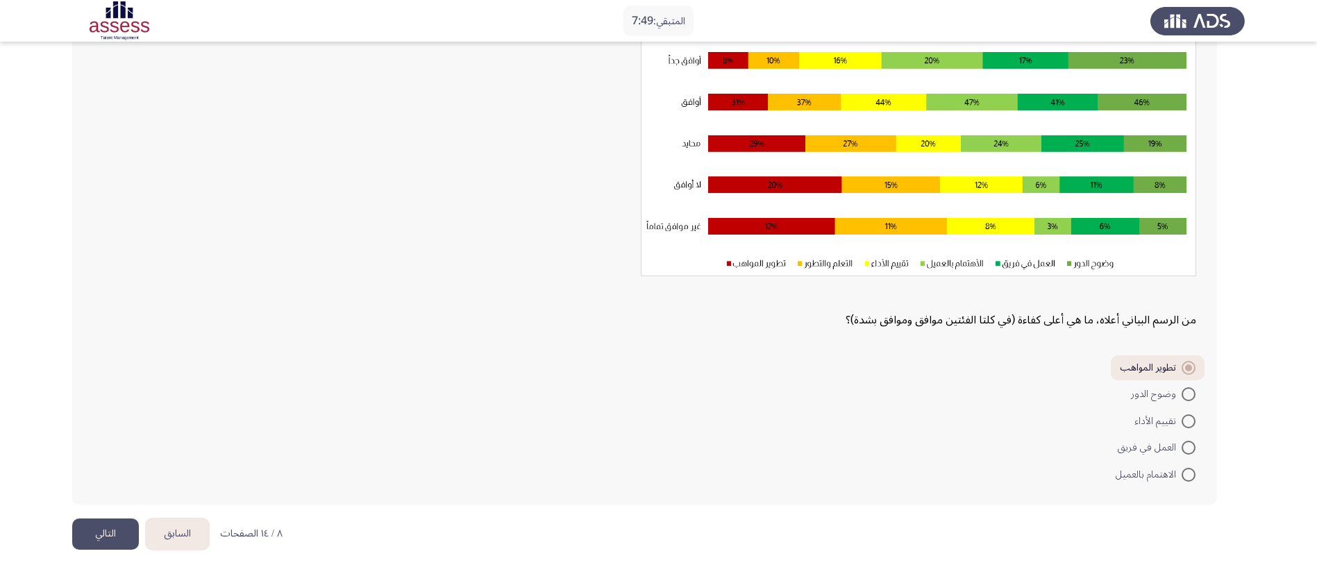
click at [93, 478] on button "التالي" at bounding box center [105, 533] width 67 height 31
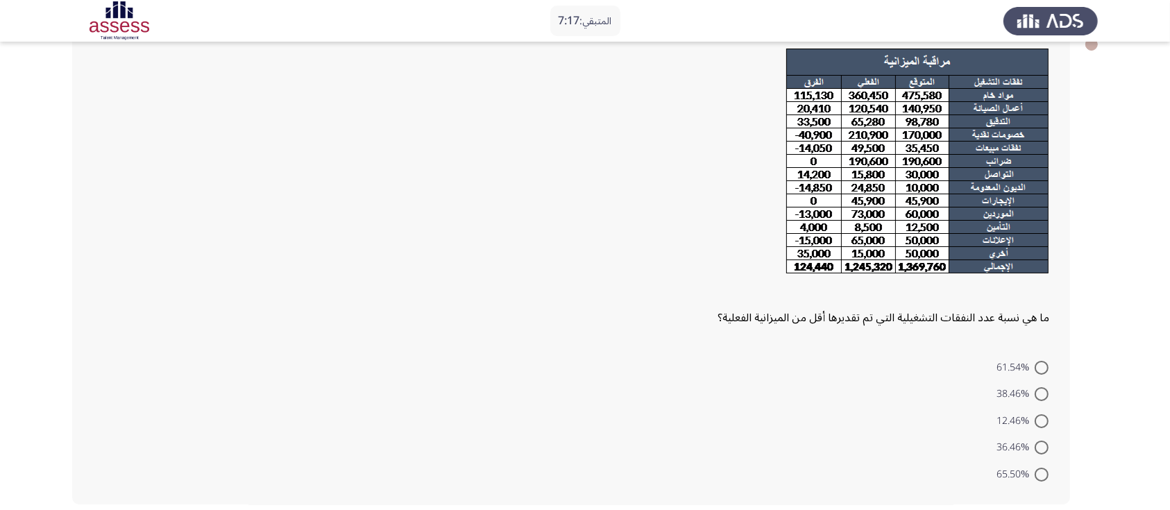
scroll to position [114, 0]
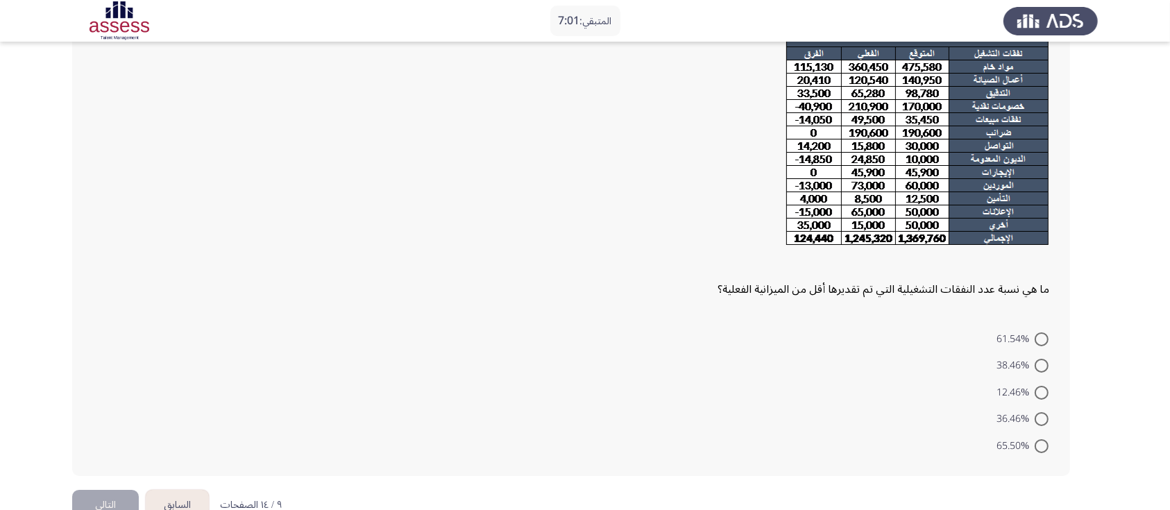
click at [1042, 411] on label "36.46%" at bounding box center [1023, 419] width 52 height 17
click at [1042, 412] on input "36.46%" at bounding box center [1042, 419] width 14 height 14
radio input "true"
click at [94, 478] on button "التالي" at bounding box center [105, 503] width 67 height 31
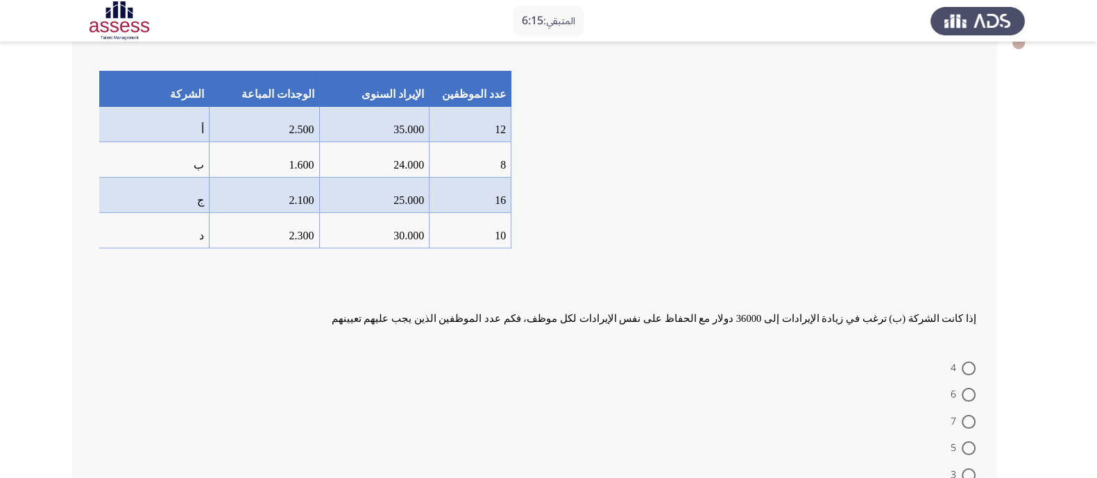
scroll to position [174, 0]
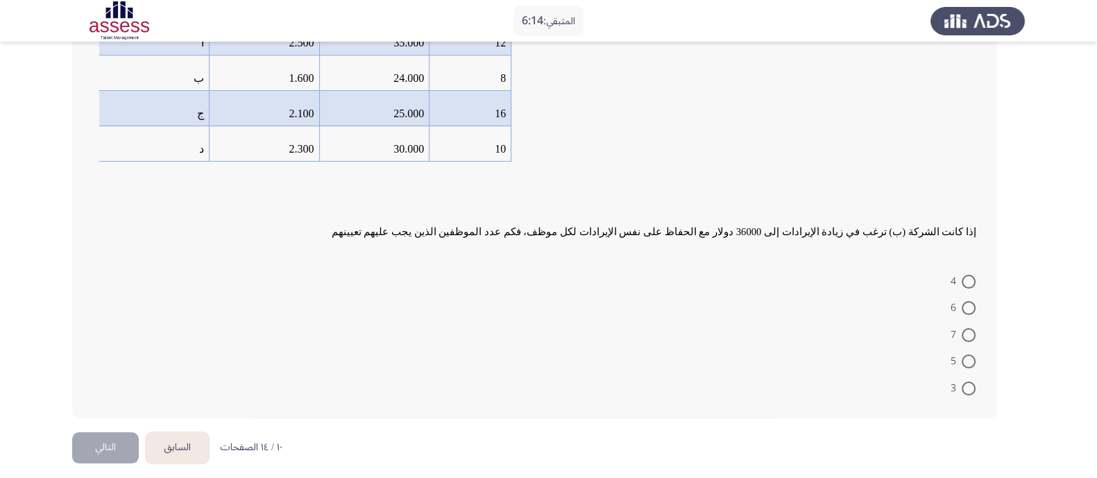
click at [966, 276] on span at bounding box center [969, 282] width 14 height 14
click at [966, 276] on input "4" at bounding box center [969, 282] width 14 height 14
radio input "true"
click at [104, 430] on button "التالي" at bounding box center [105, 445] width 67 height 31
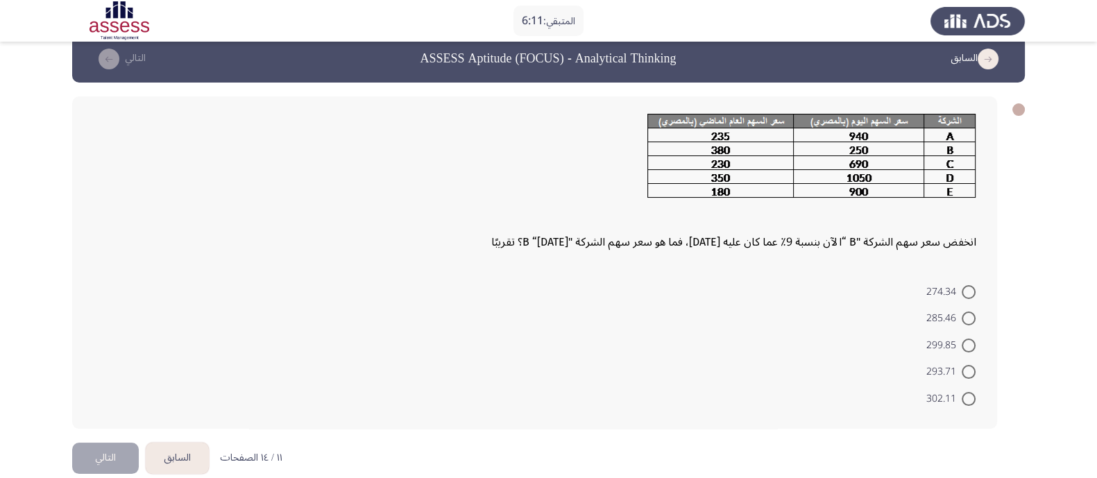
scroll to position [37, 0]
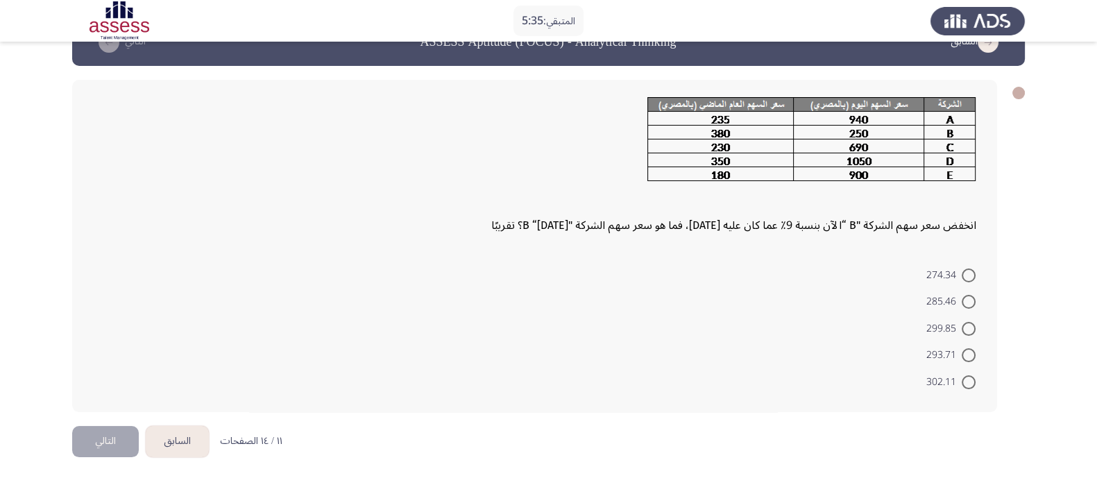
click at [972, 269] on span at bounding box center [969, 276] width 14 height 14
click at [972, 269] on input "274.34" at bounding box center [969, 276] width 14 height 14
radio input "true"
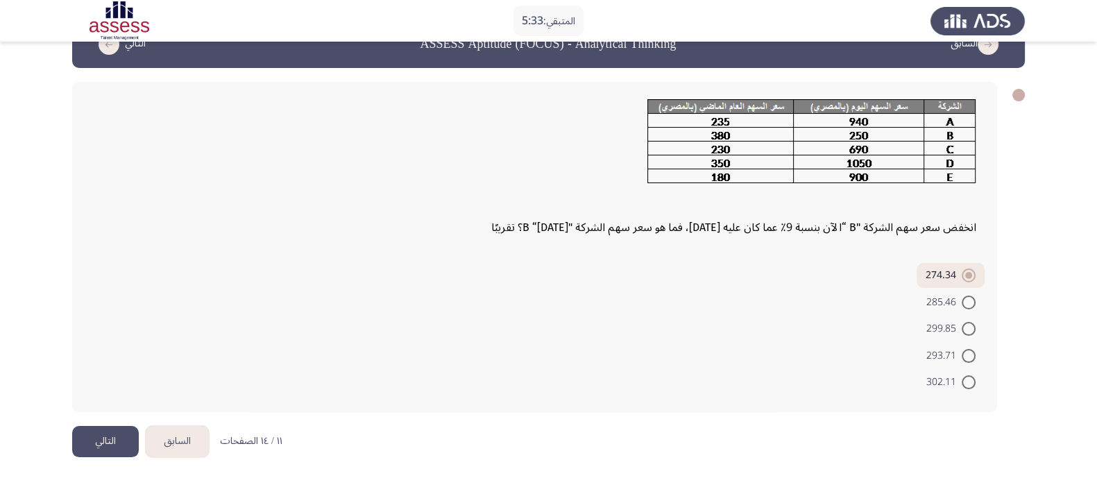
click at [90, 438] on button "التالي" at bounding box center [105, 441] width 67 height 31
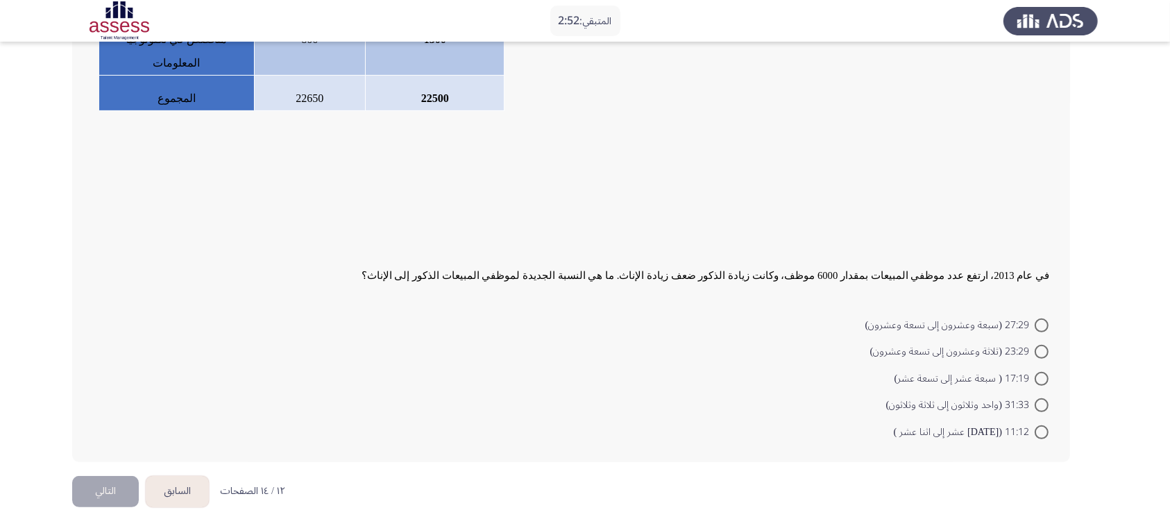
scroll to position [383, 0]
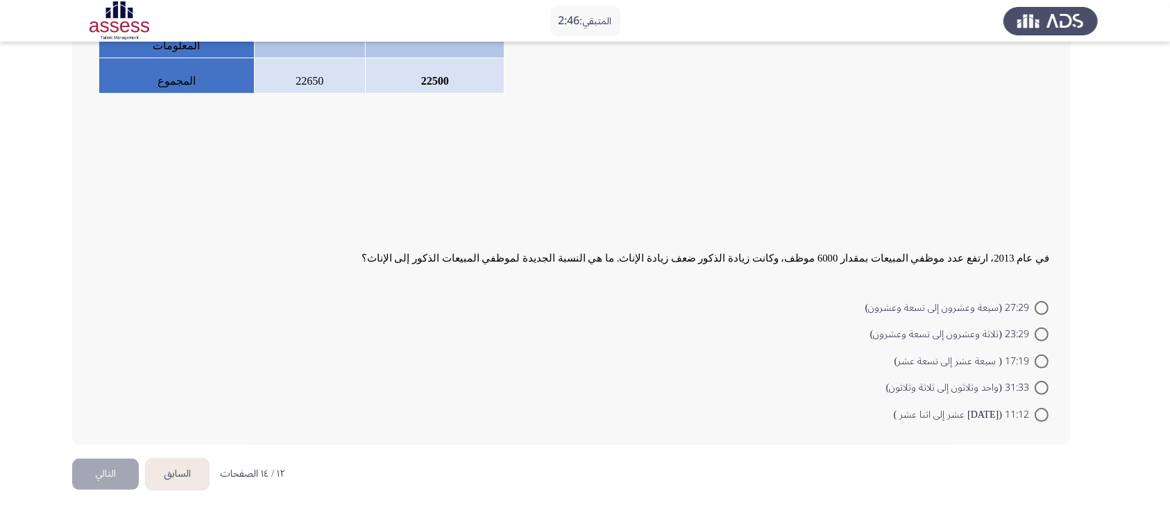
click at [820, 256] on span "في عام 2013، ارتفع عدد موظفي المبيعات بمقدار 6000 موظف، وكانت زيادة الذكور ضعف …" at bounding box center [706, 258] width 688 height 11
click at [1041, 330] on span at bounding box center [1042, 335] width 14 height 14
click at [1041, 330] on input "23:29 (ثلاثة وعشرون إلى تسعة وعشرون)" at bounding box center [1042, 335] width 14 height 14
radio input "true"
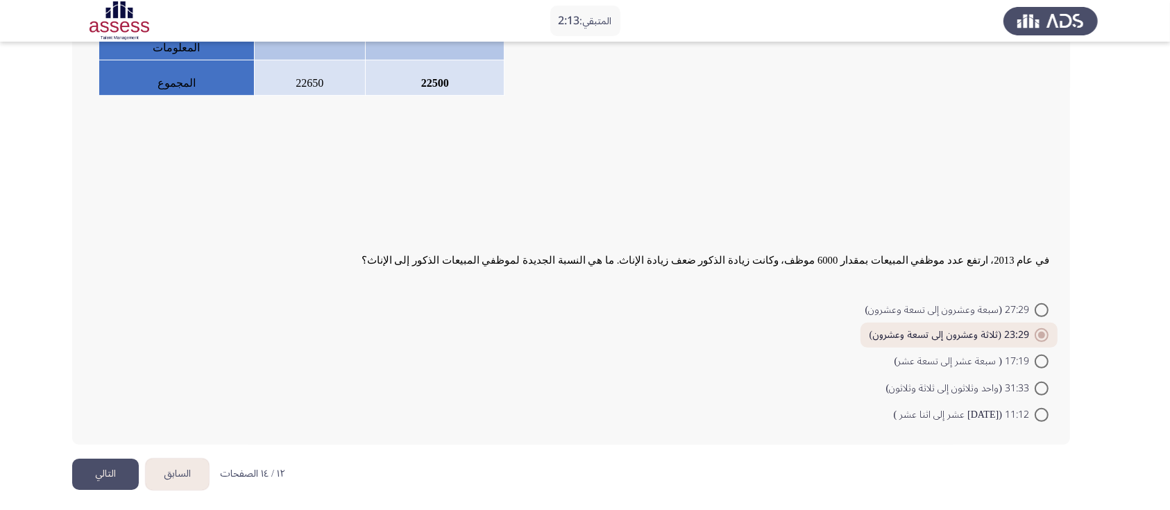
click at [109, 467] on button "التالي" at bounding box center [105, 474] width 67 height 31
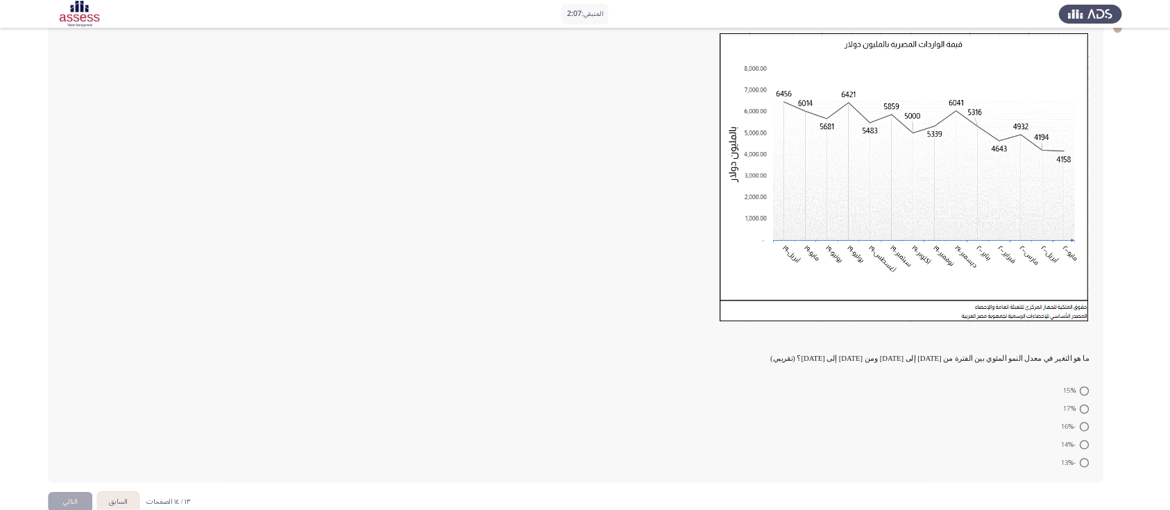
scroll to position [83, 0]
click at [1097, 428] on app-assessment-container "المتبقي: 2:06 السابق ASSESS Aptitude (FOCUS) - Analytical Thinking التالي ما هو…" at bounding box center [877, 356] width 1755 height 769
click at [1097, 478] on app-assessment-container "المتبقي: 2:02 السابق ASSESS Aptitude (FOCUS) - Analytical Thinking التالي ما هو…" at bounding box center [877, 356] width 1755 height 769
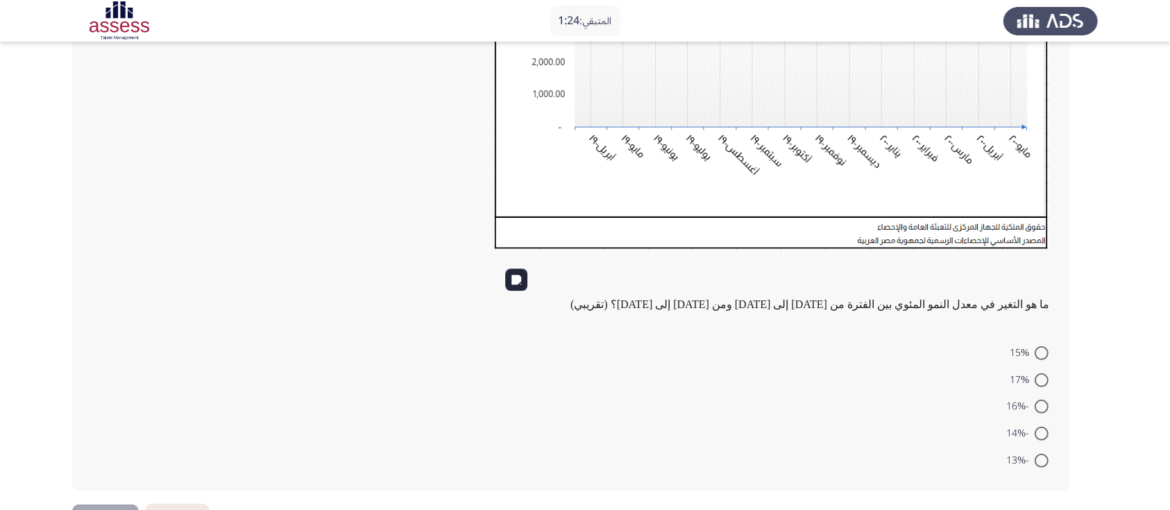
scroll to position [361, 0]
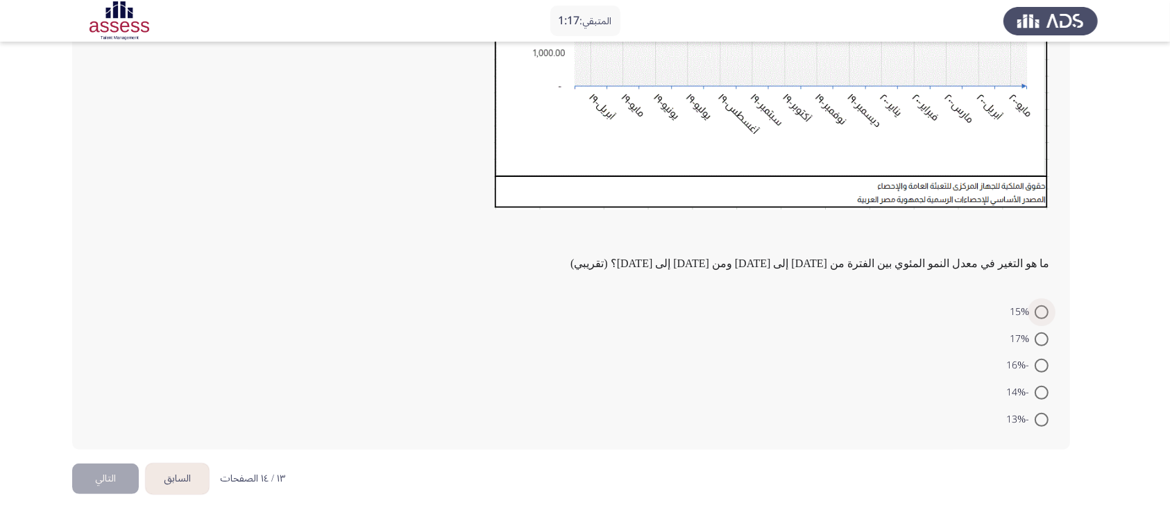
click at [1043, 316] on span at bounding box center [1042, 312] width 14 height 14
click at [1043, 316] on input "15%" at bounding box center [1042, 312] width 14 height 14
radio input "true"
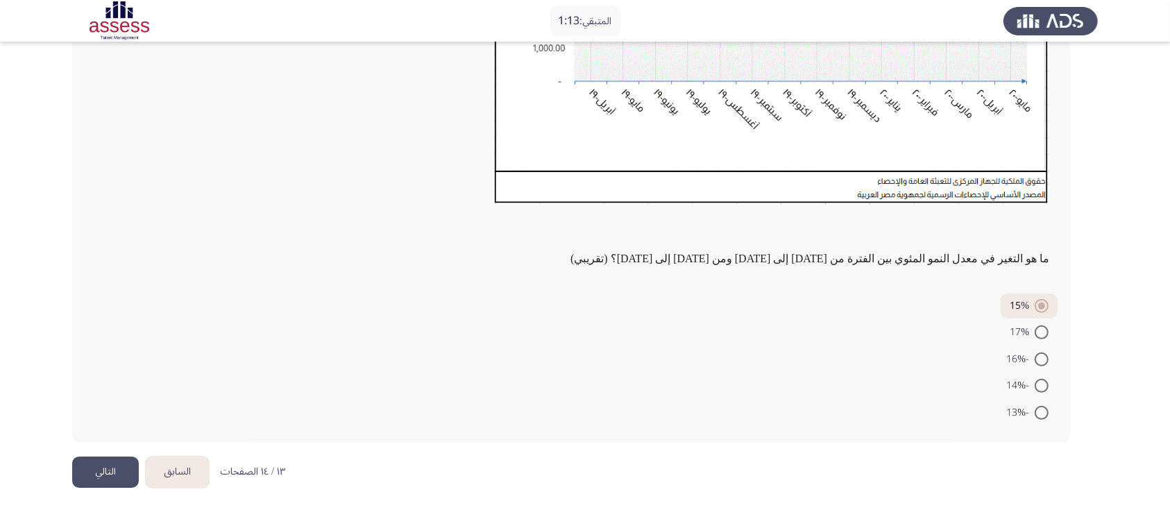
scroll to position [366, 0]
click at [106, 477] on button "التالي" at bounding box center [105, 471] width 67 height 31
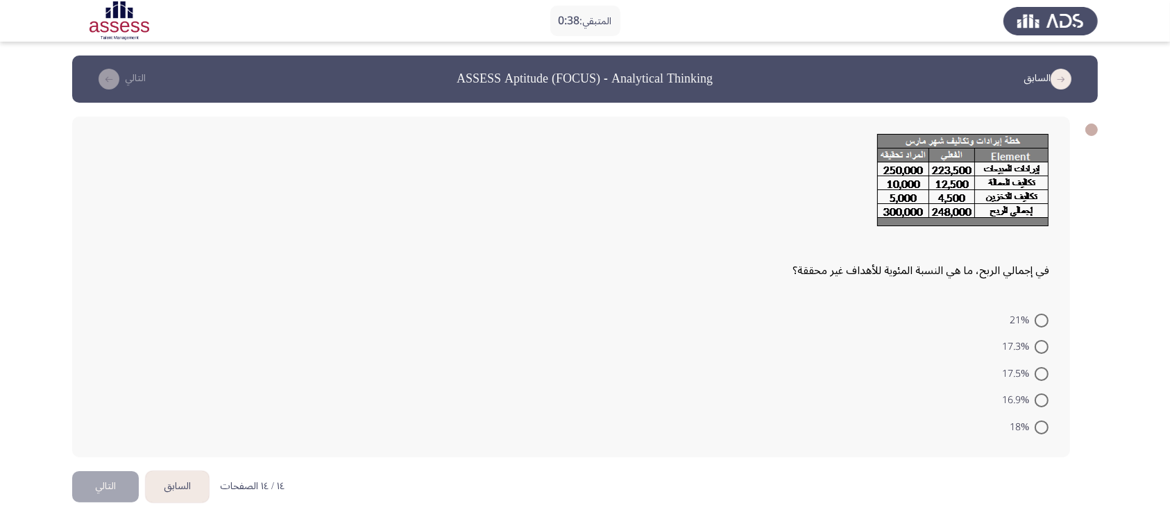
click at [1044, 350] on span at bounding box center [1042, 347] width 14 height 14
click at [1044, 350] on input "17.3%" at bounding box center [1042, 347] width 14 height 14
radio input "true"
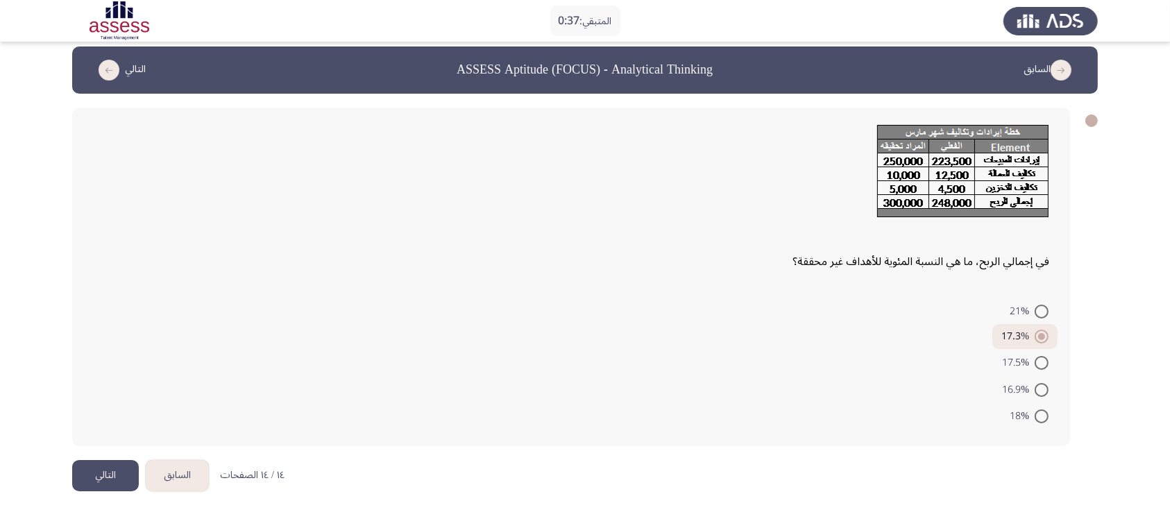
scroll to position [13, 0]
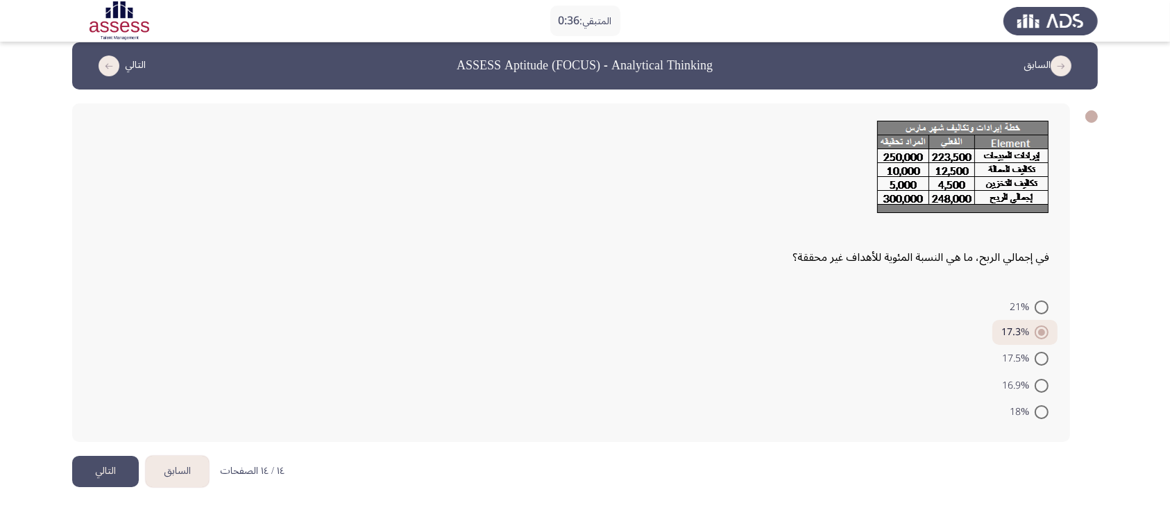
click at [92, 466] on button "التالي" at bounding box center [105, 471] width 67 height 31
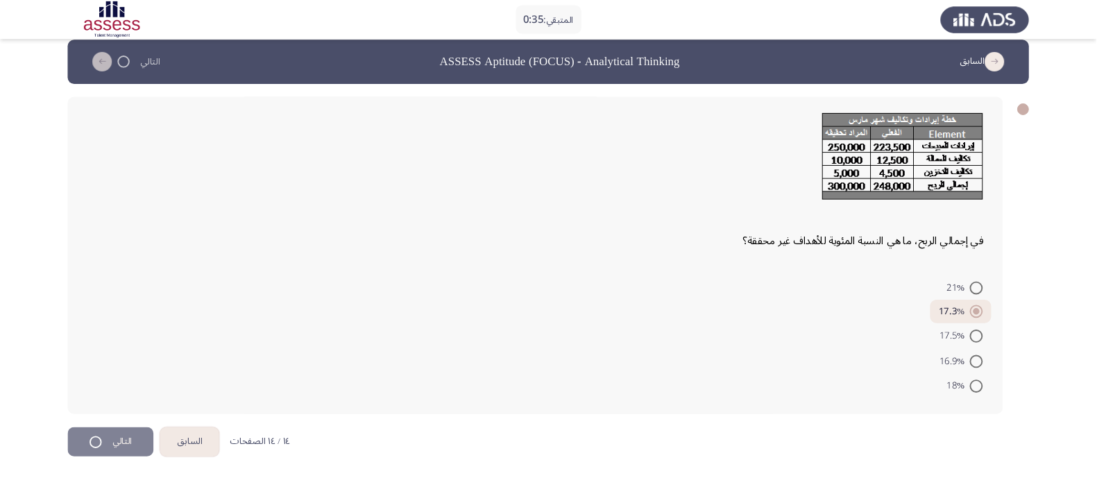
scroll to position [0, 0]
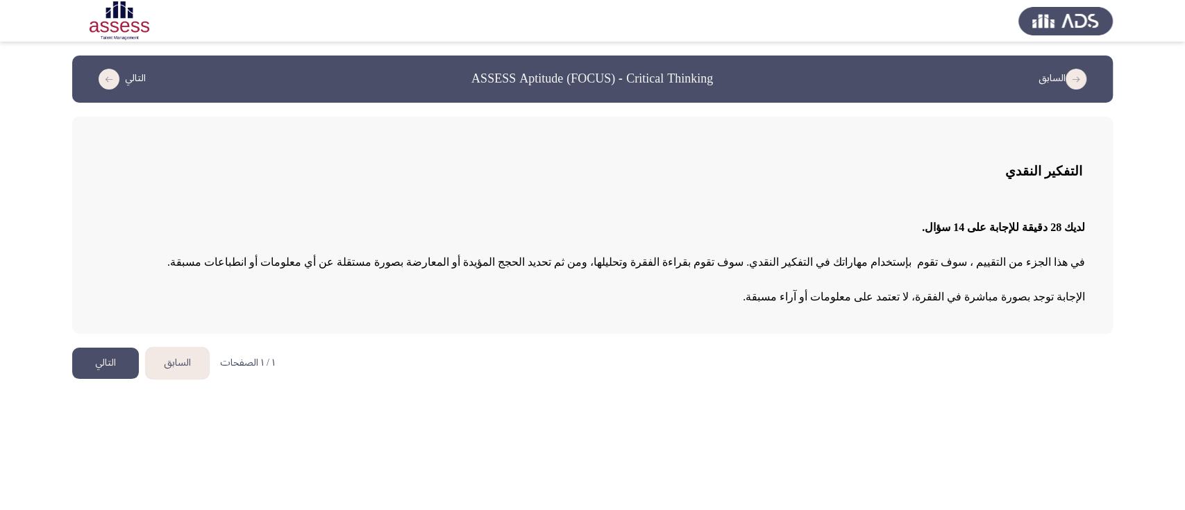
click at [111, 357] on button "التالي" at bounding box center [105, 363] width 67 height 31
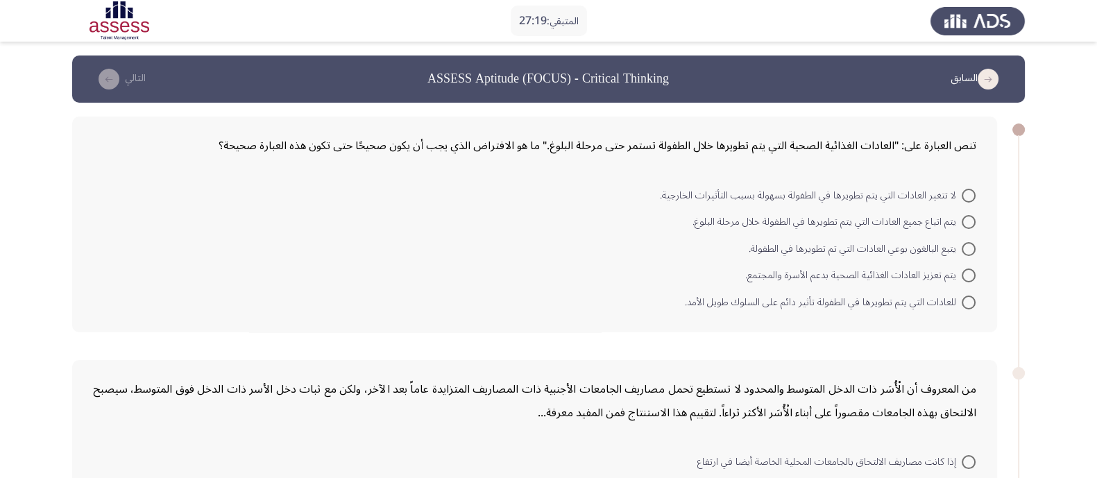
click at [965, 300] on span at bounding box center [969, 303] width 14 height 14
click at [965, 300] on input "للعادات التي يتم تطويرها في الطفولة تأثير دائم على السلوك طويل الأمد." at bounding box center [969, 303] width 14 height 14
radio input "true"
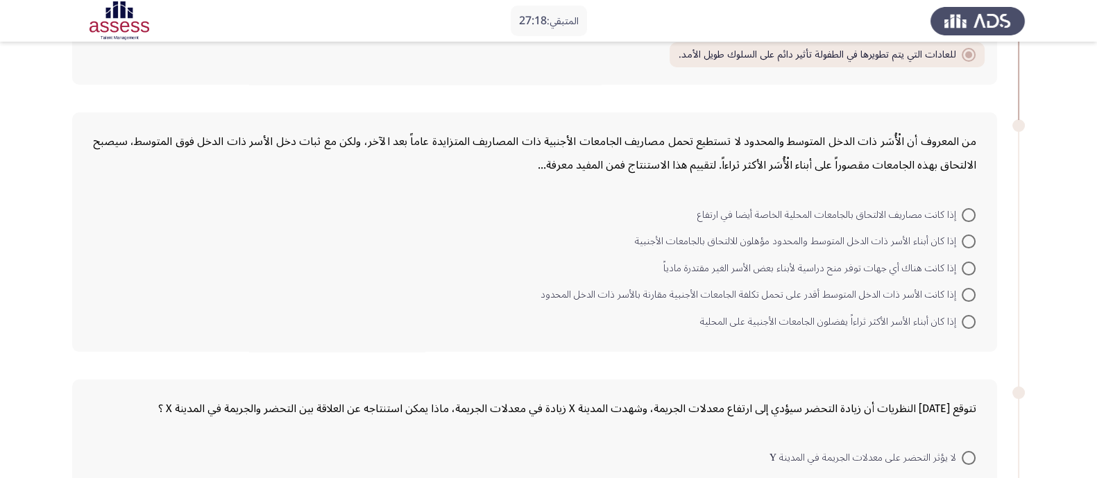
scroll to position [260, 0]
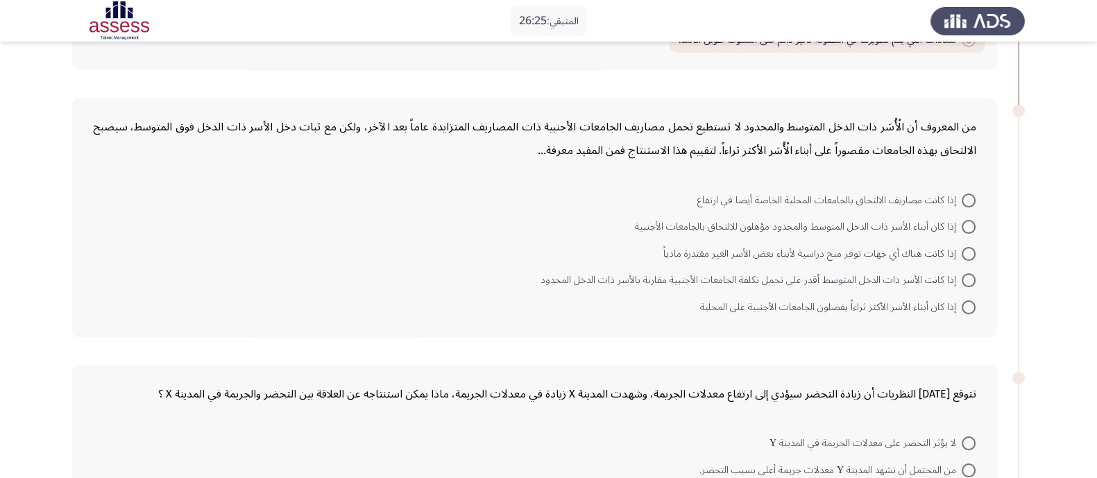
click at [963, 276] on span at bounding box center [969, 280] width 14 height 14
click at [963, 276] on input "إذا كانت الأسر ذات الدخل المتوسط أقدر على تحمل تكلفة الجامعات الأجنبية مقارنة ب…" at bounding box center [969, 280] width 14 height 14
radio input "true"
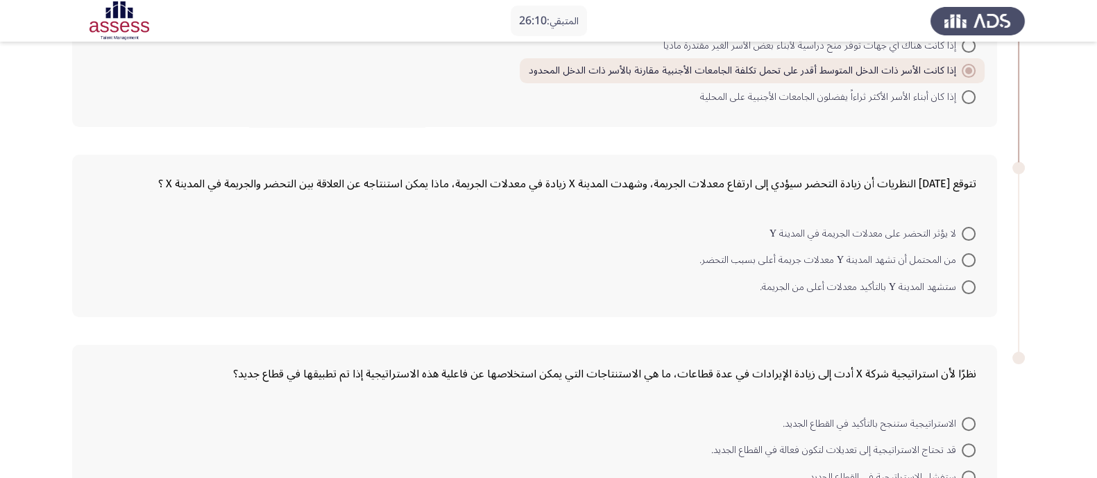
scroll to position [472, 0]
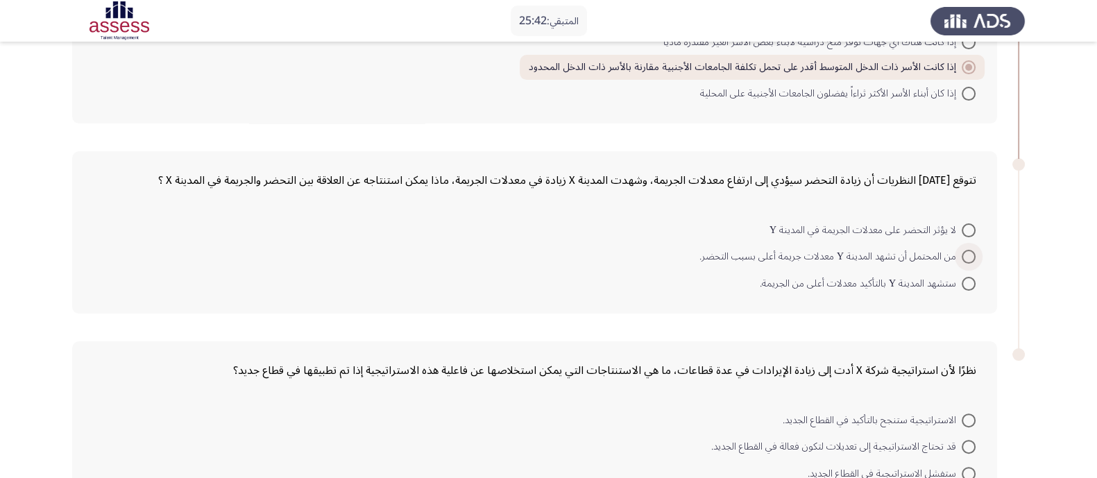
click at [962, 251] on span at bounding box center [969, 257] width 14 height 14
click at [962, 251] on input "من المحتمل أن تشهد المدينة Y معدلات جريمة أعلى بسبب التحضر." at bounding box center [969, 257] width 14 height 14
radio input "true"
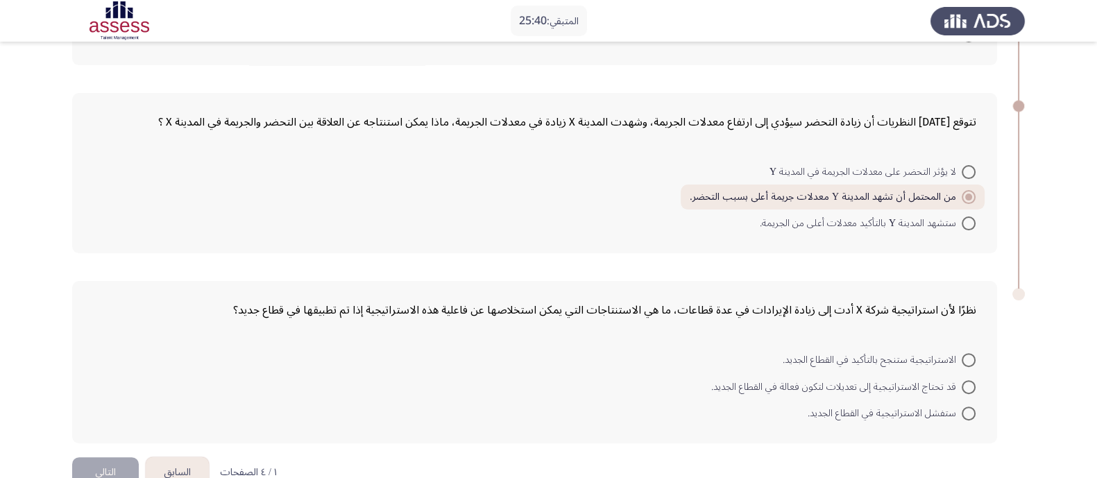
scroll to position [557, 0]
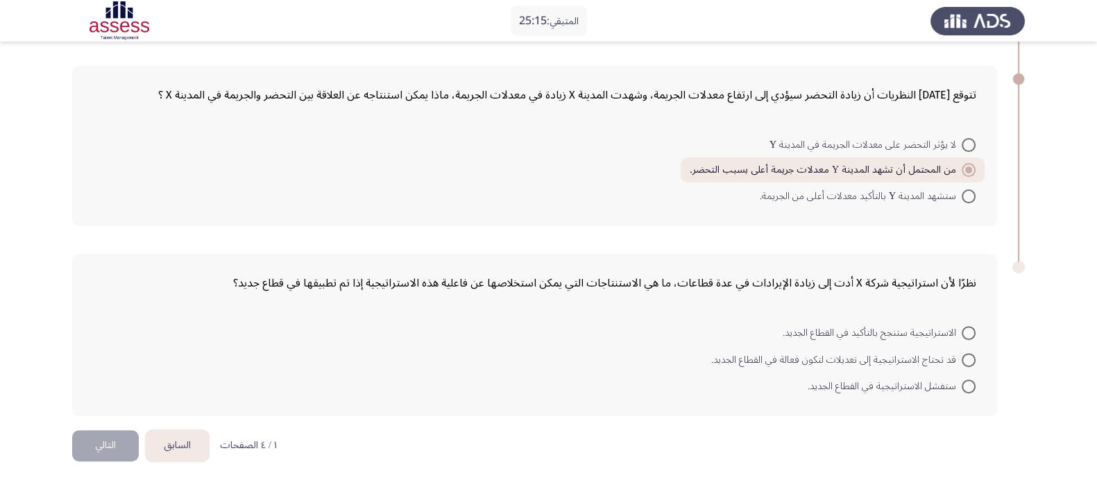
drag, startPoint x: 843, startPoint y: 425, endPoint x: 829, endPoint y: 428, distance: 14.3
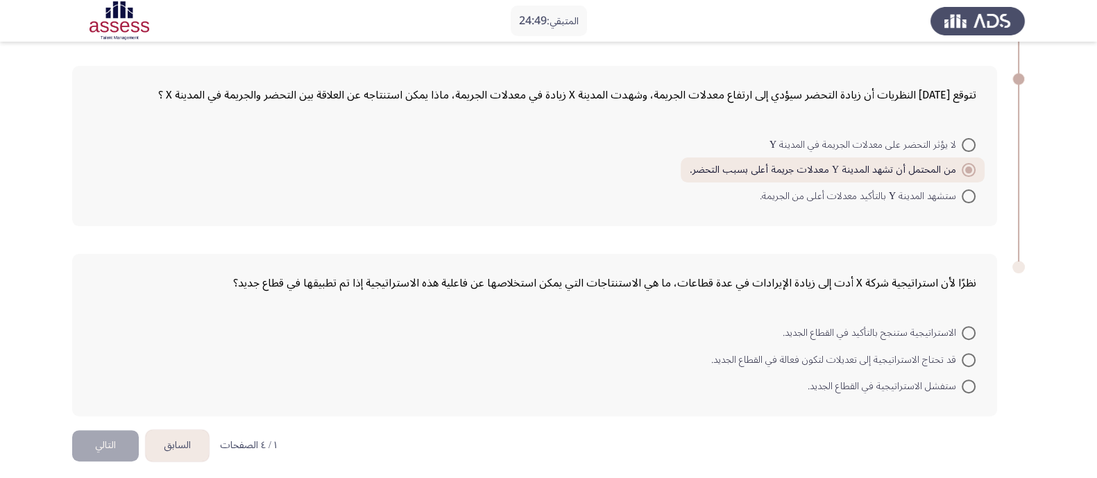
click at [970, 353] on span at bounding box center [969, 360] width 14 height 14
click at [970, 353] on input "قد تحتاج الاستراتيجية إلى تعديلات لتكون فعالة في القطاع الجديد." at bounding box center [969, 360] width 14 height 14
radio input "true"
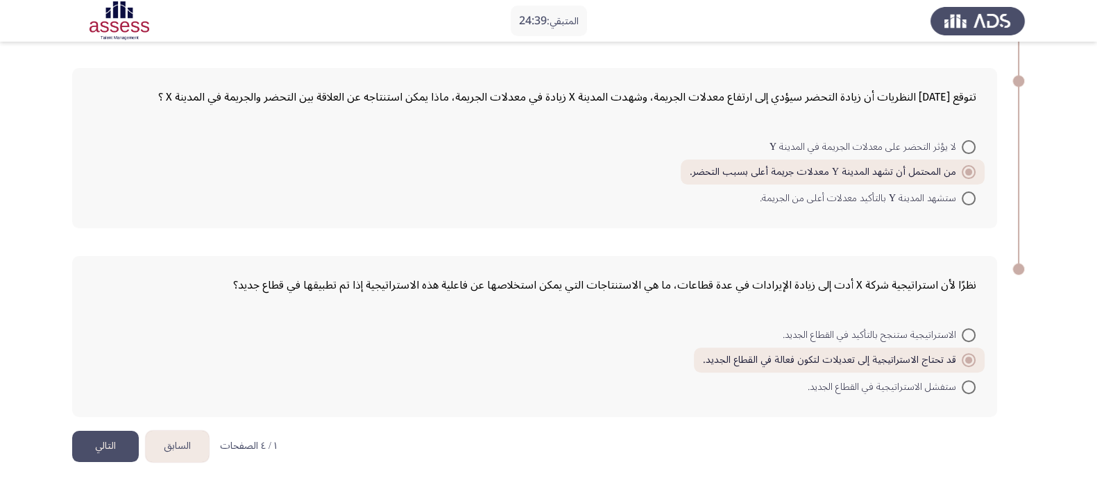
click at [112, 449] on button "التالي" at bounding box center [105, 446] width 67 height 31
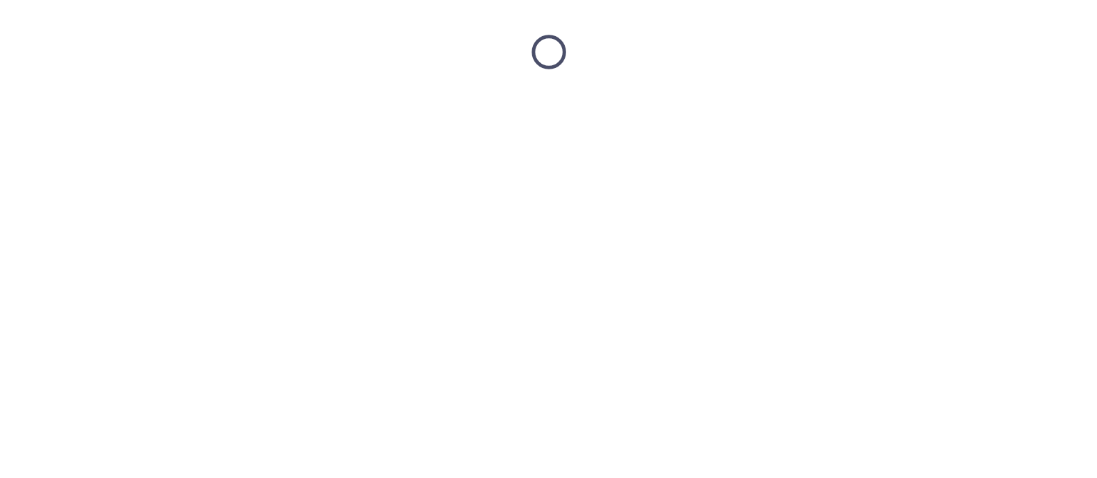
scroll to position [0, 0]
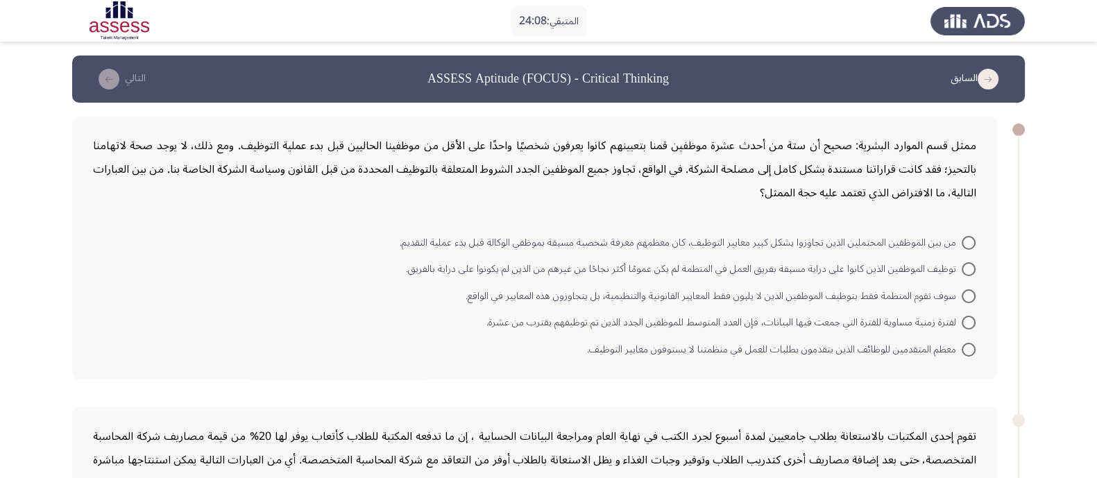
click at [958, 264] on span "توظيف الموظفين الذين كانوا على دراية مسبقة بفريق العمل في المنظمة لم يكن عمومًا…" at bounding box center [684, 269] width 556 height 17
click at [962, 264] on input "توظيف الموظفين الذين كانوا على دراية مسبقة بفريق العمل في المنظمة لم يكن عمومًا…" at bounding box center [969, 269] width 14 height 14
radio input "true"
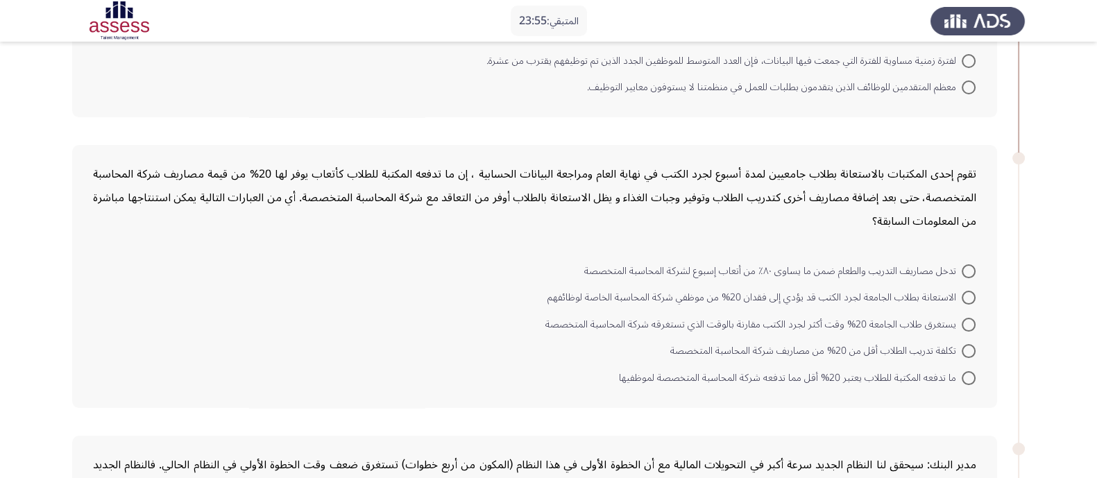
scroll to position [346, 0]
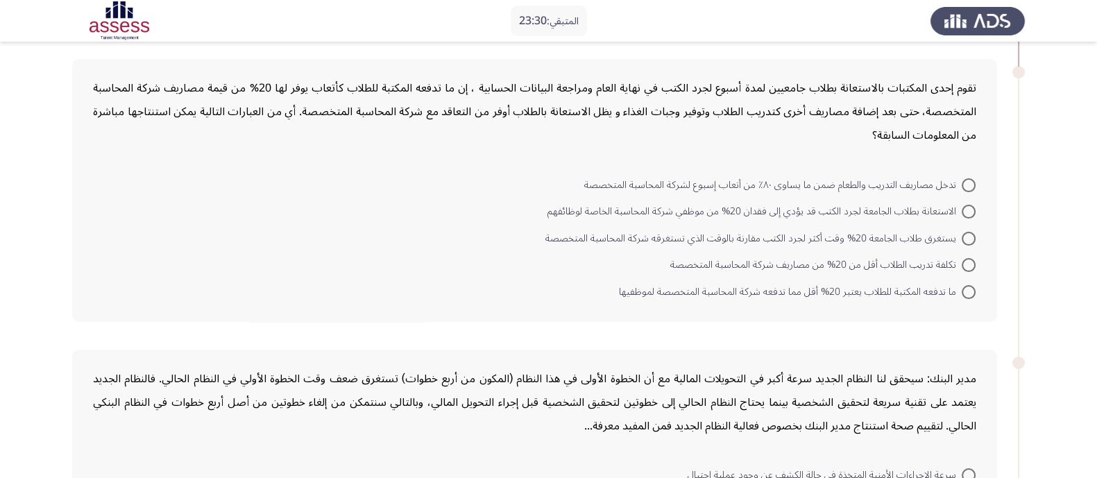
click at [967, 260] on span at bounding box center [969, 265] width 14 height 14
click at [967, 260] on input "تكلفة تدريب الطلاب أقل من 20% من مصاريف شركة المحاسبة المتخصصة" at bounding box center [969, 265] width 14 height 14
radio input "true"
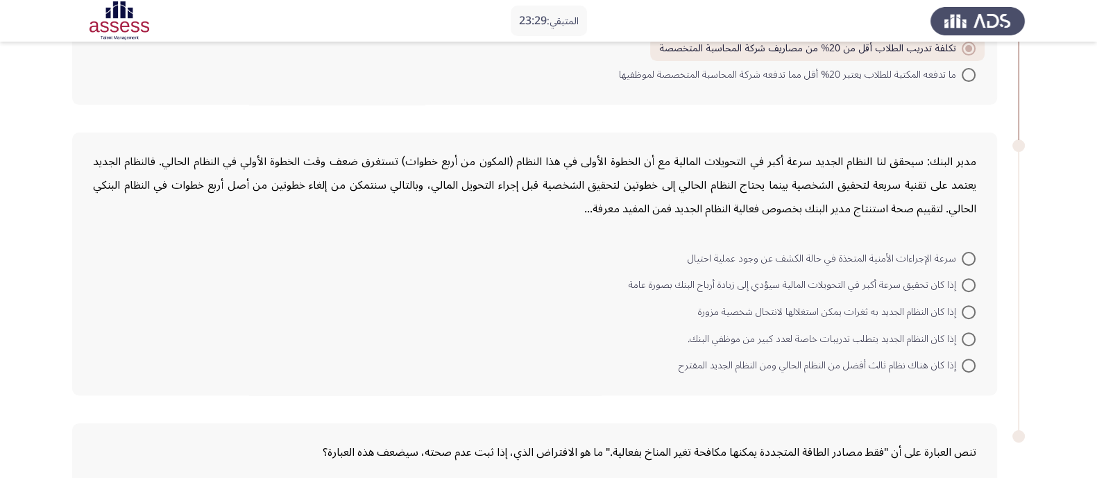
scroll to position [566, 0]
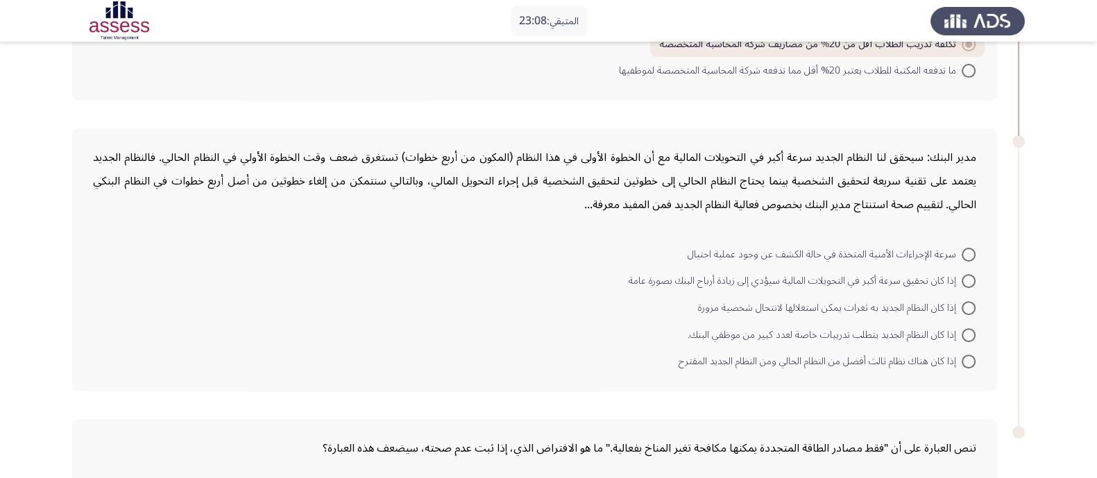
click at [965, 274] on span at bounding box center [969, 281] width 14 height 14
click at [965, 274] on input "إذا كان تحقيق سرعة أكبر في التحويلات المالية سيؤدي إلى زيادة أرباح البنك بصورة …" at bounding box center [969, 281] width 14 height 14
radio input "true"
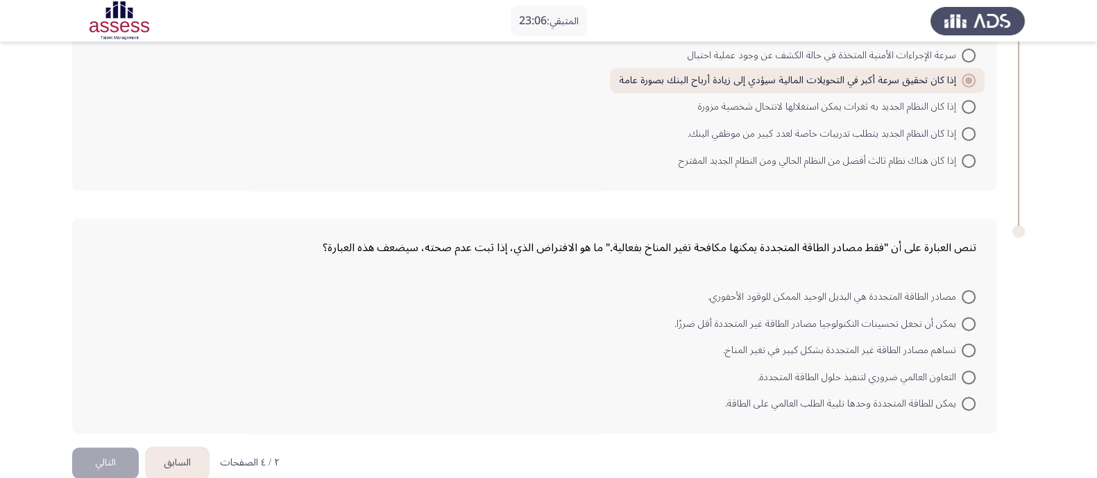
scroll to position [779, 0]
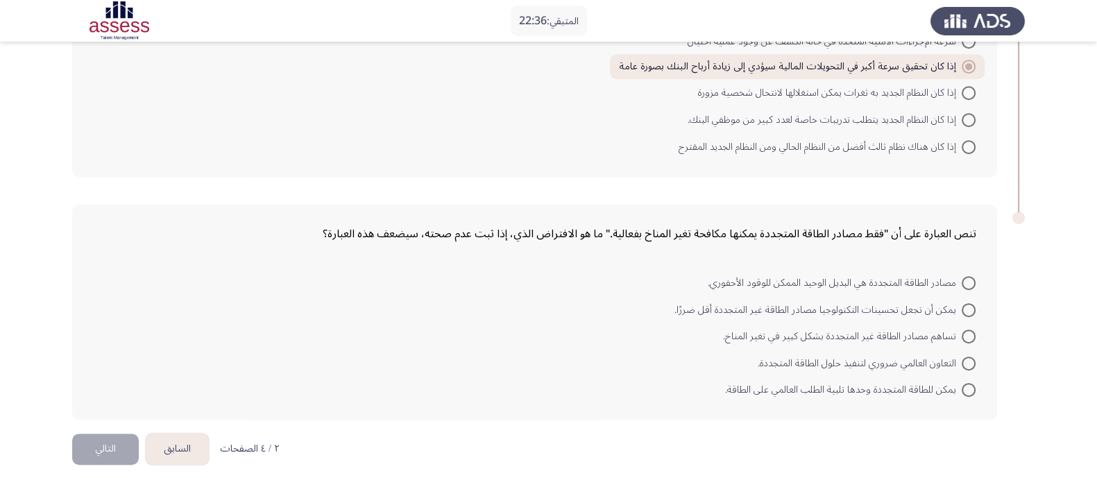
click at [968, 303] on span at bounding box center [969, 310] width 14 height 14
click at [968, 303] on input "يمكن أن تجعل تحسينات التكنولوجيا مصادر الطاقة غير المتجددة أقل ضررًا." at bounding box center [969, 310] width 14 height 14
radio input "true"
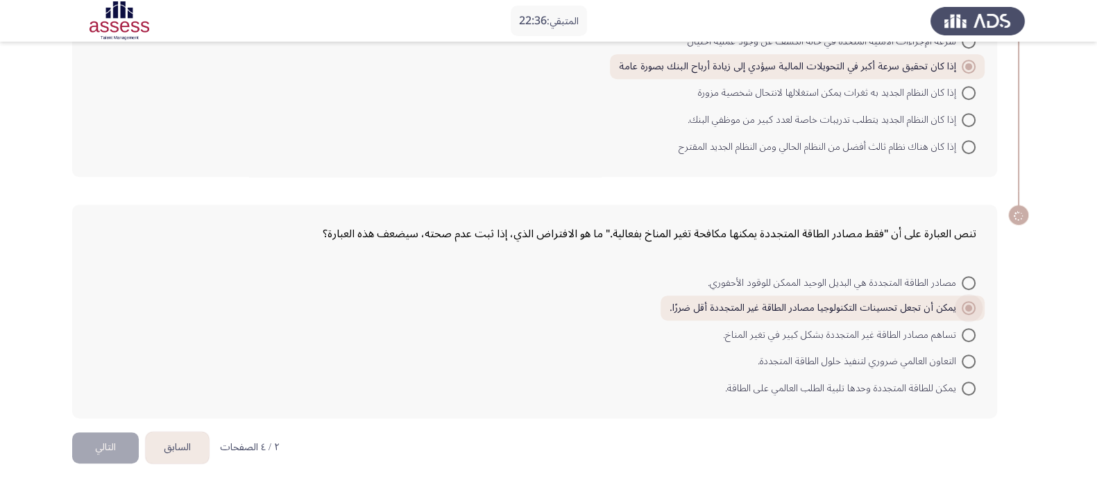
scroll to position [777, 0]
click at [103, 435] on button "التالي" at bounding box center [105, 449] width 67 height 31
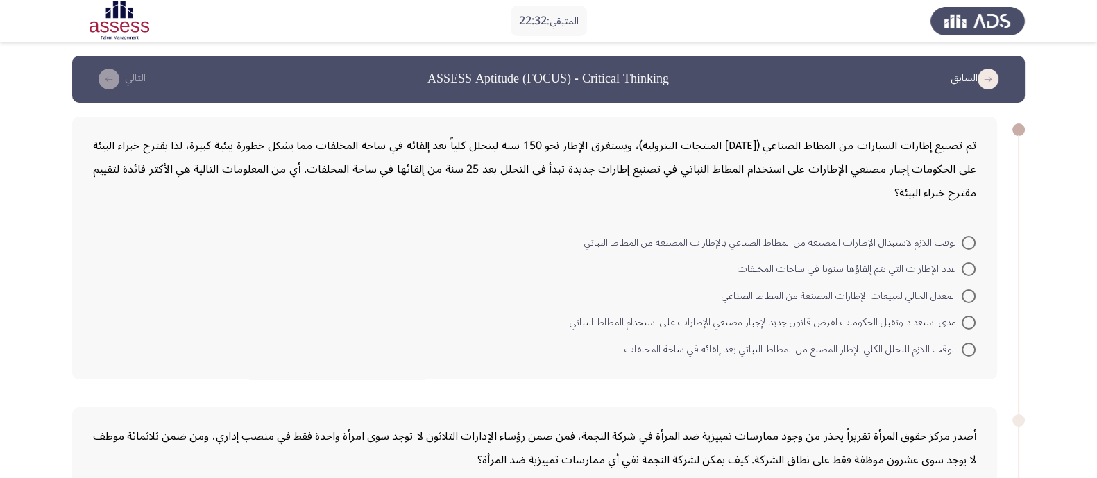
scroll to position [86, 0]
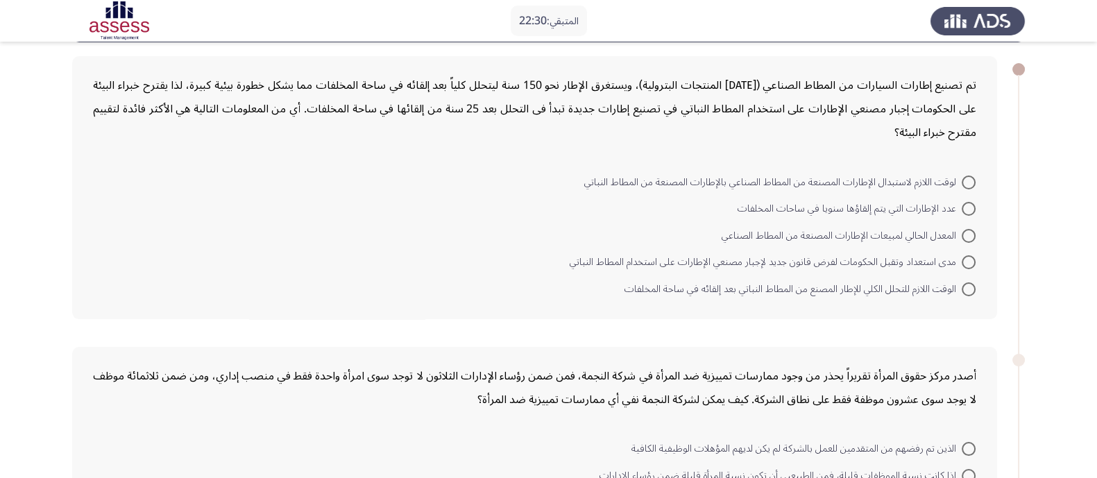
scroll to position [51, 0]
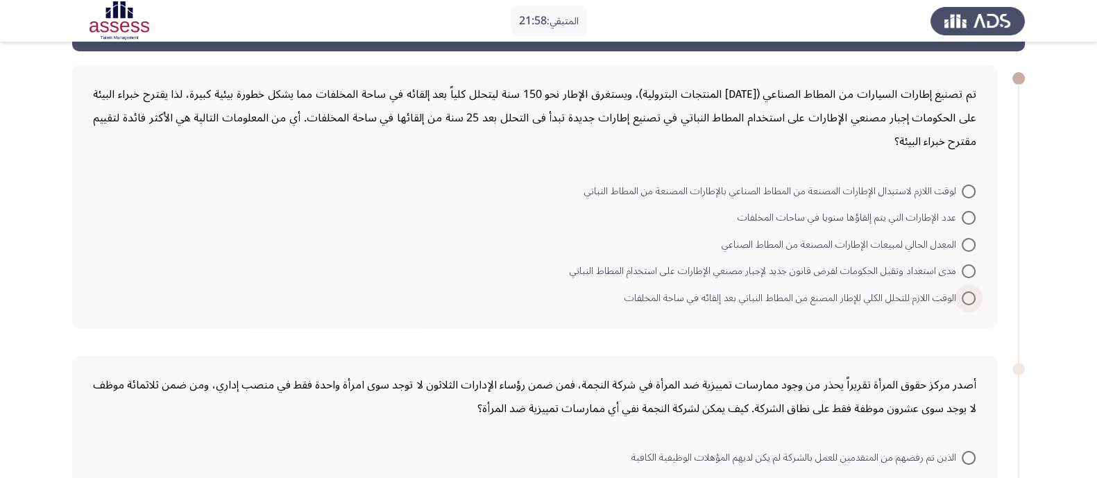
click at [970, 292] on span at bounding box center [969, 299] width 14 height 14
click at [970, 292] on input "الوقت اللازم للتحلل الكلي للإطار المصنع من المطاط النباتي بعد إلقائه في ساحة ال…" at bounding box center [969, 299] width 14 height 14
radio input "true"
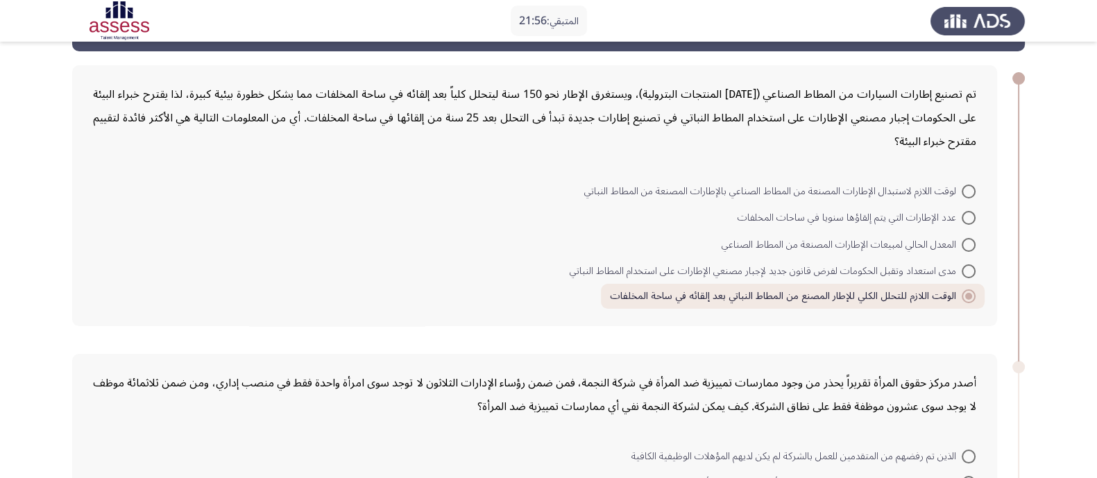
click at [969, 189] on span at bounding box center [969, 192] width 14 height 14
click at [969, 189] on input "لوقت اللازم لاستبدال الإطارات المصنعة من المطاط الصناعي بالإطارات المصنعة من ال…" at bounding box center [969, 192] width 14 height 14
radio input "true"
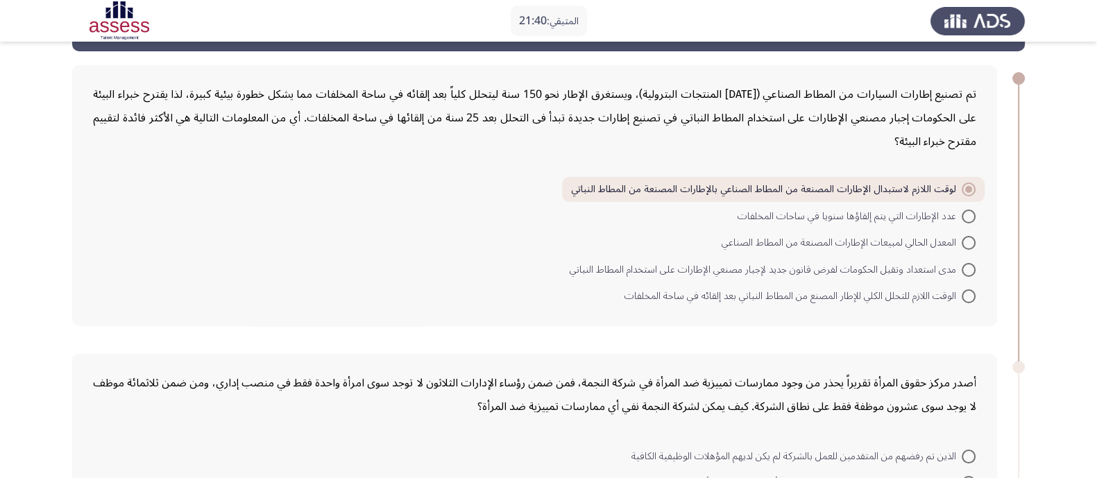
click at [961, 293] on span "الوقت اللازم للتحلل الكلي للإطار المصنع من المطاط النباتي بعد إلقائه في ساحة ال…" at bounding box center [793, 296] width 337 height 17
click at [962, 293] on input "الوقت اللازم للتحلل الكلي للإطار المصنع من المطاط النباتي بعد إلقائه في ساحة ال…" at bounding box center [969, 296] width 14 height 14
radio input "true"
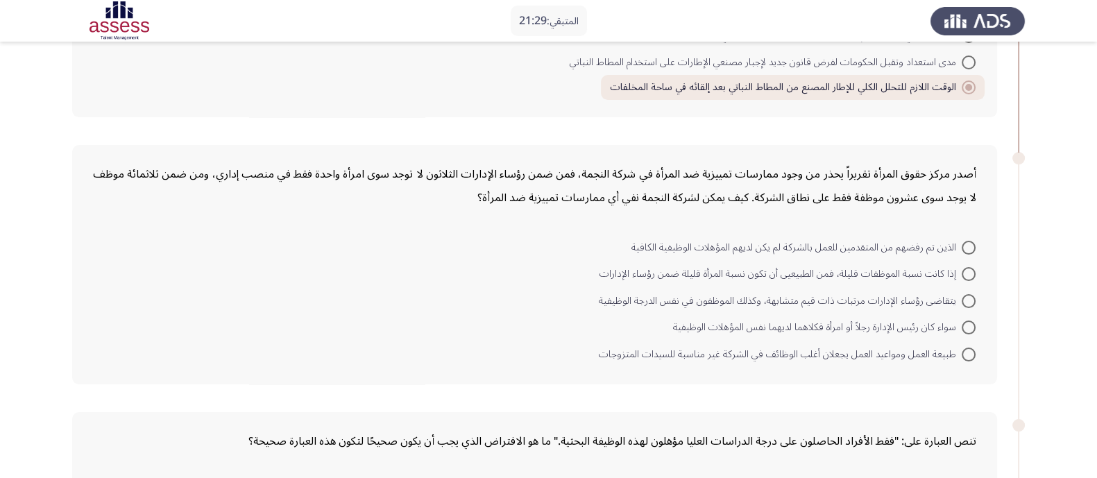
scroll to position [346, 0]
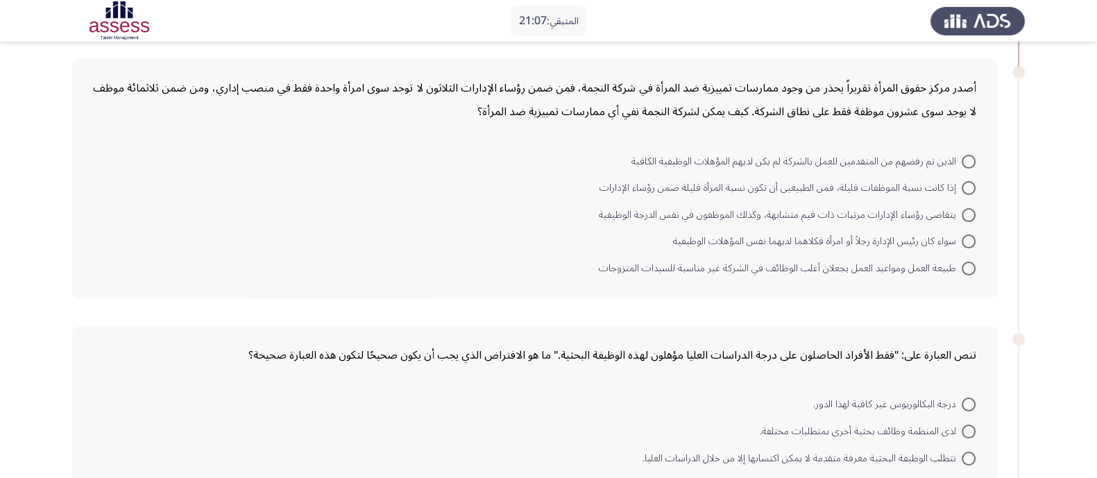
click at [970, 181] on span at bounding box center [969, 188] width 14 height 14
click at [970, 181] on input "إذا كانت نسبة الموظفات قليلة، فمن الطبيعيى أن تكون نسبة المرأة قليلة ضمن رؤساء …" at bounding box center [969, 188] width 14 height 14
radio input "true"
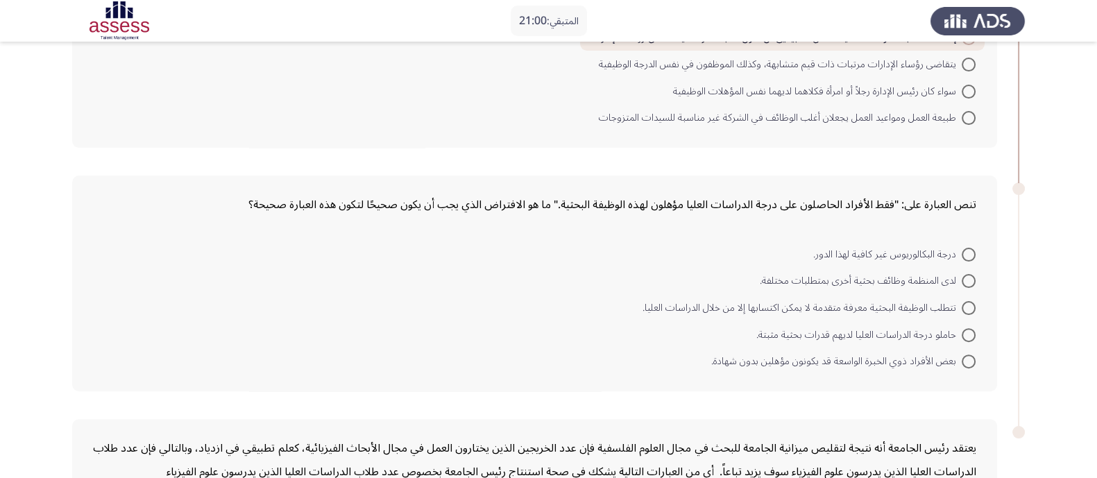
scroll to position [521, 0]
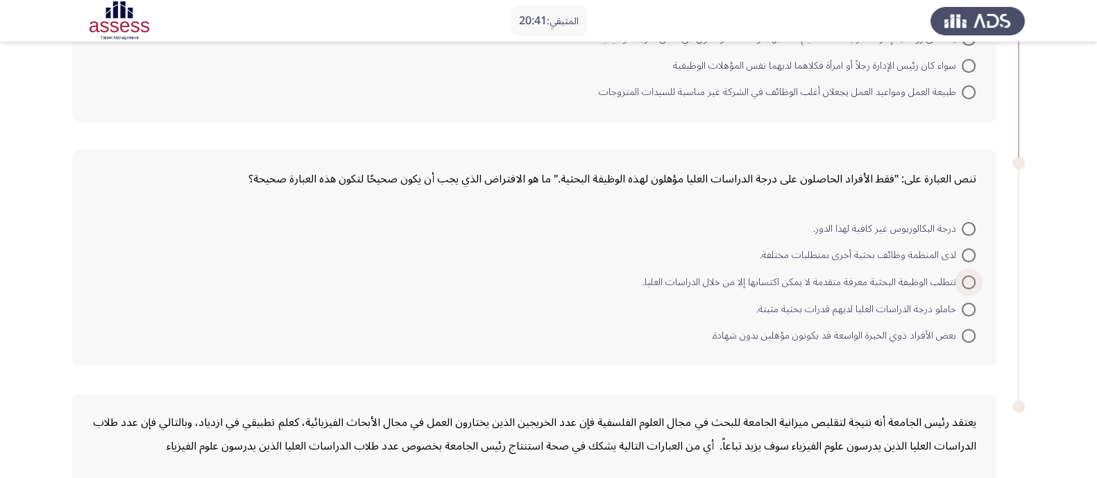
click at [970, 276] on span at bounding box center [969, 283] width 14 height 14
click at [970, 276] on input "تتطلب الوظيفة البحثية معرفة متقدمة لا يمكن اكتسابها إلا من خلال الدراسات العليا." at bounding box center [969, 283] width 14 height 14
radio input "true"
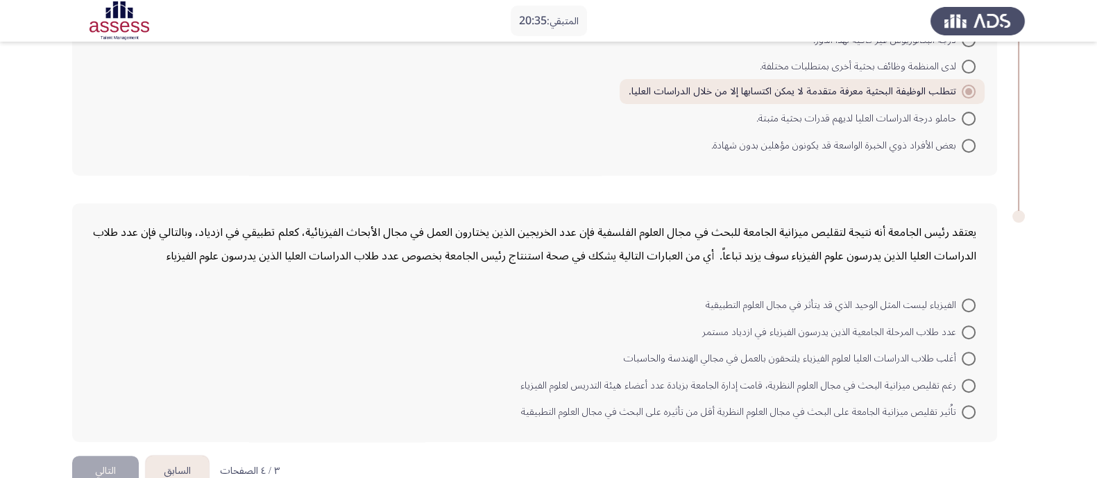
scroll to position [732, 0]
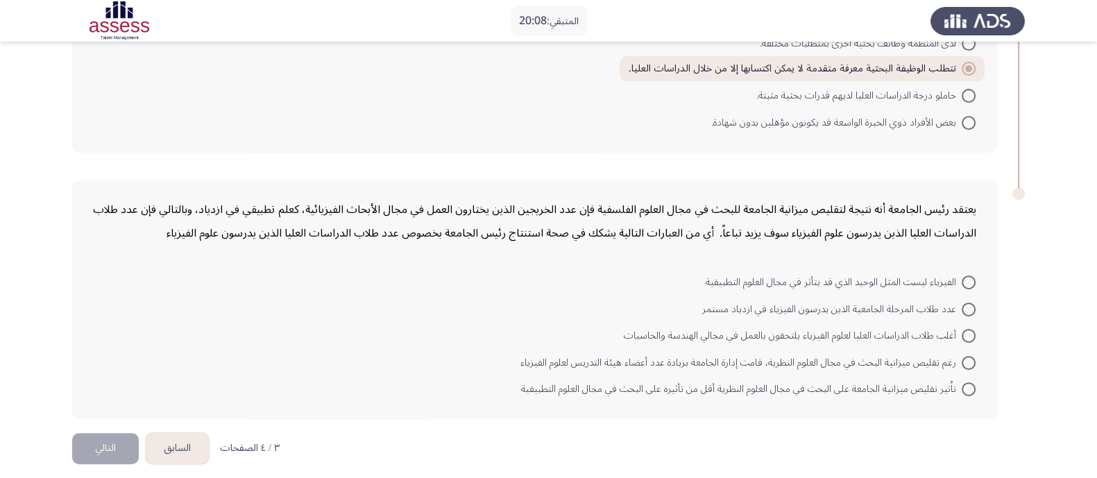
click at [963, 382] on span at bounding box center [969, 389] width 14 height 14
click at [963, 382] on input "تاُثير تقليص ميزانية الجامعة على البحث في مجال العلوم النظرية أقل من تأثيره على…" at bounding box center [969, 389] width 14 height 14
radio input "true"
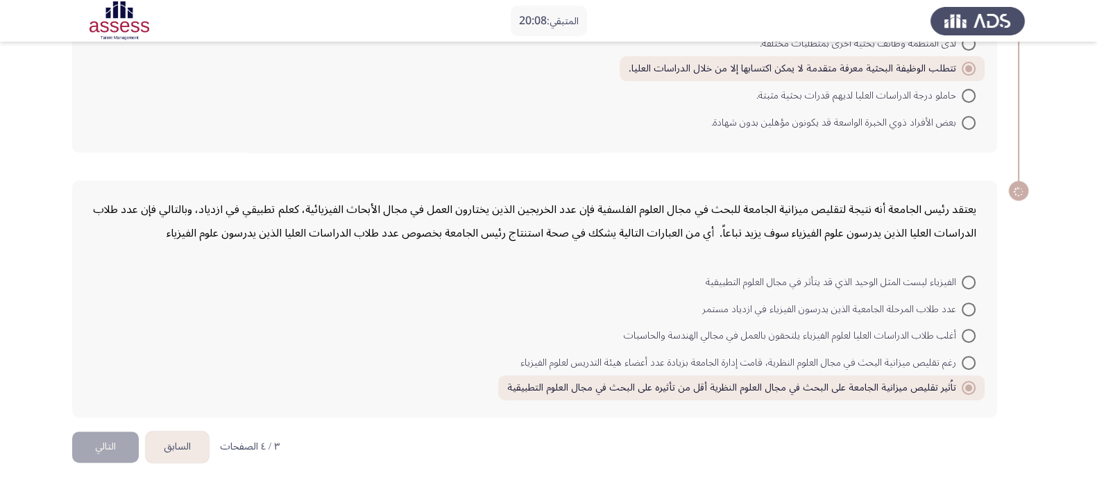
scroll to position [731, 0]
click at [90, 443] on button "التالي" at bounding box center [105, 448] width 67 height 31
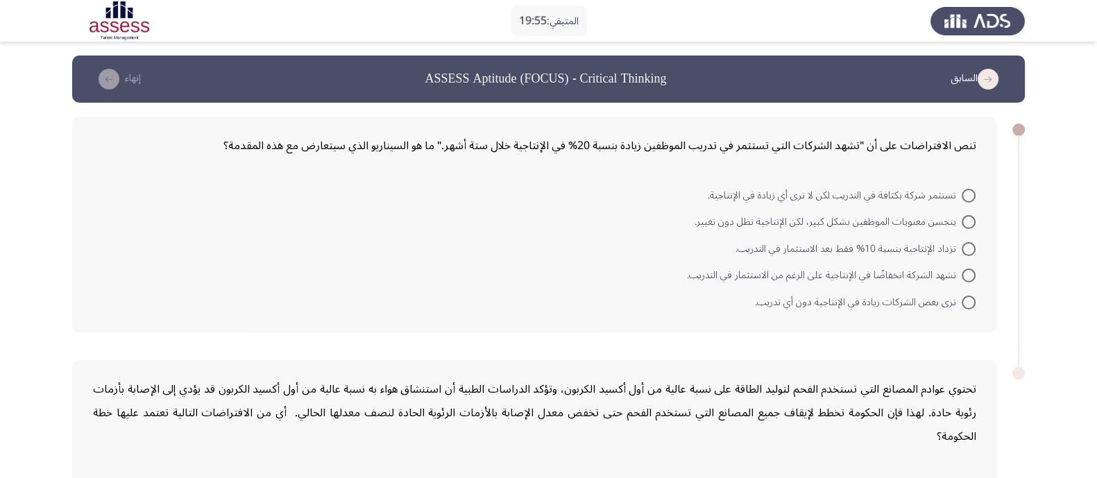
scroll to position [6, 0]
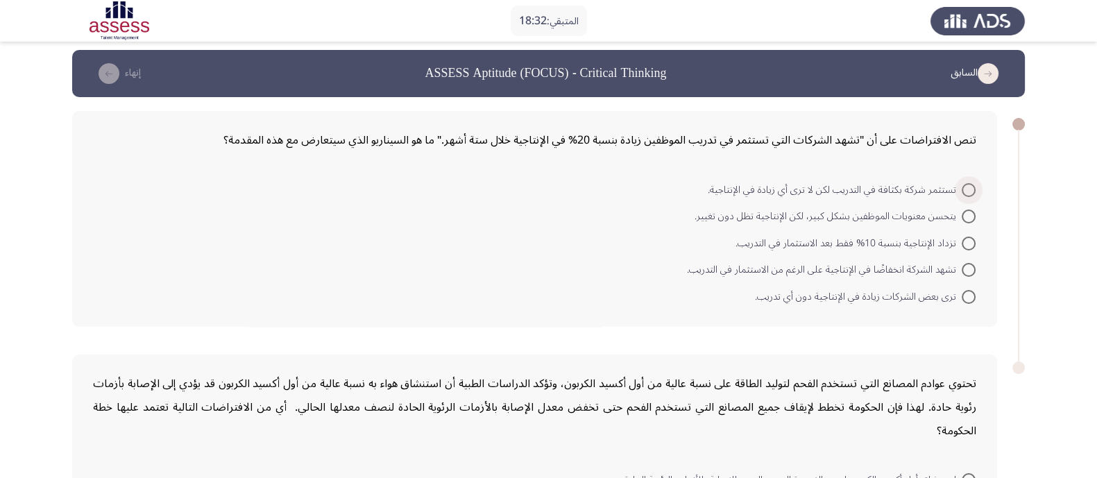
click at [965, 187] on span at bounding box center [969, 190] width 14 height 14
click at [965, 187] on input "تستثمر شركة بكثافة في التدريب لكن لا ترى أي زيادة في الإنتاجية." at bounding box center [969, 190] width 14 height 14
radio input "true"
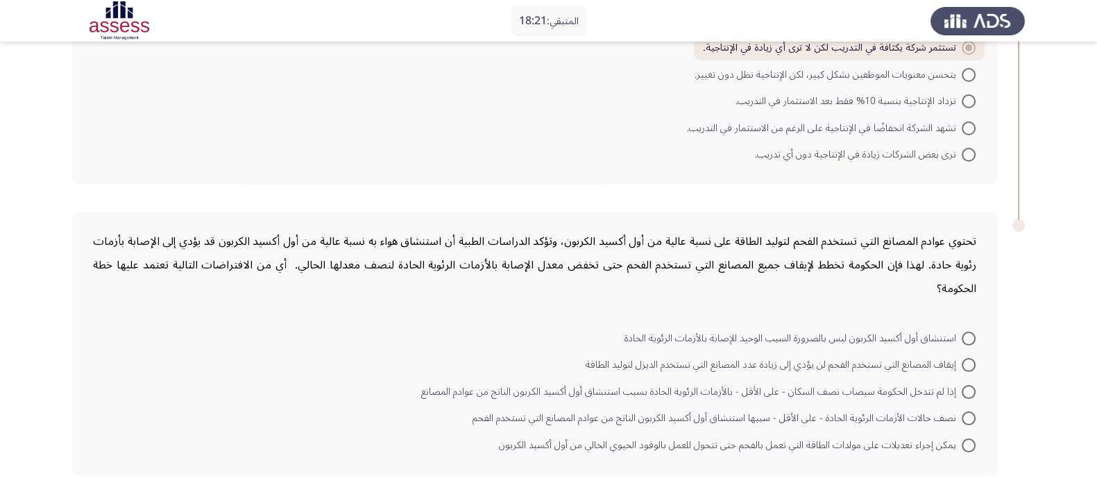
scroll to position [184, 0]
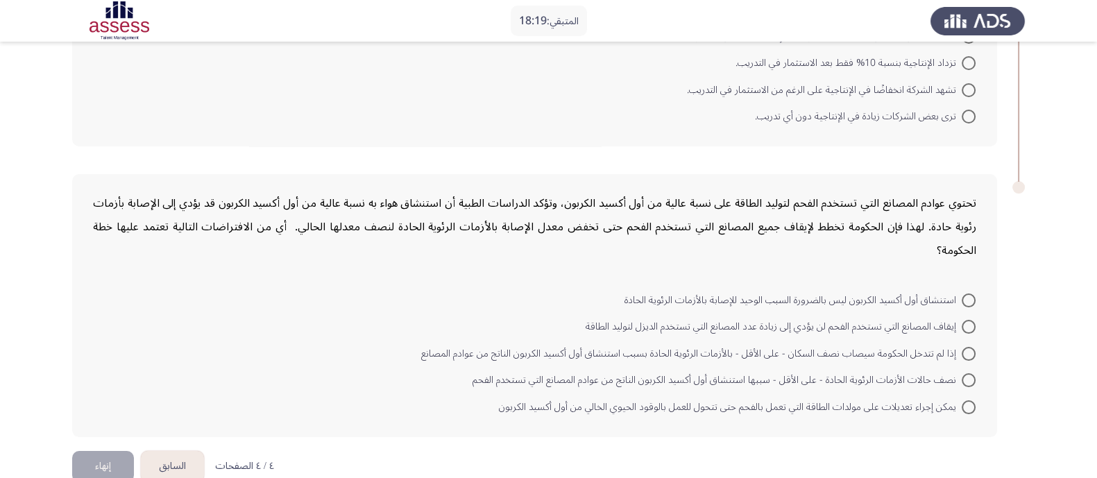
click at [175, 451] on button "السابق" at bounding box center [172, 466] width 63 height 31
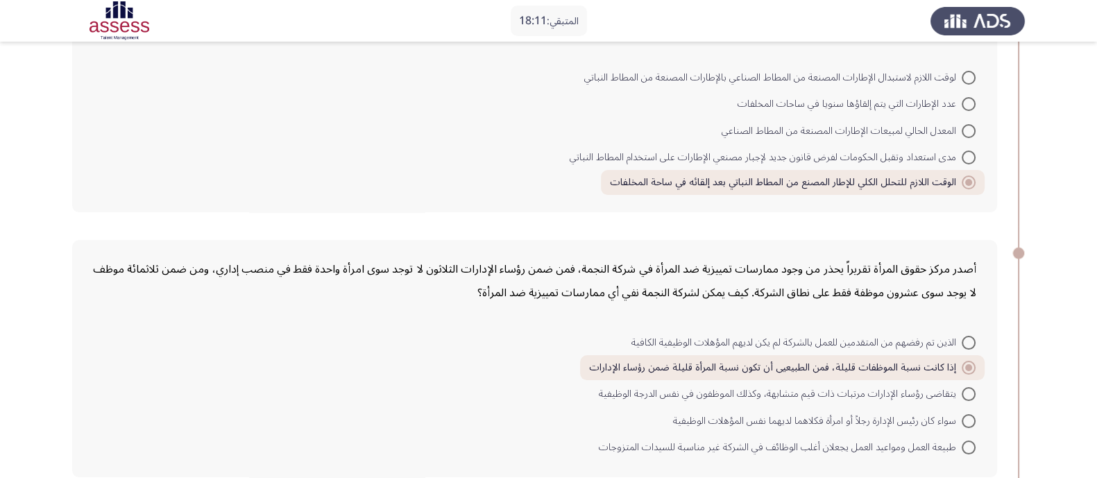
scroll to position [0, 0]
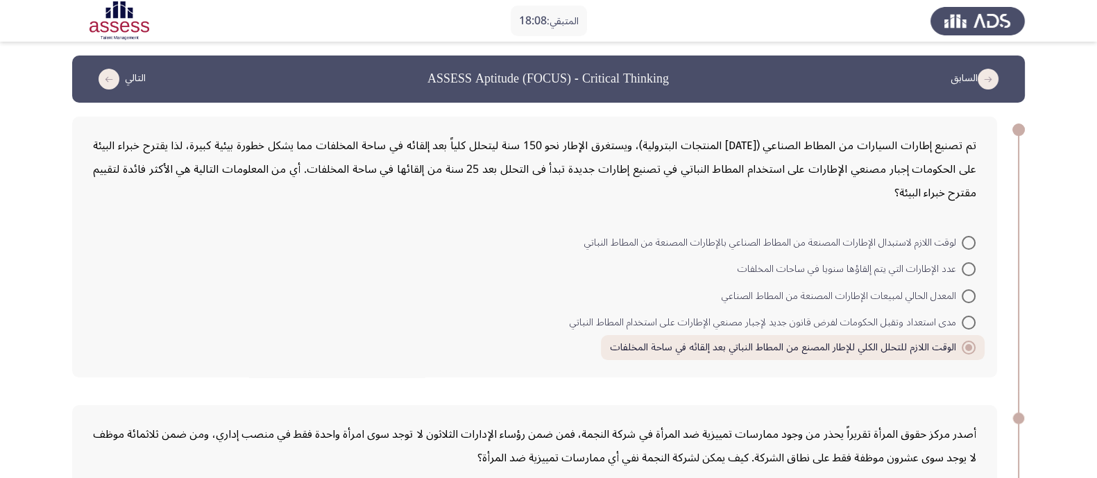
click at [970, 262] on span at bounding box center [969, 269] width 14 height 14
click at [970, 262] on input "عدد الإطارات التي يتم إلقاؤها سنويا في ساحات المخلفات" at bounding box center [969, 269] width 14 height 14
radio input "true"
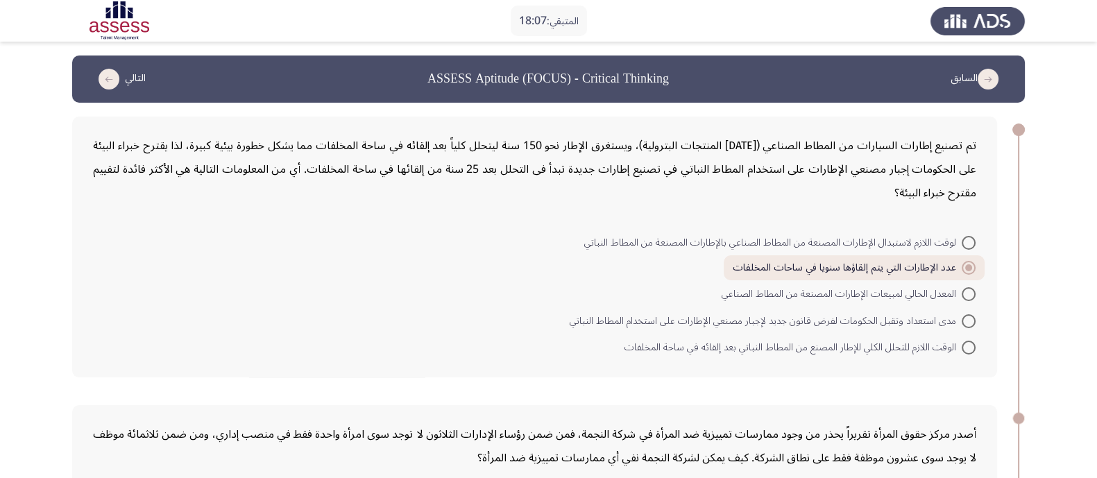
click at [966, 317] on span at bounding box center [969, 321] width 14 height 14
click at [966, 317] on input "مدى استعداد وتقبل الحكومات لفرض قانون جديد لإجبار مصنعي الإطارات على استخدام ال…" at bounding box center [969, 321] width 14 height 14
radio input "true"
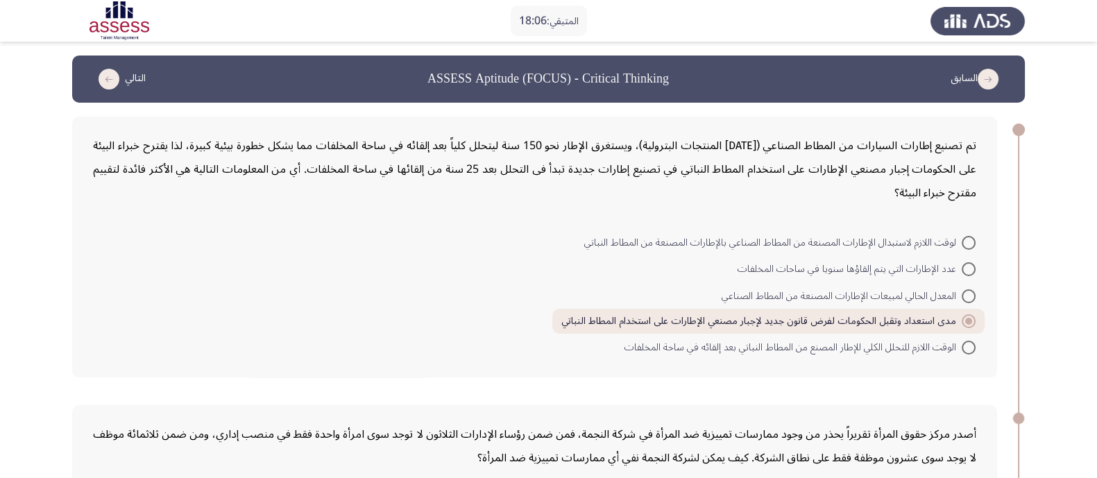
click at [972, 345] on span at bounding box center [969, 348] width 14 height 14
click at [972, 345] on input "الوقت اللازم للتحلل الكلي للإطار المصنع من المطاط النباتي بعد إلقائه في ساحة ال…" at bounding box center [969, 348] width 14 height 14
radio input "true"
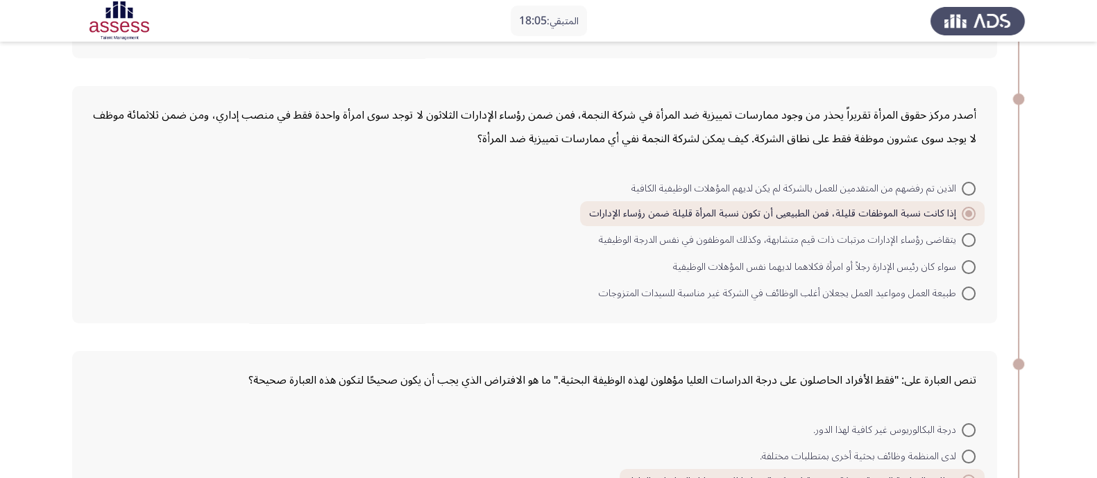
scroll to position [346, 0]
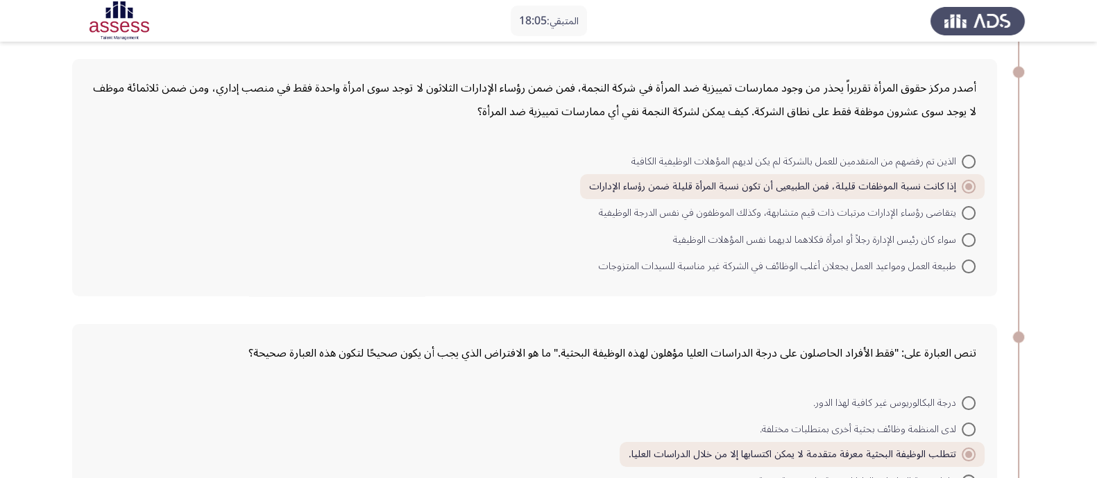
click at [973, 237] on span at bounding box center [969, 240] width 14 height 14
click at [973, 237] on input "سواء كان رئيس الإدارة رجلاً أو امرأة فكلاهما لديهما نفس المؤهلات الوظيفية" at bounding box center [969, 240] width 14 height 14
radio input "true"
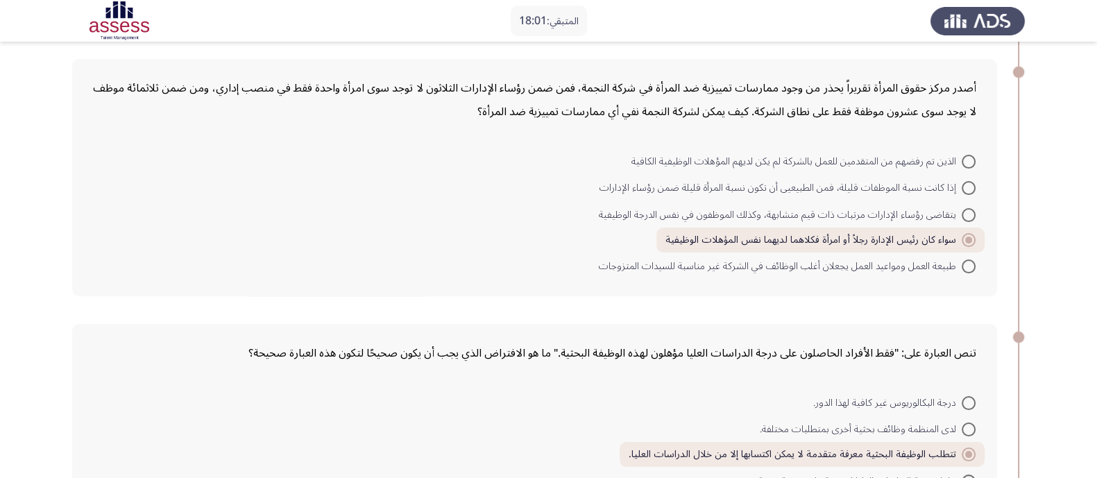
click at [964, 183] on span at bounding box center [969, 188] width 14 height 14
click at [964, 183] on input "إذا كانت نسبة الموظفات قليلة، فمن الطبيعيى أن تكون نسبة المرأة قليلة ضمن رؤساء …" at bounding box center [969, 188] width 14 height 14
radio input "true"
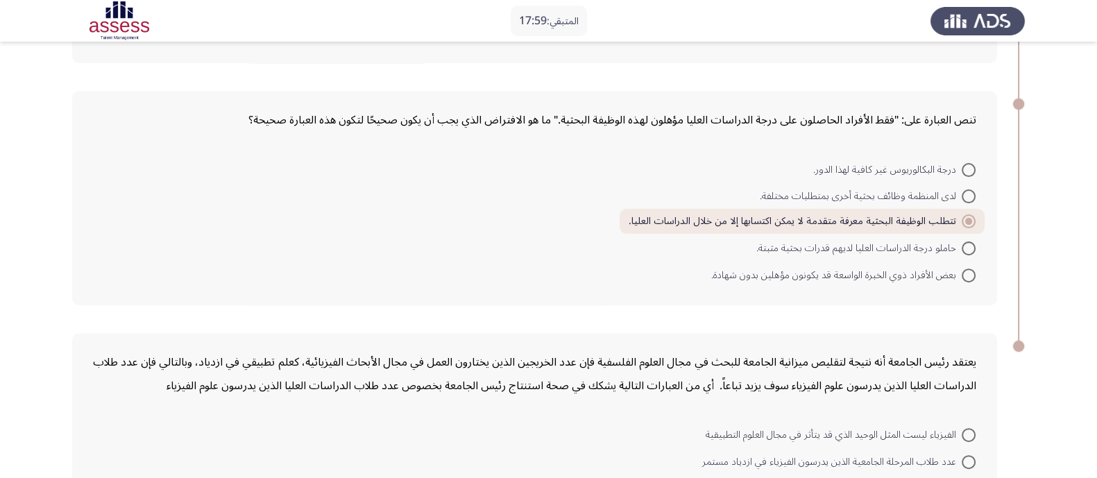
scroll to position [607, 0]
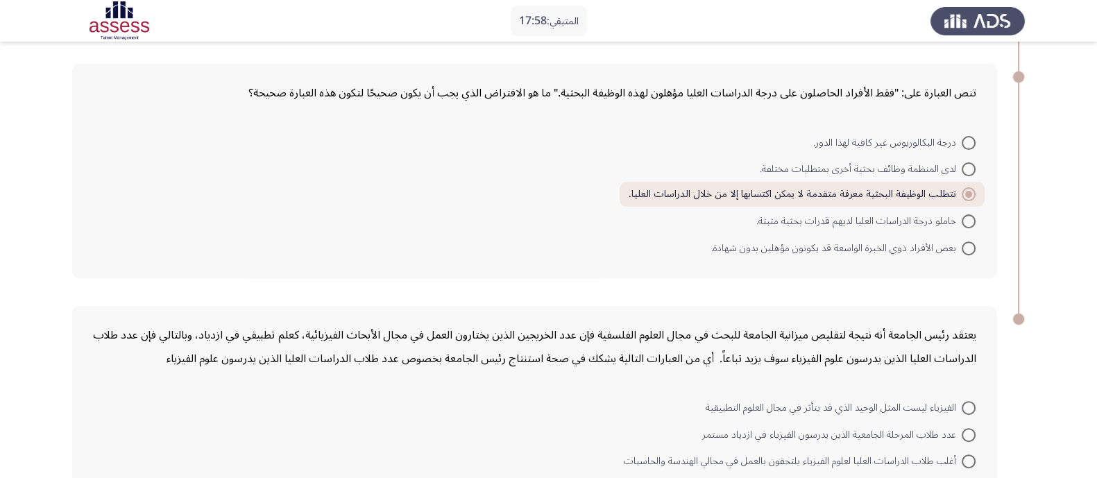
click at [970, 242] on span at bounding box center [969, 249] width 14 height 14
click at [970, 242] on input "بعض الأفراد ذوي الخبرة الواسعة قد يكونون مؤهلين بدون شهادة." at bounding box center [969, 249] width 14 height 14
radio input "true"
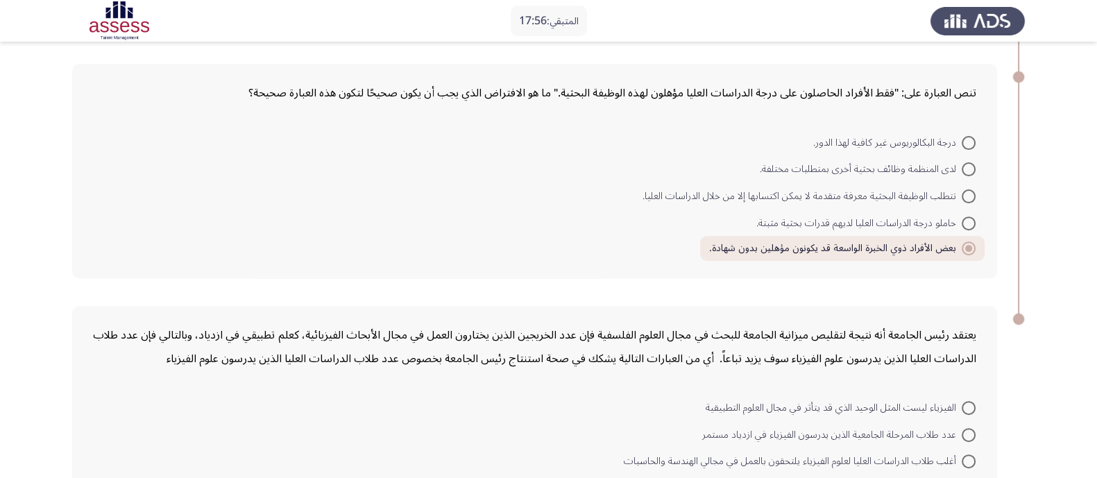
click at [967, 189] on span at bounding box center [969, 196] width 14 height 14
click at [967, 189] on input "تتطلب الوظيفة البحثية معرفة متقدمة لا يمكن اكتسابها إلا من خلال الدراسات العليا." at bounding box center [969, 196] width 14 height 14
radio input "true"
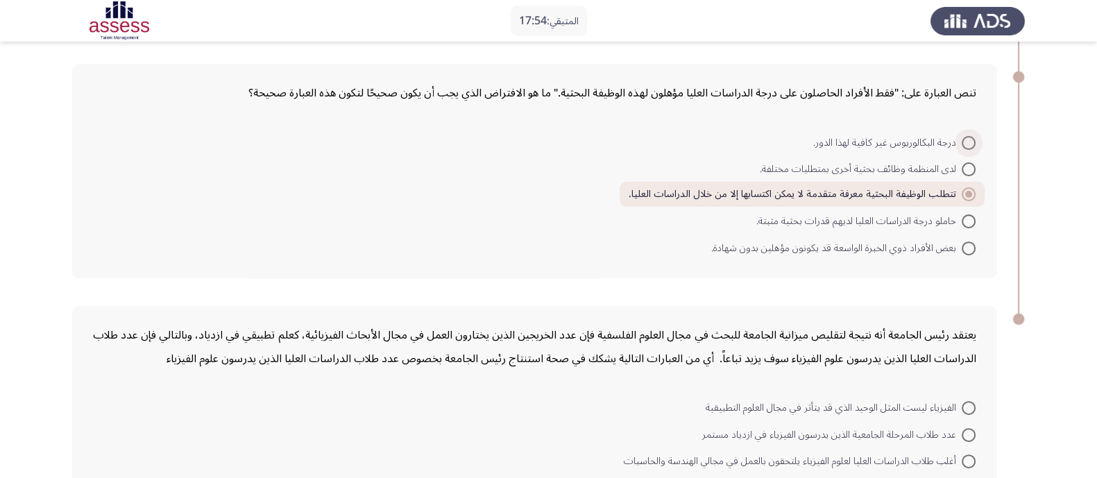
click at [967, 135] on label "درجة البكالوريوس غير كافية لهذا الدور." at bounding box center [894, 143] width 162 height 17
click at [967, 136] on input "درجة البكالوريوس غير كافية لهذا الدور." at bounding box center [969, 143] width 14 height 14
radio input "true"
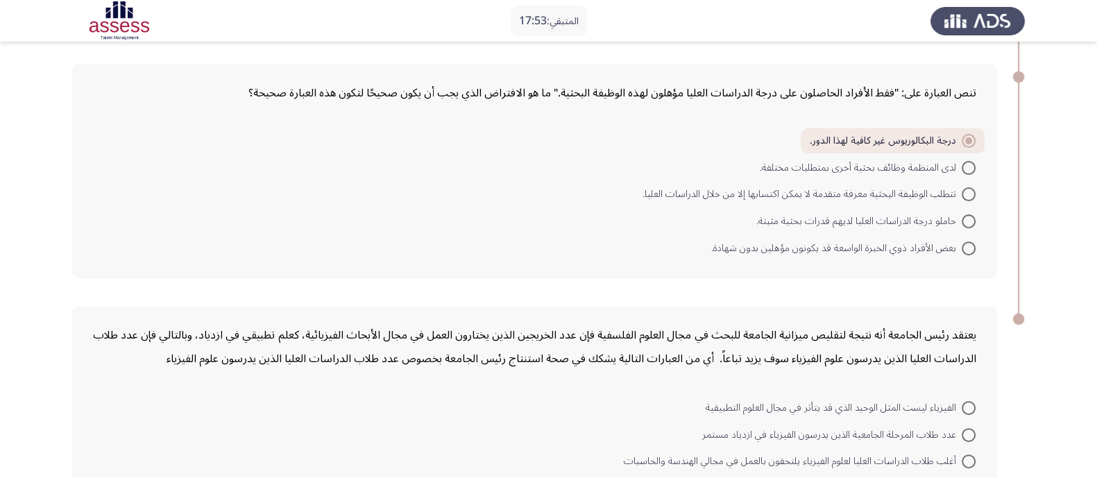
click at [968, 162] on span at bounding box center [969, 168] width 14 height 14
click at [968, 162] on input "لدى المنظمة وظائف بحثية أخرى بمتطلبات مختلفة." at bounding box center [969, 168] width 14 height 14
radio input "true"
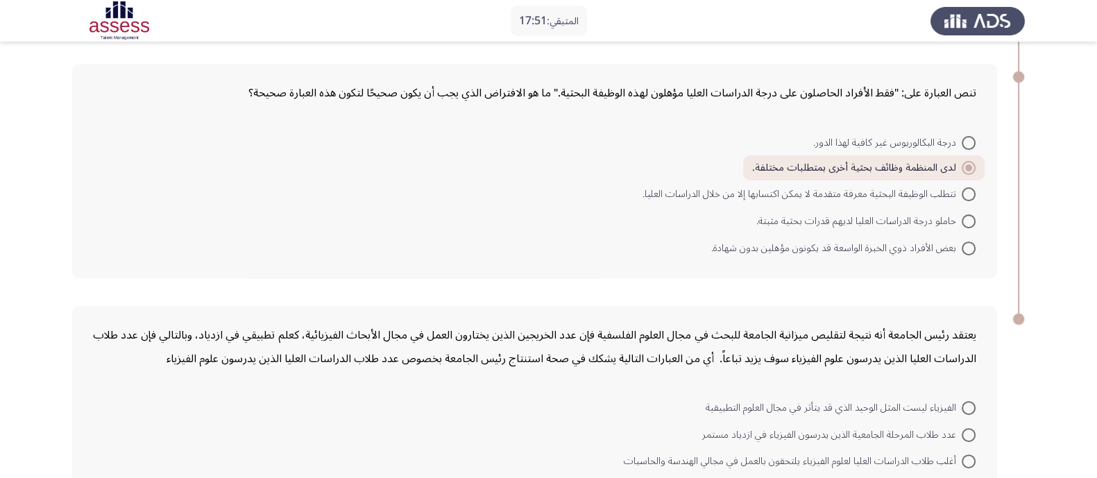
click at [965, 187] on span at bounding box center [969, 194] width 14 height 14
click at [965, 187] on input "تتطلب الوظيفة البحثية معرفة متقدمة لا يمكن اكتسابها إلا من خلال الدراسات العليا." at bounding box center [969, 194] width 14 height 14
radio input "true"
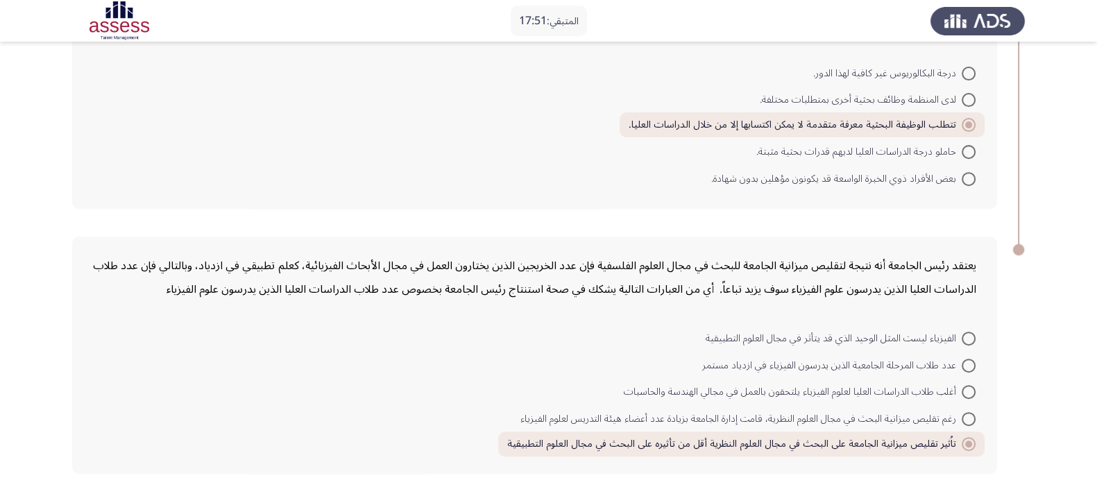
scroll to position [731, 0]
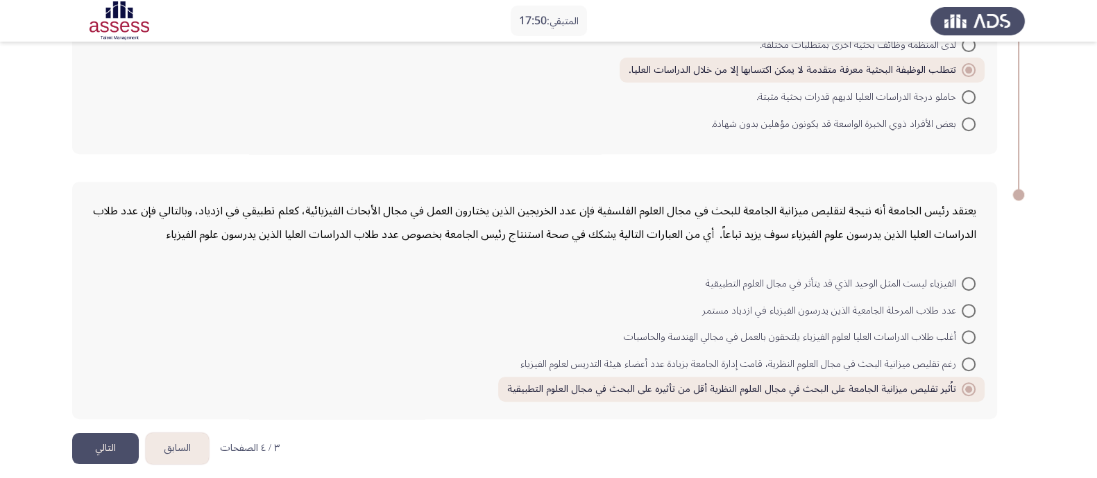
click at [187, 435] on button "السابق" at bounding box center [177, 448] width 63 height 31
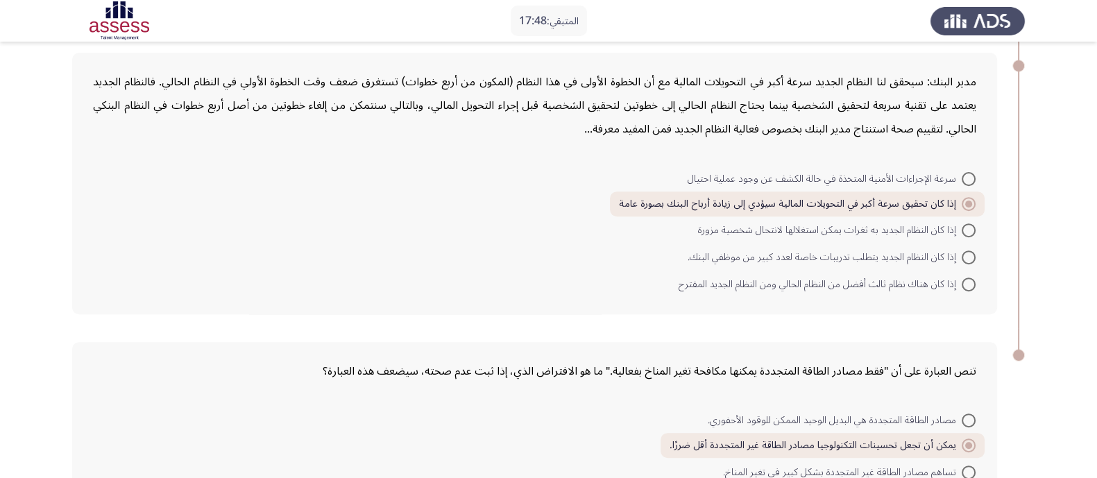
scroll to position [777, 0]
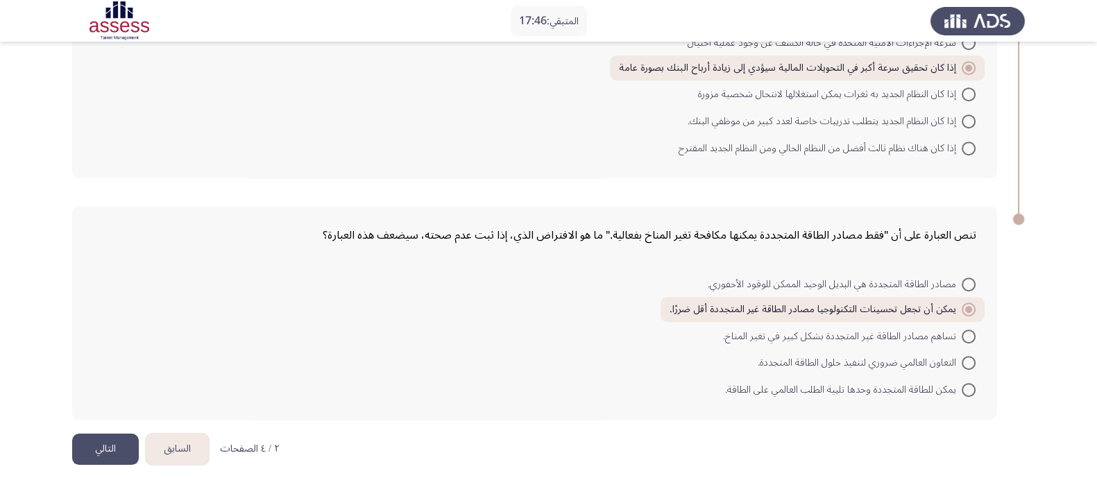
click at [187, 437] on button "السابق" at bounding box center [177, 449] width 63 height 31
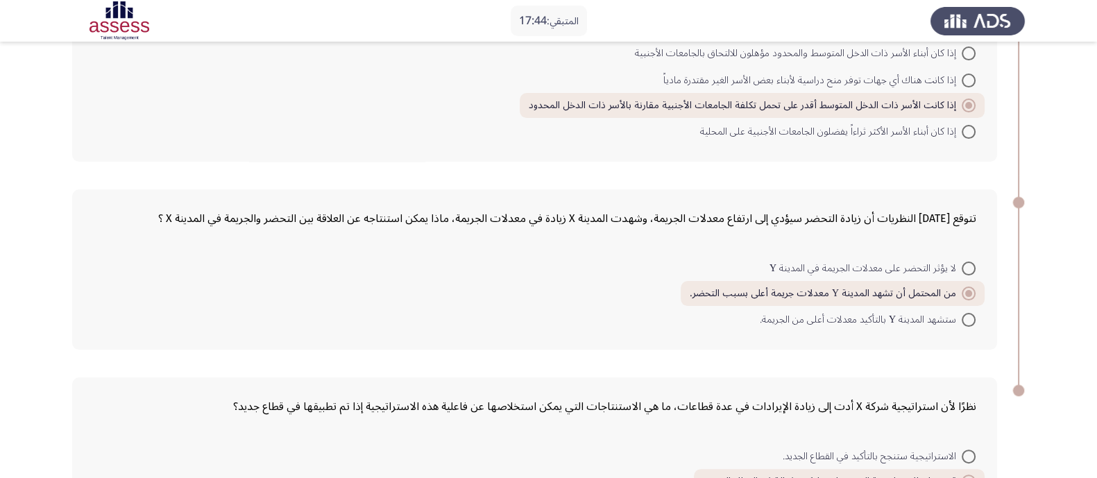
scroll to position [555, 0]
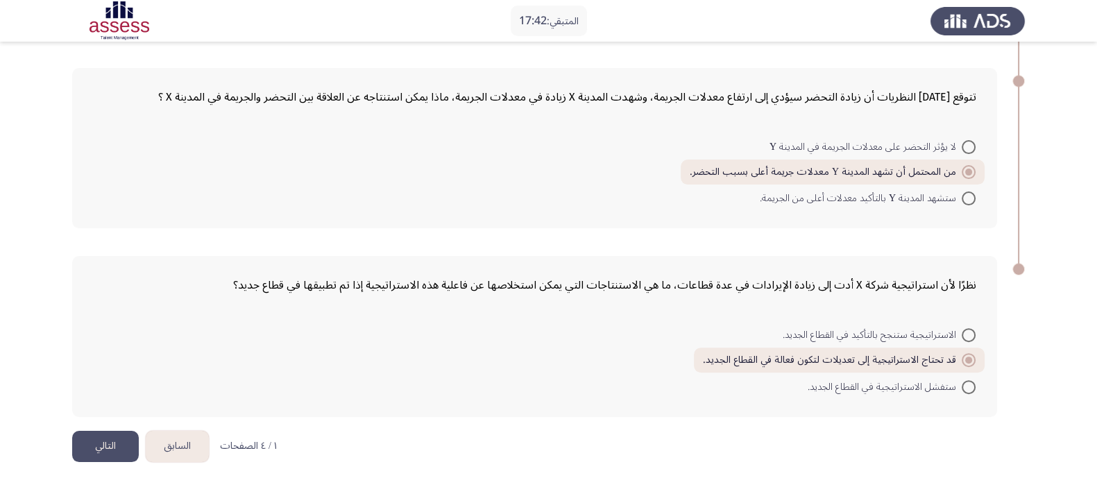
click at [181, 443] on button "السابق" at bounding box center [177, 446] width 63 height 31
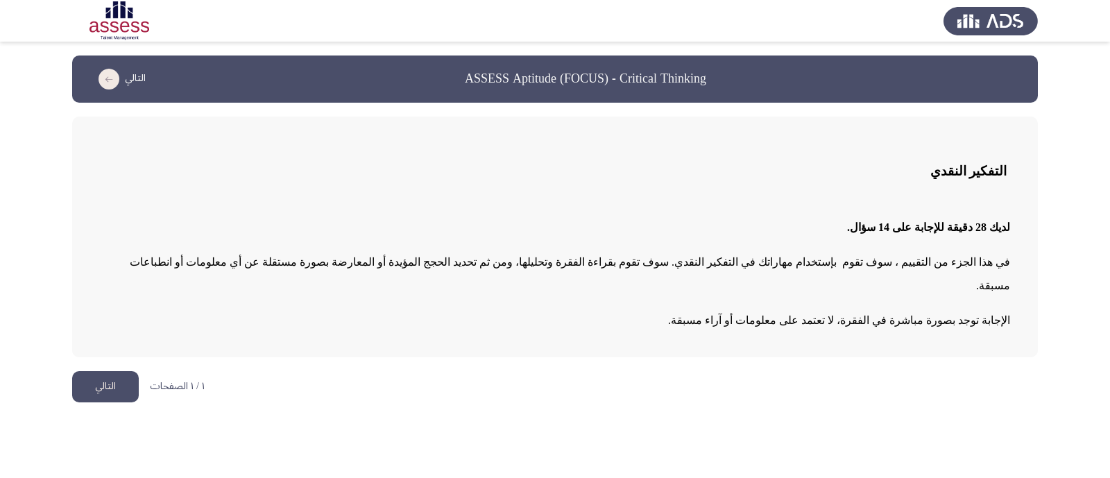
click at [108, 371] on button "التالي" at bounding box center [105, 386] width 67 height 31
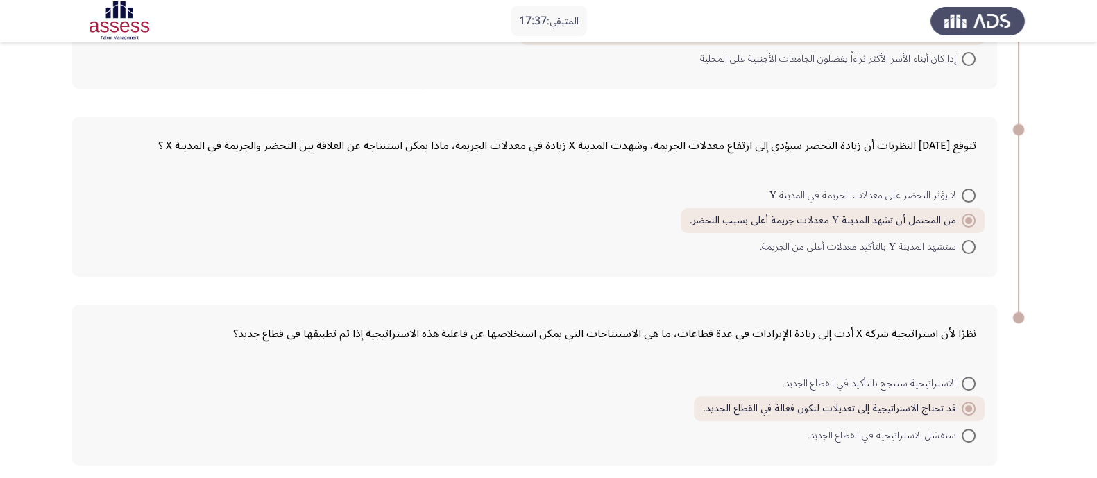
scroll to position [555, 0]
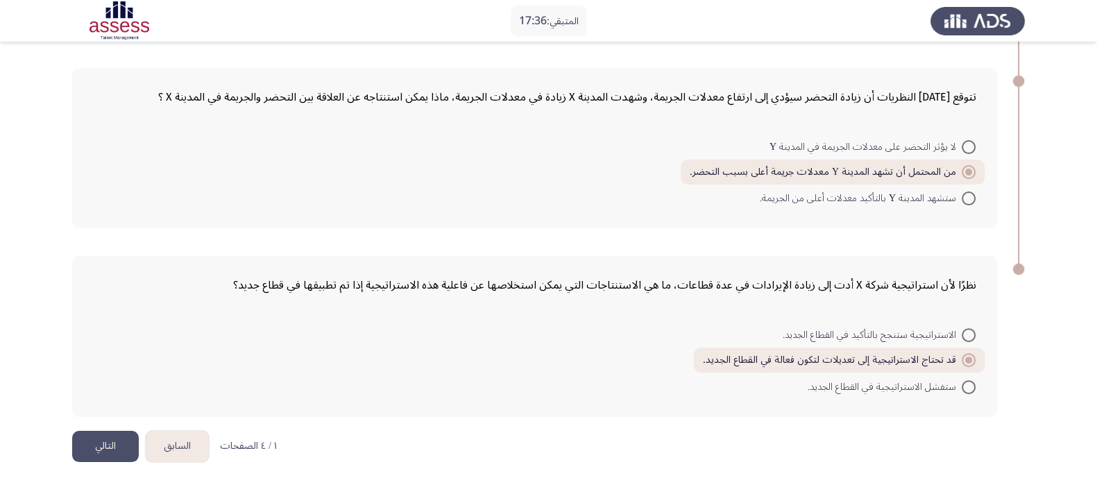
click at [871, 332] on span "الاستراتيجية ستنجح بالتأكيد في القطاع الجديد." at bounding box center [872, 335] width 179 height 17
click at [962, 332] on input "الاستراتيجية ستنجح بالتأكيد في القطاع الجديد." at bounding box center [969, 335] width 14 height 14
radio input "true"
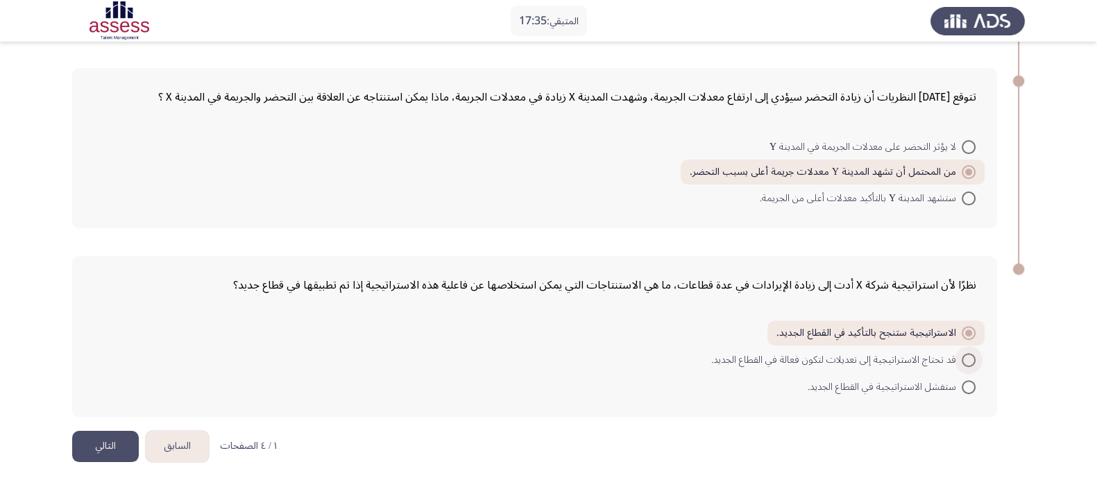
click at [865, 352] on span "قد تحتاج الاستراتيجية إلى تعديلات لتكون فعالة في القطاع الجديد." at bounding box center [836, 360] width 251 height 17
click at [962, 353] on input "قد تحتاج الاستراتيجية إلى تعديلات لتكون فعالة في القطاع الجديد." at bounding box center [969, 360] width 14 height 14
radio input "true"
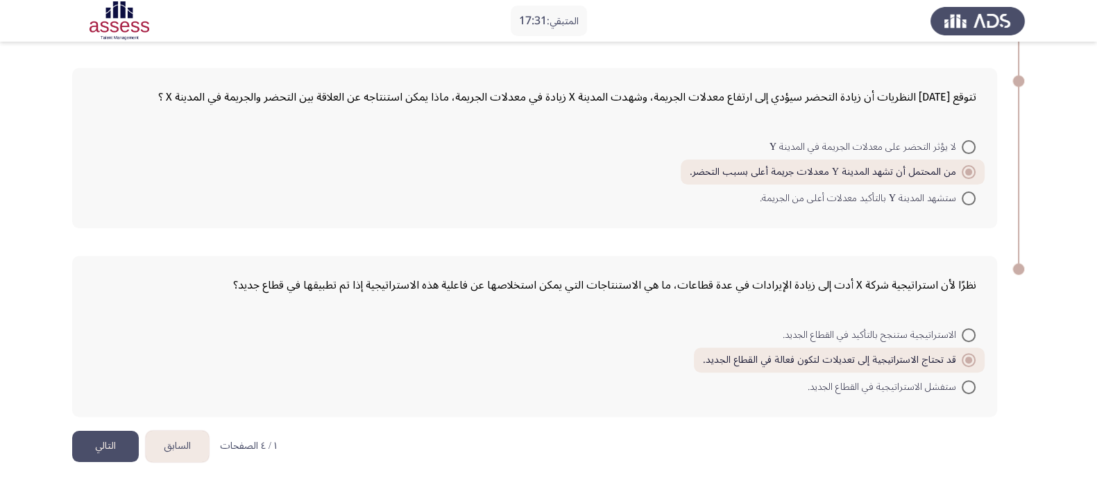
click at [102, 437] on button "التالي" at bounding box center [105, 446] width 67 height 31
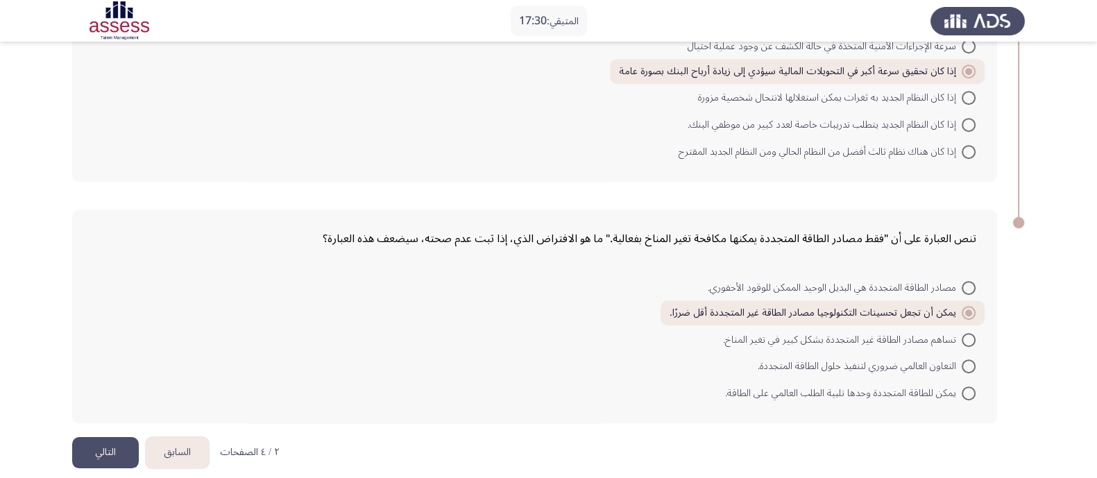
scroll to position [777, 0]
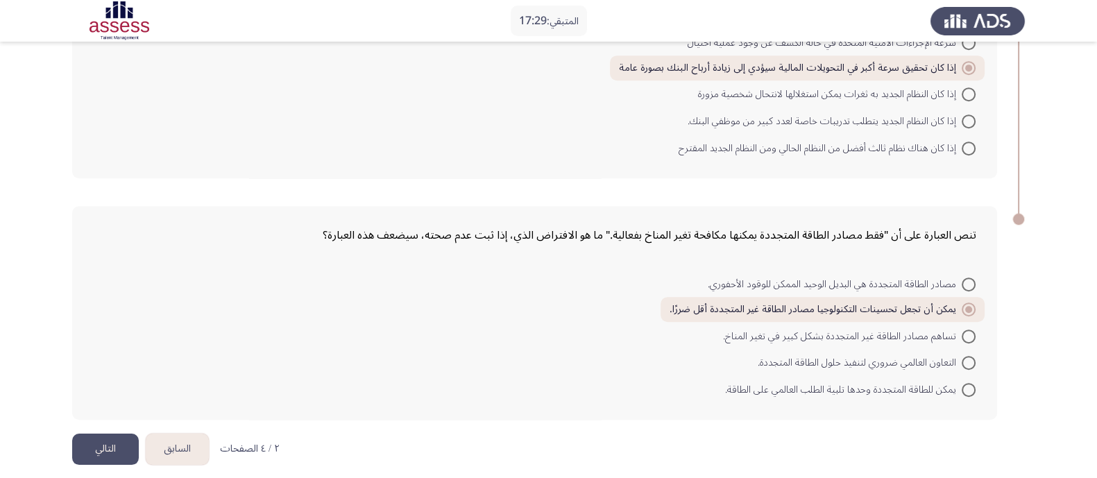
click at [110, 434] on button "التالي" at bounding box center [105, 449] width 67 height 31
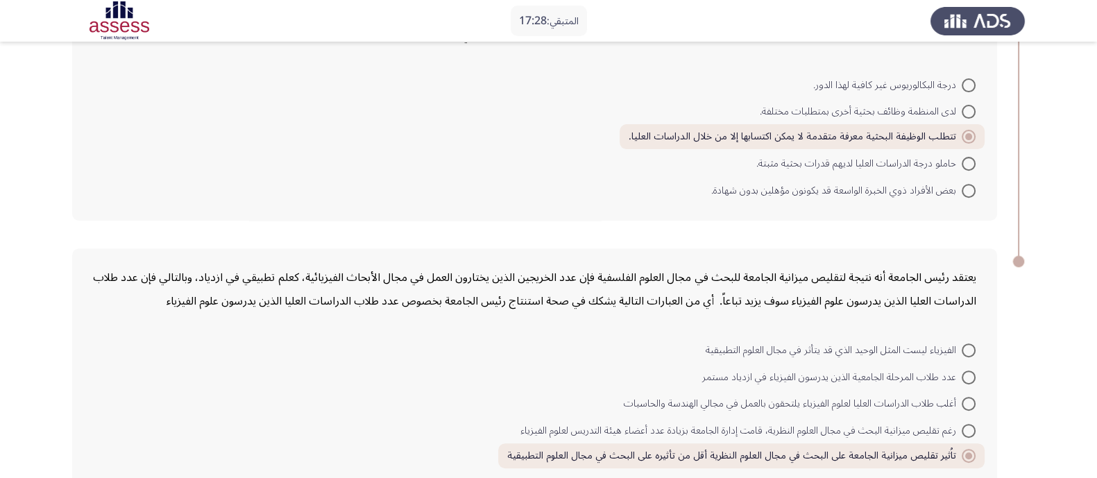
scroll to position [731, 0]
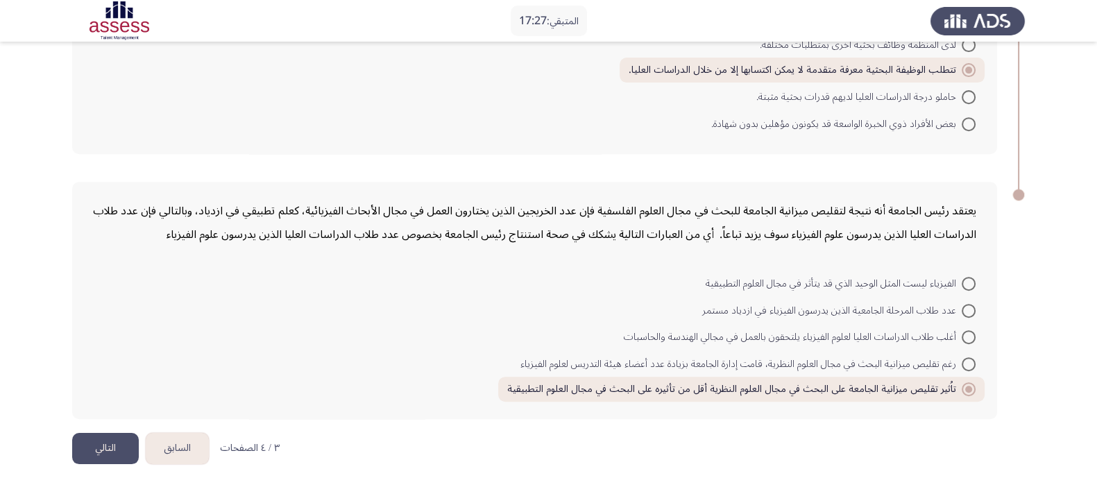
click at [101, 433] on button "التالي" at bounding box center [105, 448] width 67 height 31
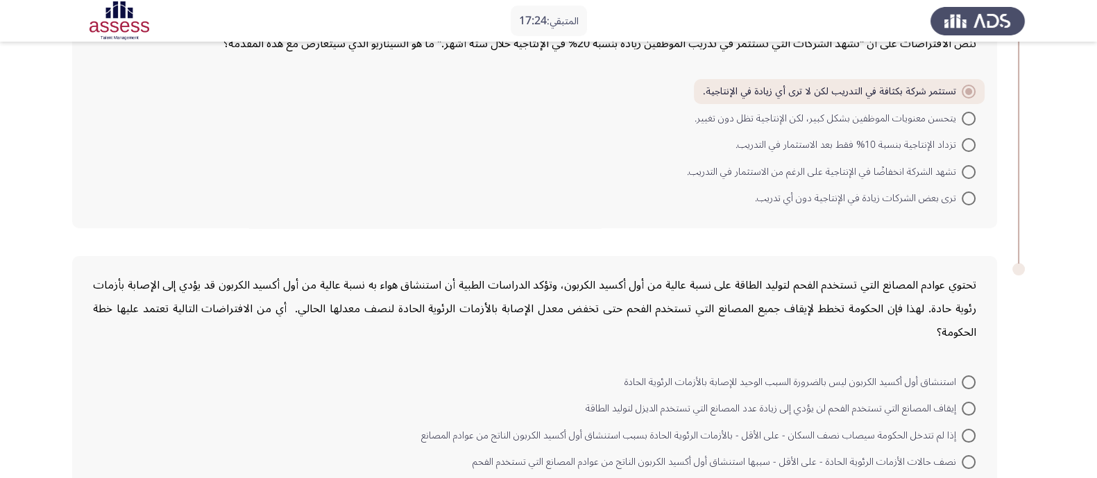
scroll to position [184, 0]
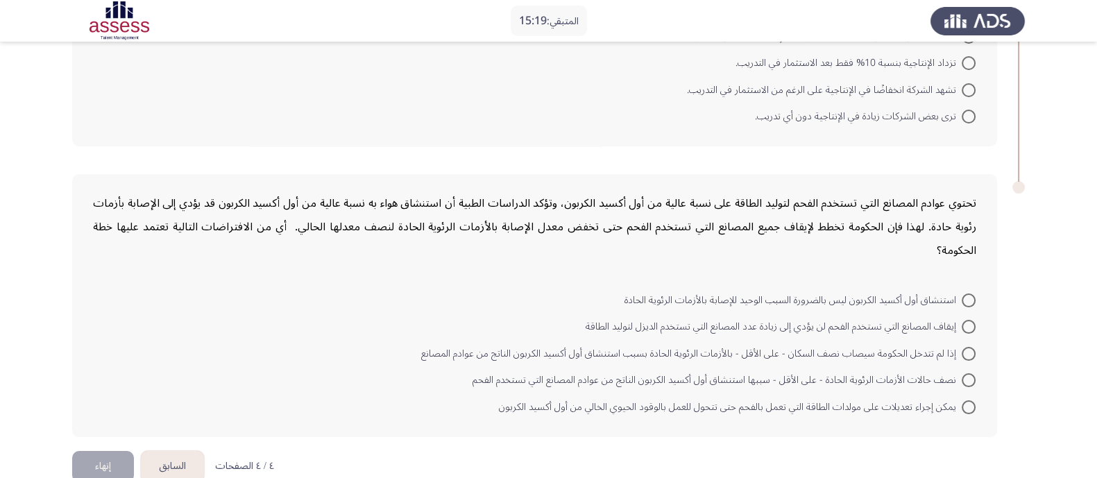
click at [966, 346] on label "إذا لم تتدخل الحكومة سيصاب نصف السكان - على الأقل - بالأزمات الرئوية الحادة بسب…" at bounding box center [698, 354] width 555 height 17
click at [966, 347] on input "إذا لم تتدخل الحكومة سيصاب نصف السكان - على الأقل - بالأزمات الرئوية الحادة بسب…" at bounding box center [969, 354] width 14 height 14
radio input "true"
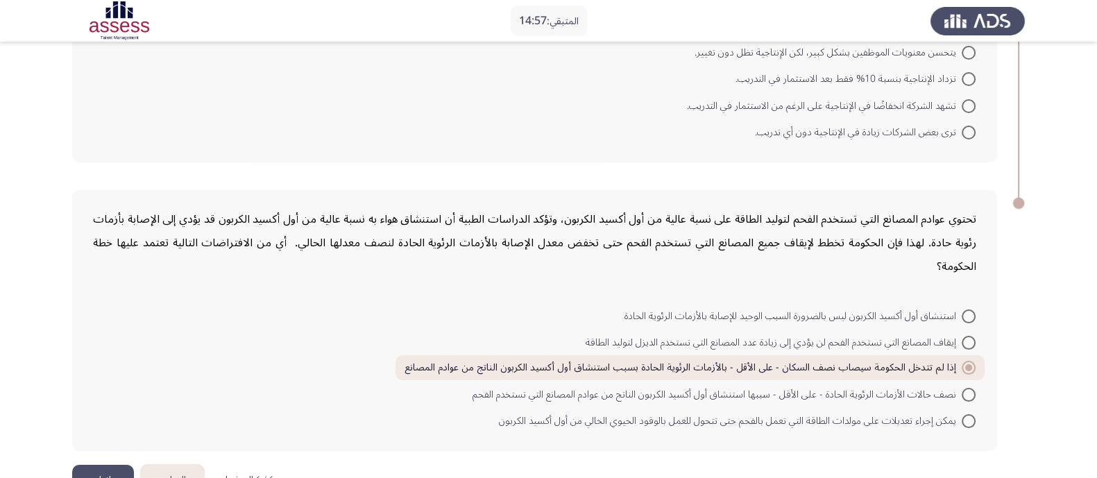
scroll to position [183, 0]
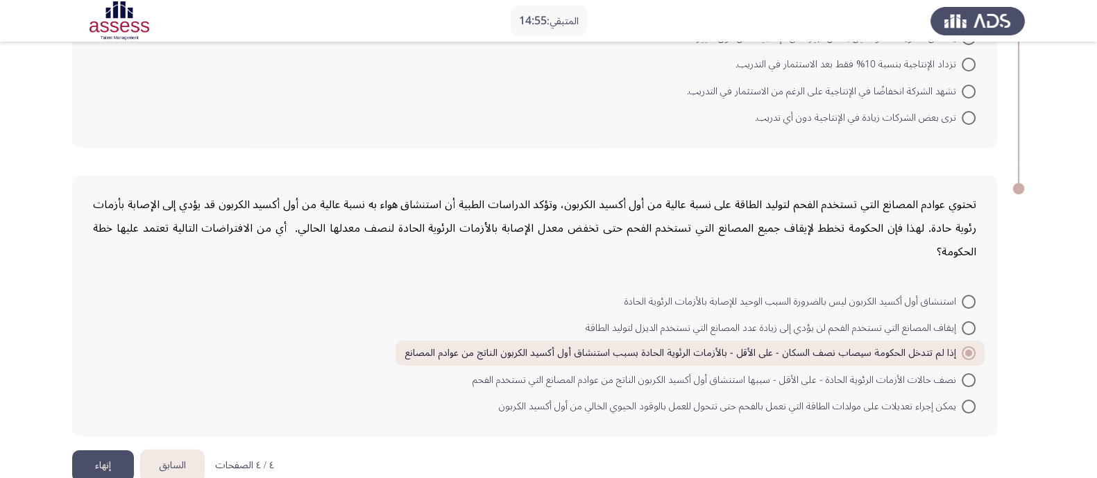
click at [170, 450] on button "السابق" at bounding box center [172, 465] width 63 height 31
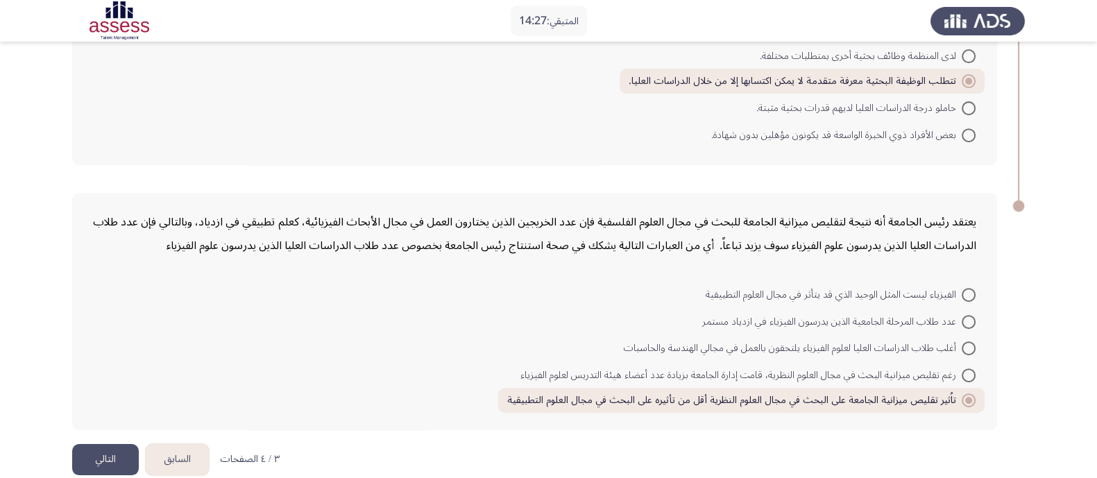
scroll to position [731, 0]
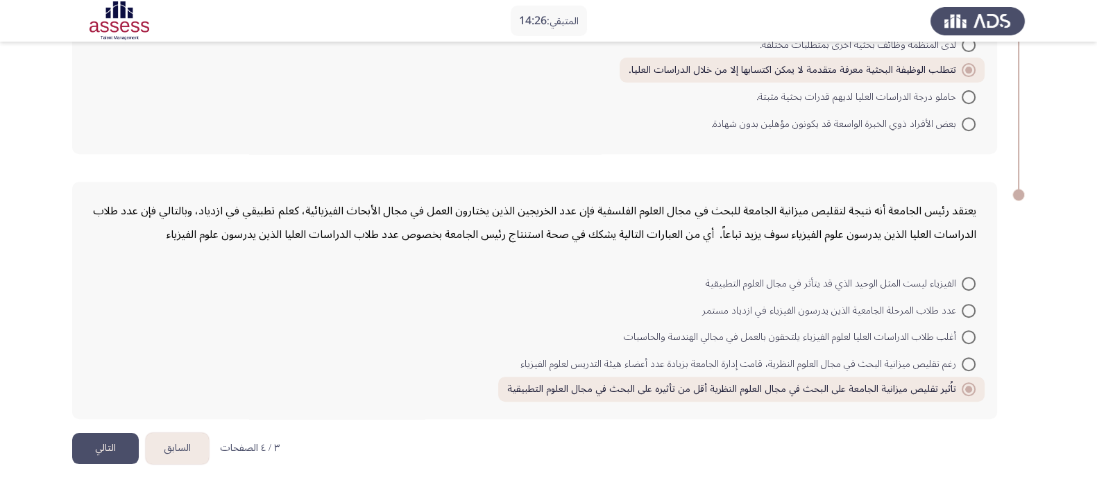
click at [191, 435] on button "السابق" at bounding box center [177, 448] width 63 height 31
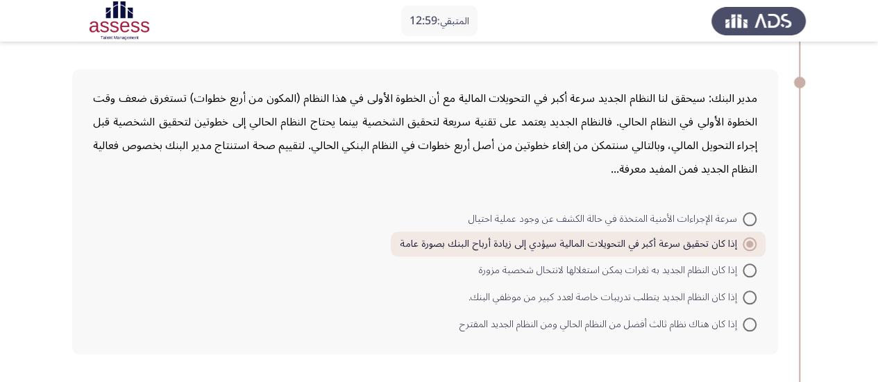
scroll to position [927, 0]
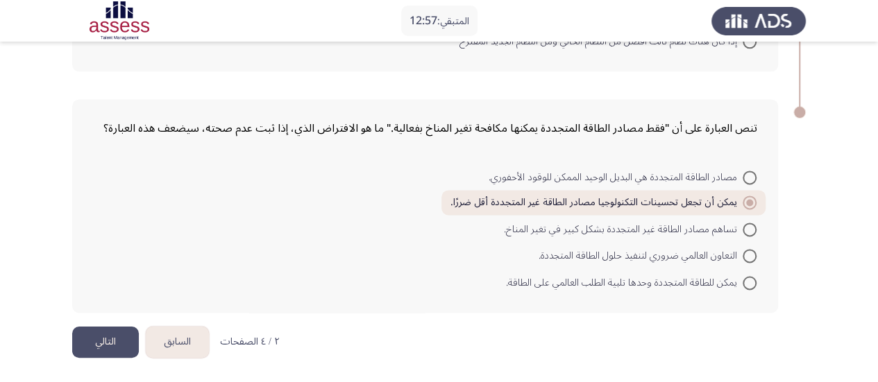
click at [194, 335] on button "السابق" at bounding box center [177, 342] width 63 height 31
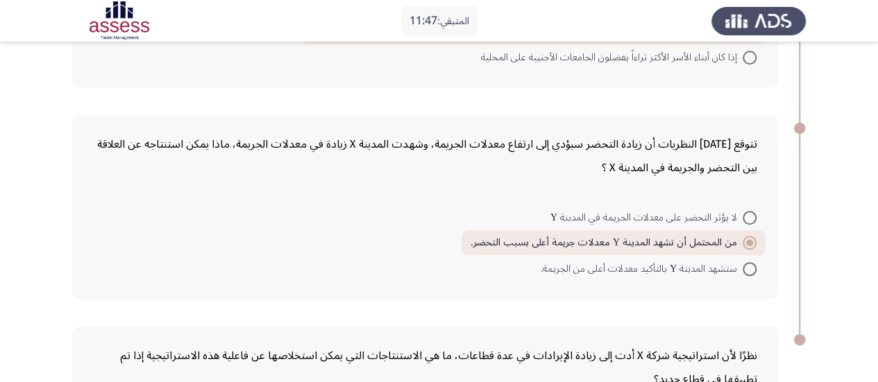
scroll to position [727, 0]
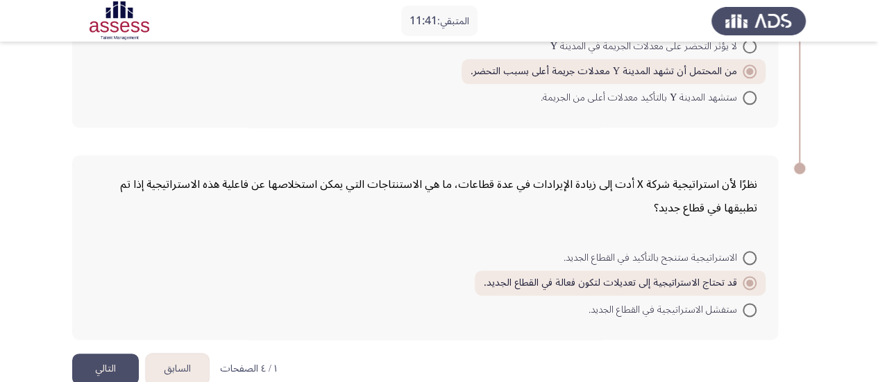
click at [110, 354] on button "التالي" at bounding box center [105, 369] width 67 height 31
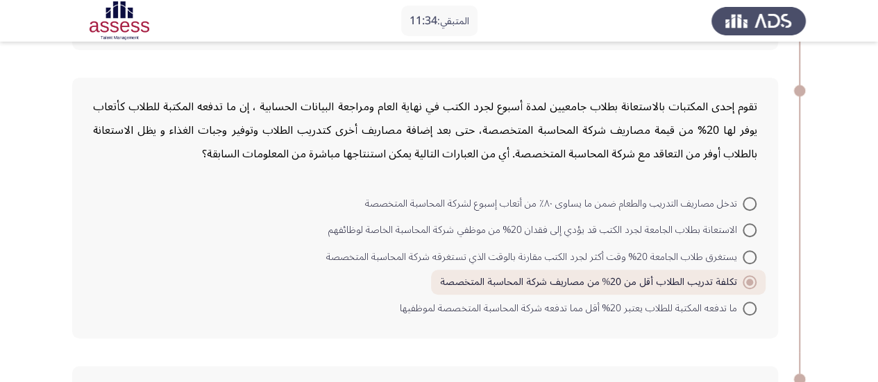
scroll to position [331, 0]
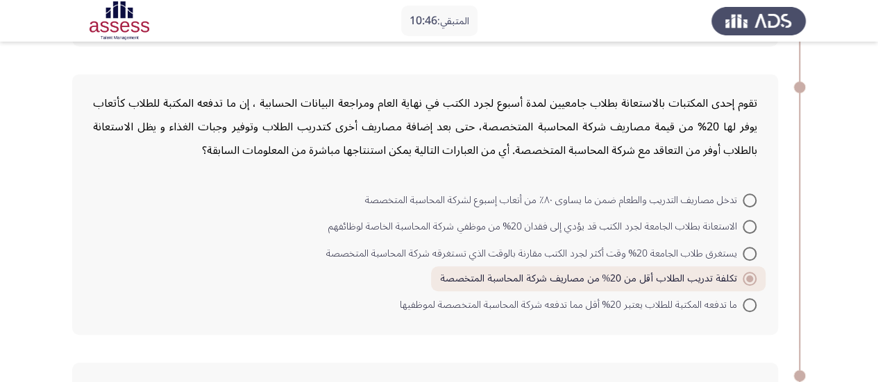
click at [753, 17] on img at bounding box center [758, 20] width 94 height 39
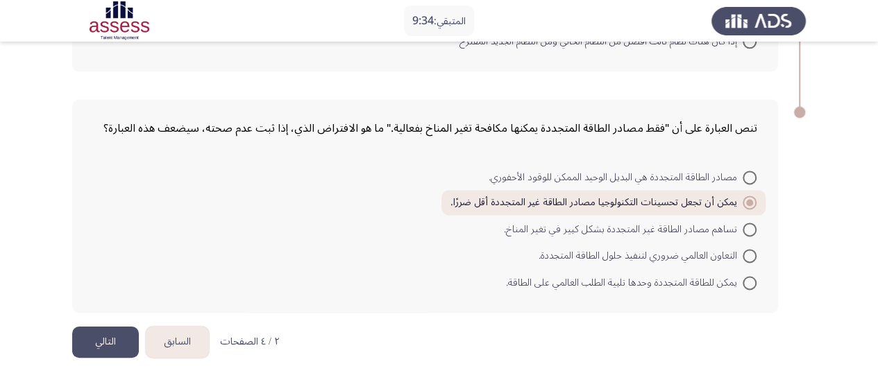
scroll to position [927, 0]
click at [112, 344] on button "التالي" at bounding box center [105, 342] width 67 height 31
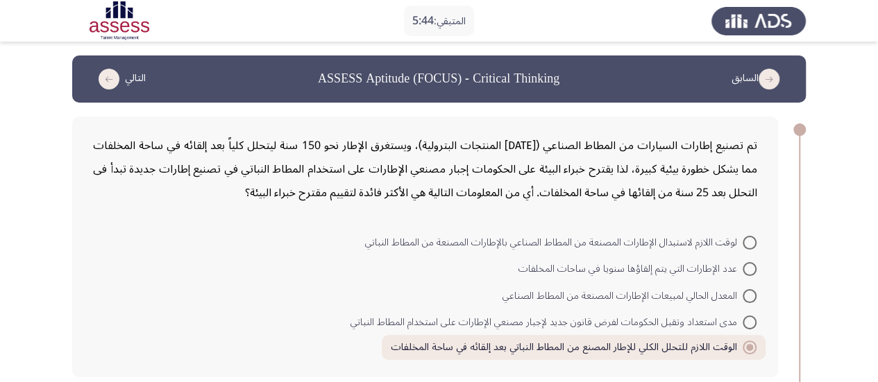
scroll to position [904, 0]
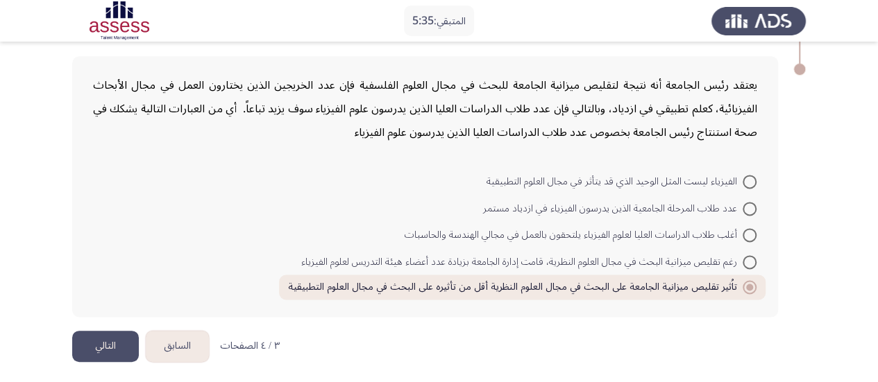
click at [108, 348] on button "التالي" at bounding box center [105, 346] width 67 height 31
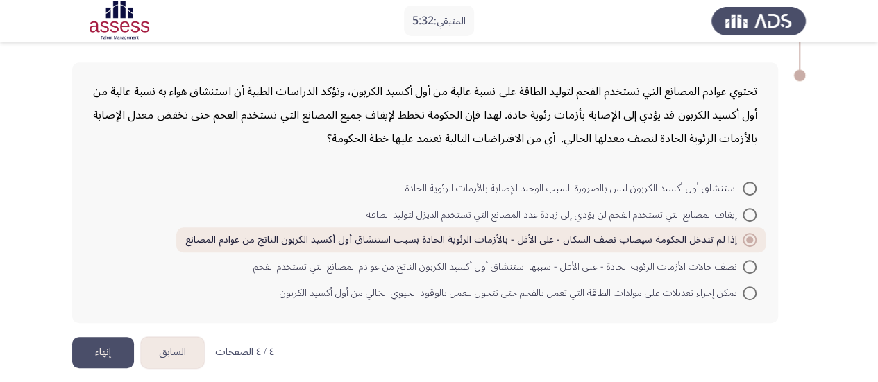
scroll to position [328, 0]
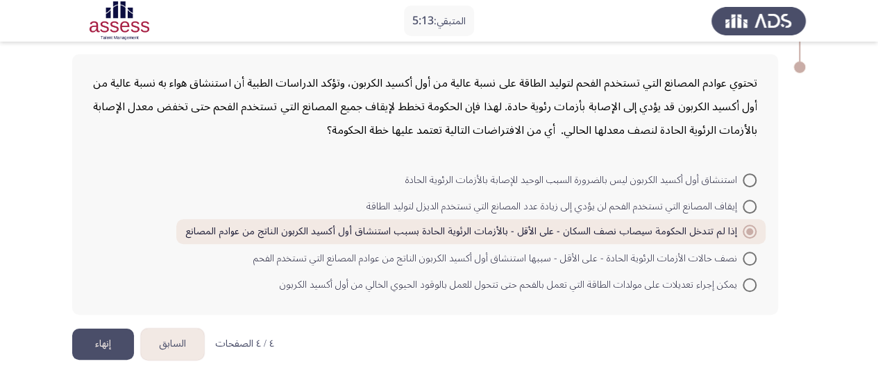
click at [104, 341] on button "إنهاء" at bounding box center [103, 344] width 62 height 31
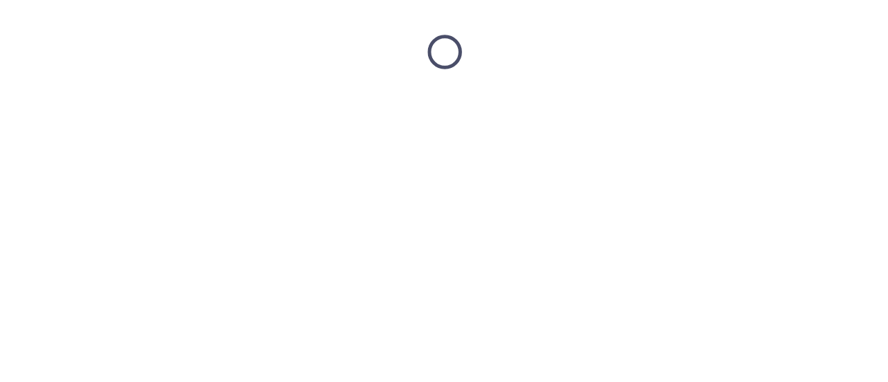
scroll to position [0, 0]
